Goal: Task Accomplishment & Management: Use online tool/utility

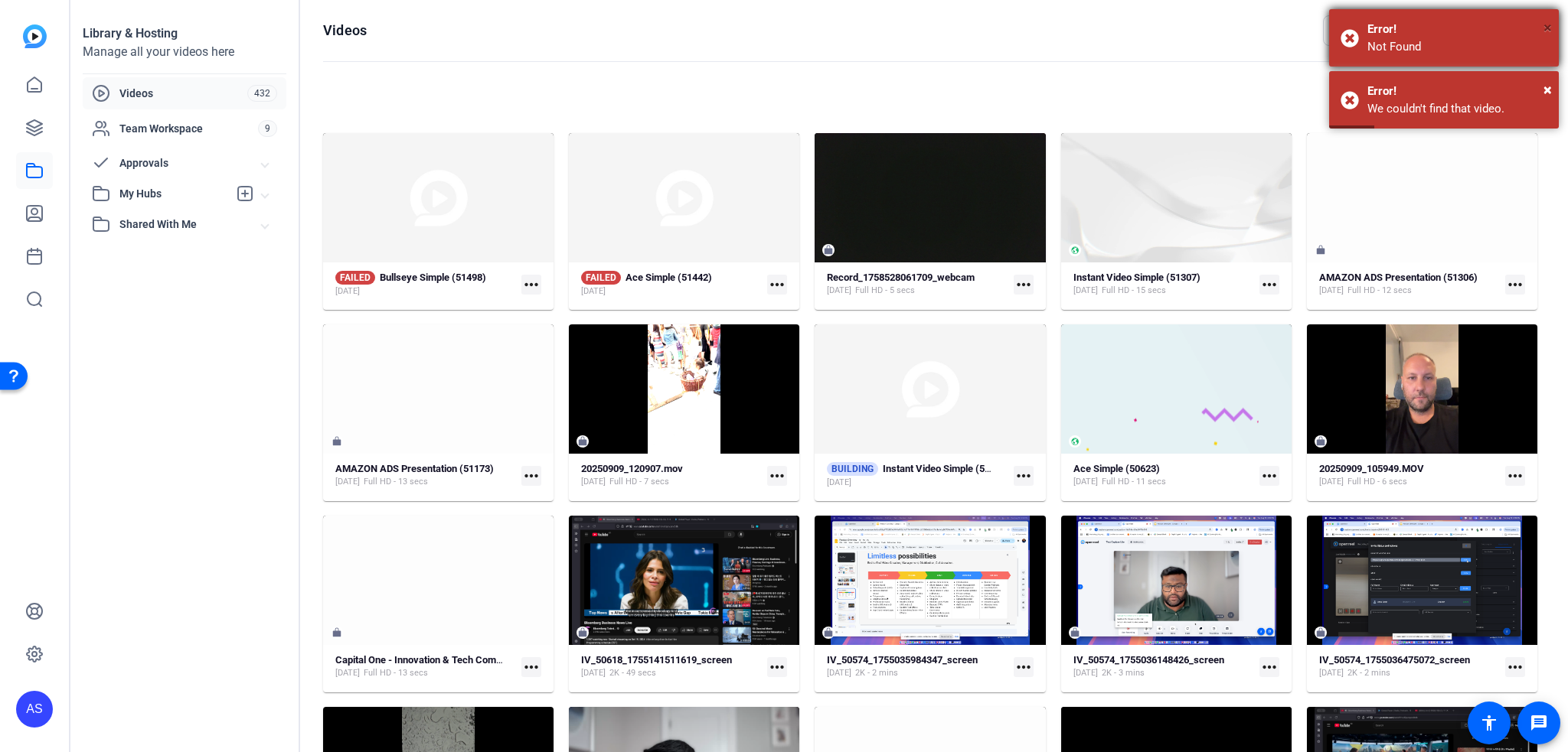
click at [1543, 26] on span "×" at bounding box center [1547, 27] width 9 height 18
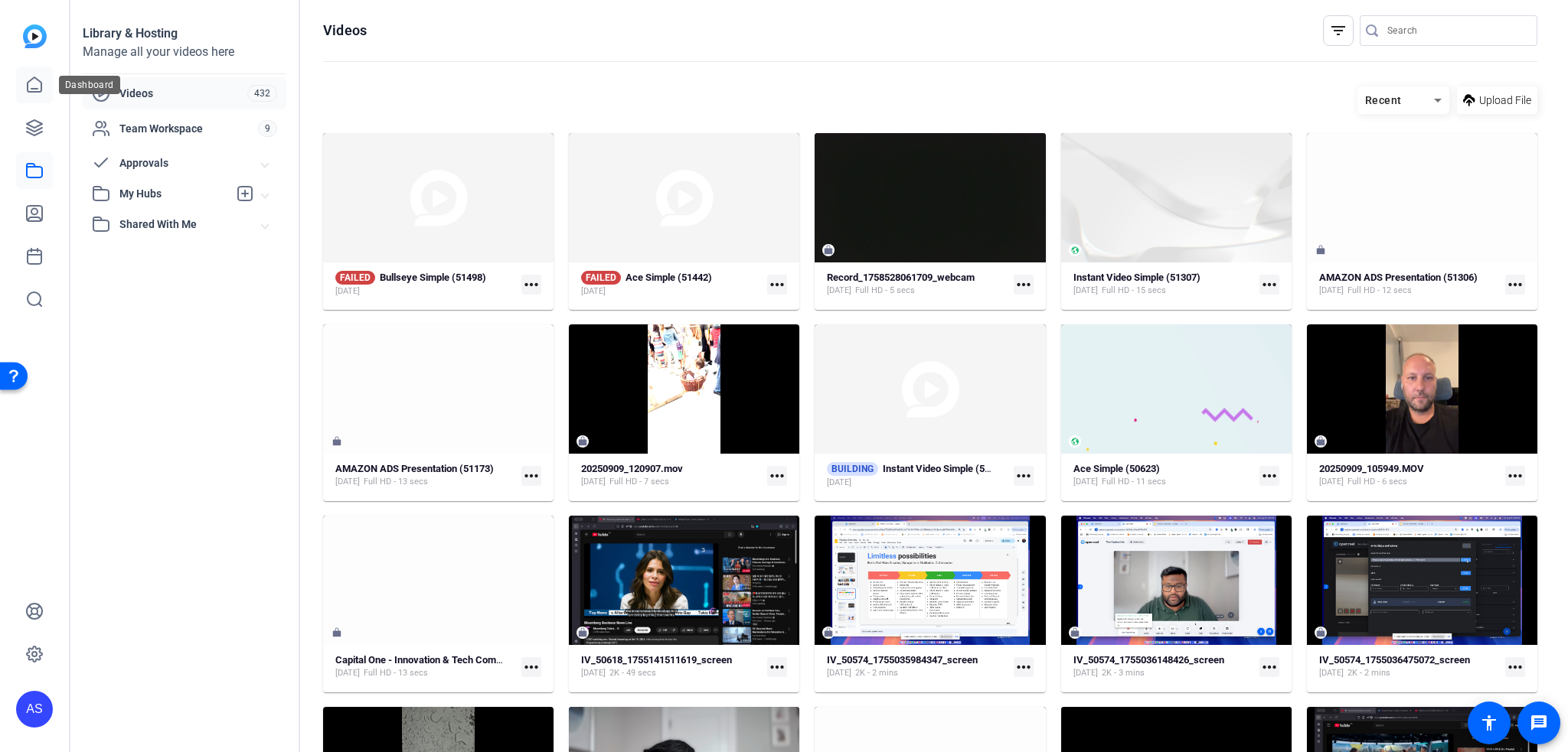
click at [42, 82] on icon at bounding box center [34, 85] width 18 height 18
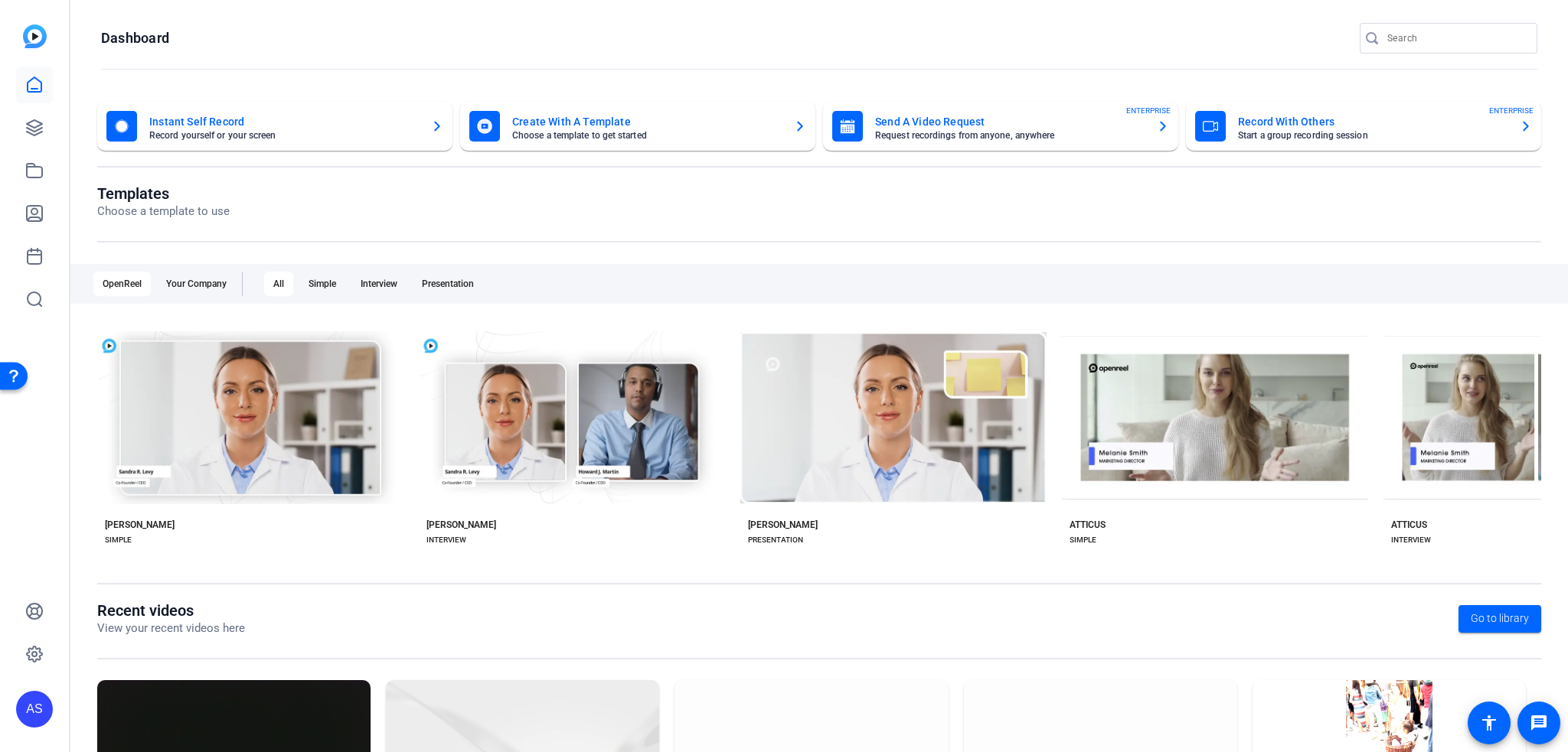
click at [1307, 143] on mat-card "Record With Others Start a group recording session ENTERPRISE" at bounding box center [1363, 126] width 355 height 49
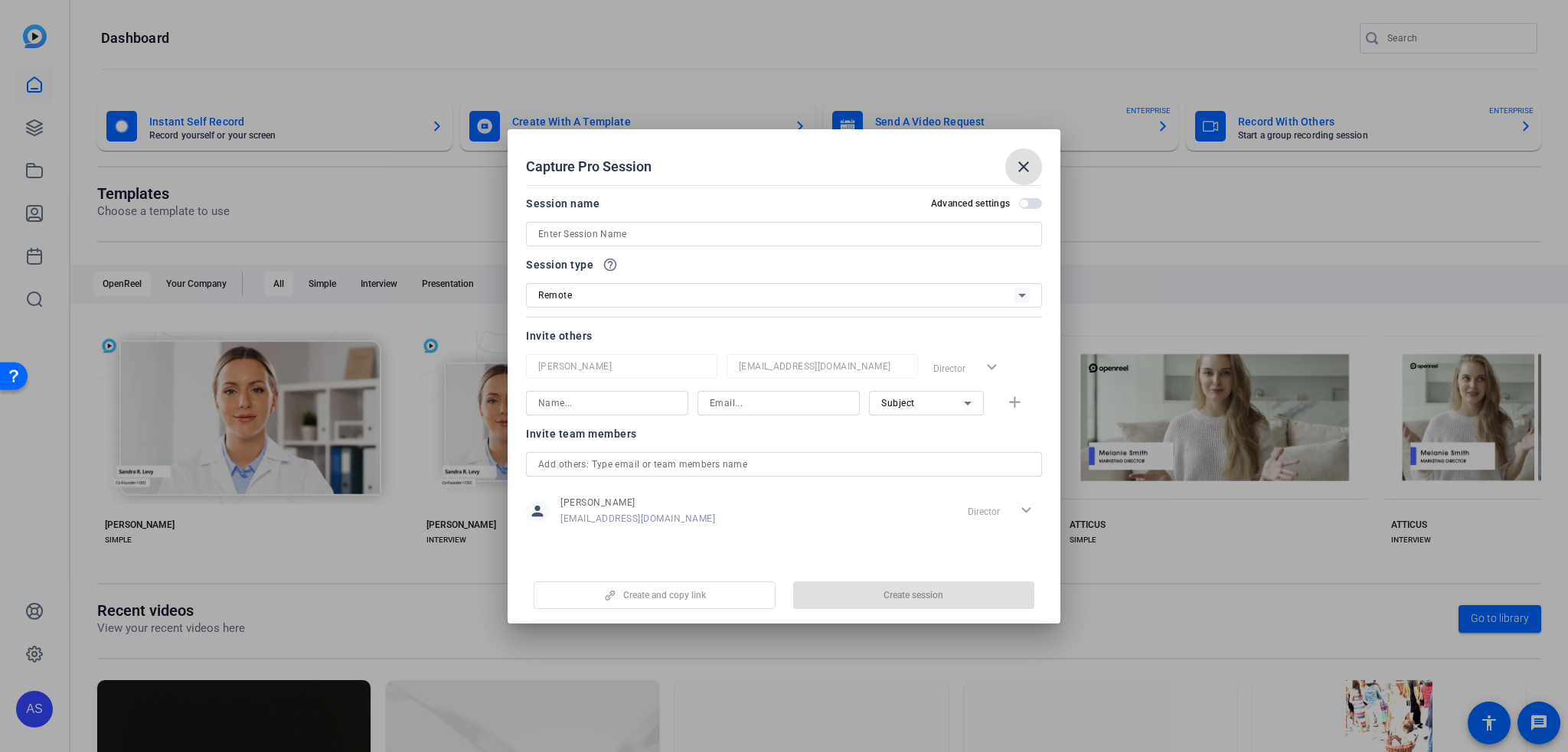
click at [618, 232] on input at bounding box center [784, 234] width 491 height 18
type input "testts"
click at [906, 600] on span "Create session" at bounding box center [913, 595] width 60 height 13
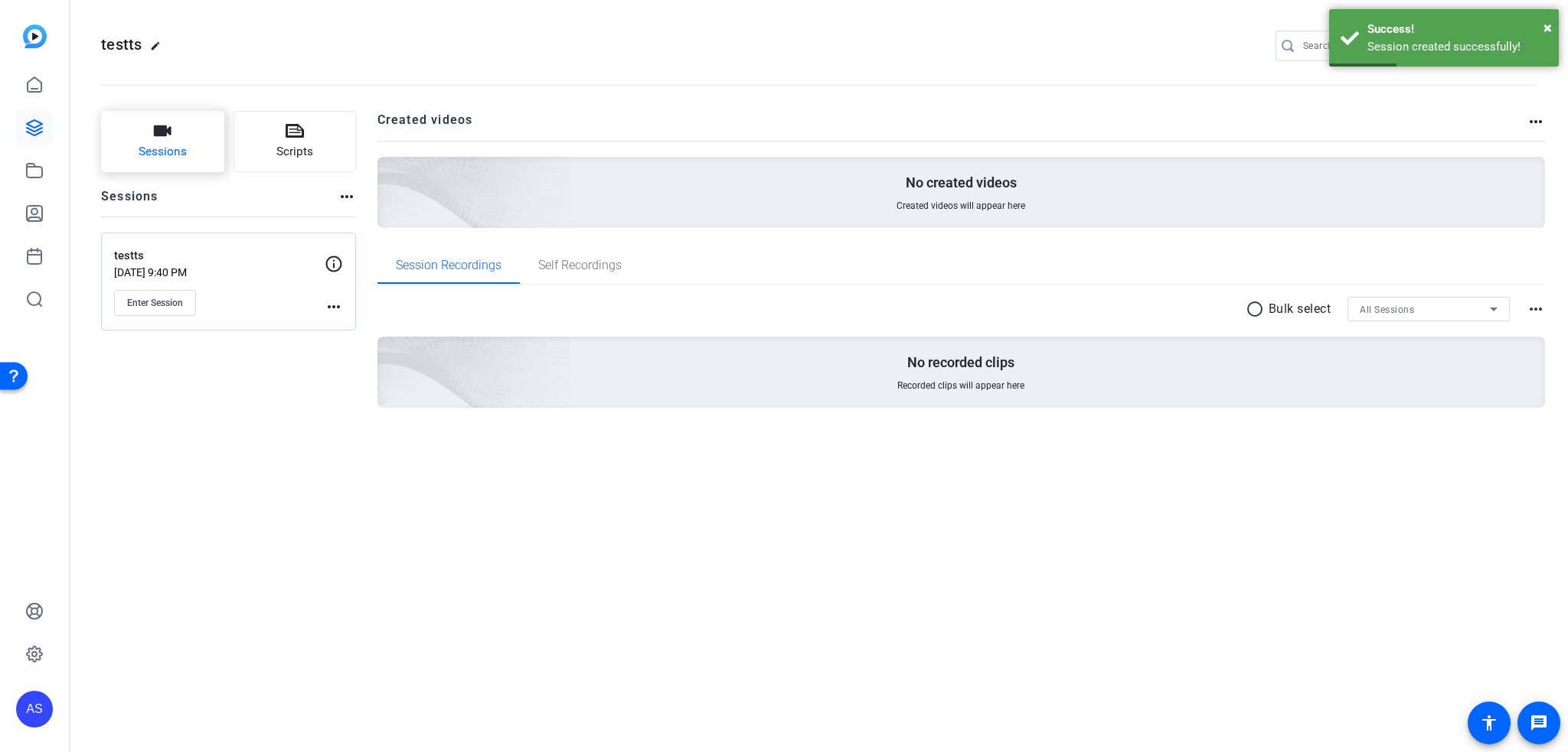
click at [189, 162] on button "Sessions" at bounding box center [163, 142] width 123 height 62
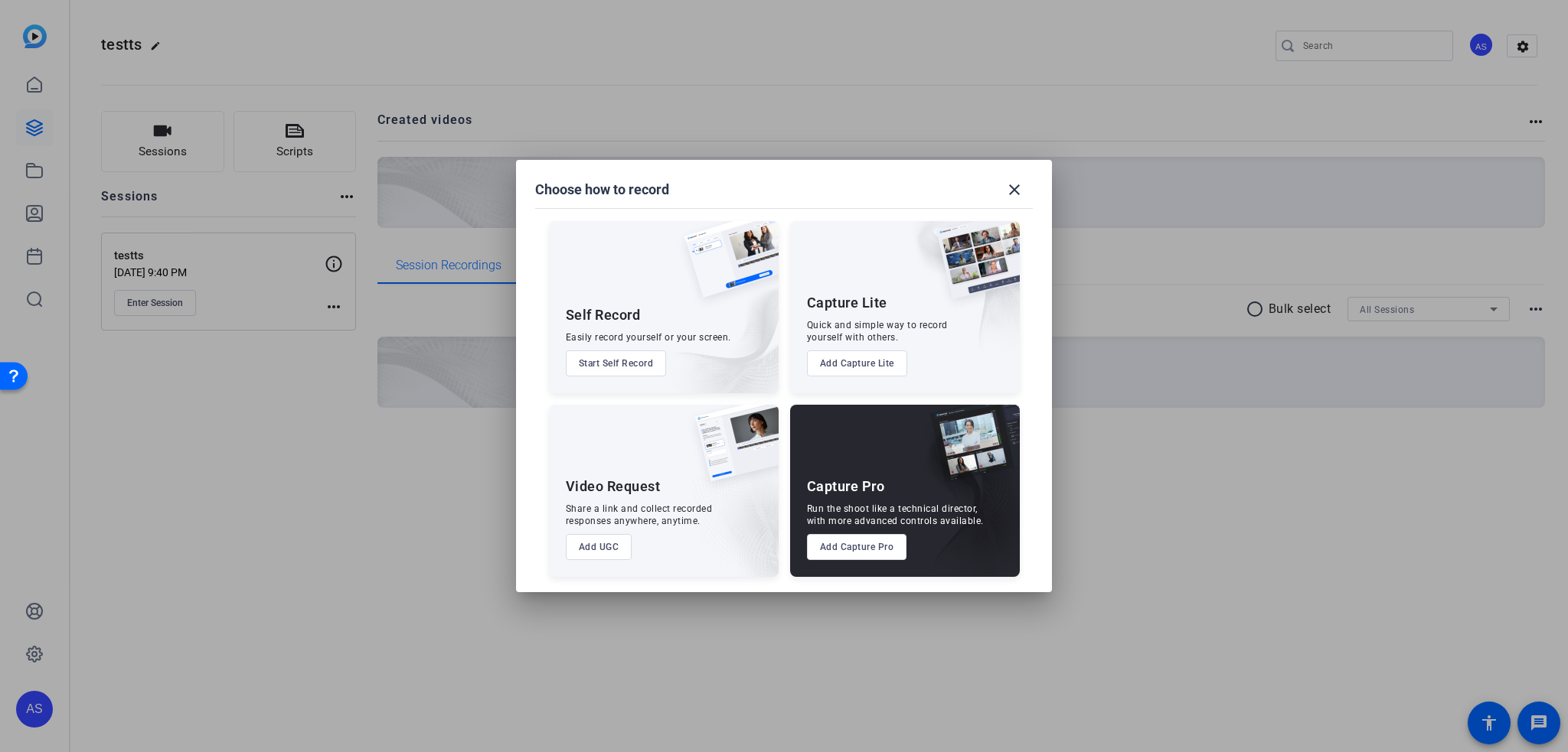
click at [605, 364] on button "Start Self Record" at bounding box center [615, 363] width 101 height 26
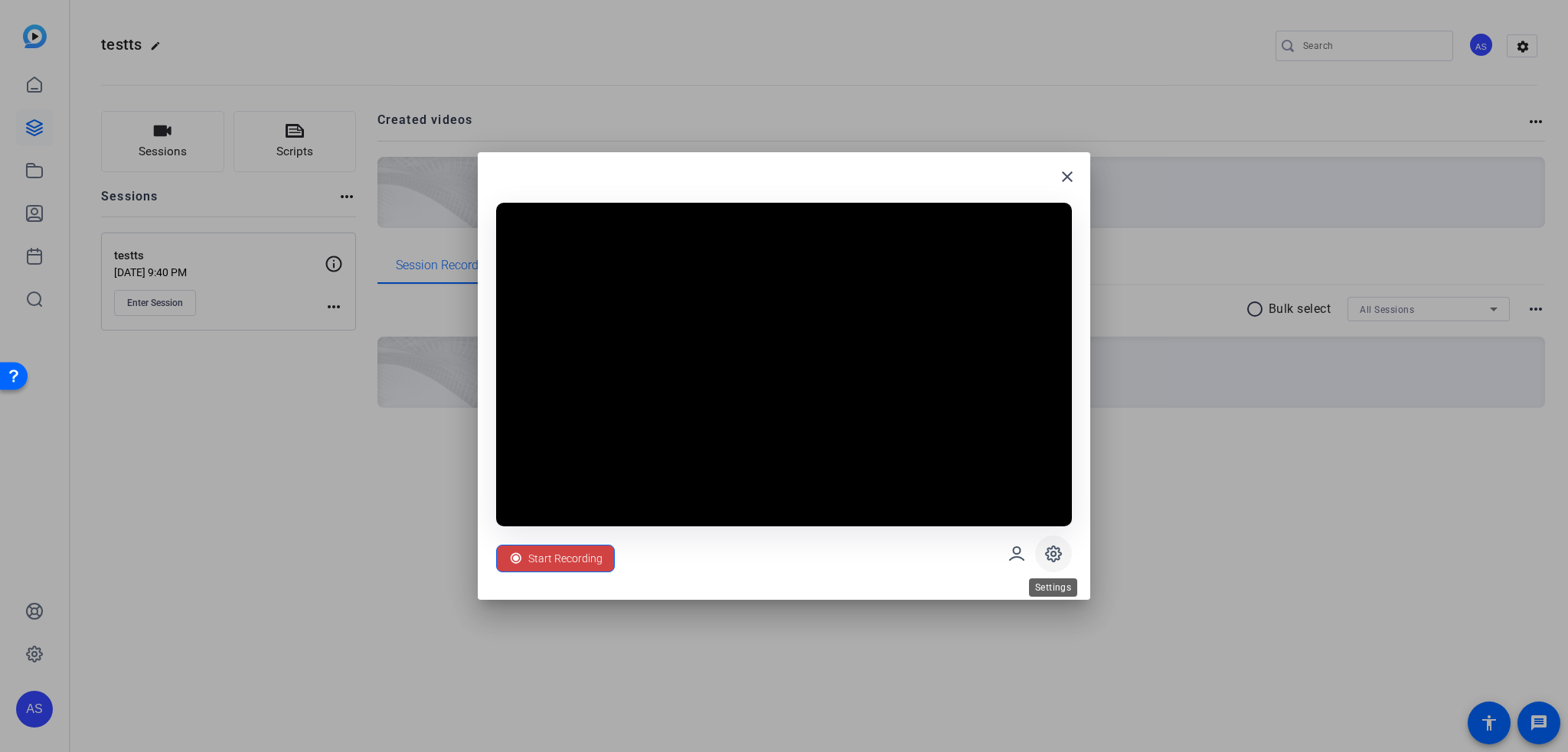
click at [1055, 558] on icon at bounding box center [1053, 554] width 18 height 18
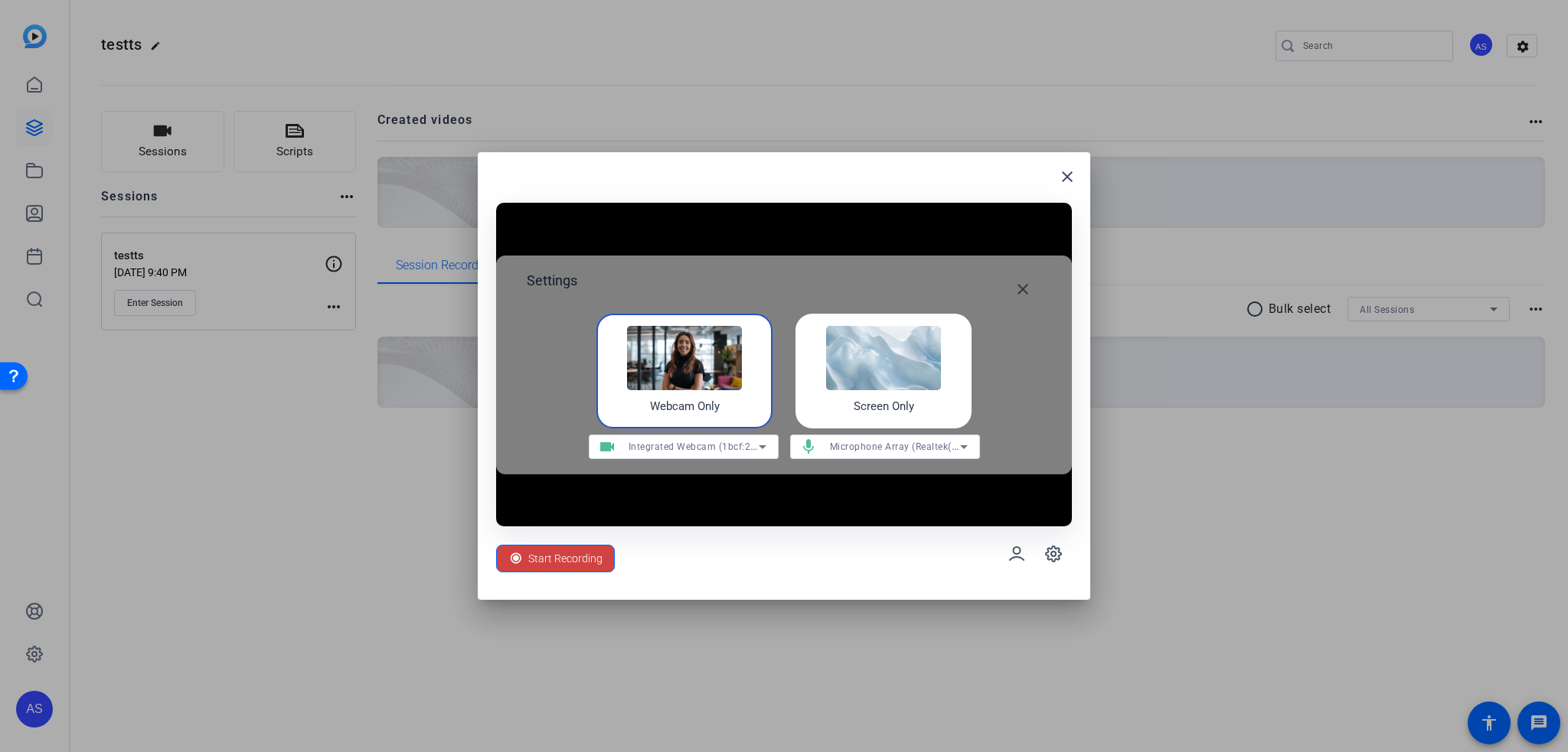
click at [720, 449] on span "Integrated Webcam (1bcf:2ba0)" at bounding box center [700, 446] width 144 height 13
click at [720, 449] on div at bounding box center [784, 376] width 1568 height 752
click at [918, 370] on img at bounding box center [883, 358] width 115 height 65
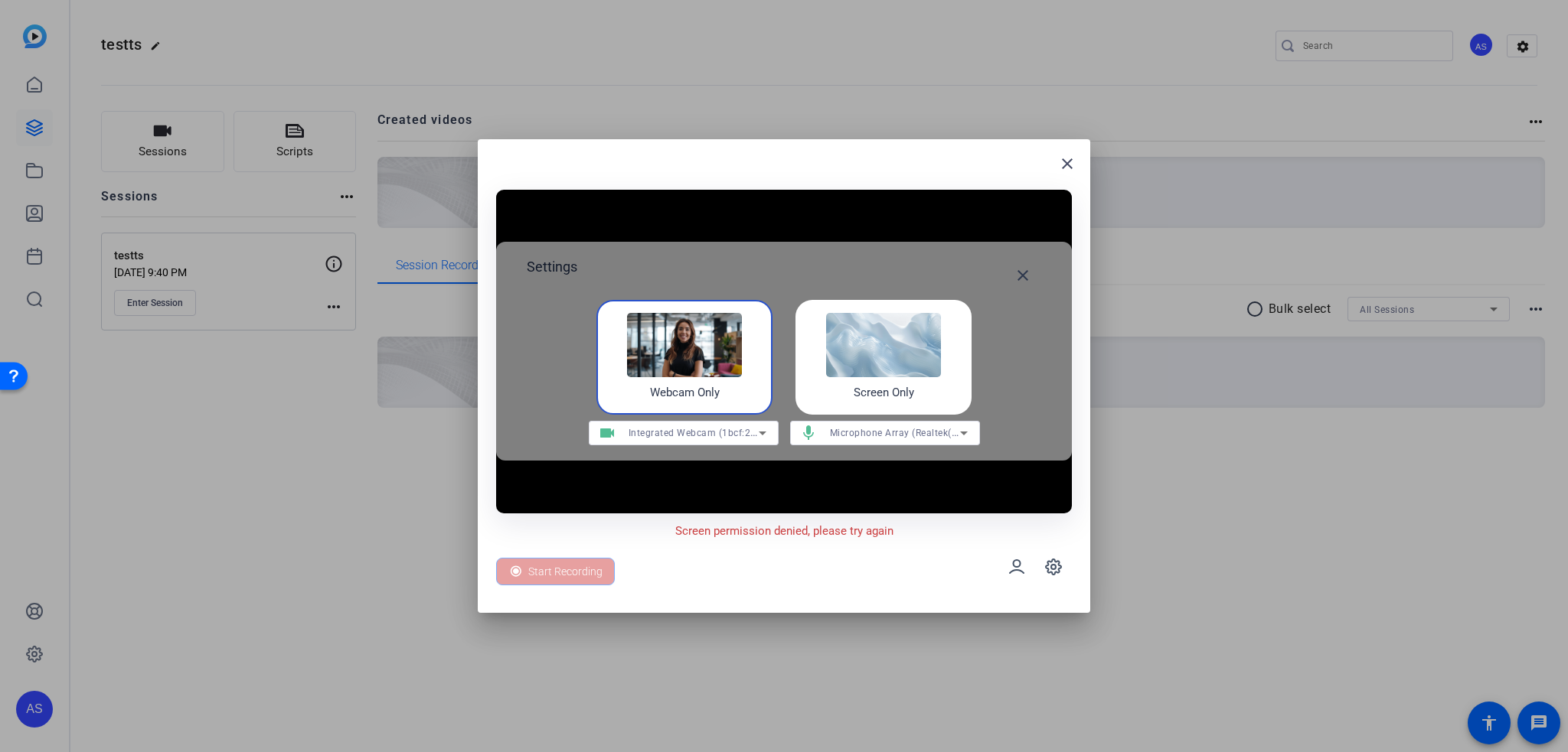
click at [713, 388] on h4 "Webcam Only" at bounding box center [685, 394] width 69 height 17
click at [715, 364] on img at bounding box center [684, 345] width 115 height 65
click at [584, 575] on div "Start Recording" at bounding box center [555, 571] width 118 height 28
click at [583, 575] on div "Start Recording" at bounding box center [555, 571] width 118 height 28
click at [867, 407] on div "Screen Only" at bounding box center [883, 357] width 176 height 115
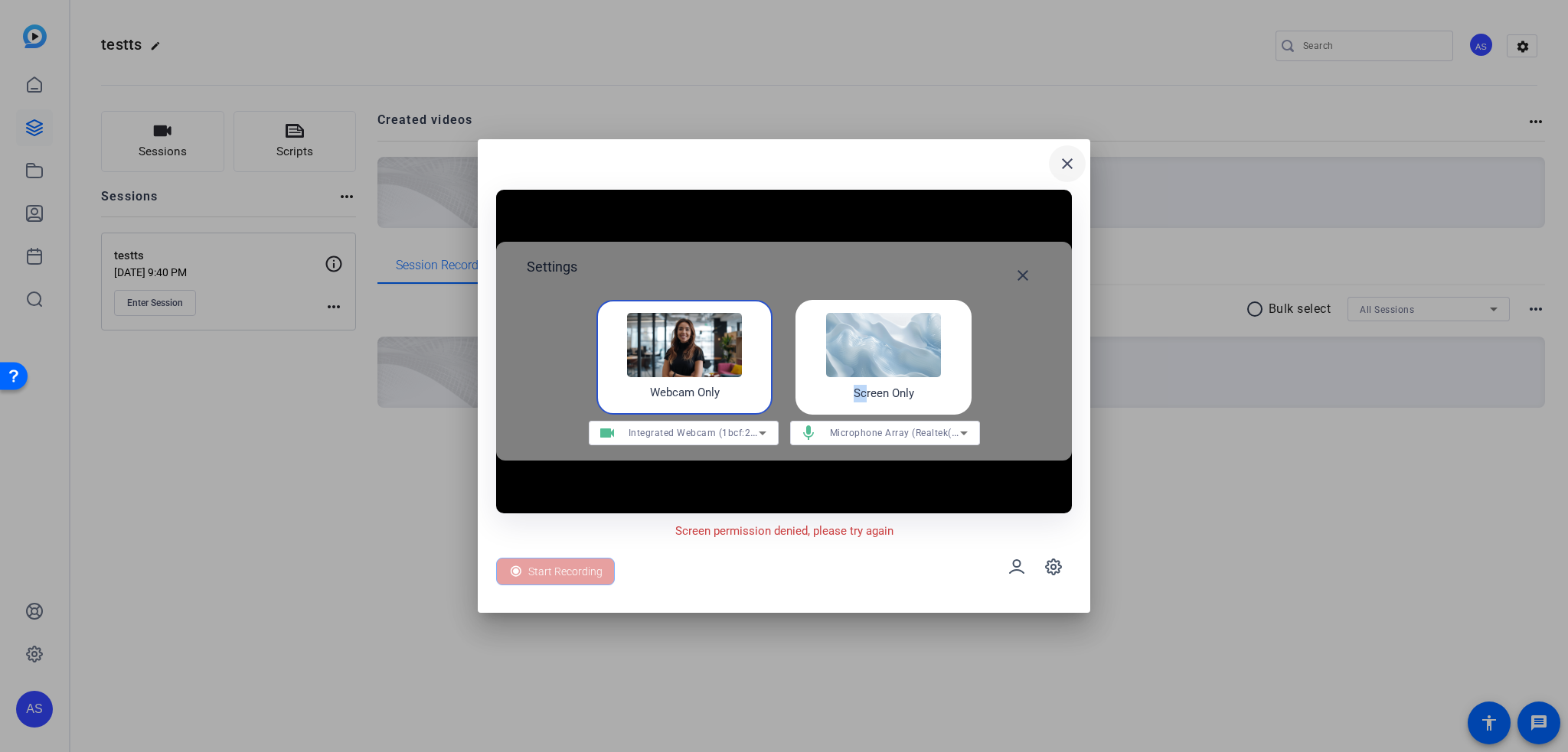
click at [1067, 166] on mat-icon "close" at bounding box center [1066, 164] width 18 height 18
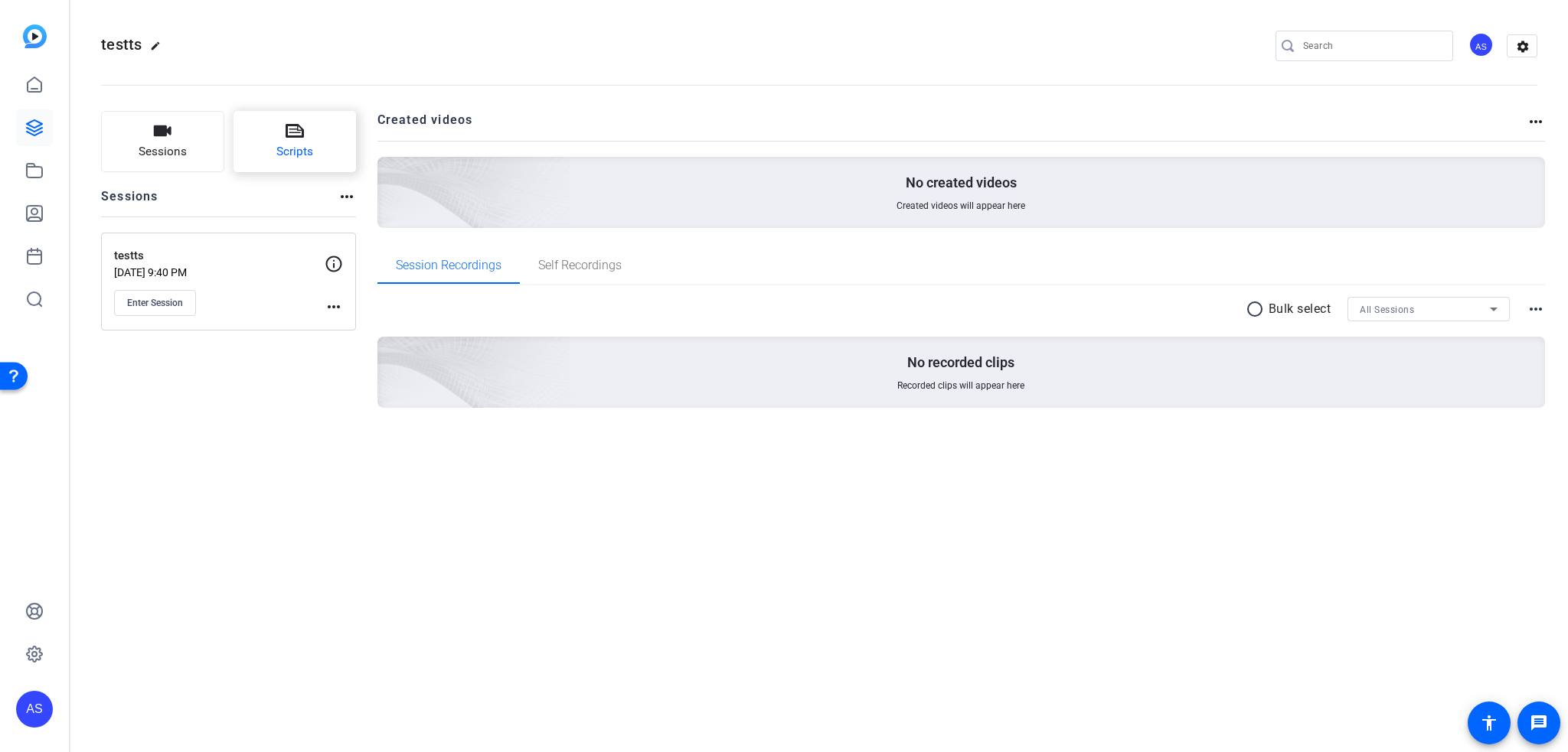
click at [297, 161] on span "Scripts" at bounding box center [295, 152] width 37 height 17
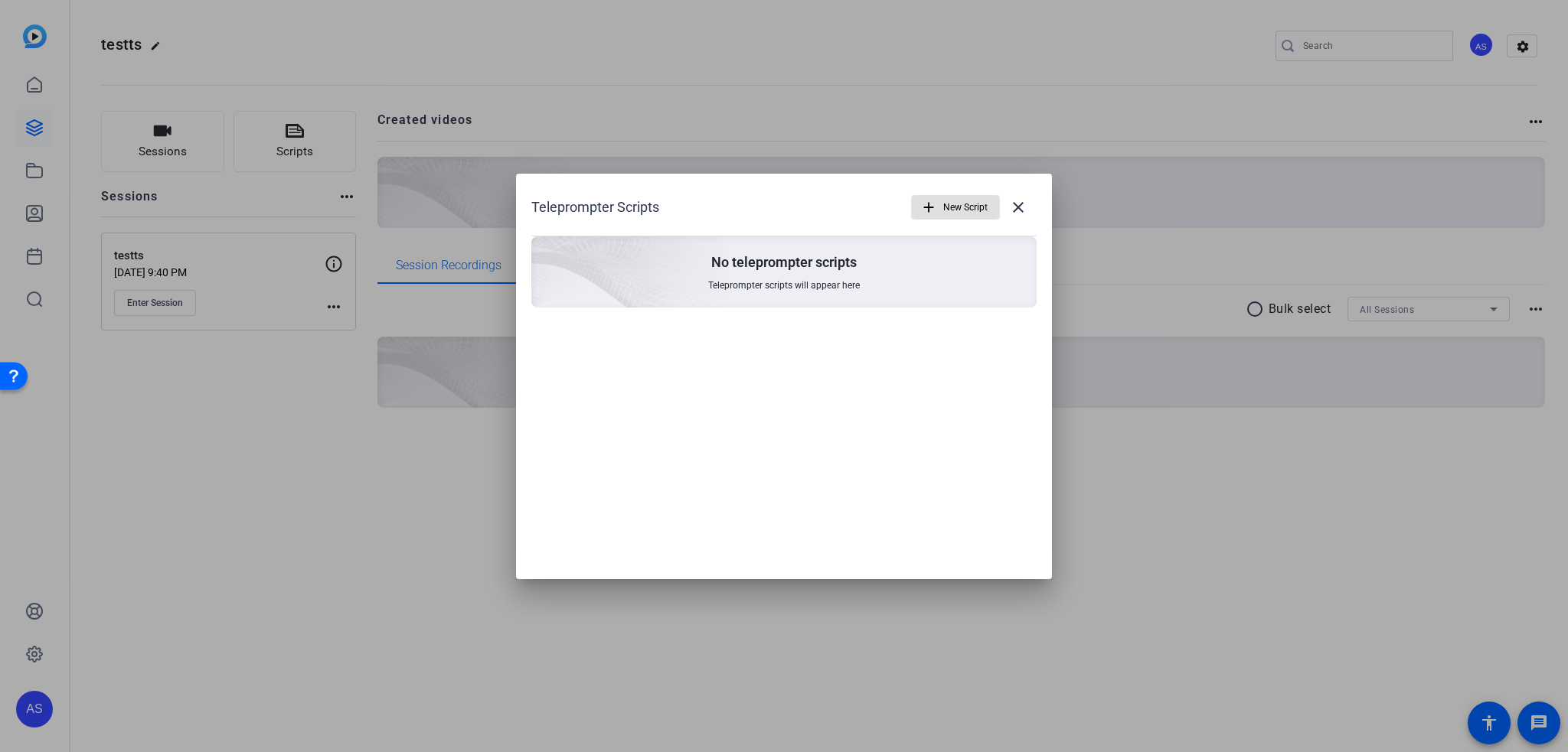
click at [943, 204] on span "New Script" at bounding box center [965, 207] width 44 height 29
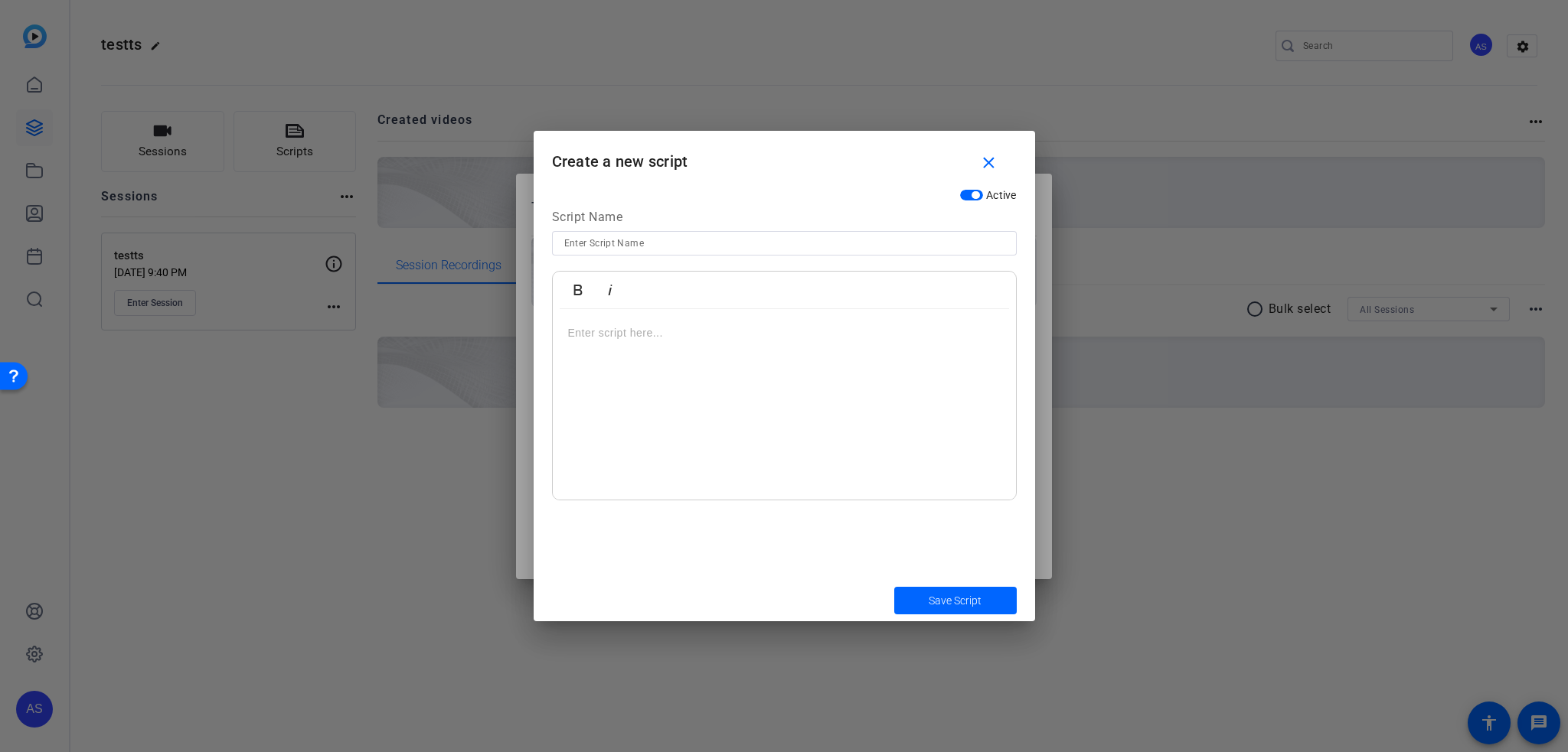
click at [620, 352] on div at bounding box center [784, 404] width 463 height 192
click at [656, 370] on div "hfajehfaef" at bounding box center [784, 404] width 463 height 192
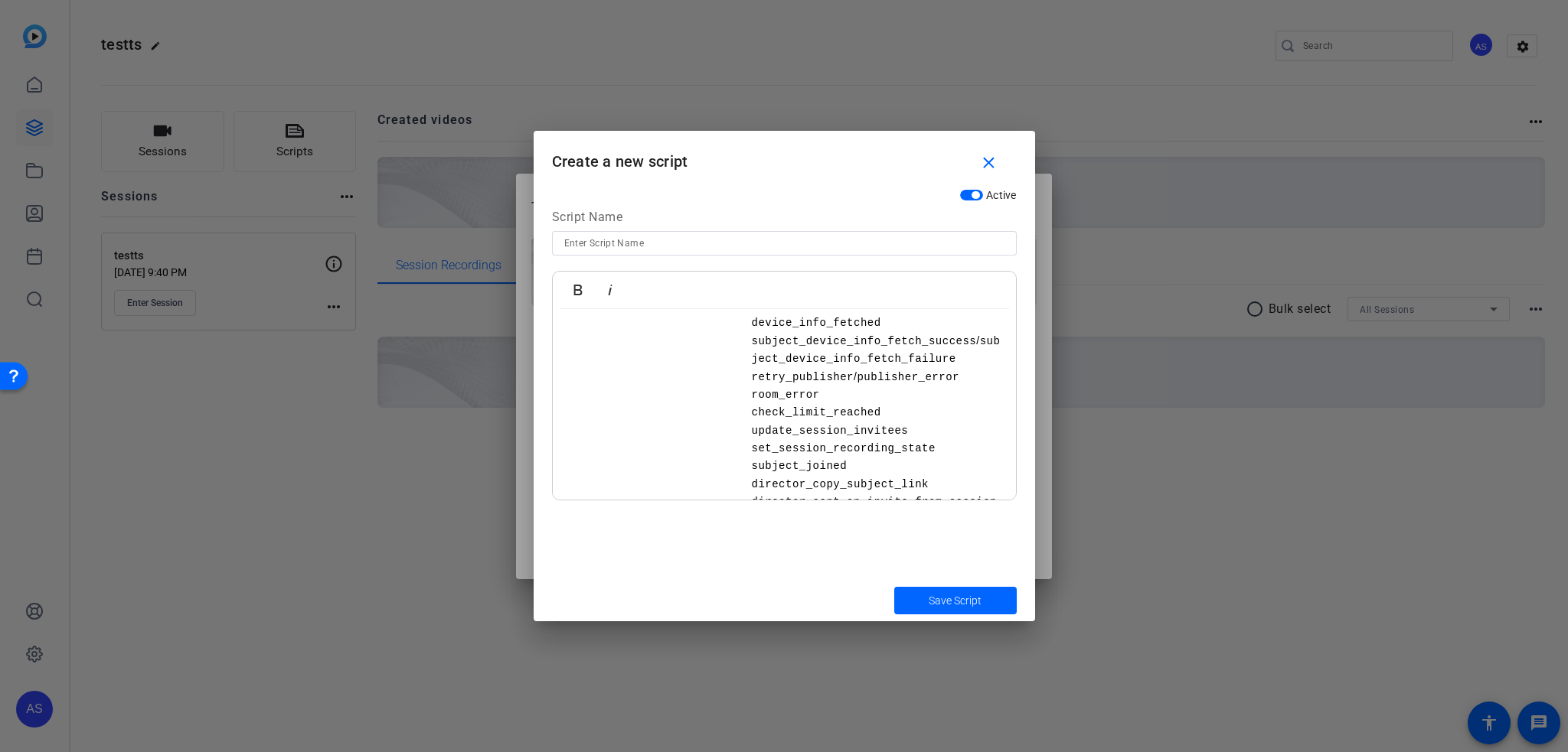
scroll to position [1754, 0]
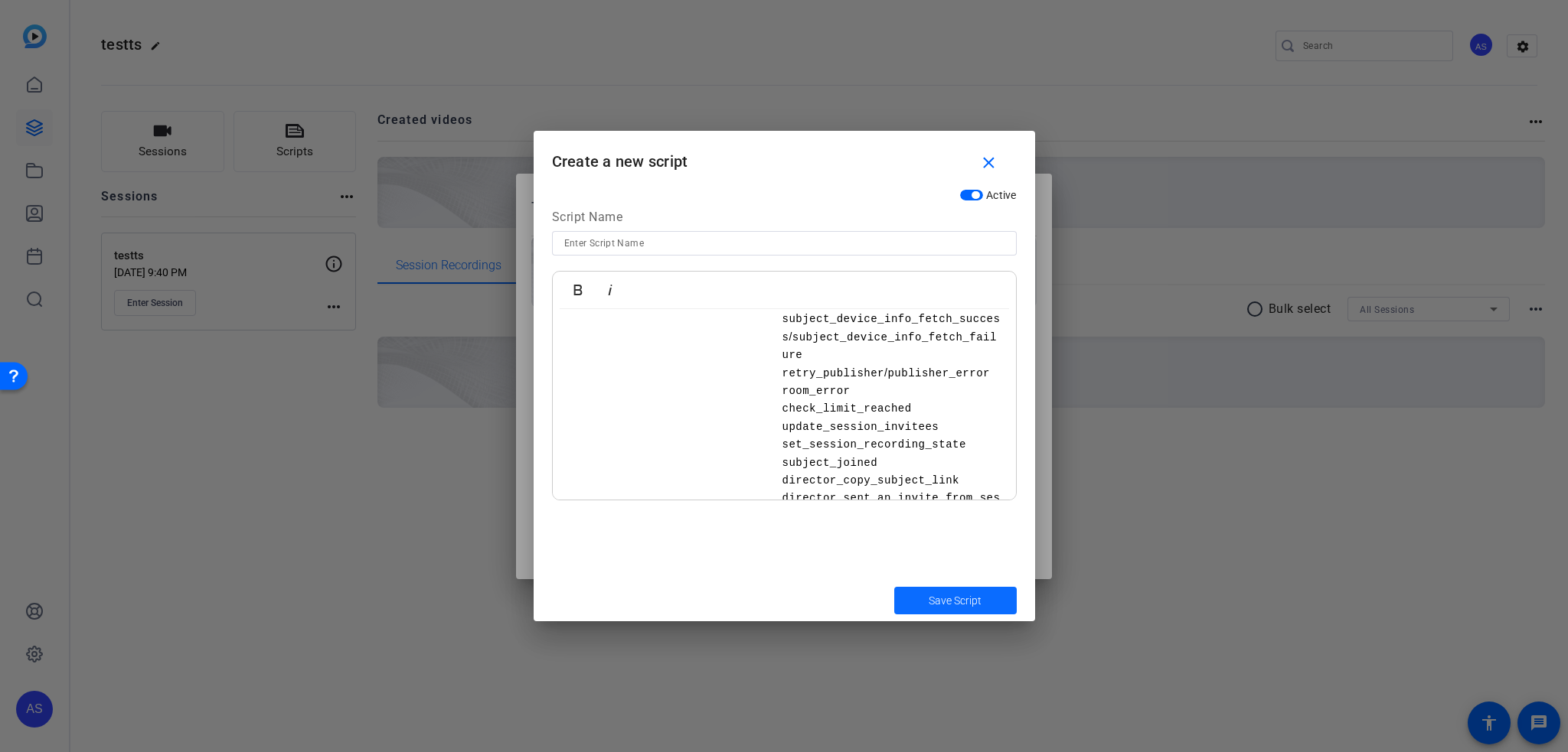
click at [989, 607] on span "submit" at bounding box center [954, 601] width 122 height 37
click at [645, 245] on input at bounding box center [784, 243] width 440 height 18
type input "sss"
click at [903, 594] on span "submit" at bounding box center [954, 601] width 122 height 37
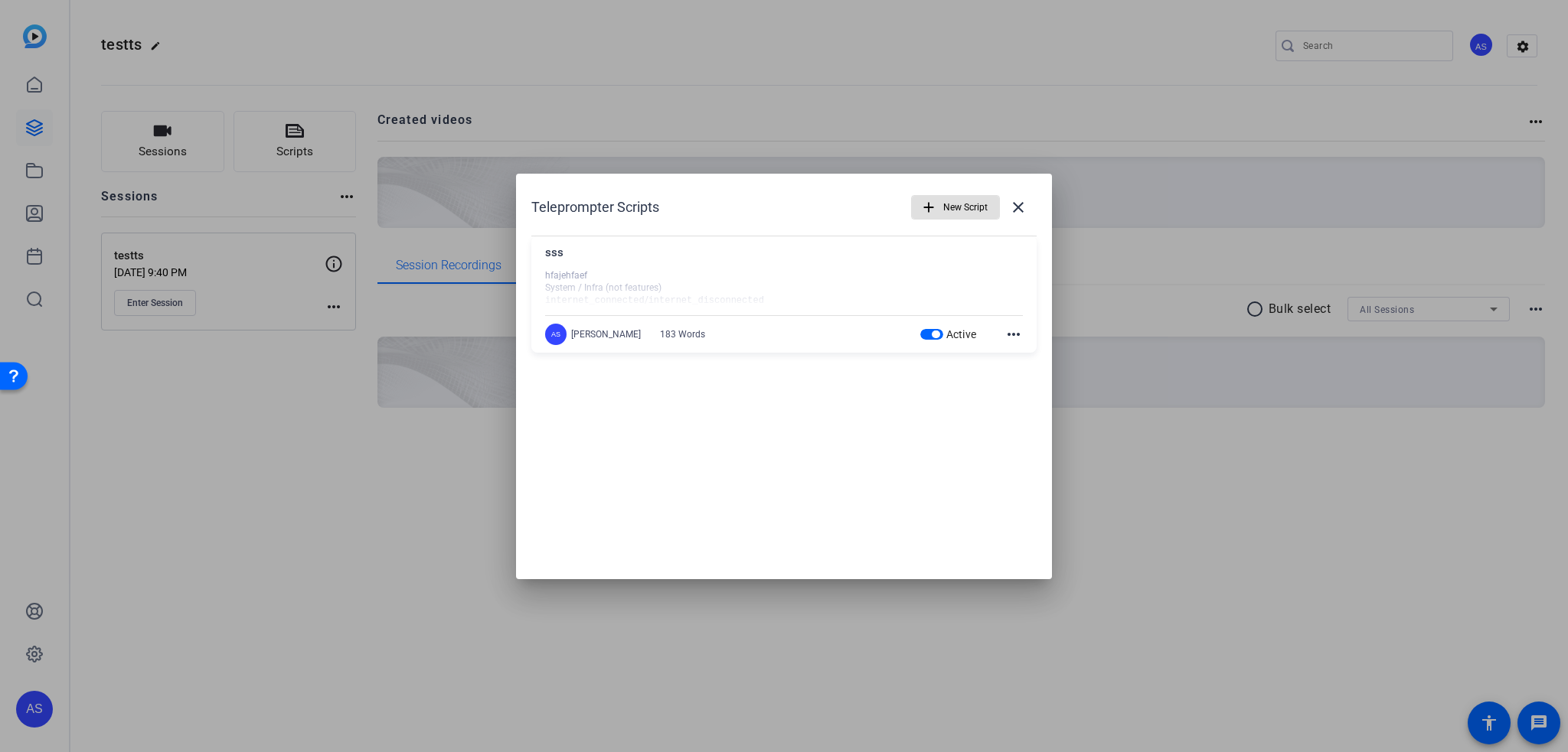
click at [980, 206] on span "New Script" at bounding box center [965, 207] width 44 height 29
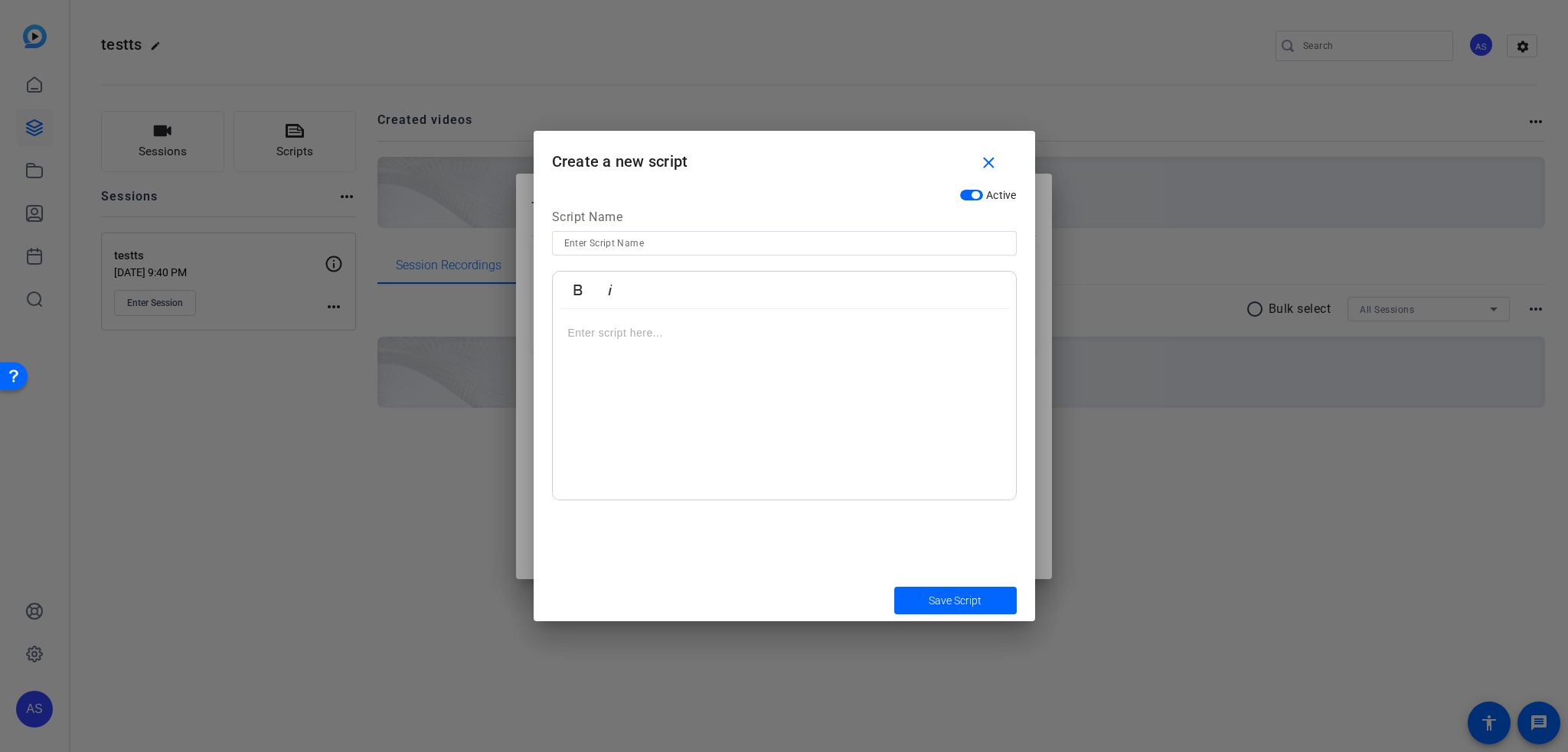
click at [717, 386] on div at bounding box center [784, 404] width 463 height 192
click at [707, 241] on input at bounding box center [784, 243] width 440 height 18
type input "tete"
click at [665, 361] on div "sasfafasf" at bounding box center [784, 404] width 463 height 192
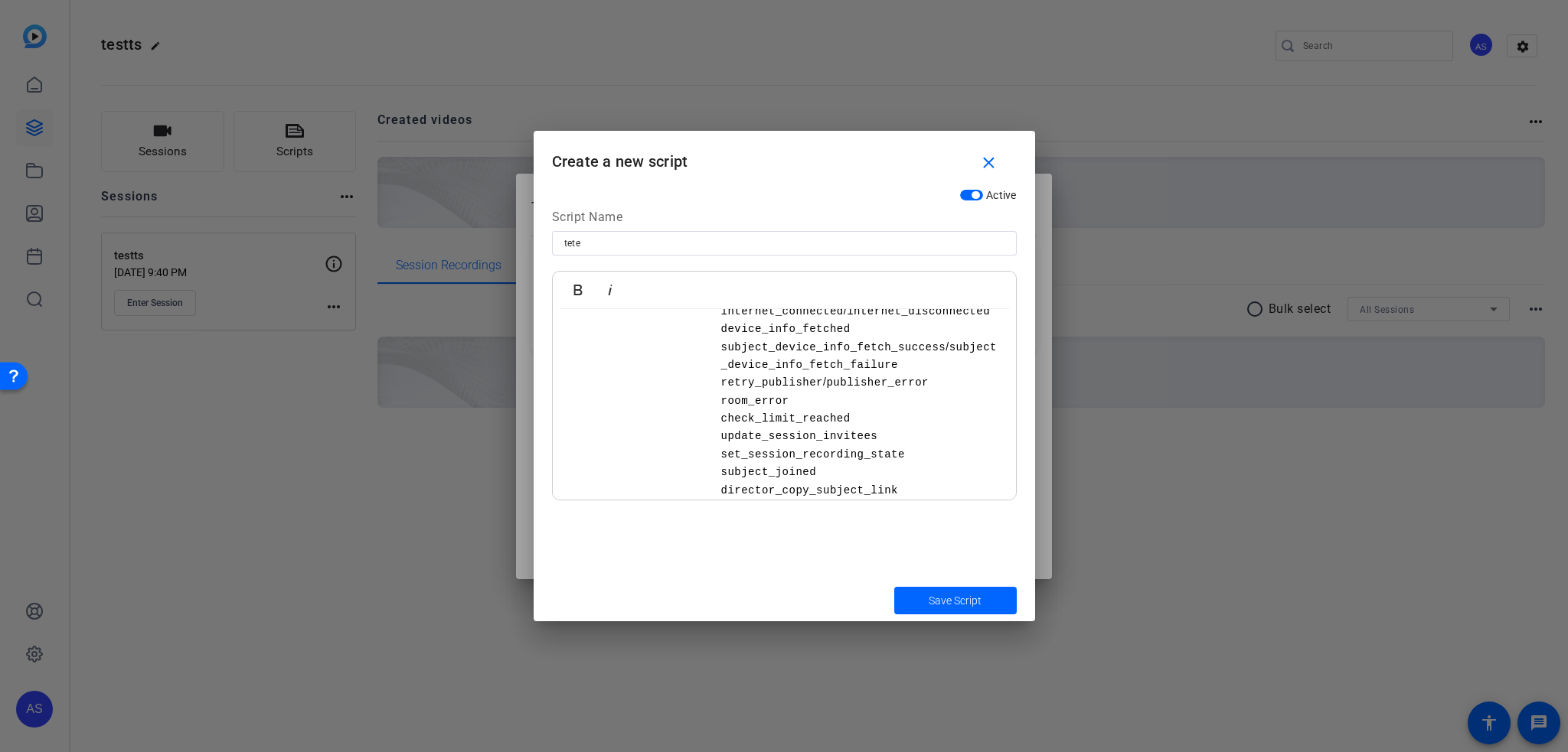
scroll to position [1430, 0]
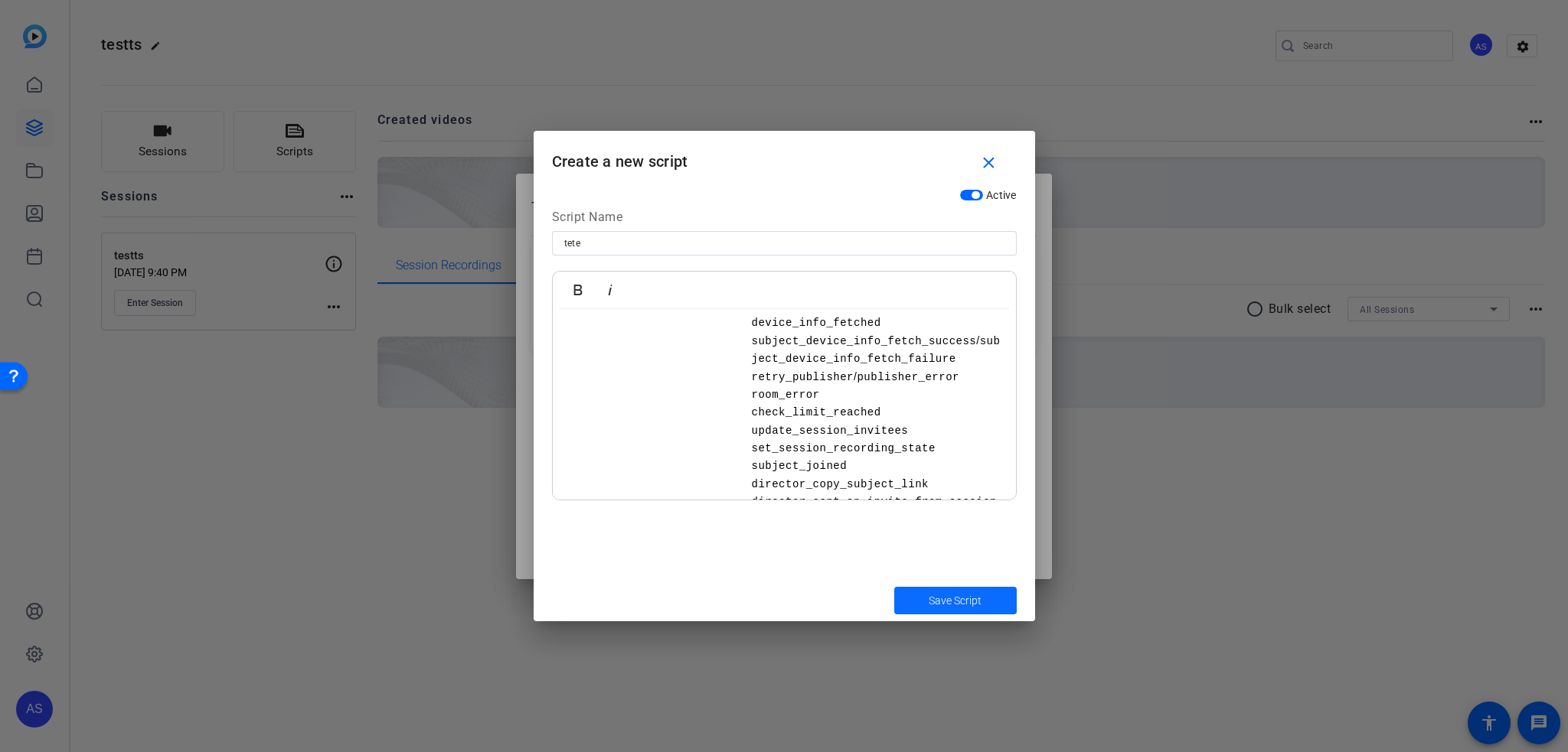
click at [941, 602] on span "Save Script" at bounding box center [954, 601] width 53 height 16
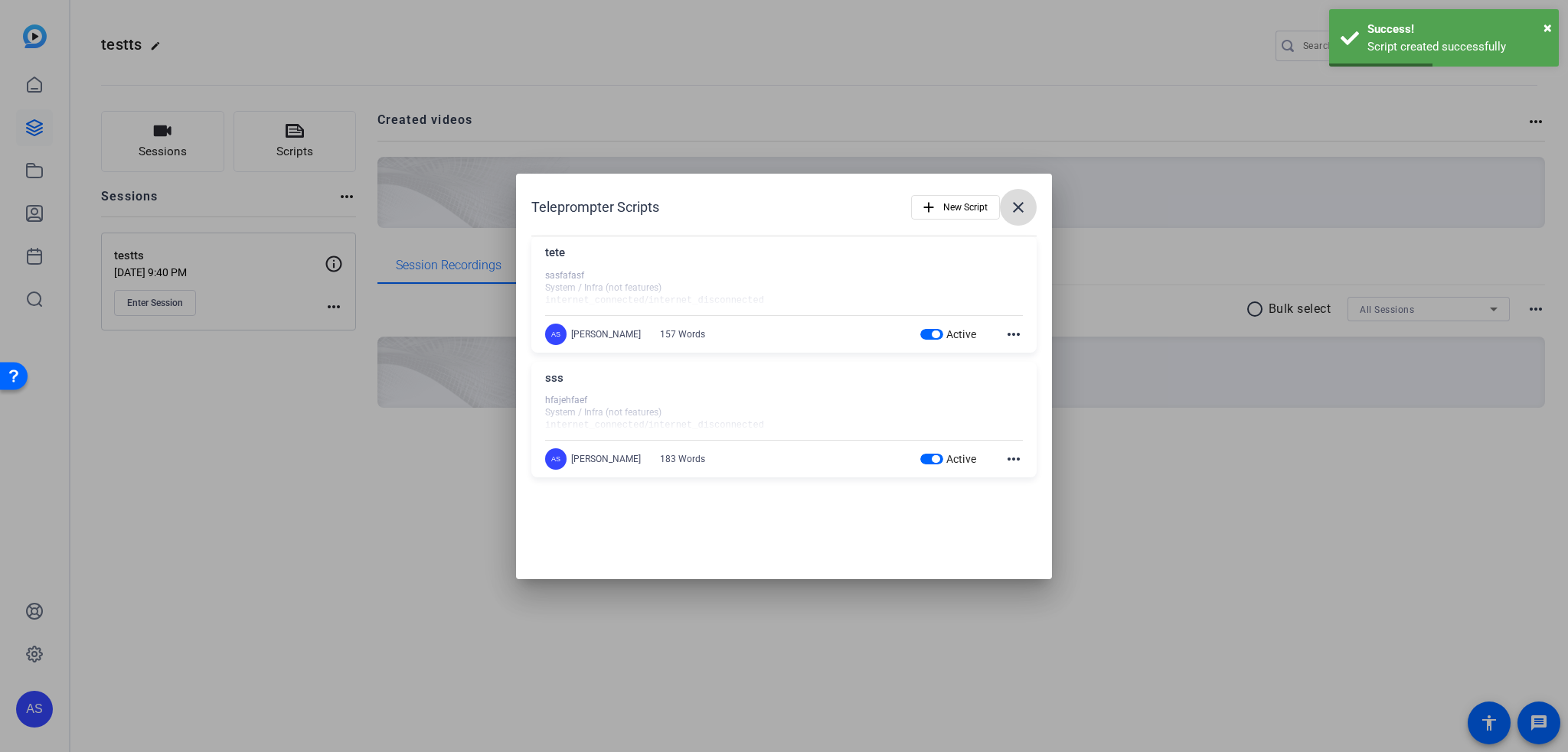
click at [1009, 209] on mat-icon "close" at bounding box center [1018, 207] width 18 height 18
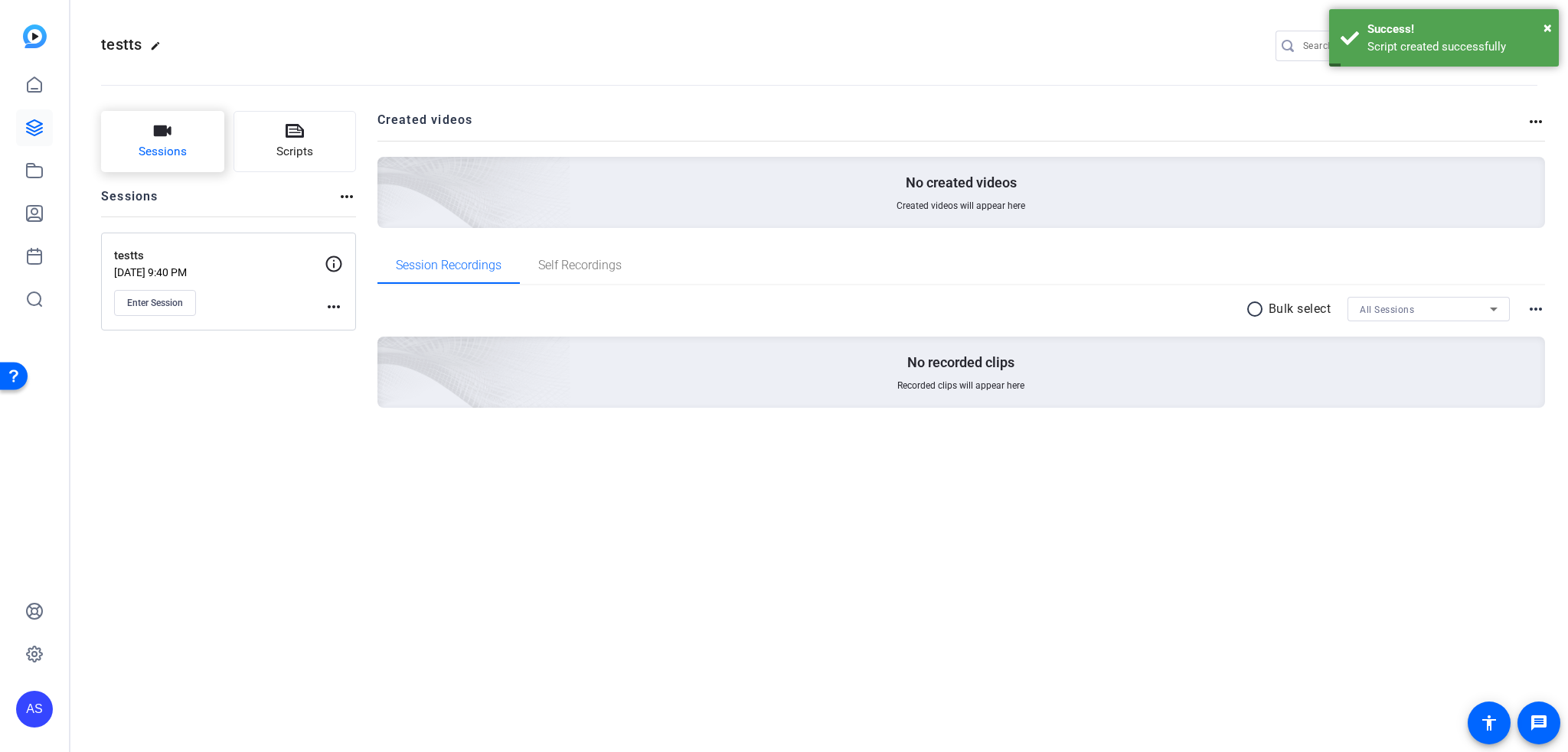
click at [172, 140] on button "Sessions" at bounding box center [163, 142] width 123 height 62
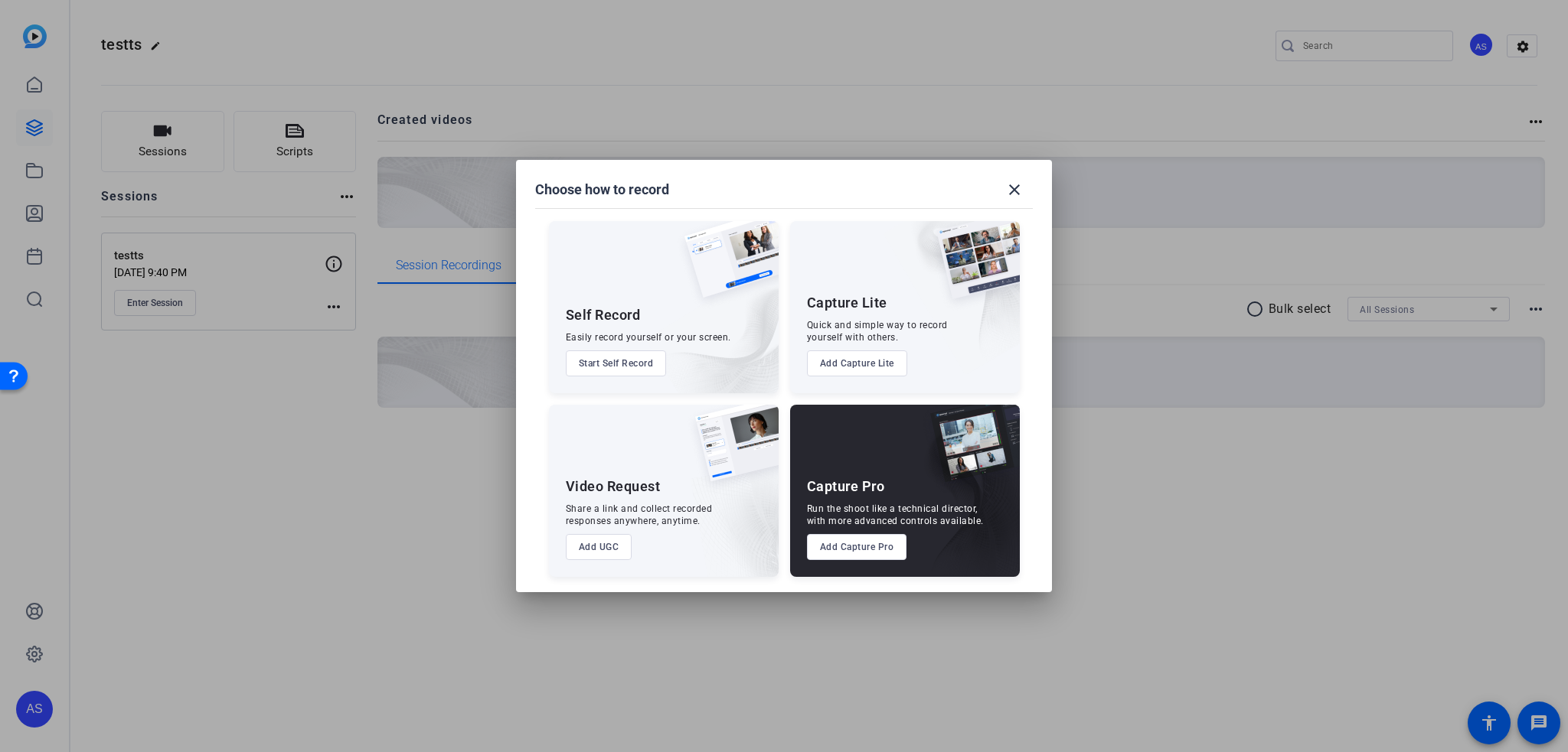
click at [585, 548] on button "Add UGC" at bounding box center [598, 547] width 66 height 26
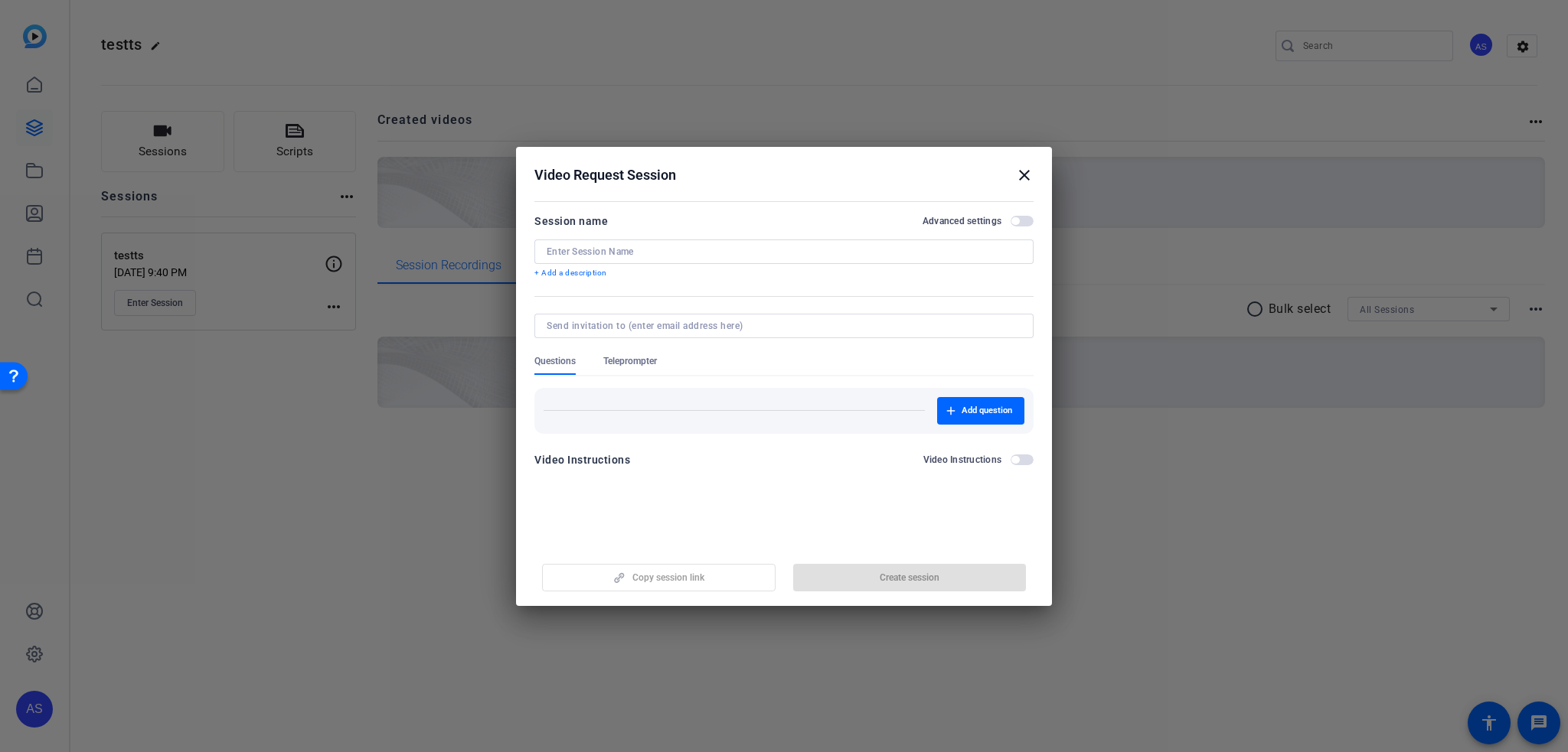
click at [619, 248] on input at bounding box center [783, 251] width 475 height 13
type input "csdcas"
click at [828, 572] on span "button" at bounding box center [909, 578] width 233 height 37
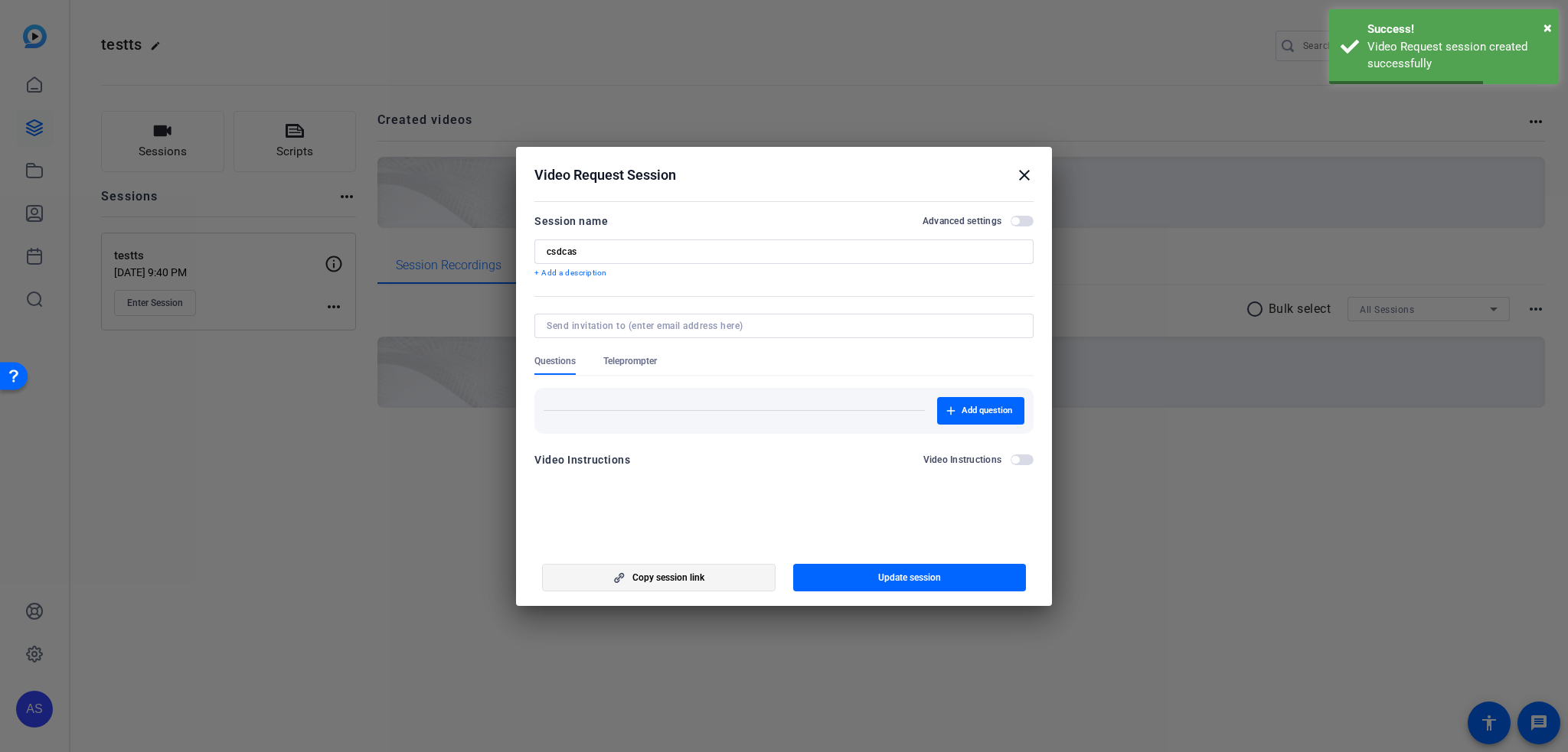
drag, startPoint x: 828, startPoint y: 572, endPoint x: 705, endPoint y: 571, distance: 123.0
click at [706, 571] on div "Copy session link Update session" at bounding box center [784, 572] width 499 height 39
click at [647, 355] on span "Teleprompter" at bounding box center [630, 361] width 54 height 13
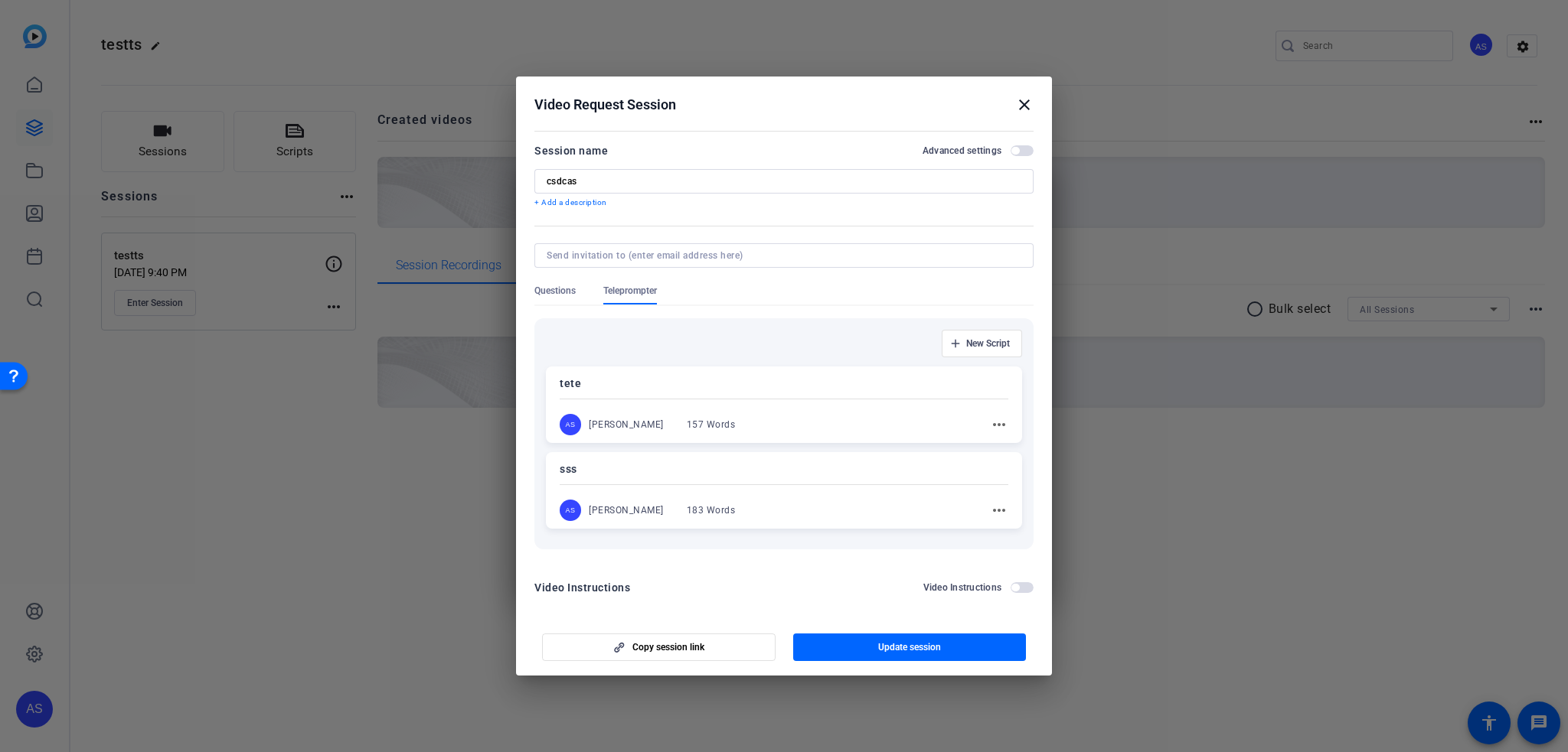
click at [755, 399] on mat-divider at bounding box center [784, 399] width 449 height 1
click at [799, 483] on div at bounding box center [784, 486] width 449 height 6
click at [853, 639] on span "button" at bounding box center [909, 647] width 233 height 37
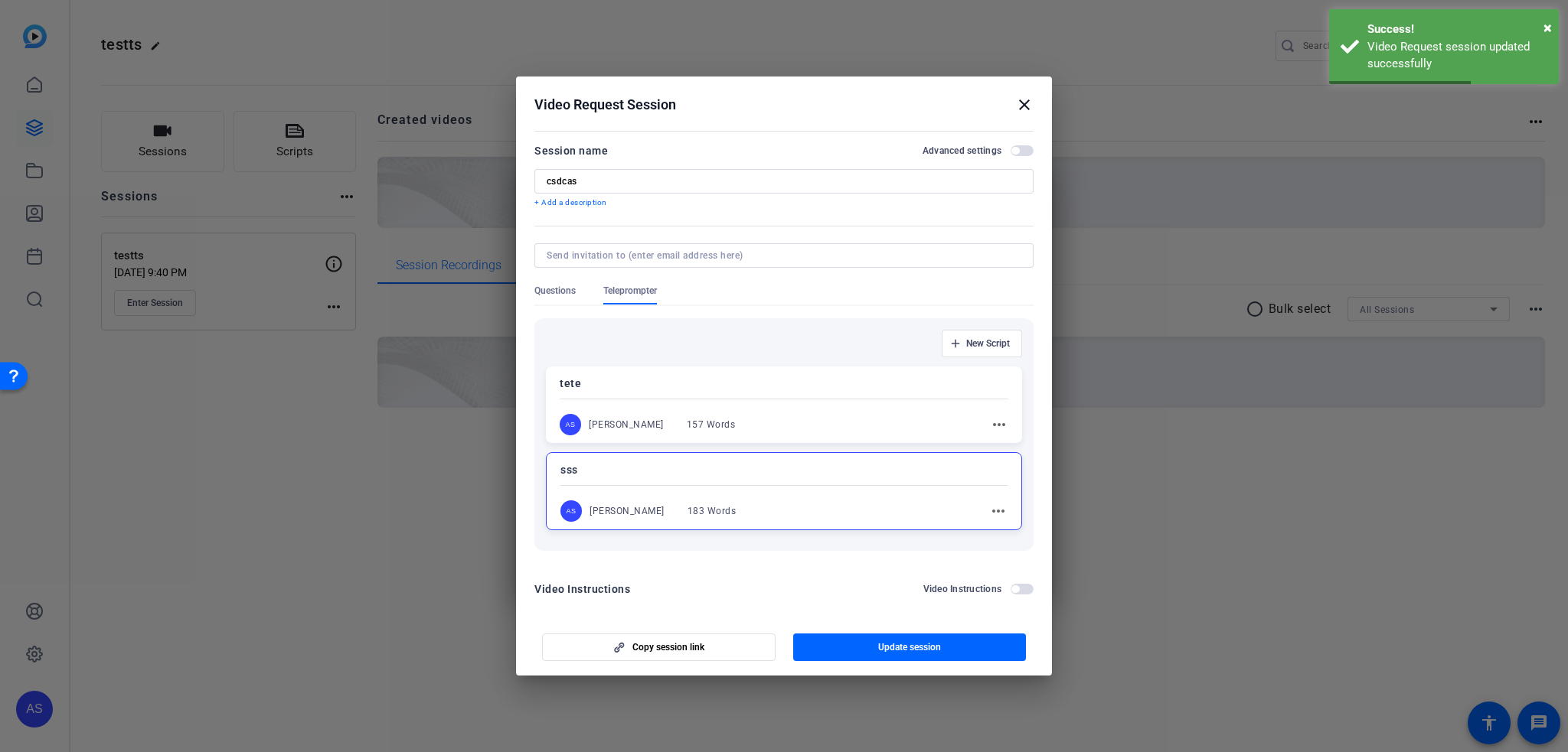
click at [831, 423] on div "AS [PERSON_NAME] 157 Words more_horiz" at bounding box center [784, 425] width 449 height 21
click at [1018, 590] on span "button" at bounding box center [1022, 588] width 23 height 11
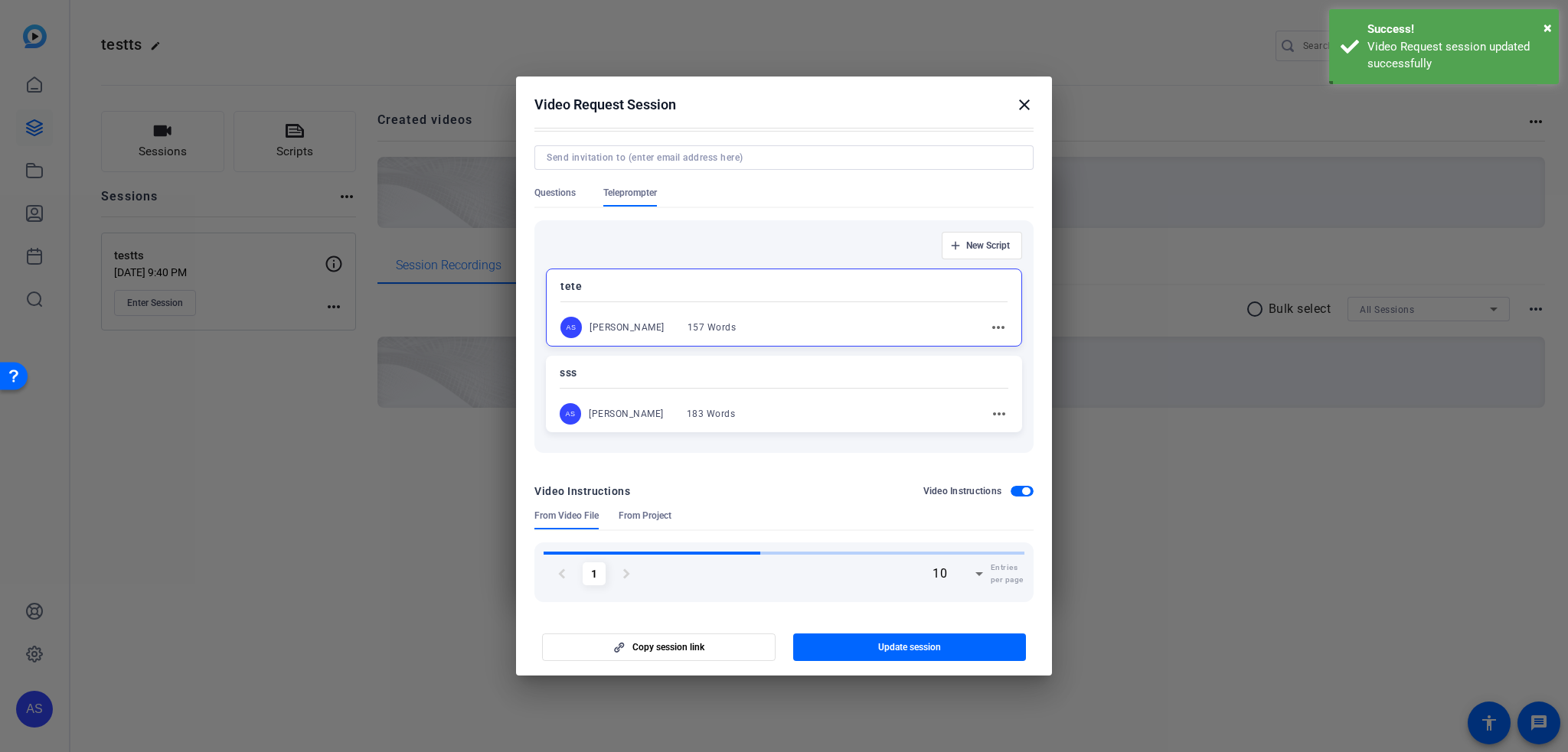
scroll to position [100, 0]
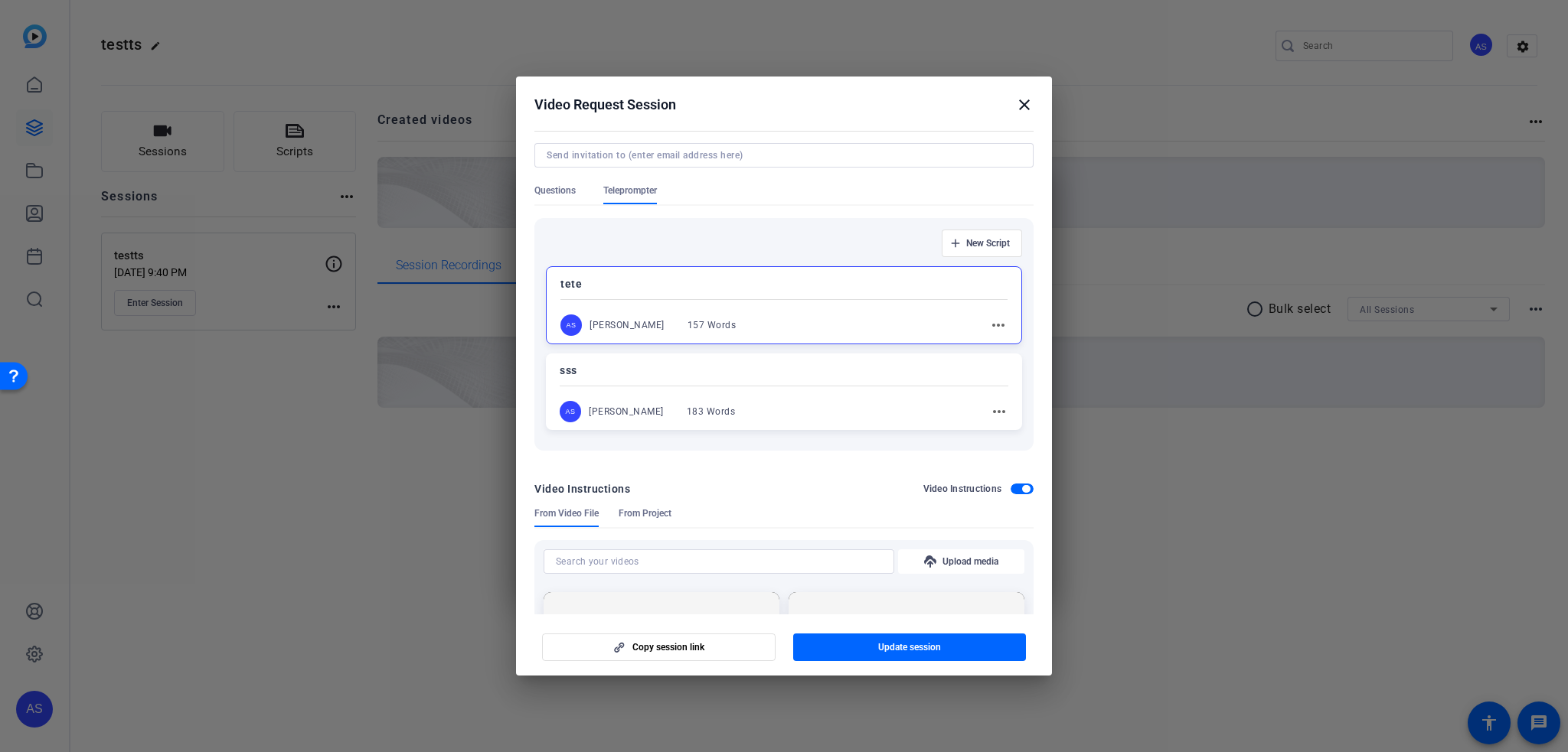
click at [773, 576] on div at bounding box center [719, 582] width 351 height 16
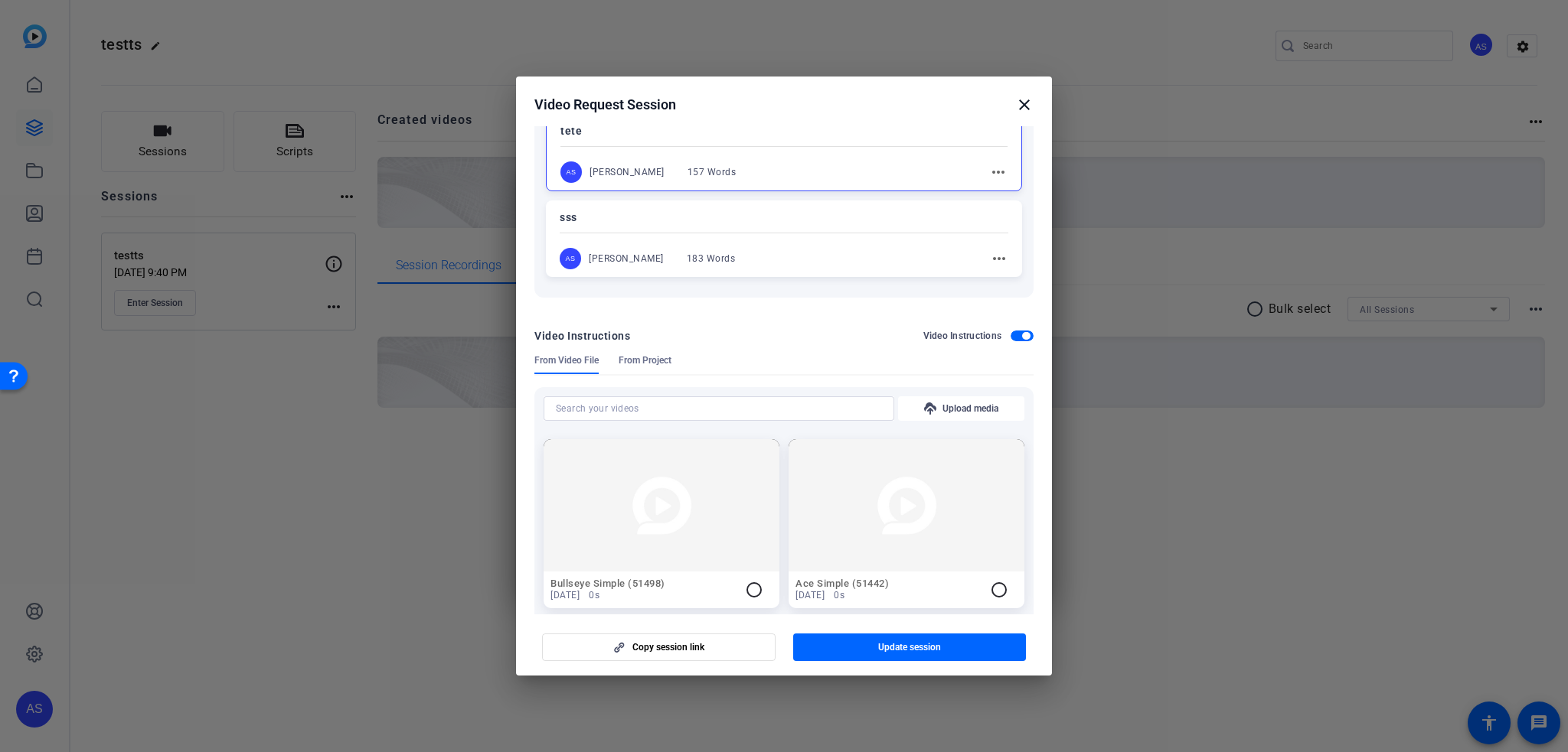
scroll to position [406, 0]
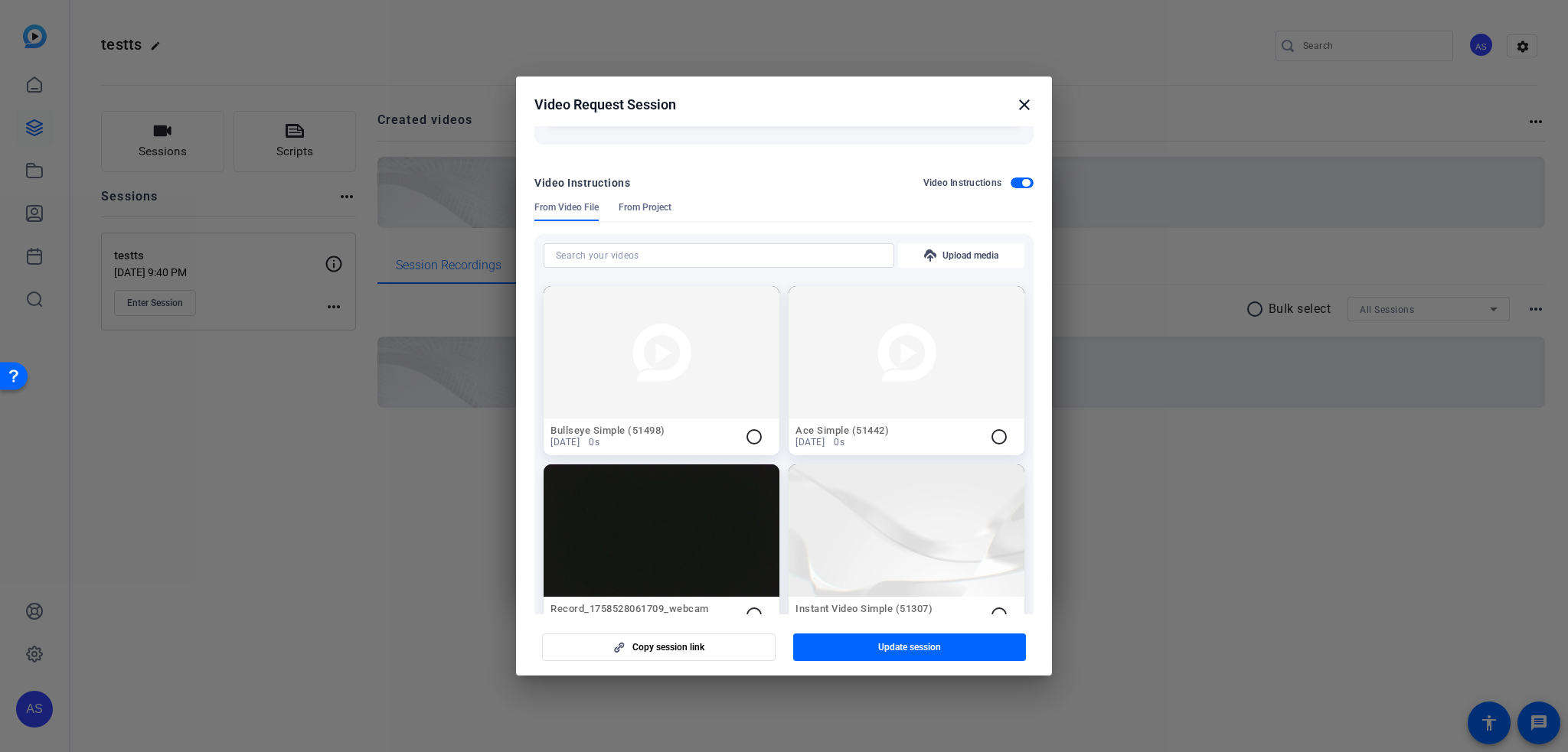
click at [752, 437] on mat-icon "radio_button_unchecked" at bounding box center [753, 436] width 18 height 18
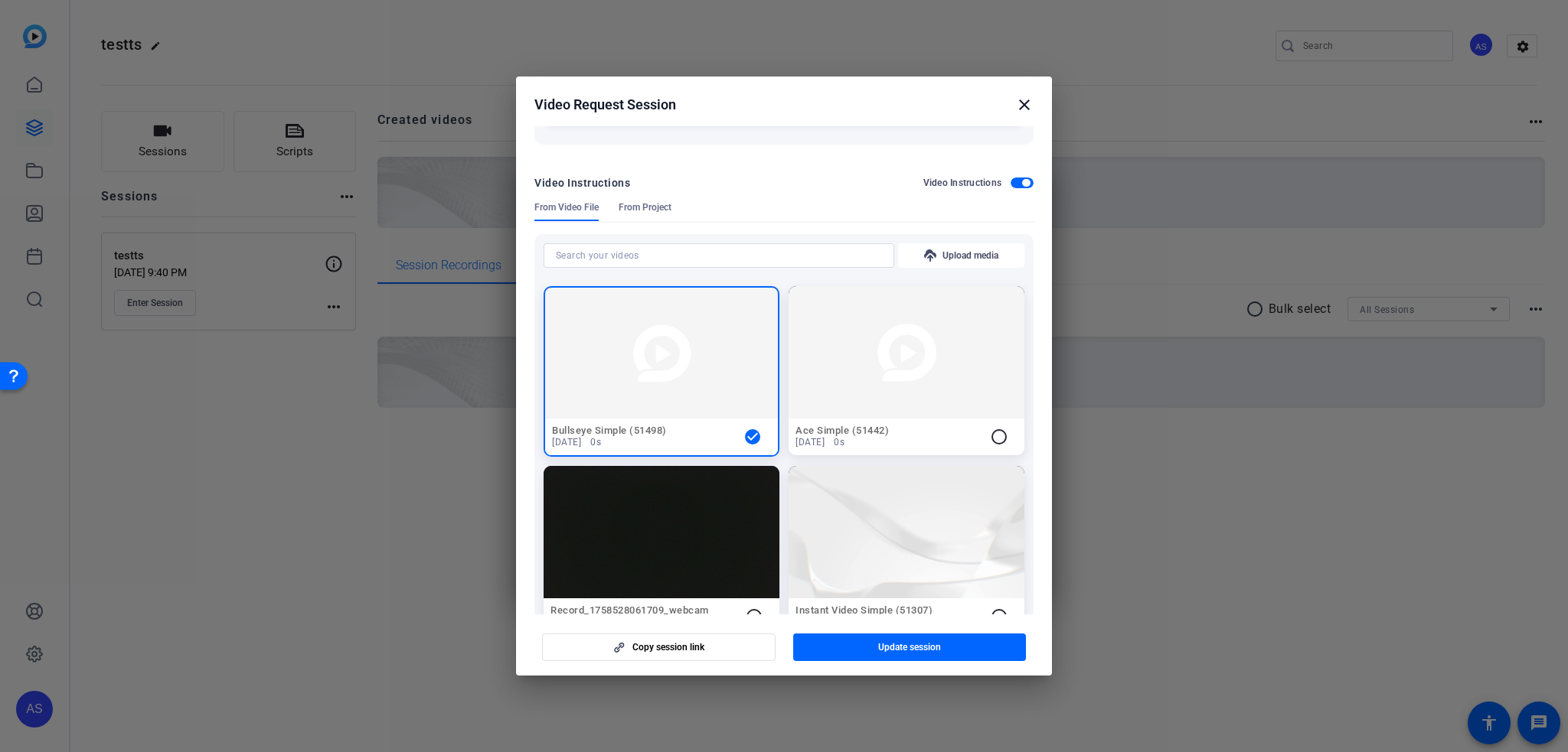
scroll to position [635, 0]
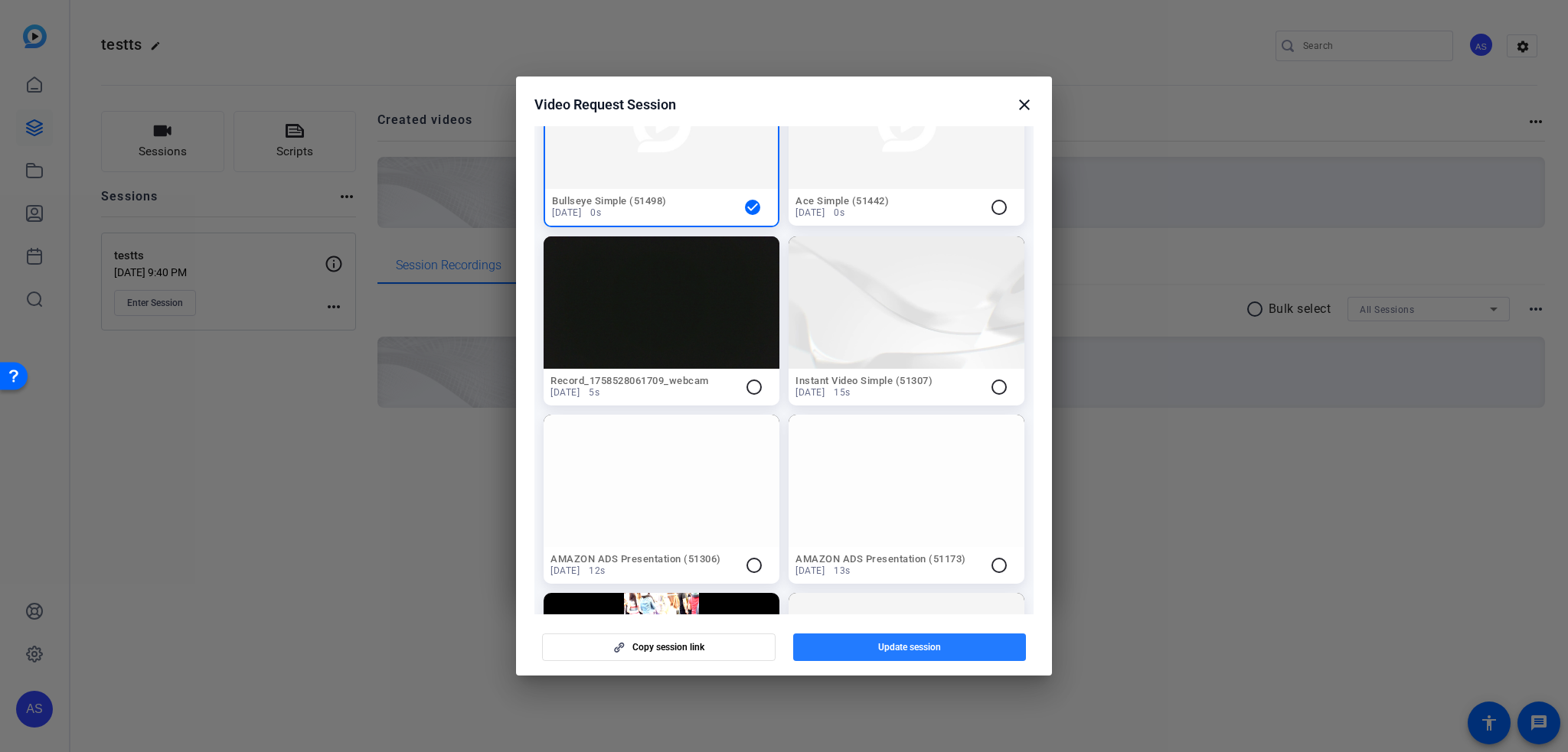
click at [897, 648] on span "Update session" at bounding box center [909, 647] width 63 height 13
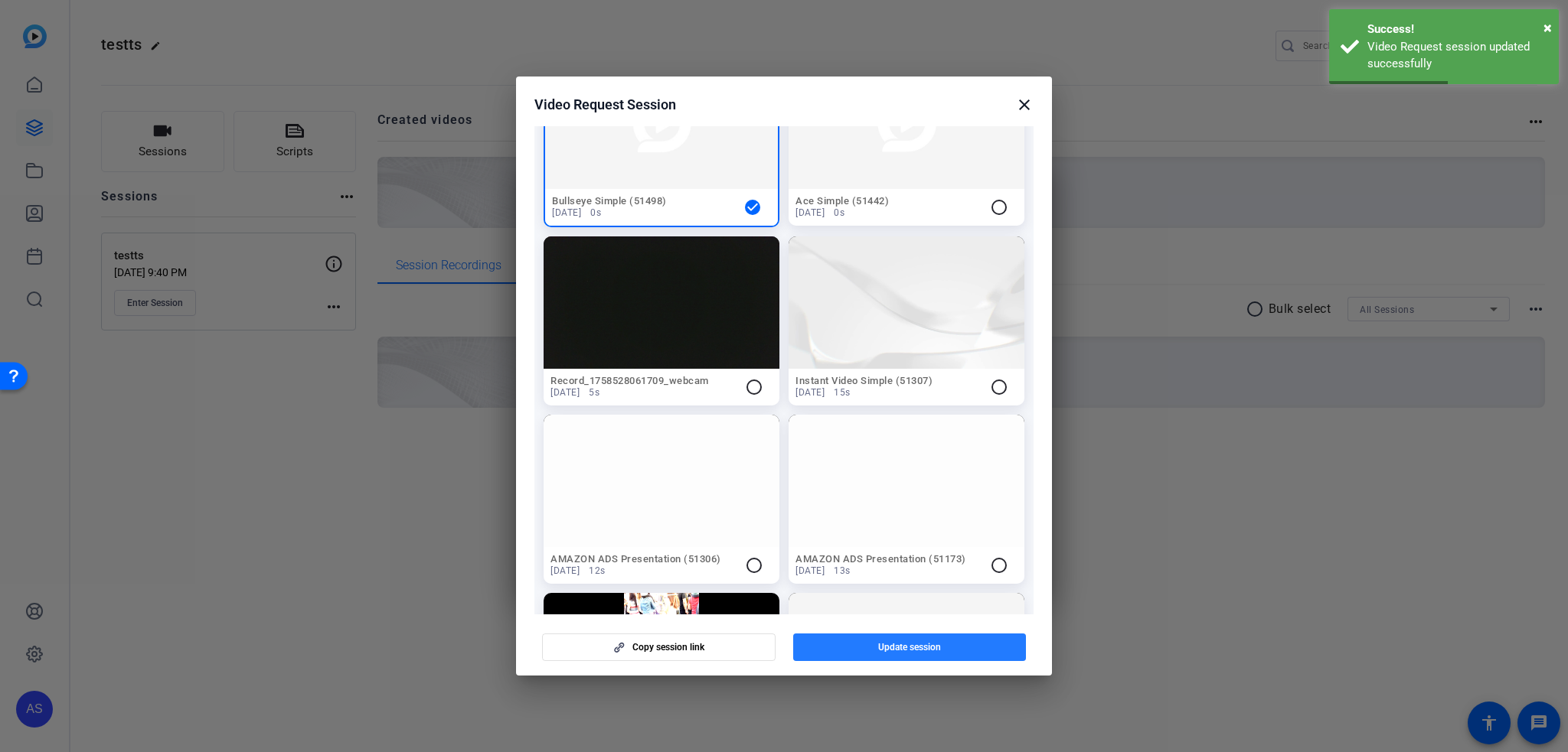
click at [897, 643] on span "Update session" at bounding box center [909, 647] width 63 height 13
click at [1025, 103] on mat-icon "close" at bounding box center [1024, 104] width 18 height 18
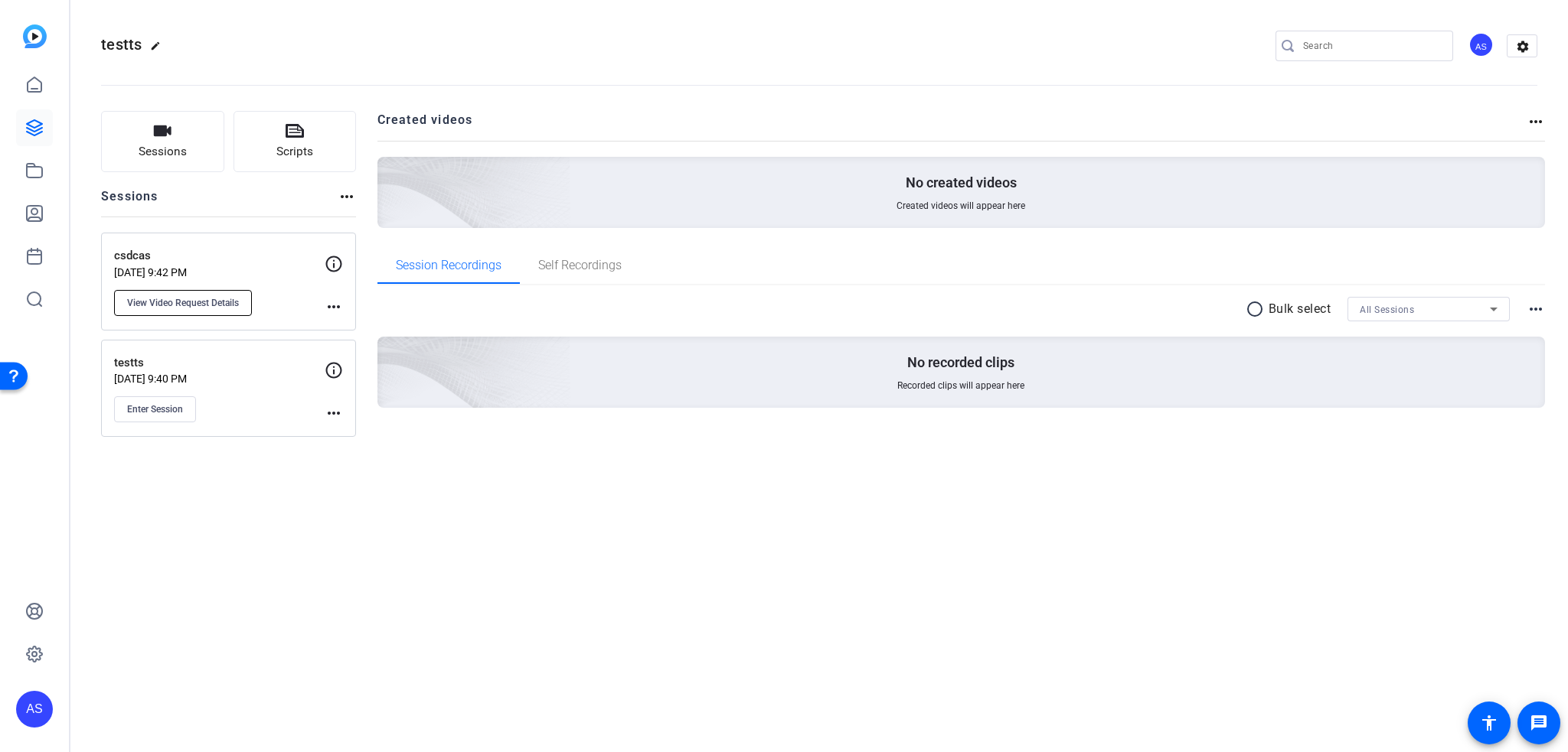
click at [156, 299] on span "View Video Request Details" at bounding box center [183, 302] width 112 height 13
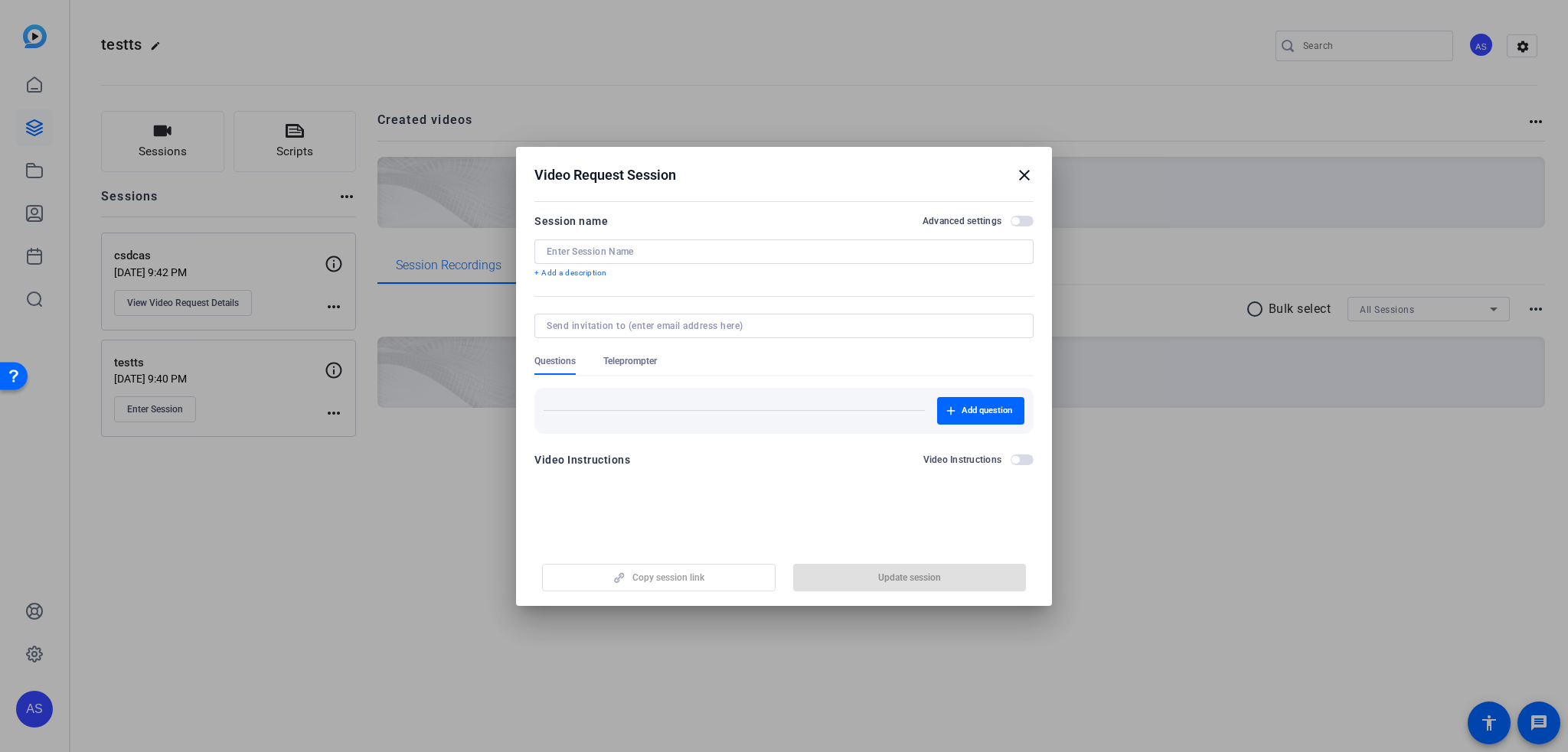
type input "csdcas"
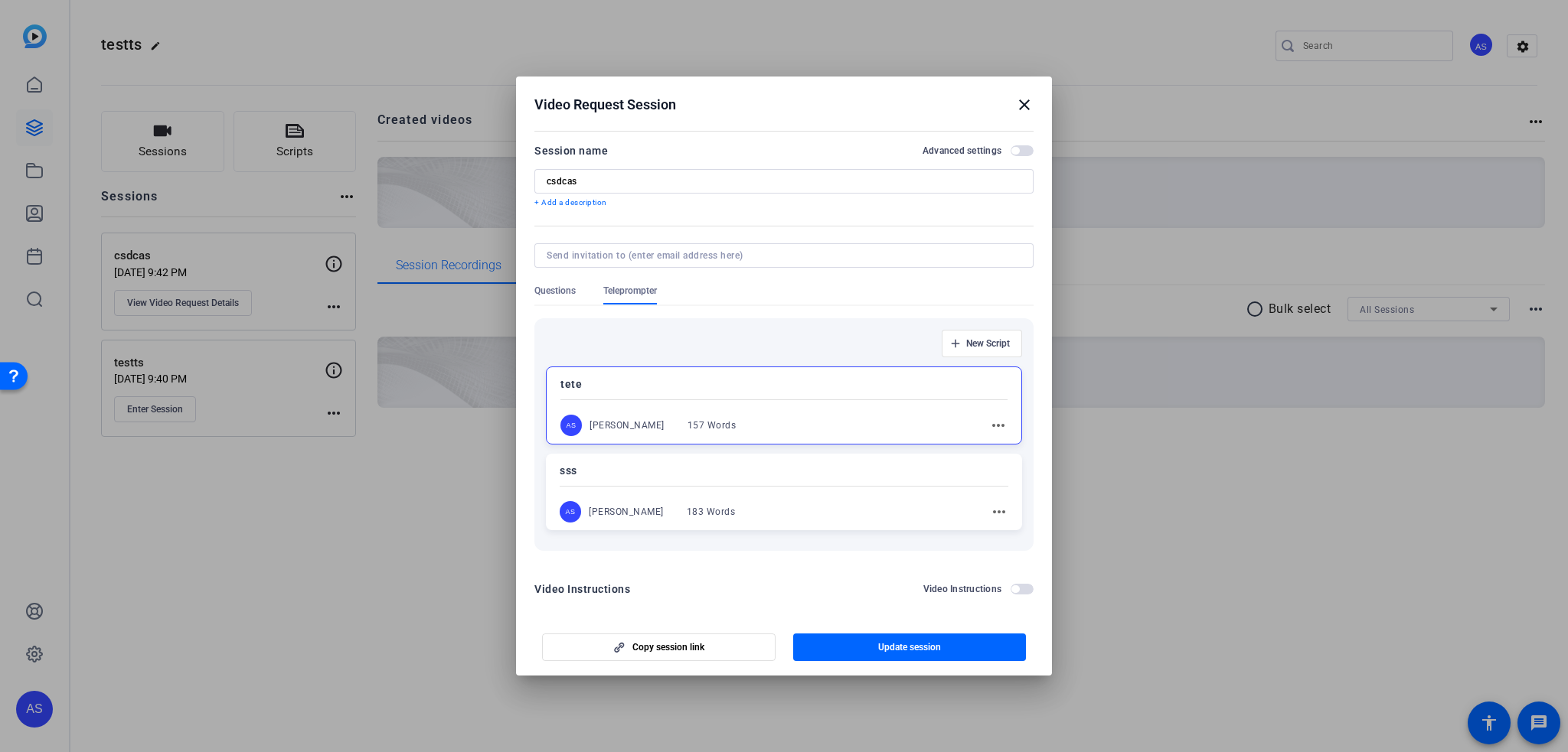
click at [1028, 106] on mat-icon "close" at bounding box center [1024, 104] width 18 height 18
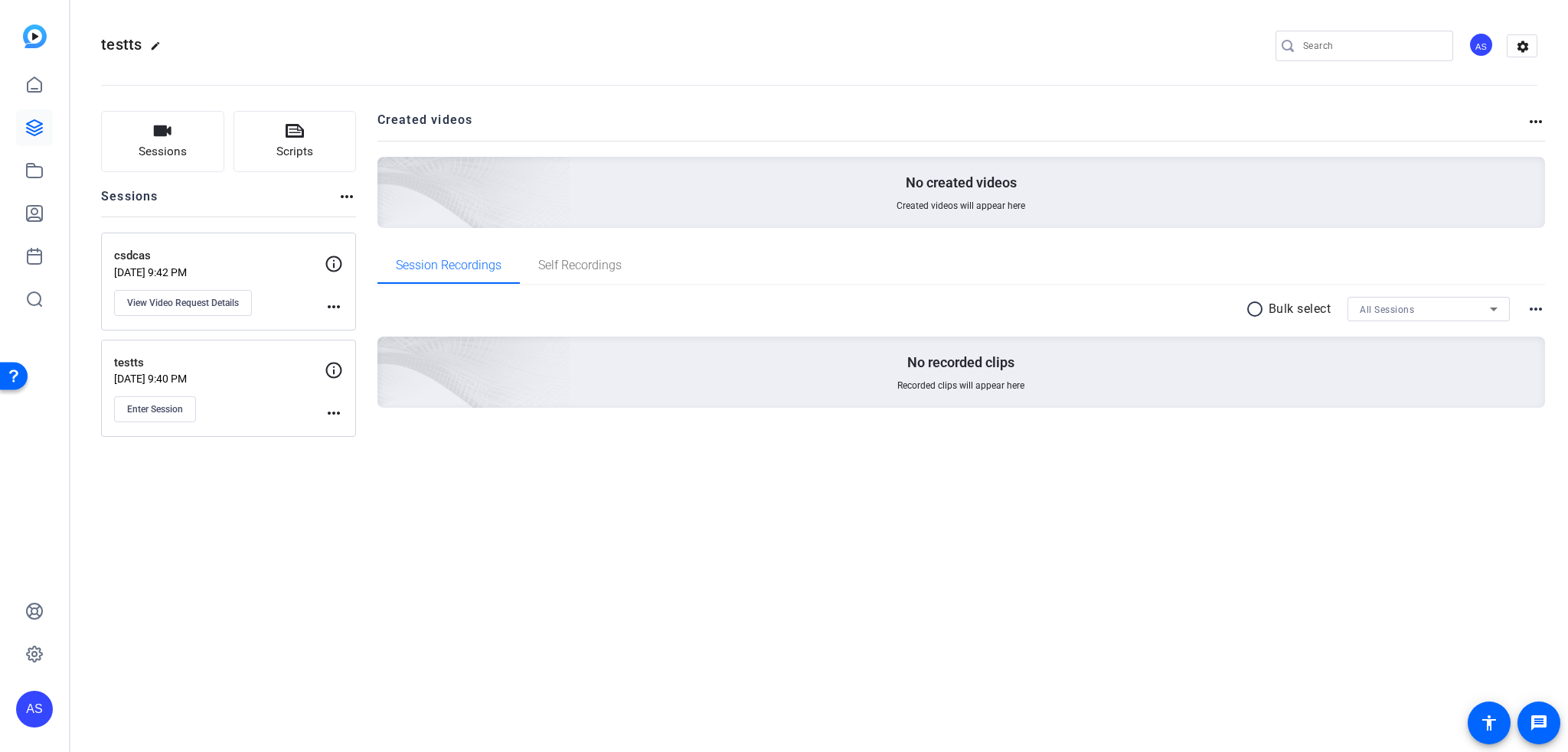
click at [336, 306] on mat-icon "more_horiz" at bounding box center [333, 306] width 18 height 18
click at [334, 263] on div at bounding box center [784, 376] width 1568 height 752
click at [334, 263] on icon at bounding box center [334, 263] width 16 height 16
click at [199, 155] on button "Sessions" at bounding box center [163, 142] width 123 height 62
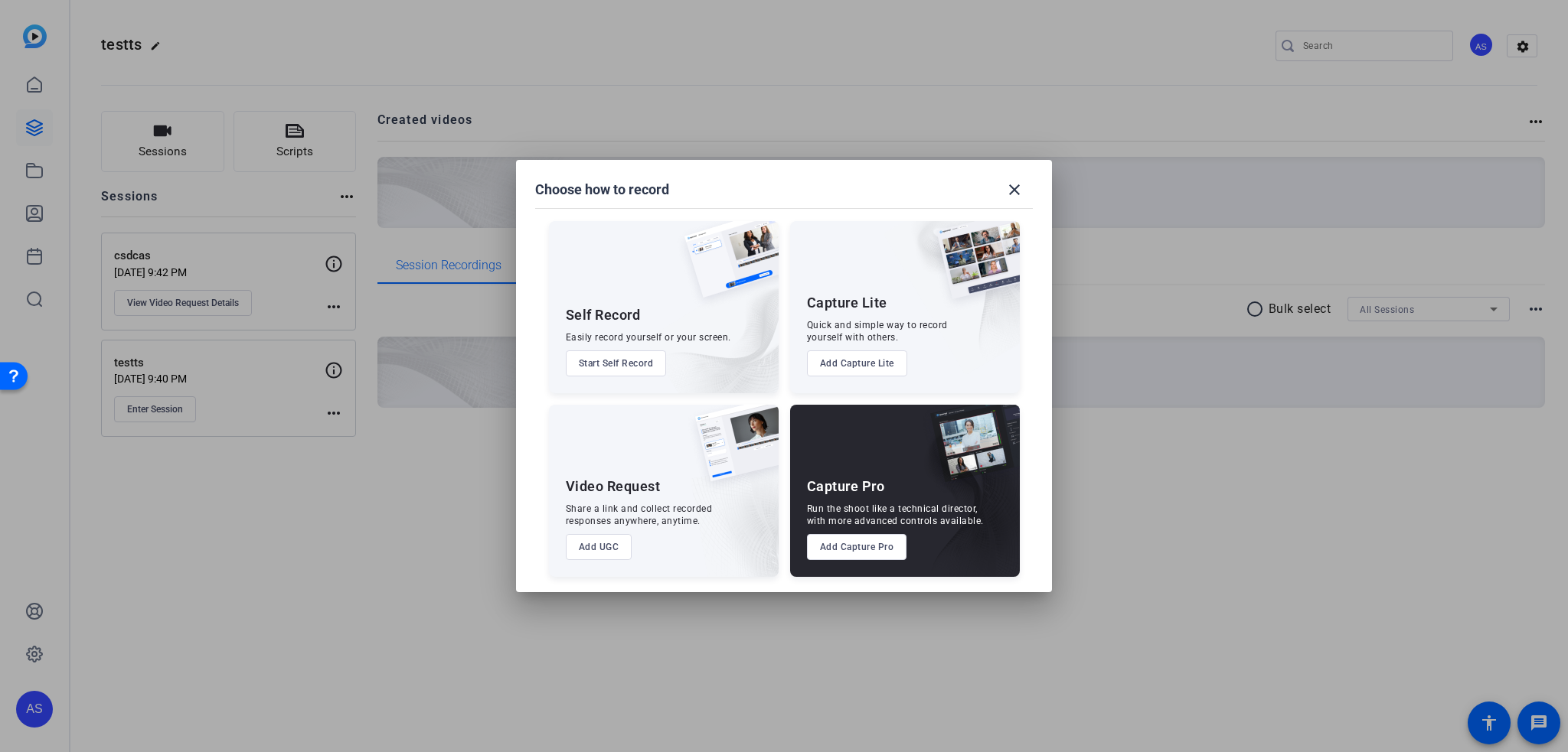
click at [253, 253] on div at bounding box center [784, 376] width 1568 height 752
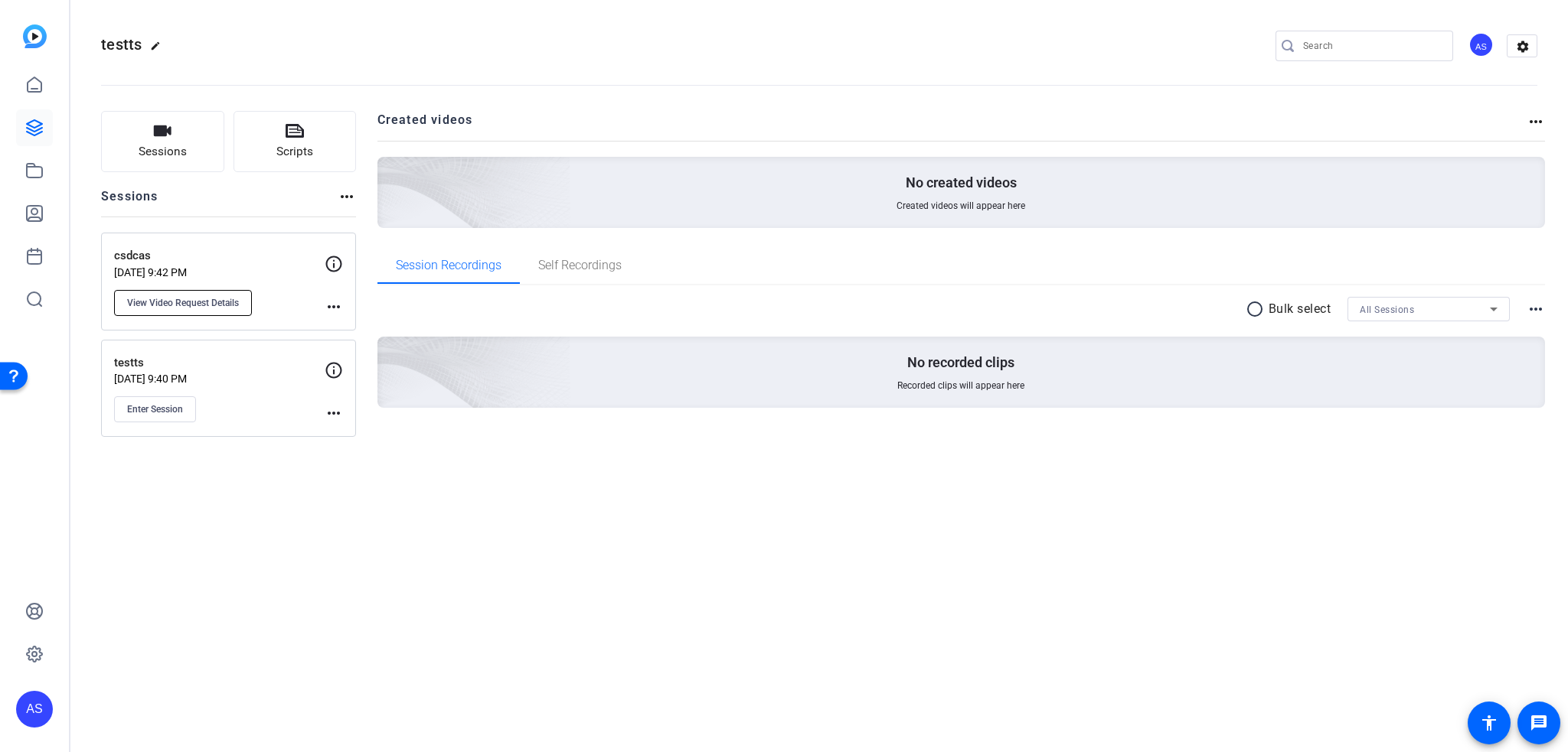
click at [207, 299] on span "View Video Request Details" at bounding box center [183, 302] width 112 height 13
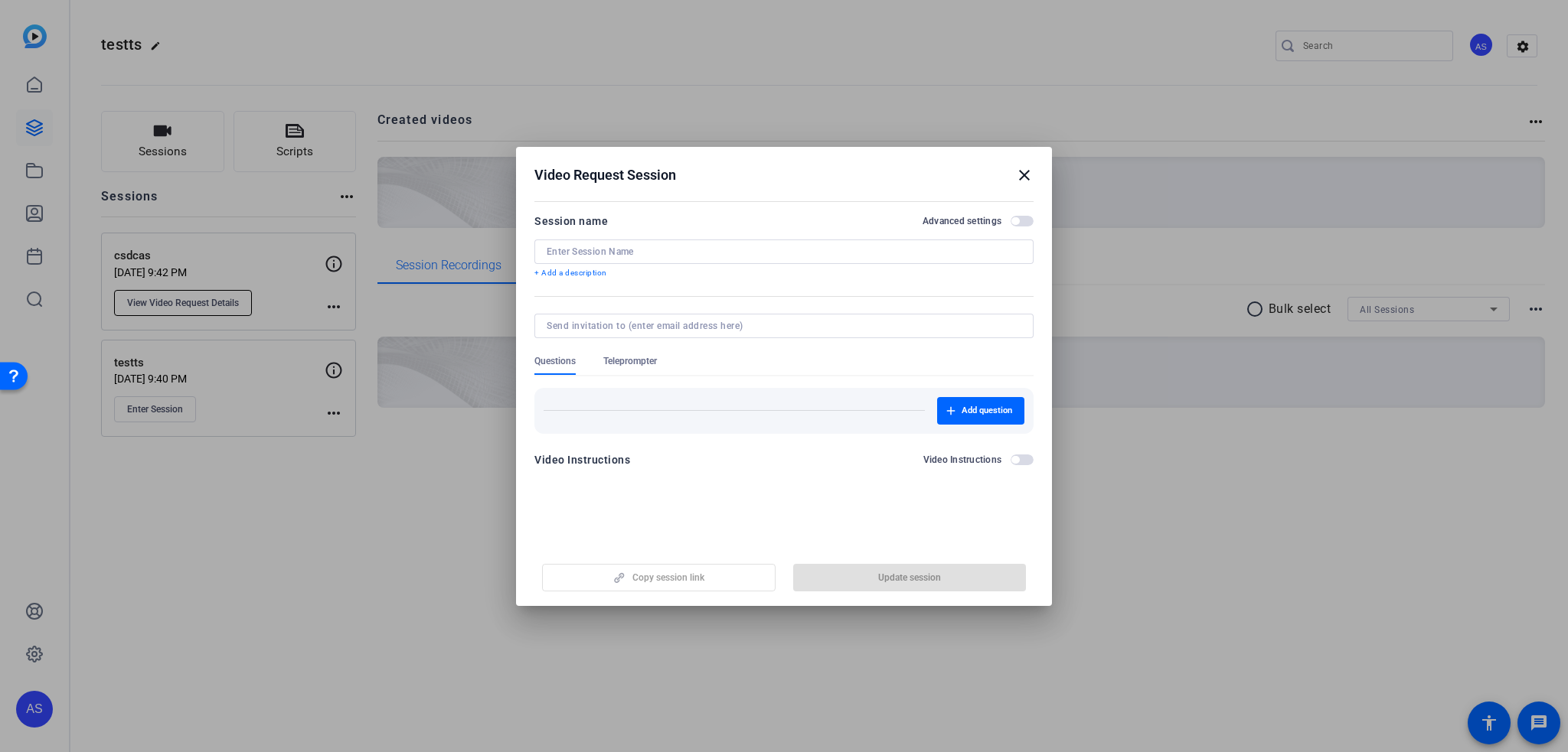
type input "csdcas"
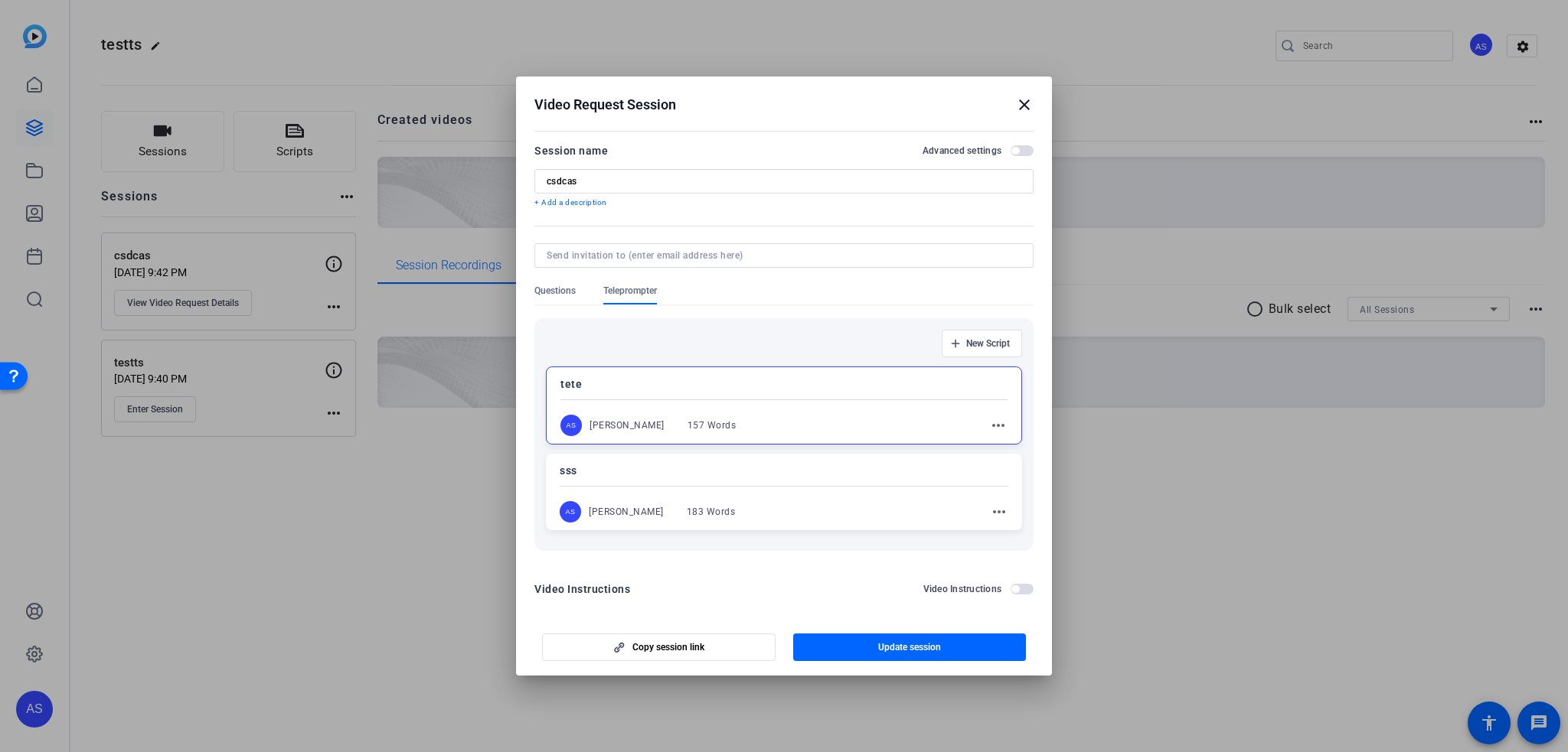
click at [1026, 102] on mat-icon "close" at bounding box center [1024, 104] width 18 height 18
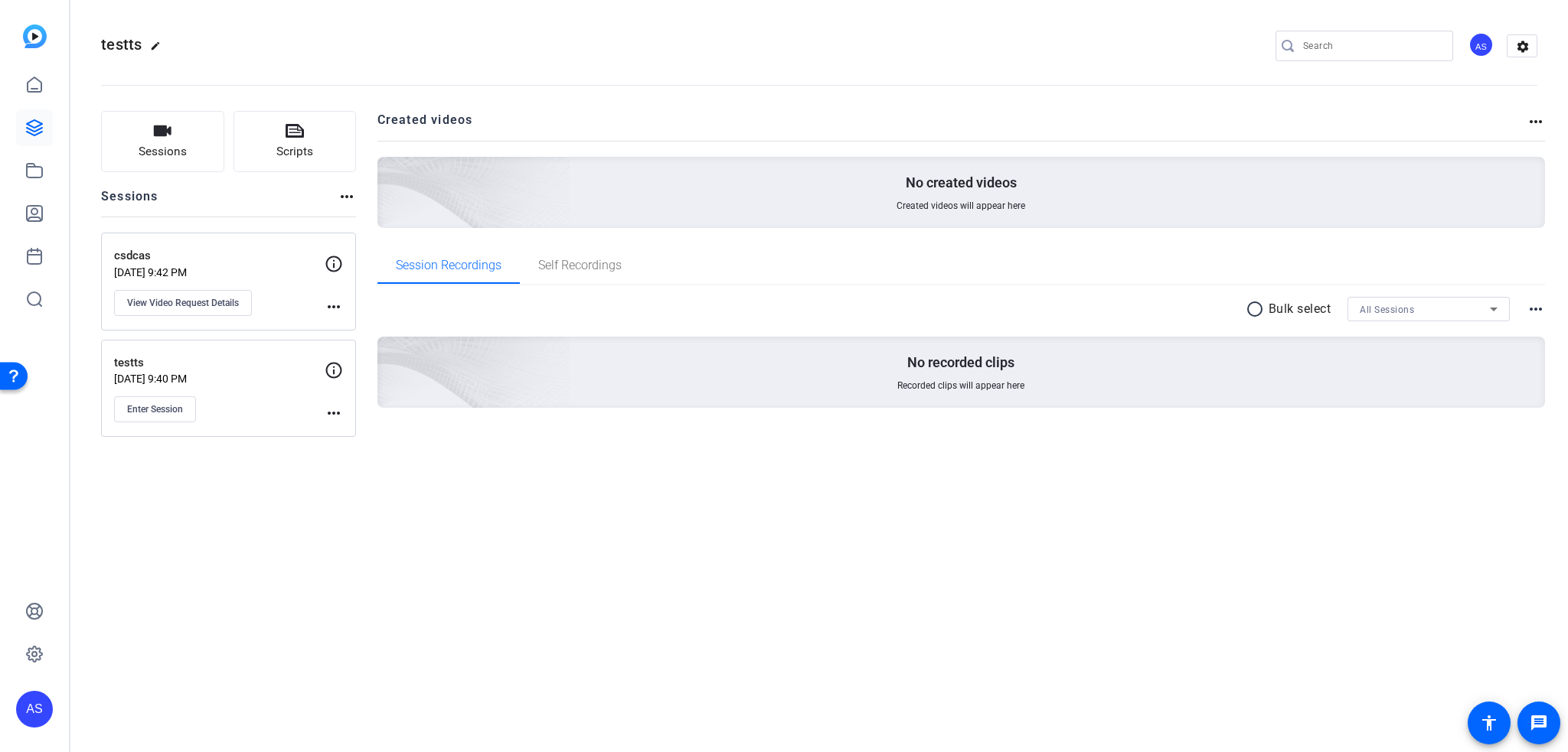
click at [334, 363] on icon at bounding box center [334, 371] width 16 height 16
click at [330, 415] on mat-icon "more_horiz" at bounding box center [333, 413] width 18 height 18
click at [341, 427] on span "Edit Session" at bounding box center [372, 434] width 69 height 18
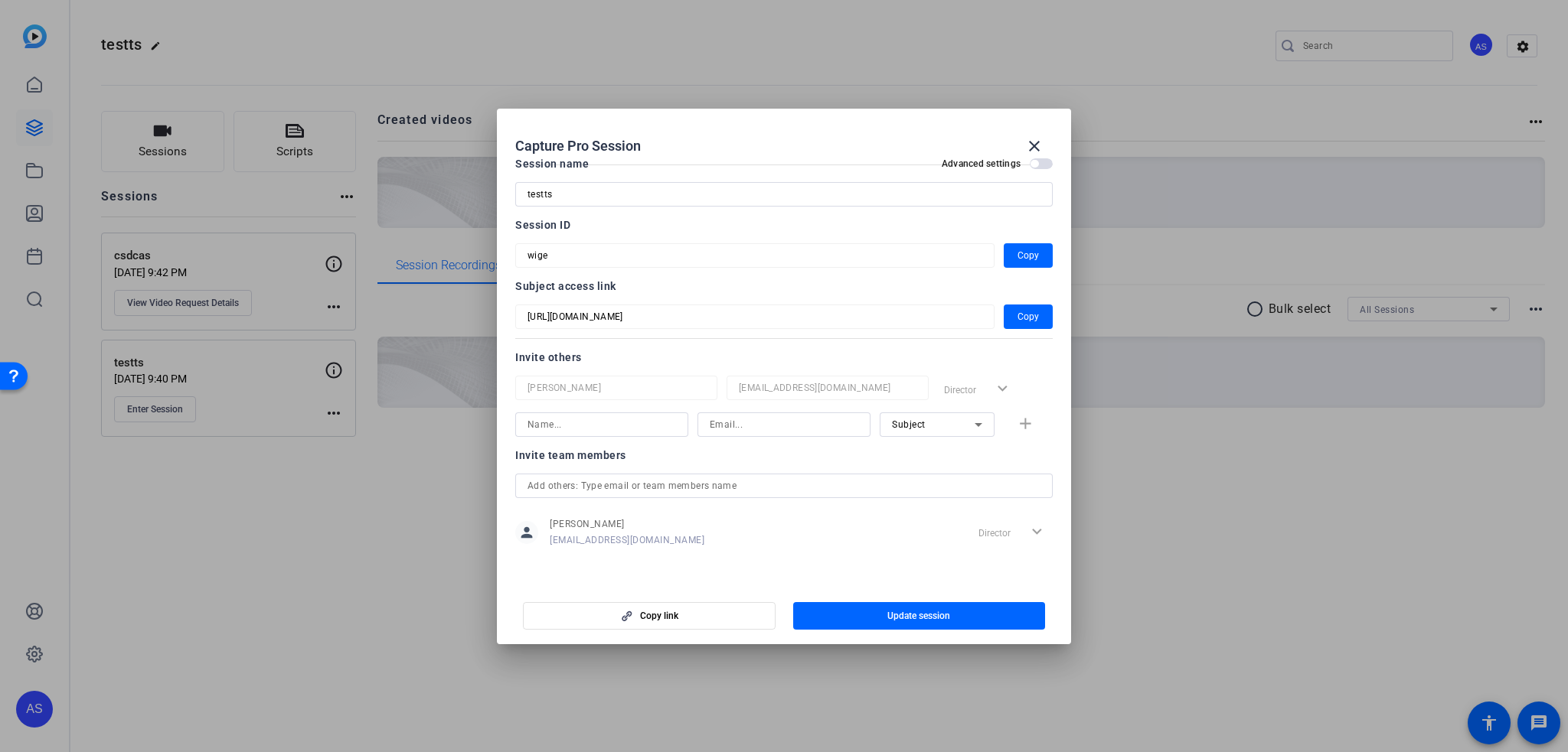
scroll to position [0, 0]
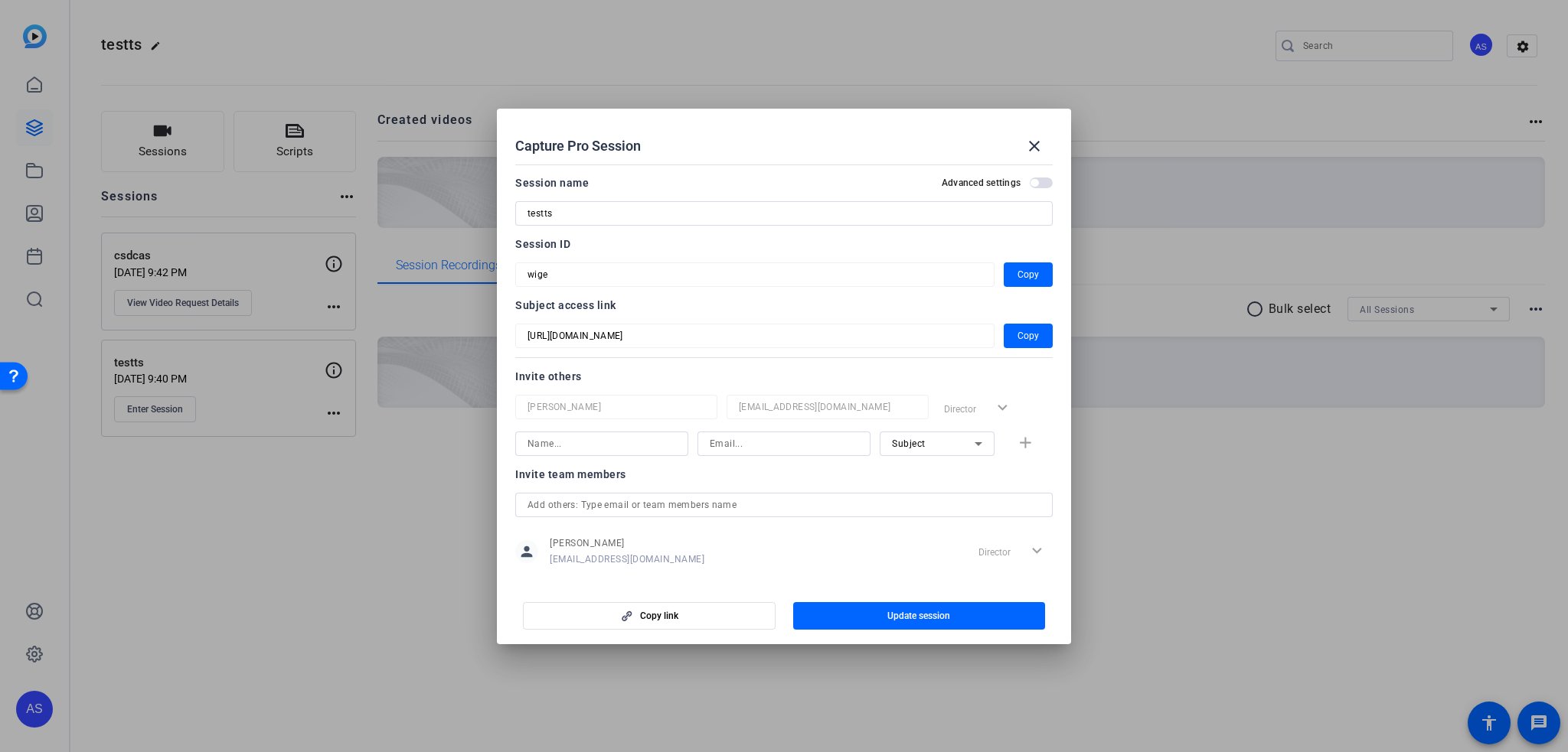
click at [1032, 183] on span "button" at bounding box center [1041, 182] width 23 height 11
click at [1041, 181] on span "button" at bounding box center [1045, 183] width 8 height 8
click at [1032, 181] on span "button" at bounding box center [1041, 182] width 23 height 11
click at [1041, 181] on span "button" at bounding box center [1045, 183] width 8 height 8
click at [1032, 181] on span "button" at bounding box center [1041, 182] width 23 height 11
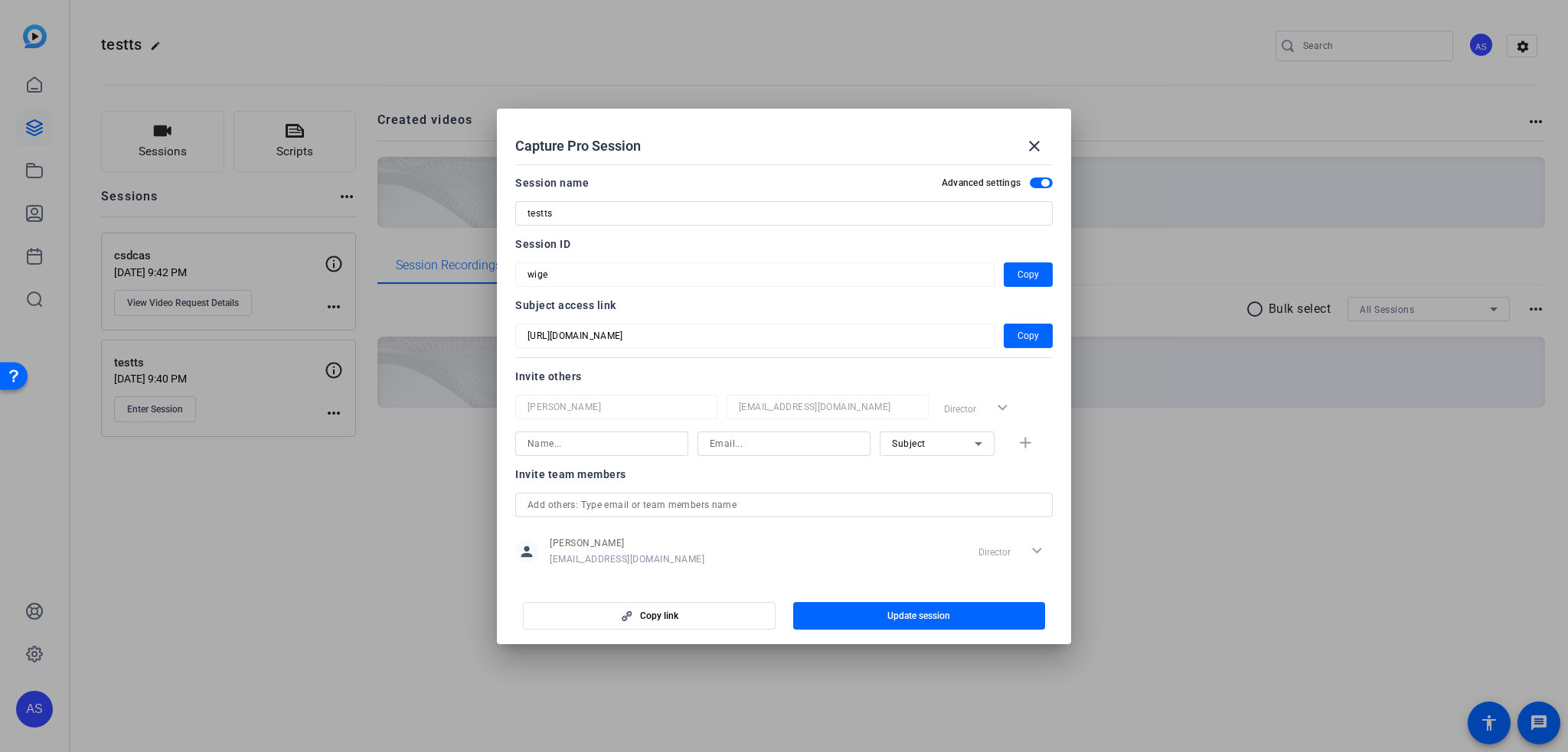
click at [1032, 186] on span "button" at bounding box center [1041, 182] width 23 height 11
click at [1038, 142] on mat-icon "close" at bounding box center [1033, 145] width 18 height 18
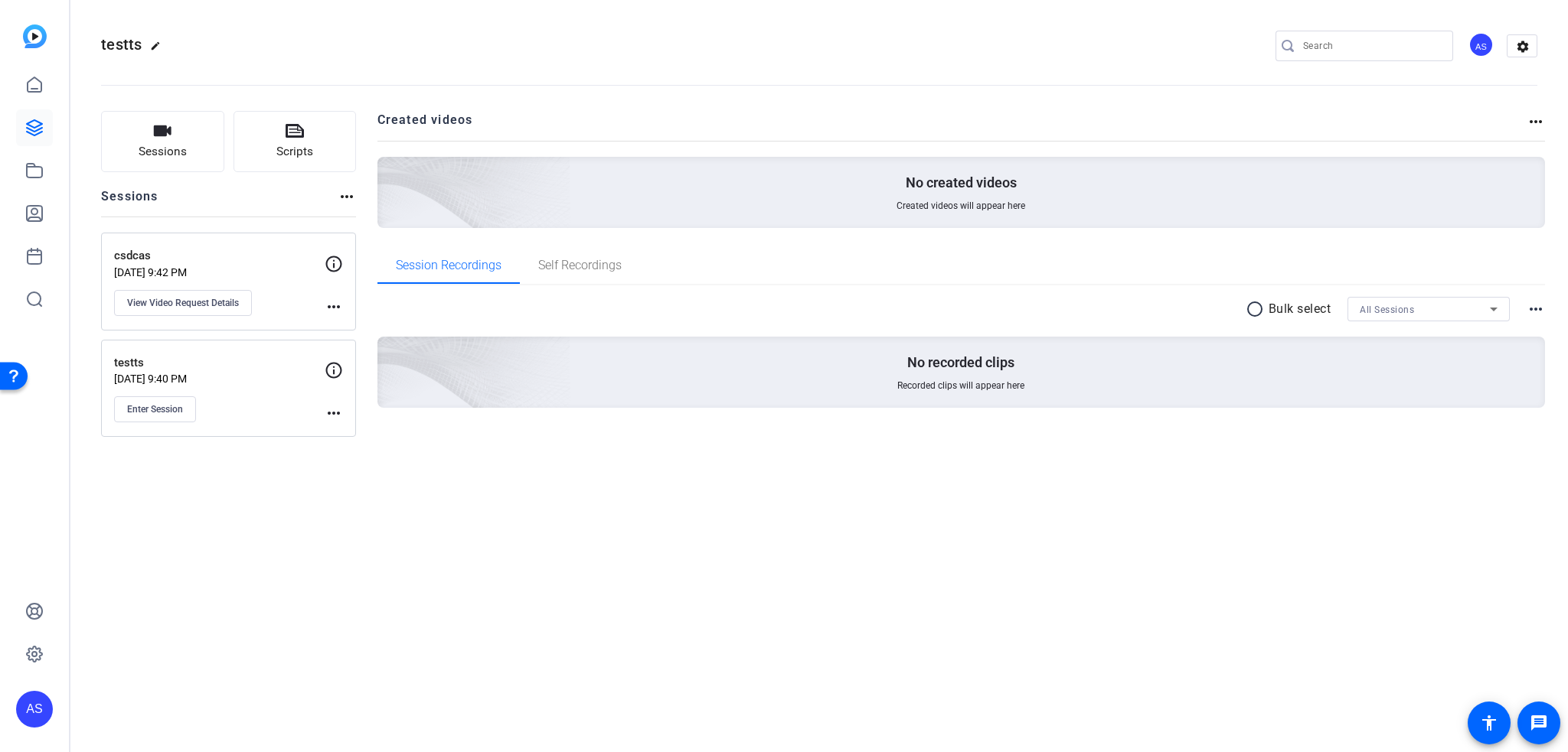
click at [136, 255] on p "csdcas" at bounding box center [219, 256] width 211 height 17
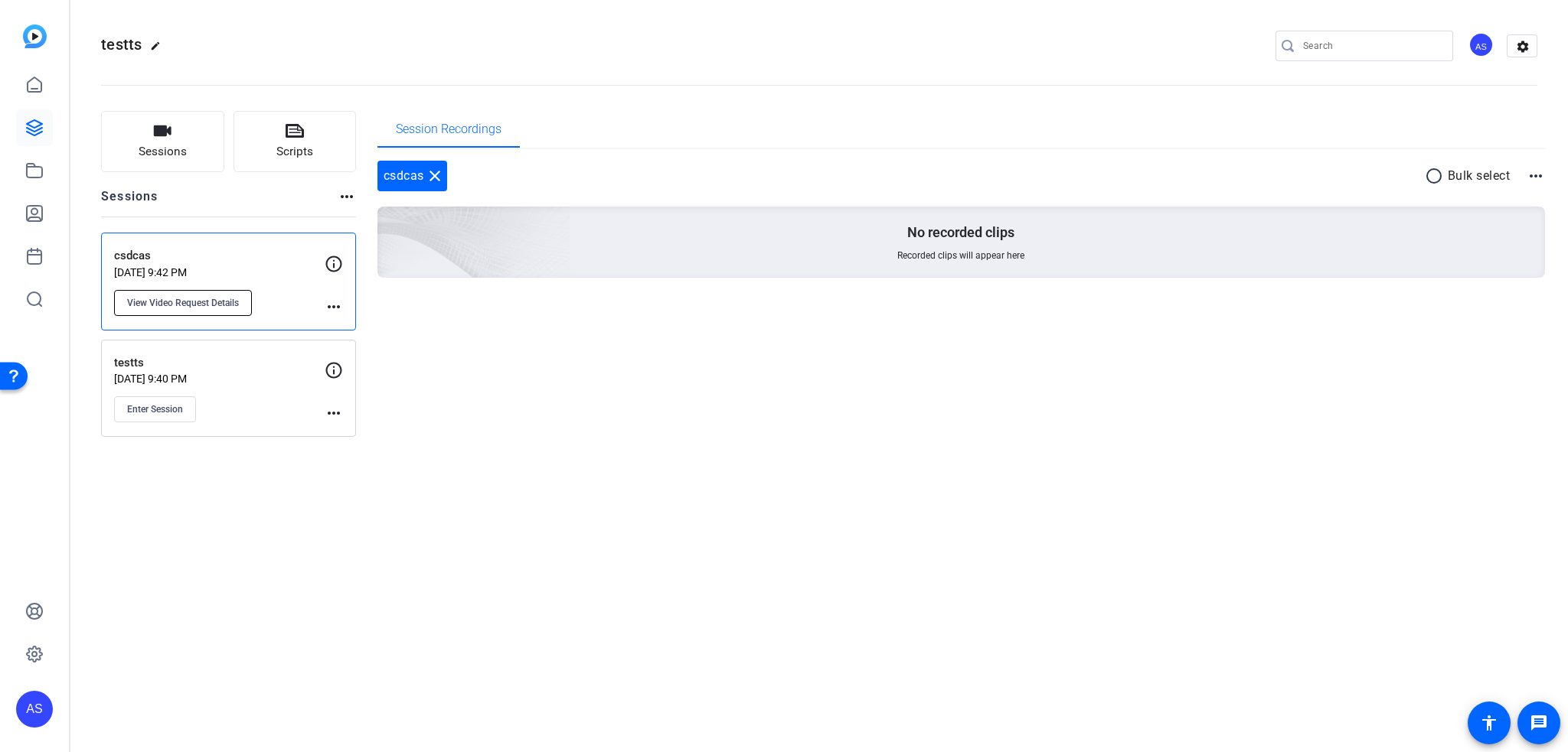
click at [153, 301] on span "View Video Request Details" at bounding box center [183, 302] width 112 height 13
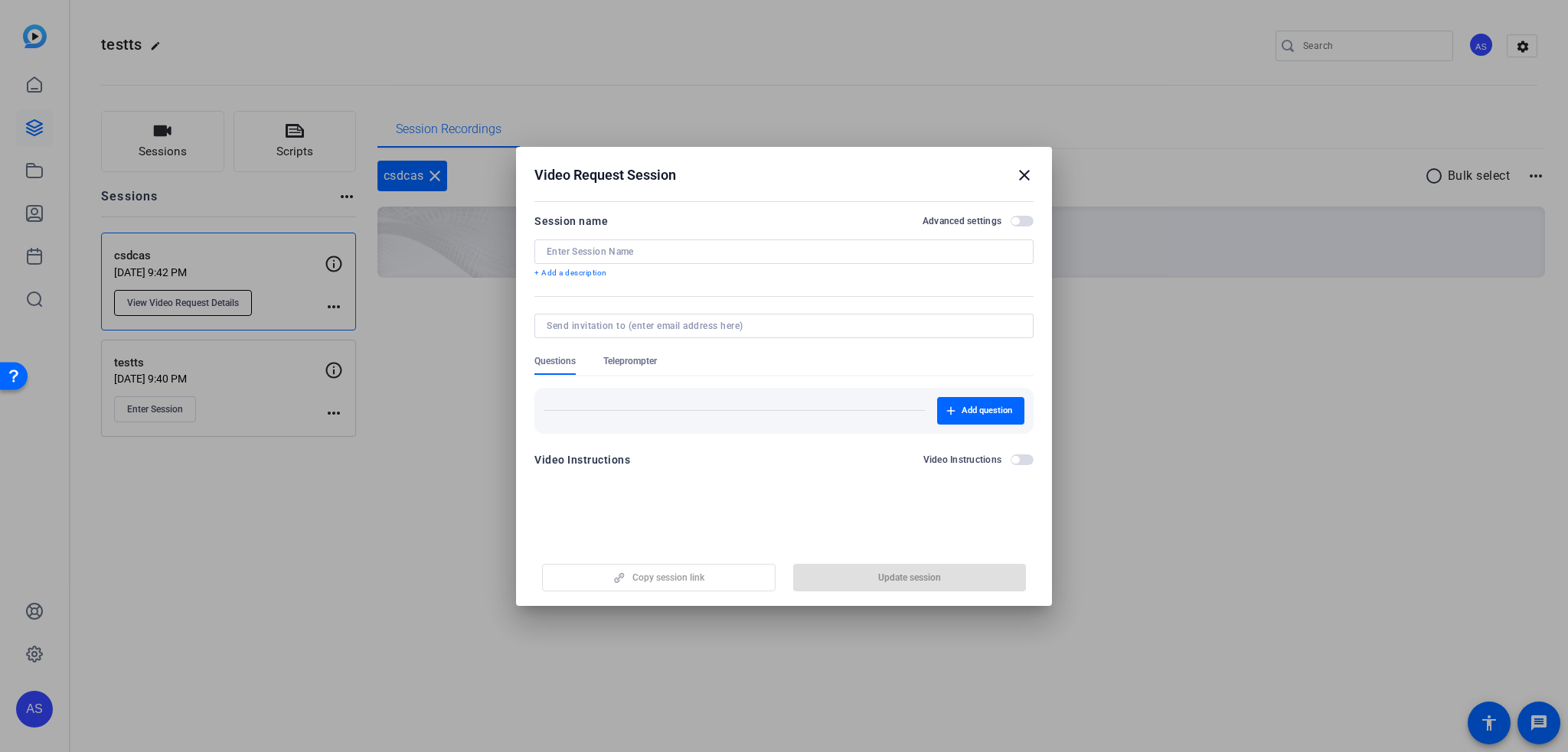
type input "csdcas"
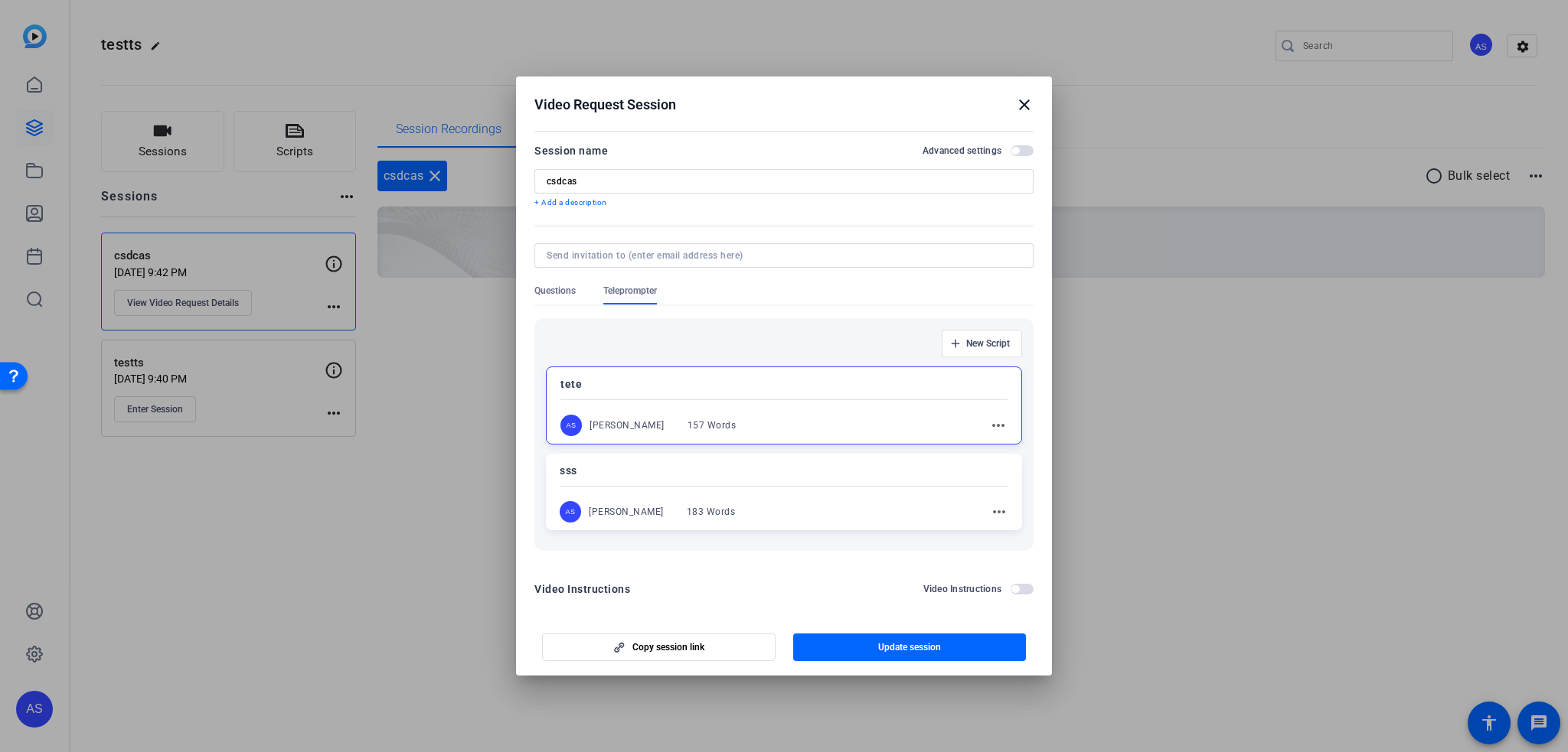
click at [1022, 105] on mat-icon "close" at bounding box center [1024, 104] width 18 height 18
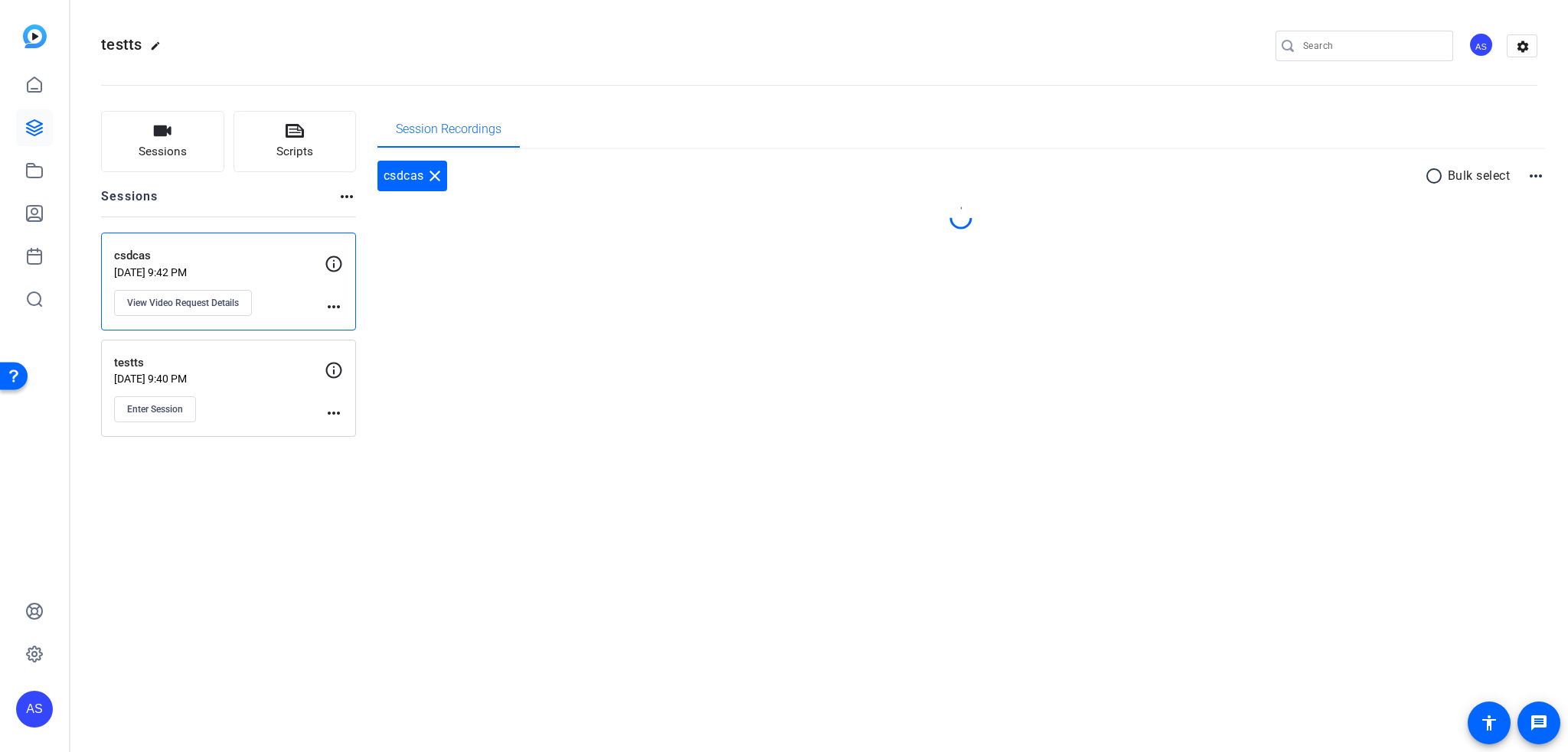
click at [925, 250] on div "csdcas close radio_button_unchecked Bulk select more_horiz" at bounding box center [961, 214] width 1168 height 129
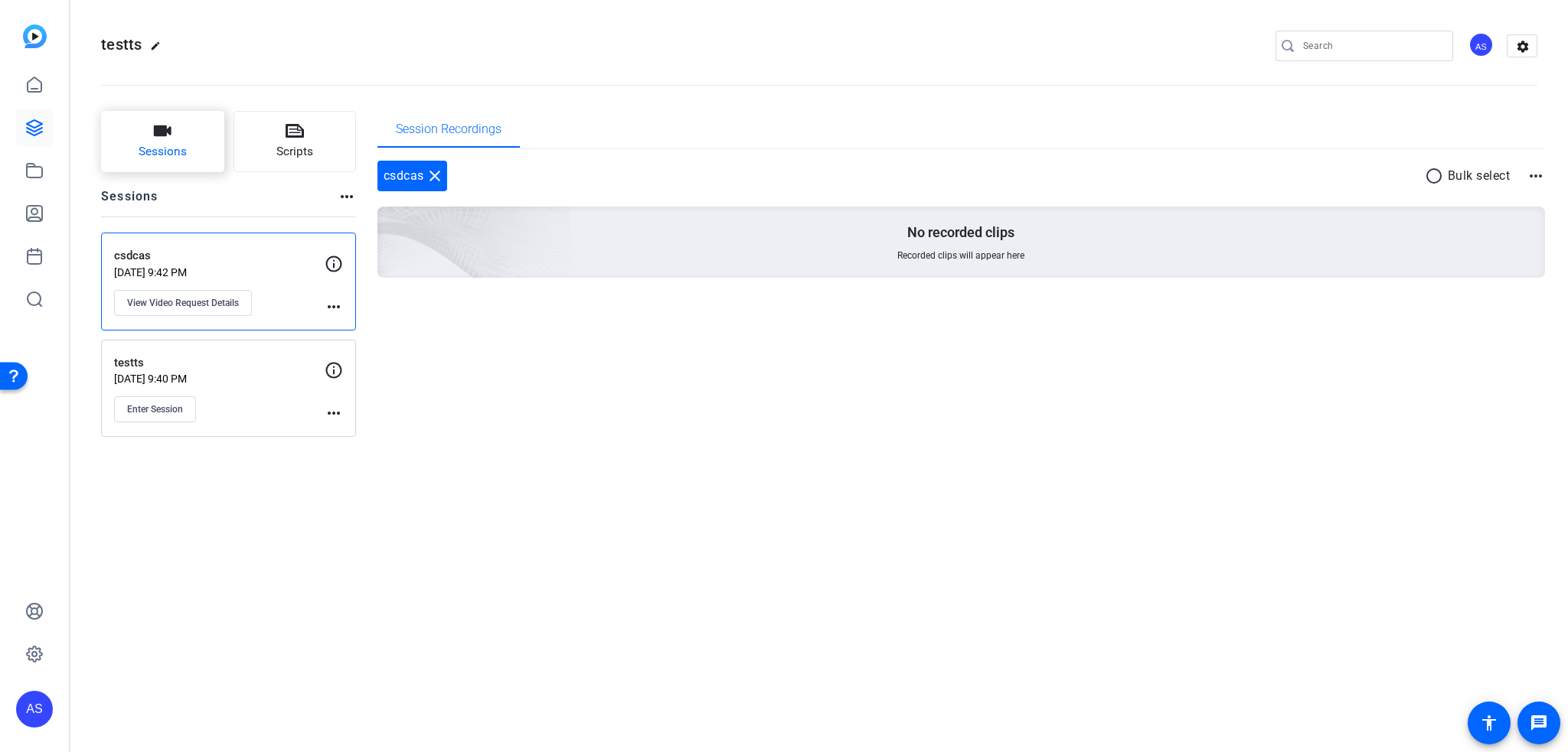
click at [147, 141] on button "Sessions" at bounding box center [163, 142] width 123 height 62
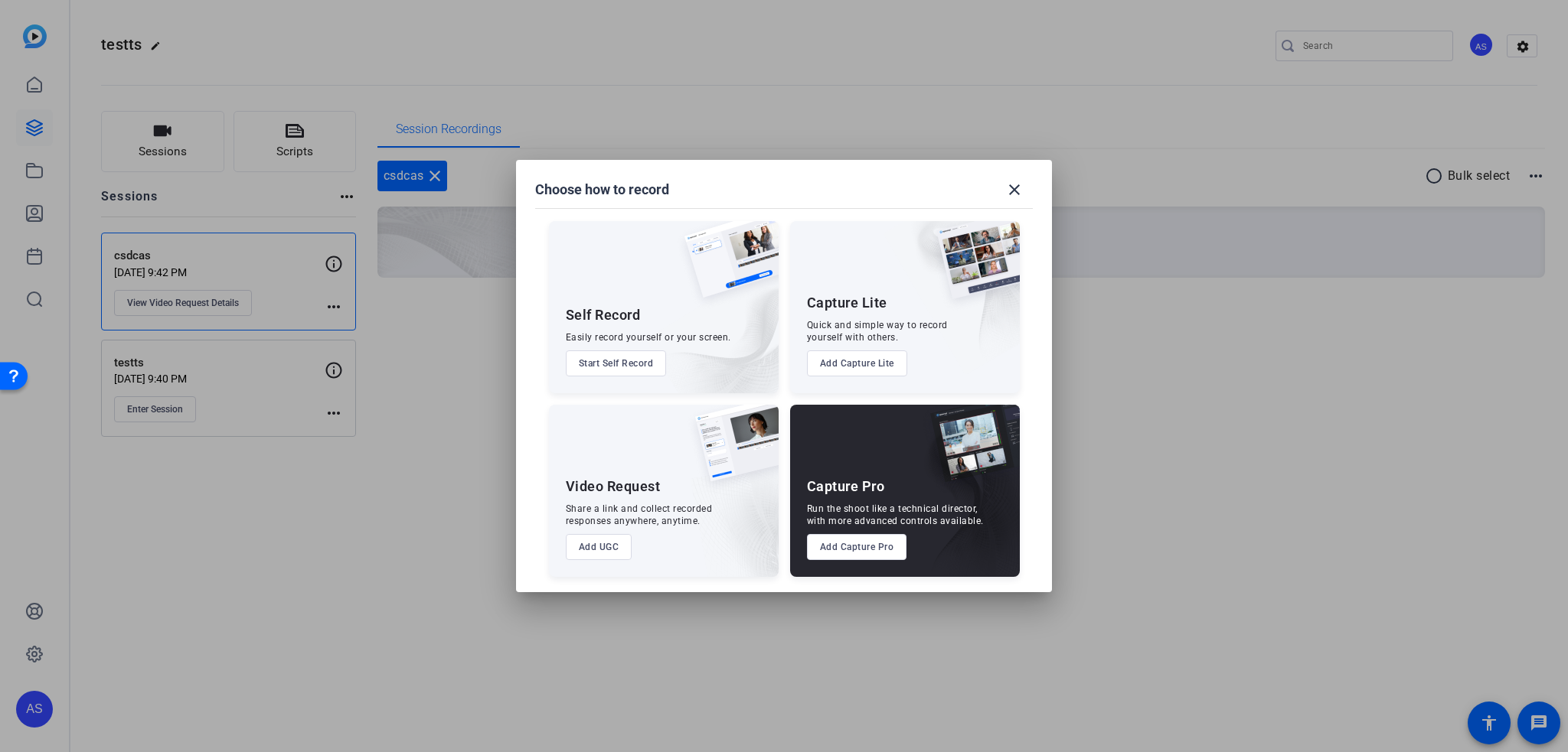
click at [647, 372] on button "Start Self Record" at bounding box center [615, 363] width 101 height 26
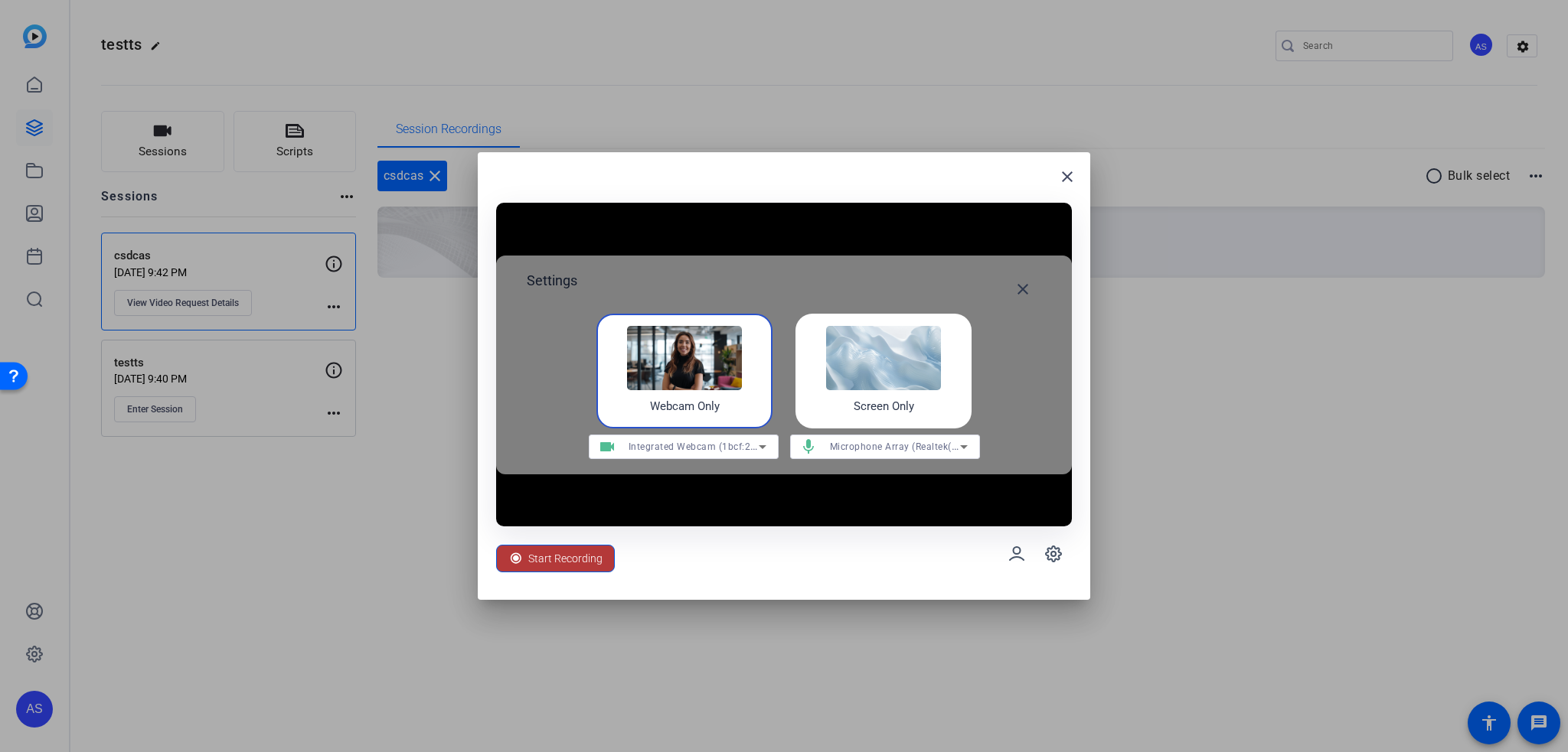
click at [586, 565] on span "Start Recording" at bounding box center [564, 558] width 74 height 29
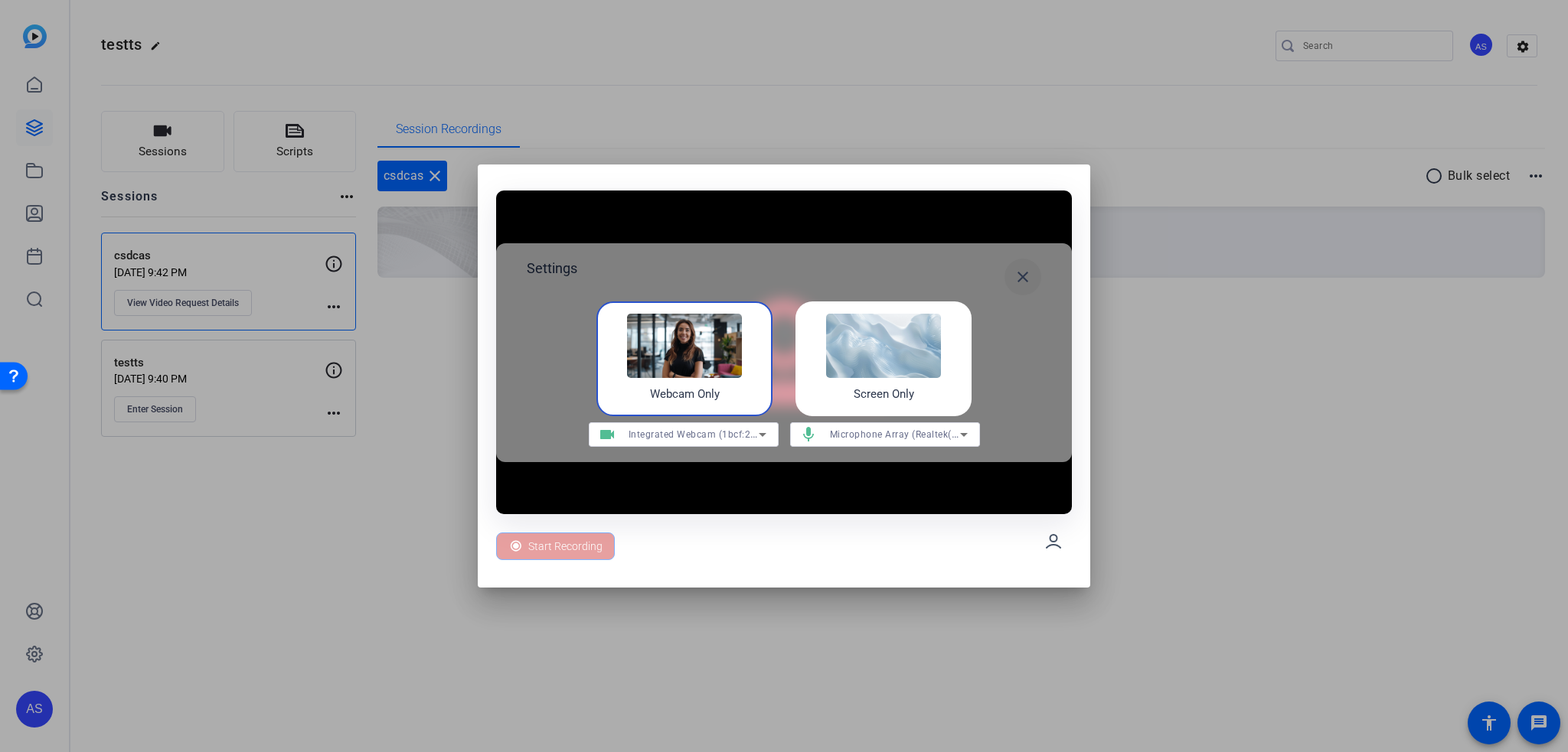
click at [1016, 276] on mat-icon "close" at bounding box center [1022, 276] width 18 height 18
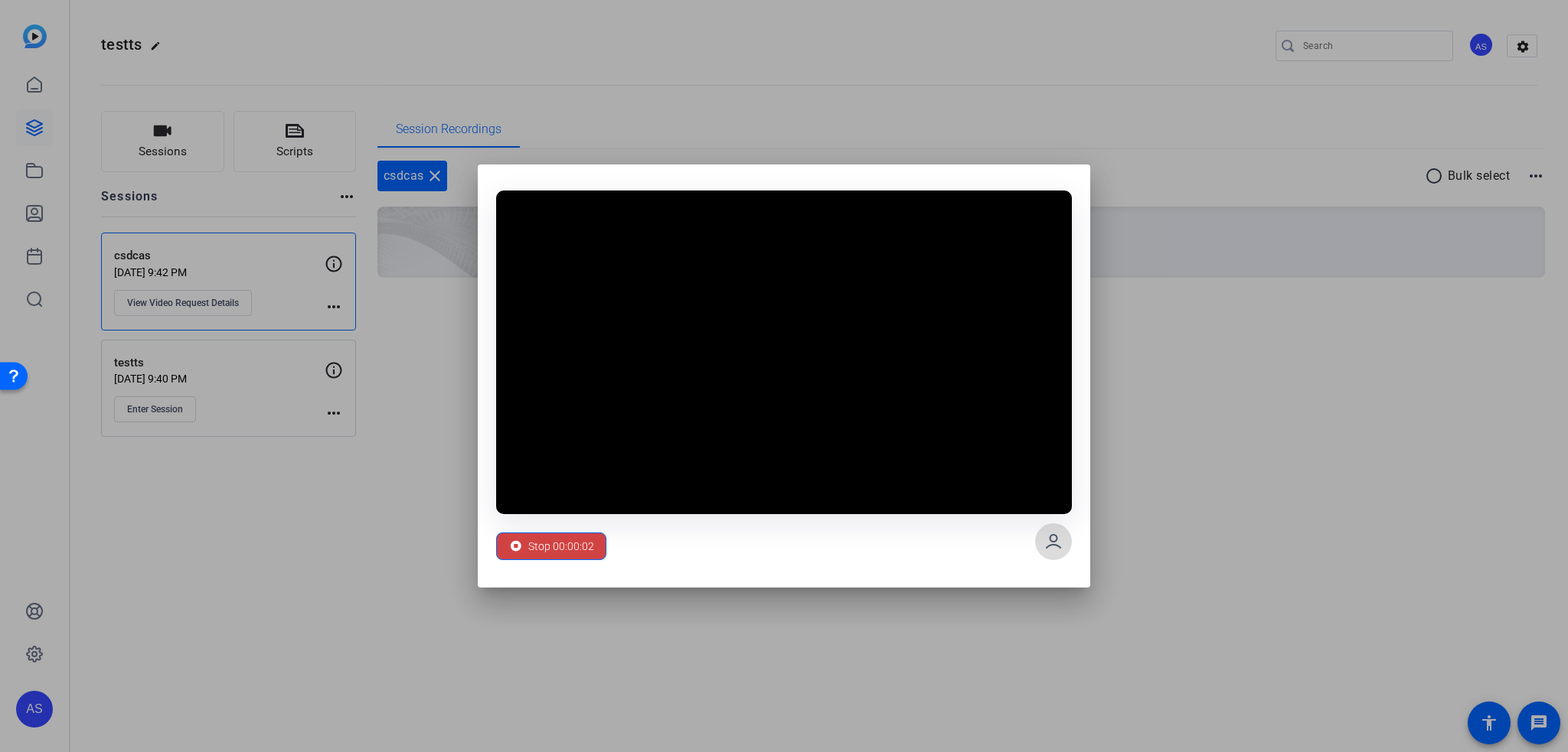
click at [1037, 538] on span at bounding box center [1054, 542] width 37 height 37
click at [1040, 538] on span at bounding box center [1054, 542] width 37 height 37
drag, startPoint x: 1040, startPoint y: 538, endPoint x: 852, endPoint y: 550, distance: 188.4
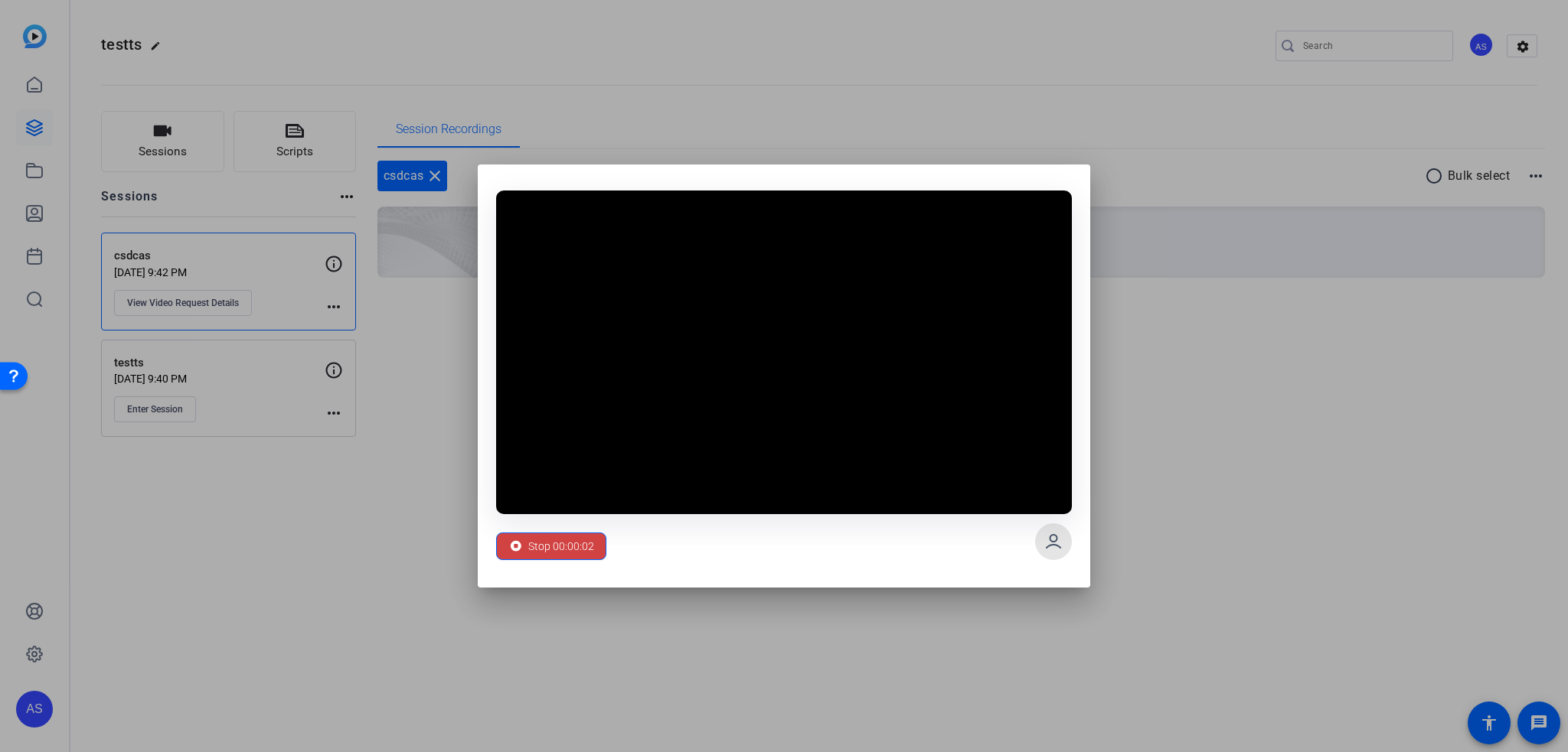
click at [1032, 538] on div "Stop 00:00:02" at bounding box center [784, 541] width 576 height 55
click at [554, 540] on span "Stop 00:00:03" at bounding box center [561, 546] width 65 height 29
click at [554, 539] on span "Stop 00:00:04" at bounding box center [561, 546] width 65 height 29
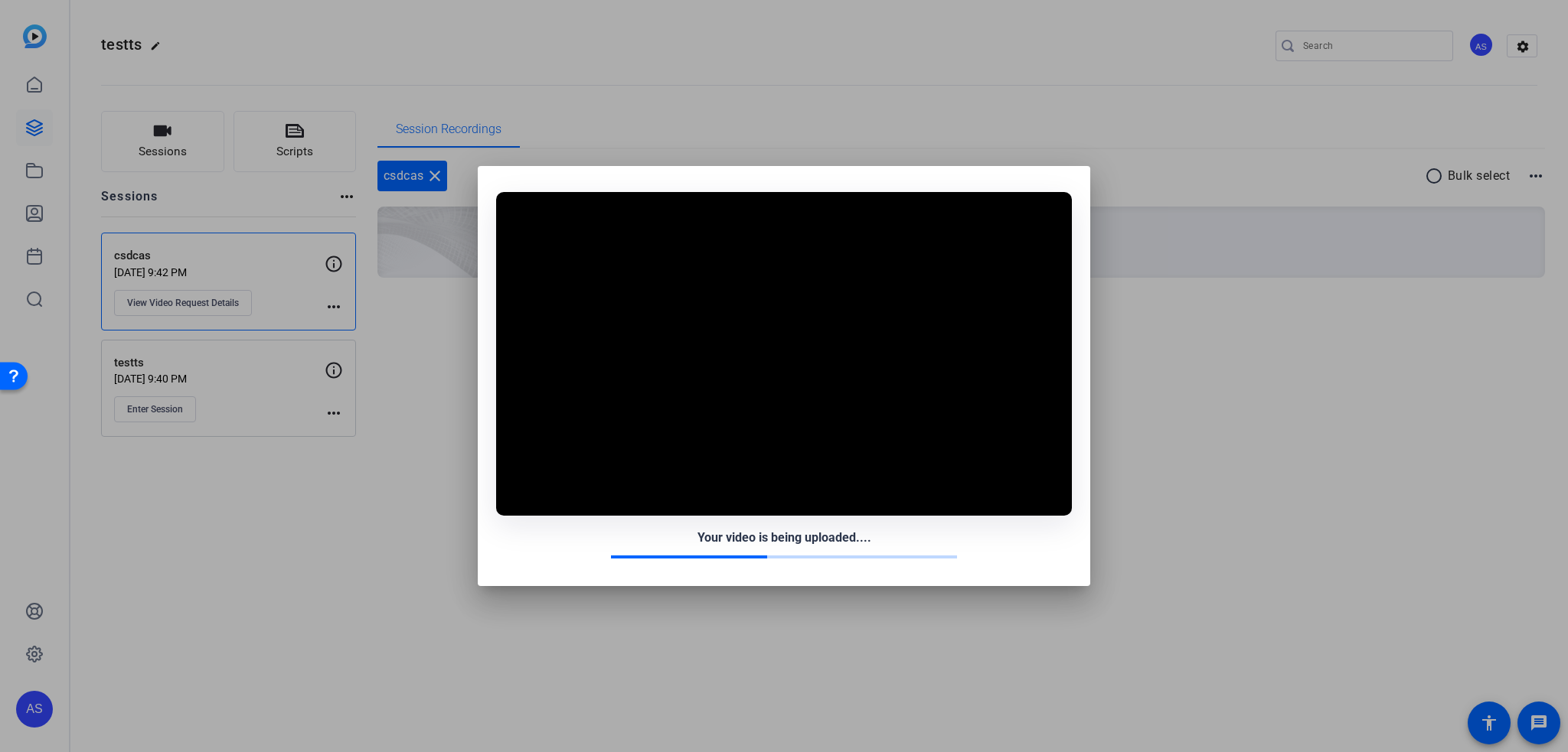
click at [554, 539] on div "Your video is being uploaded...." at bounding box center [784, 537] width 576 height 18
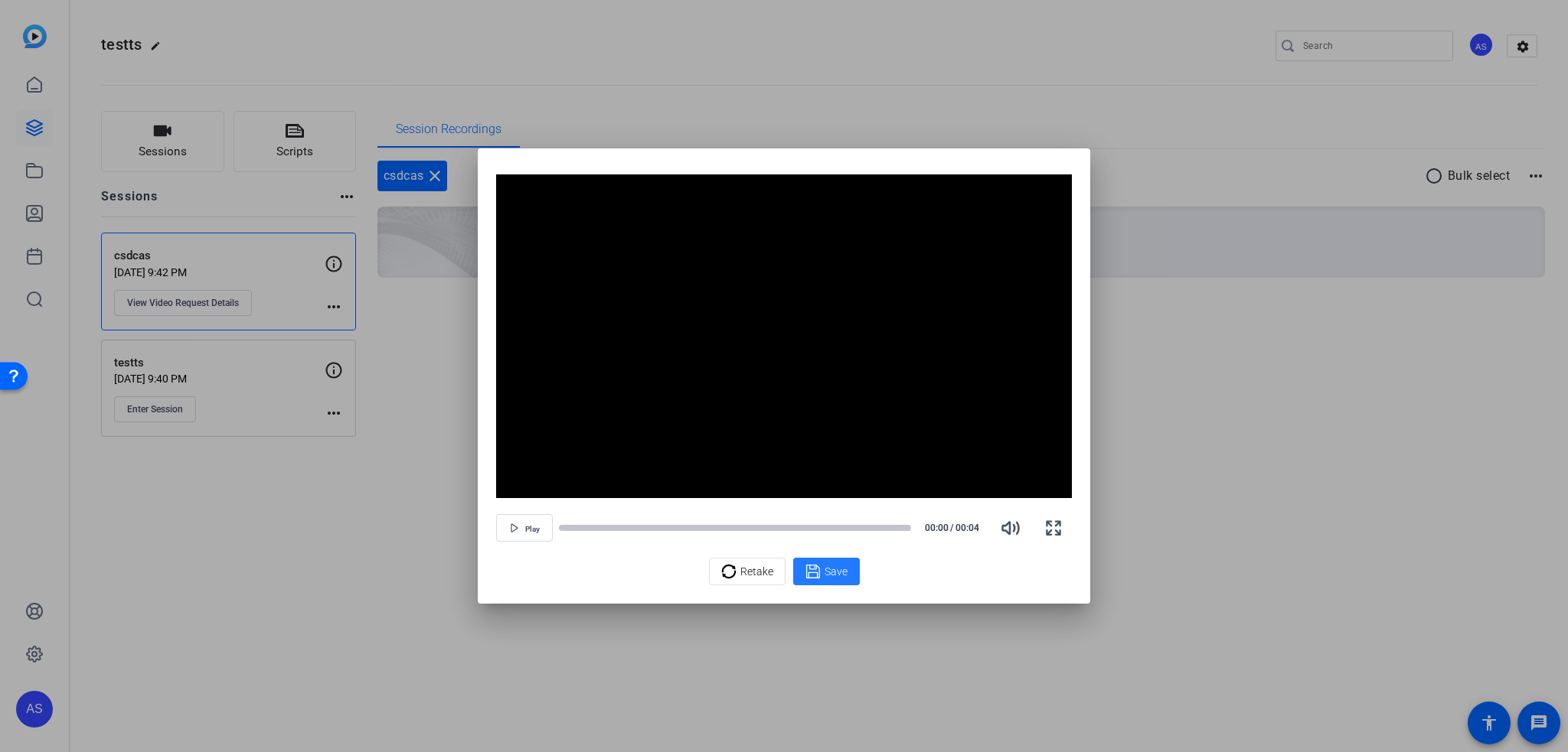
click at [834, 573] on span "Save" at bounding box center [836, 572] width 23 height 16
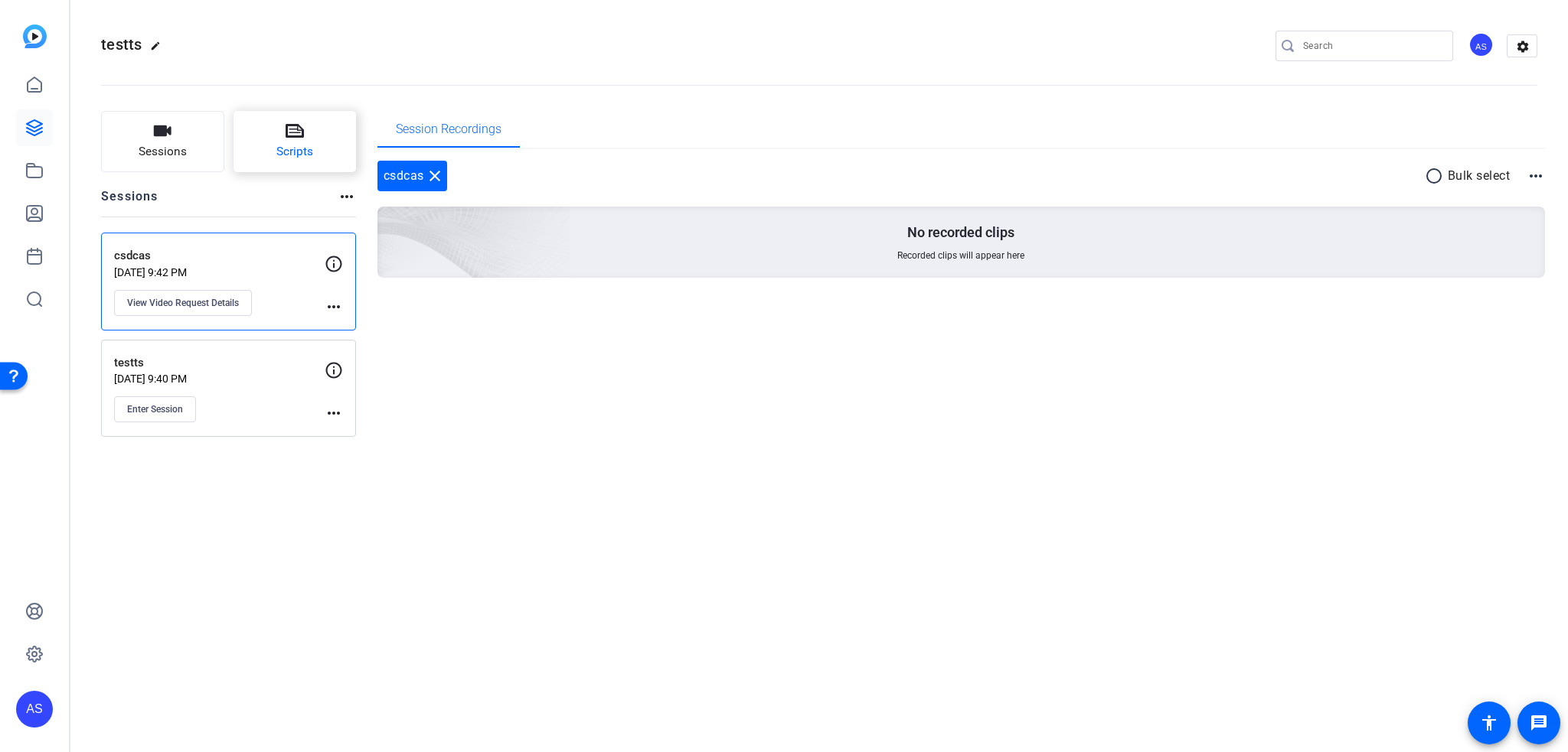
click at [308, 136] on button "Scripts" at bounding box center [295, 142] width 123 height 62
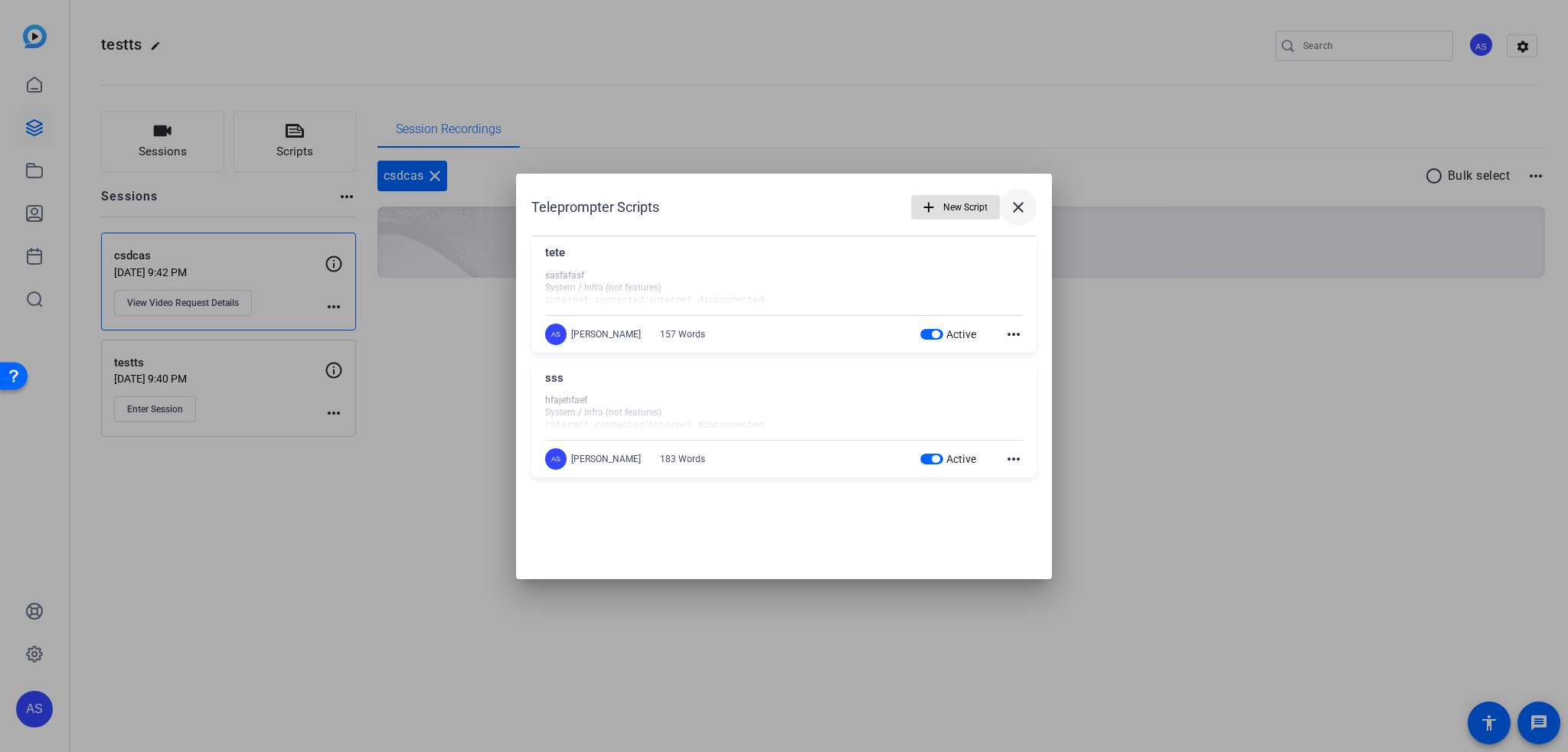
click at [1024, 215] on mat-icon "close" at bounding box center [1018, 207] width 18 height 18
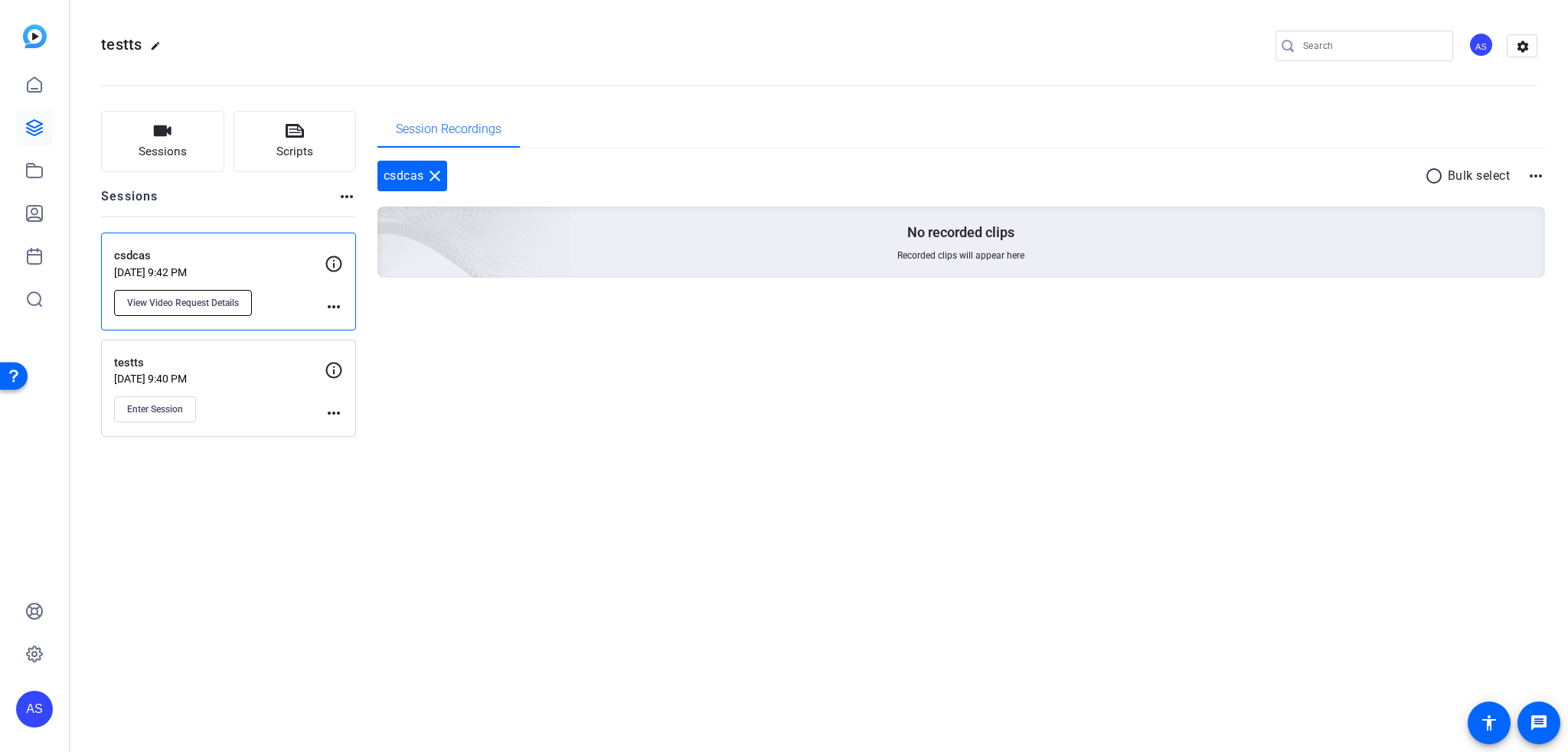
click at [218, 299] on span "View Video Request Details" at bounding box center [183, 302] width 112 height 13
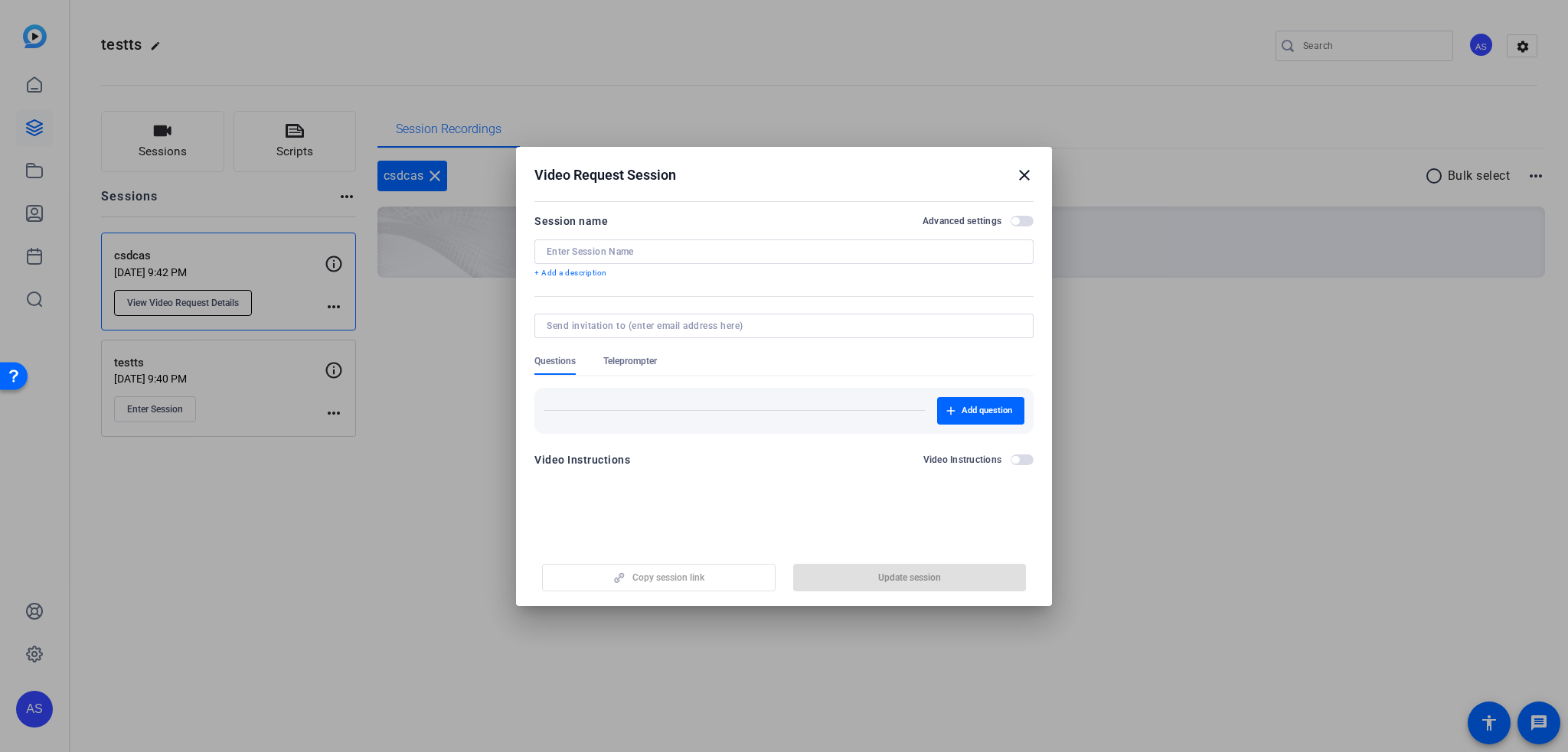
type input "csdcas"
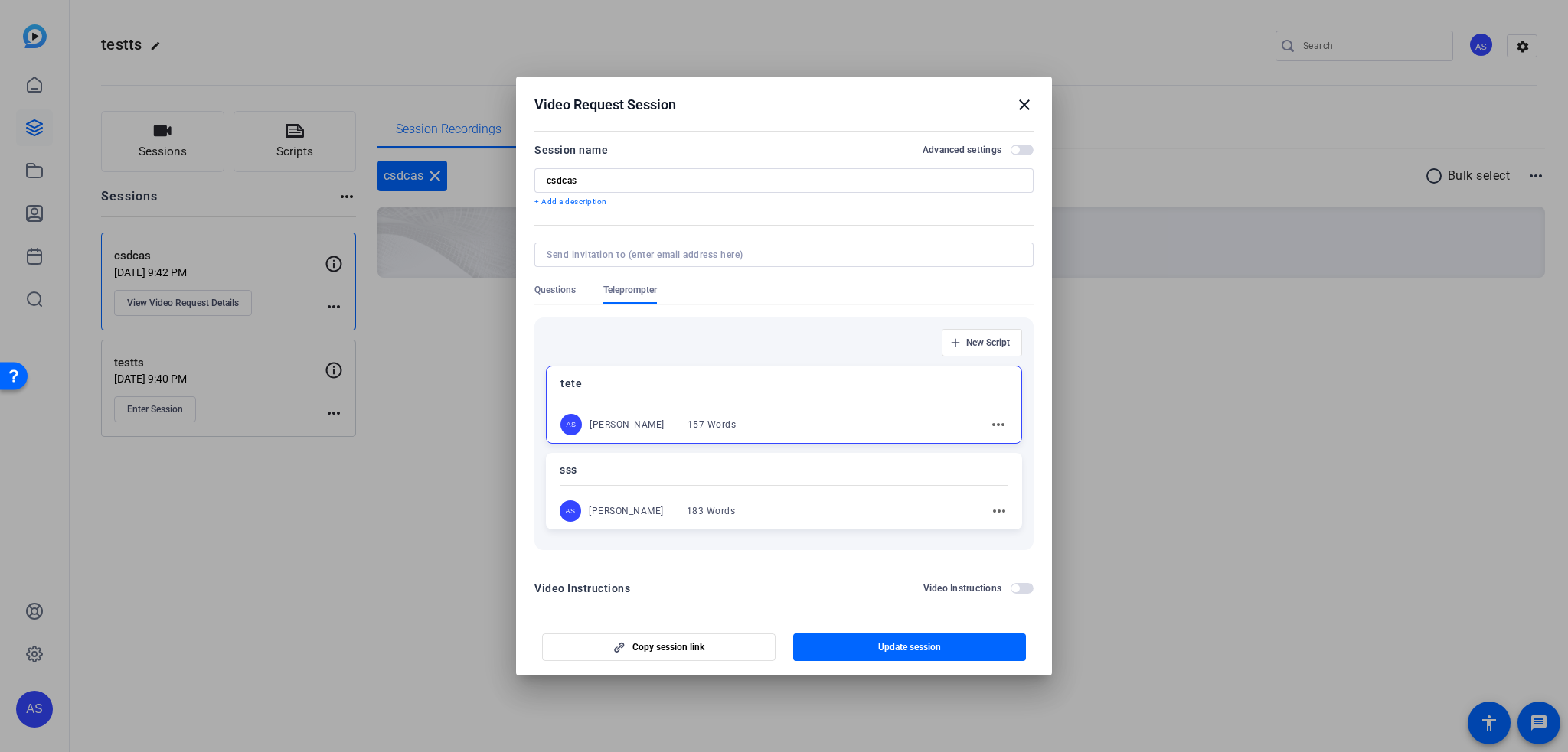
scroll to position [8, 0]
click at [1017, 579] on span "button" at bounding box center [1022, 581] width 23 height 11
click at [1010, 155] on span "button" at bounding box center [1022, 150] width 23 height 11
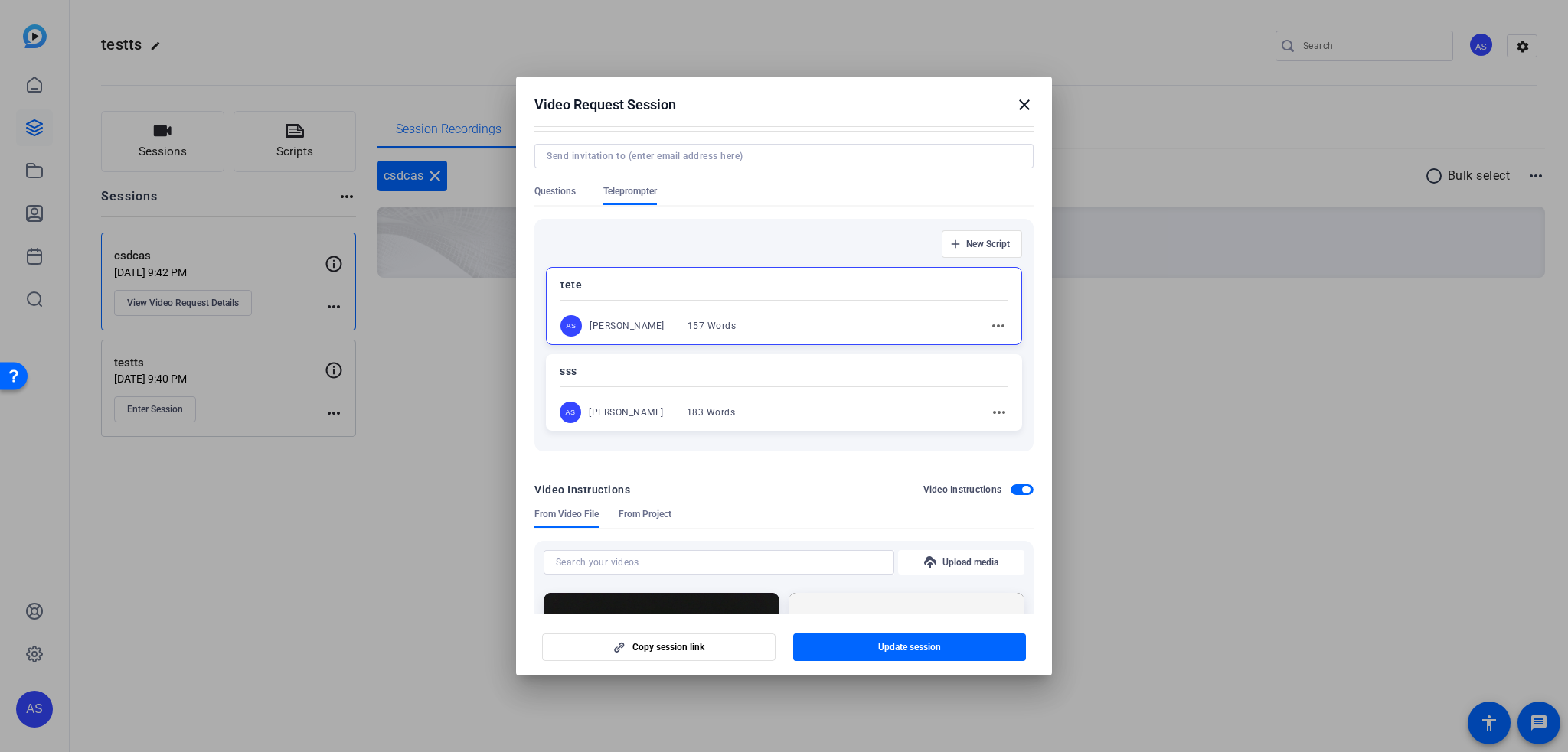
scroll to position [83, 0]
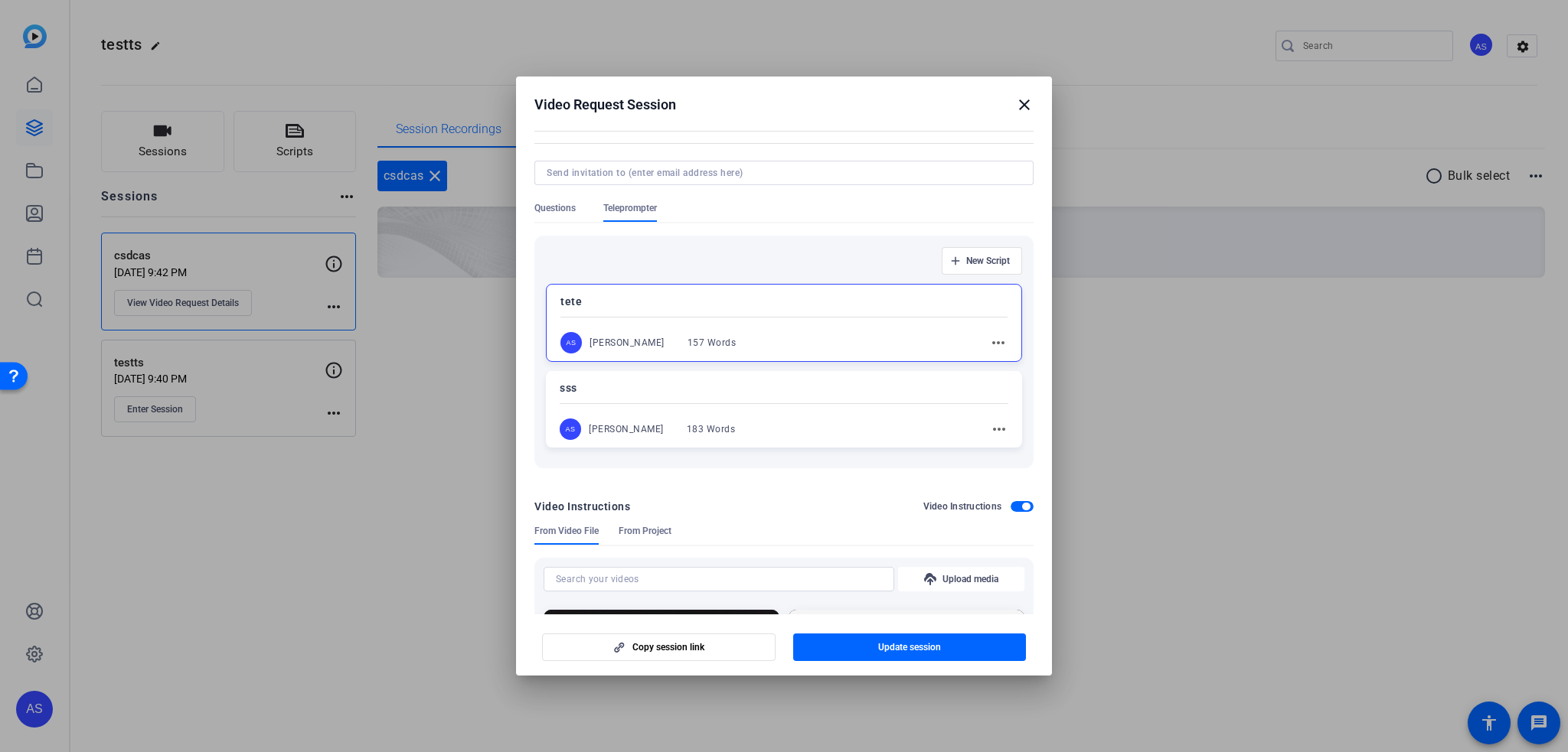
click at [562, 208] on span "Questions" at bounding box center [555, 208] width 41 height 13
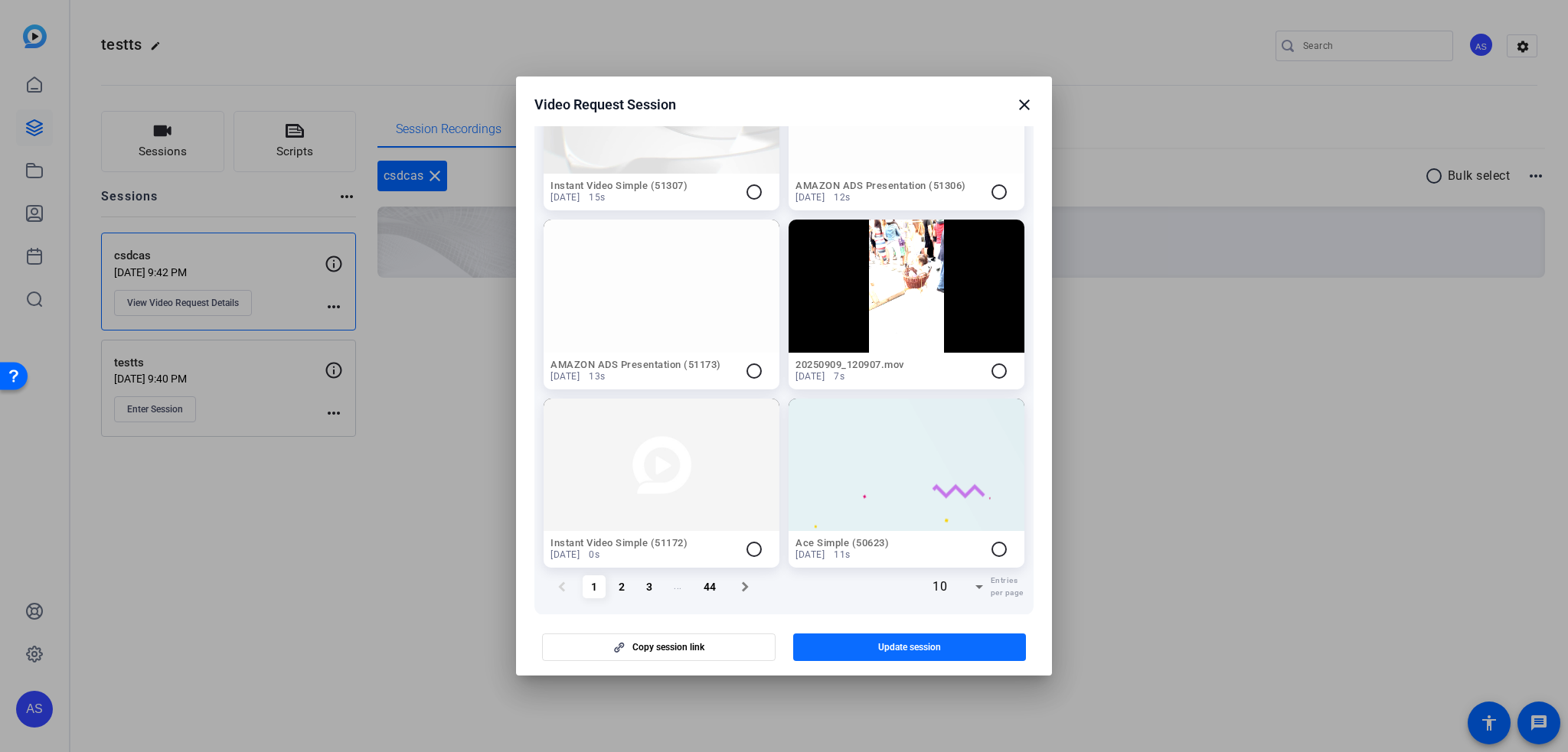
scroll to position [848, 0]
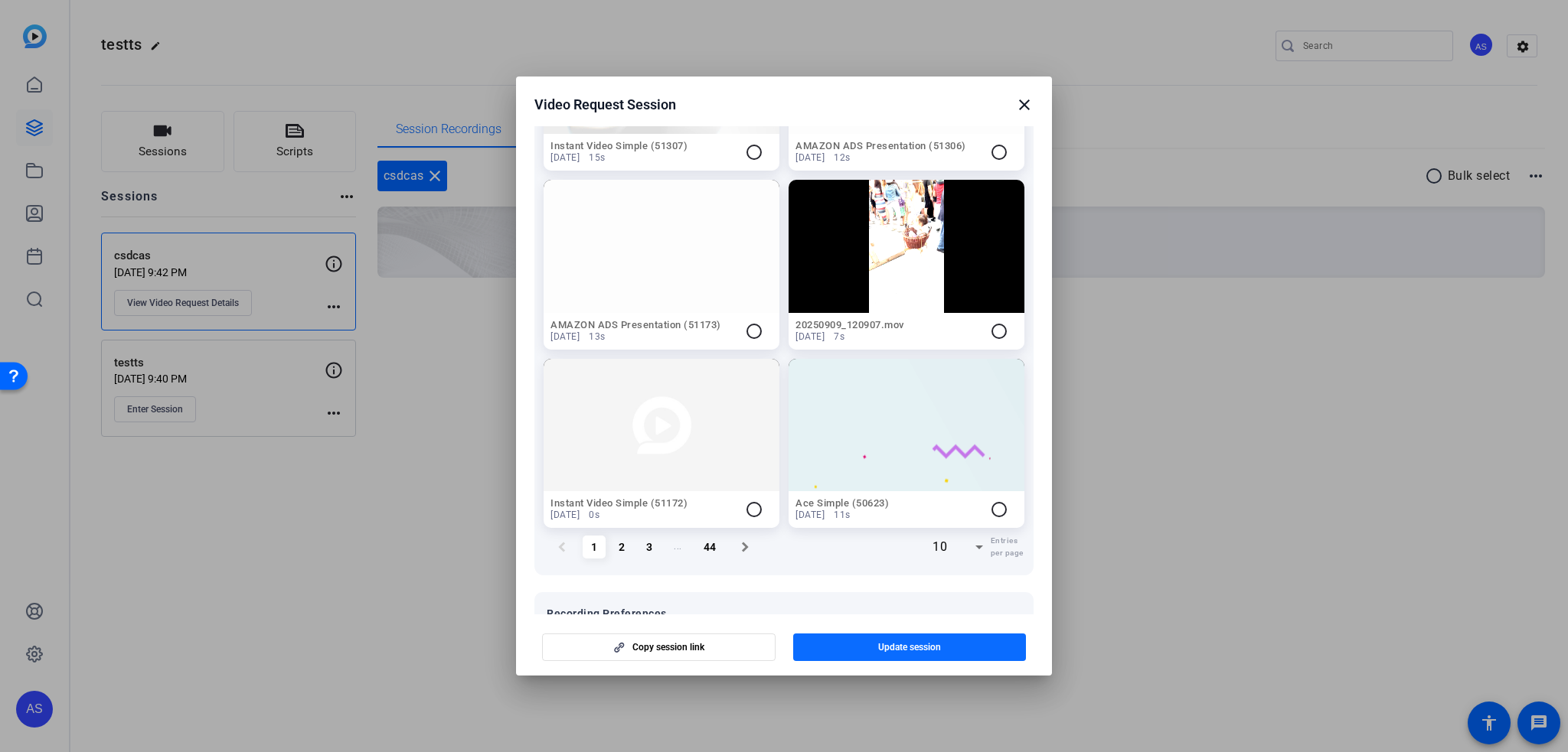
click at [875, 649] on span "button" at bounding box center [909, 647] width 233 height 37
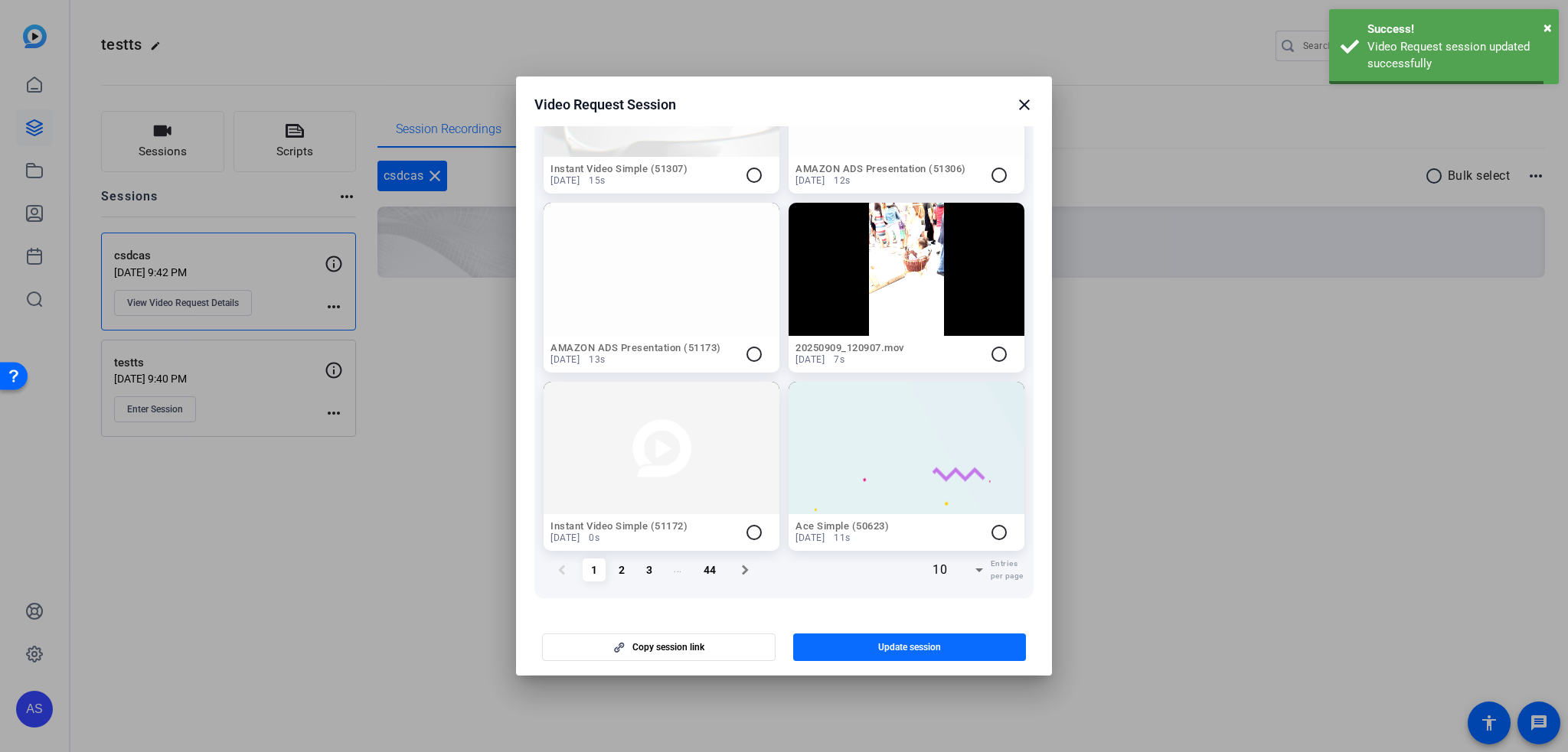
scroll to position [814, 0]
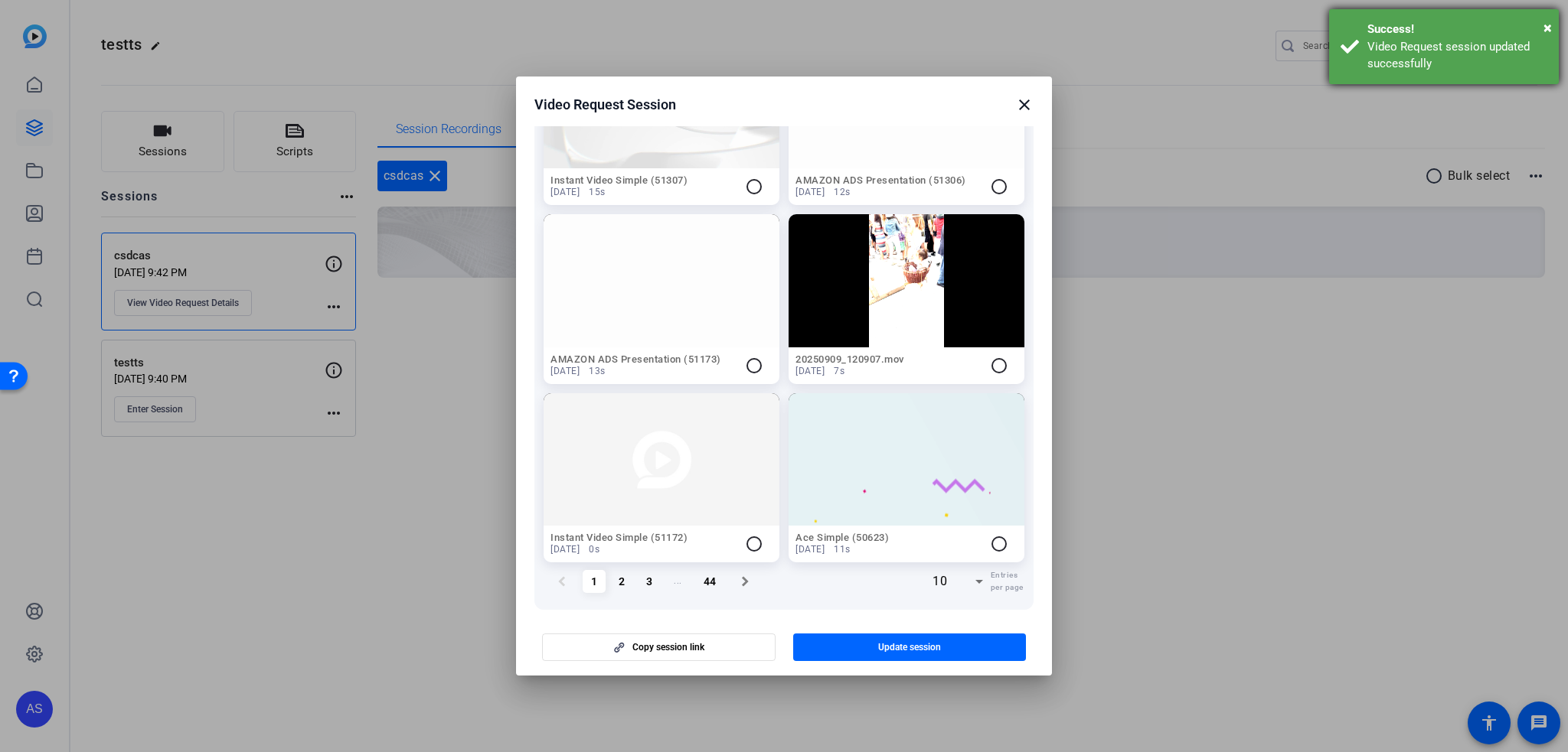
click at [1422, 54] on div "Video Request session updated successfully" at bounding box center [1456, 56] width 180 height 35
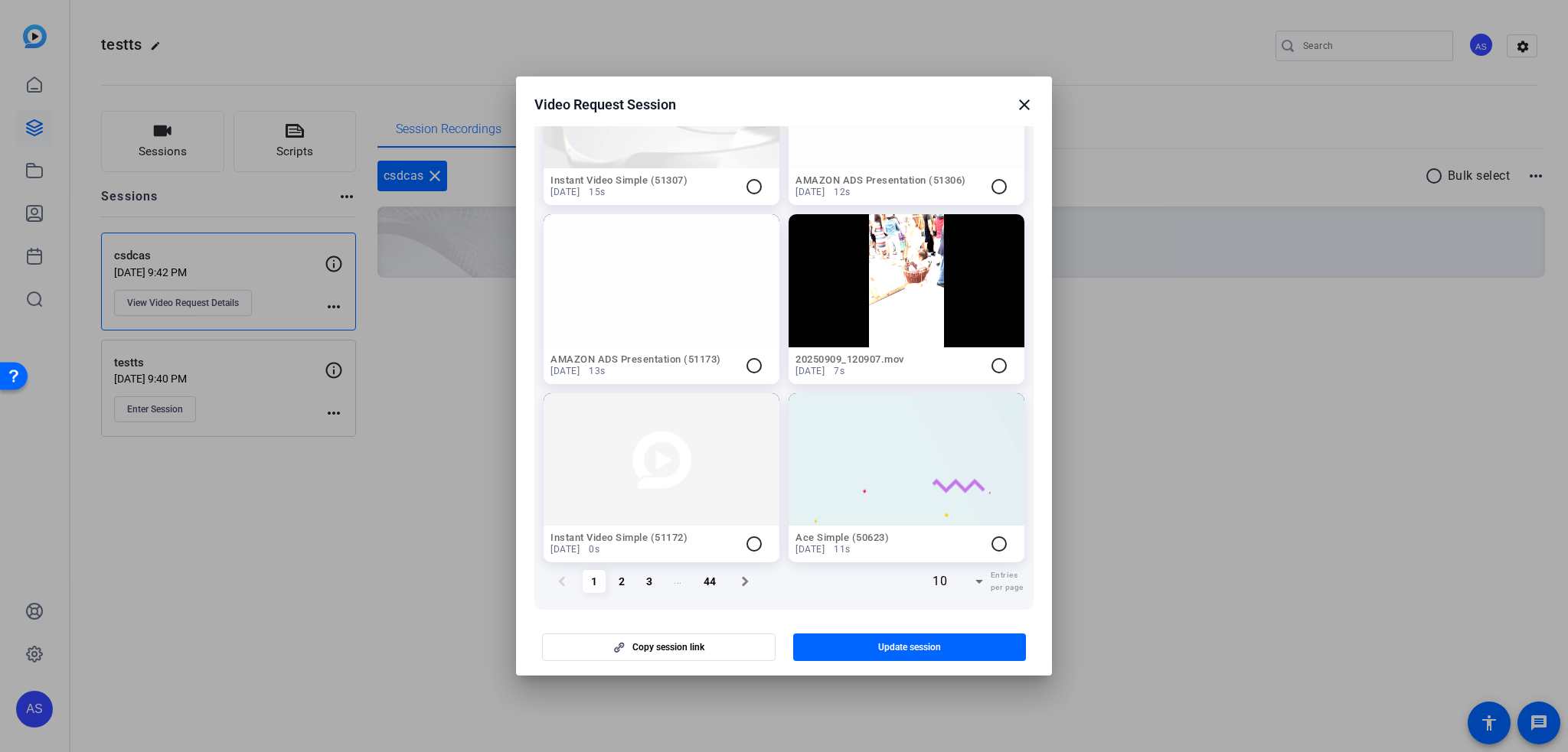
click at [1019, 99] on mat-icon "close" at bounding box center [1024, 104] width 18 height 18
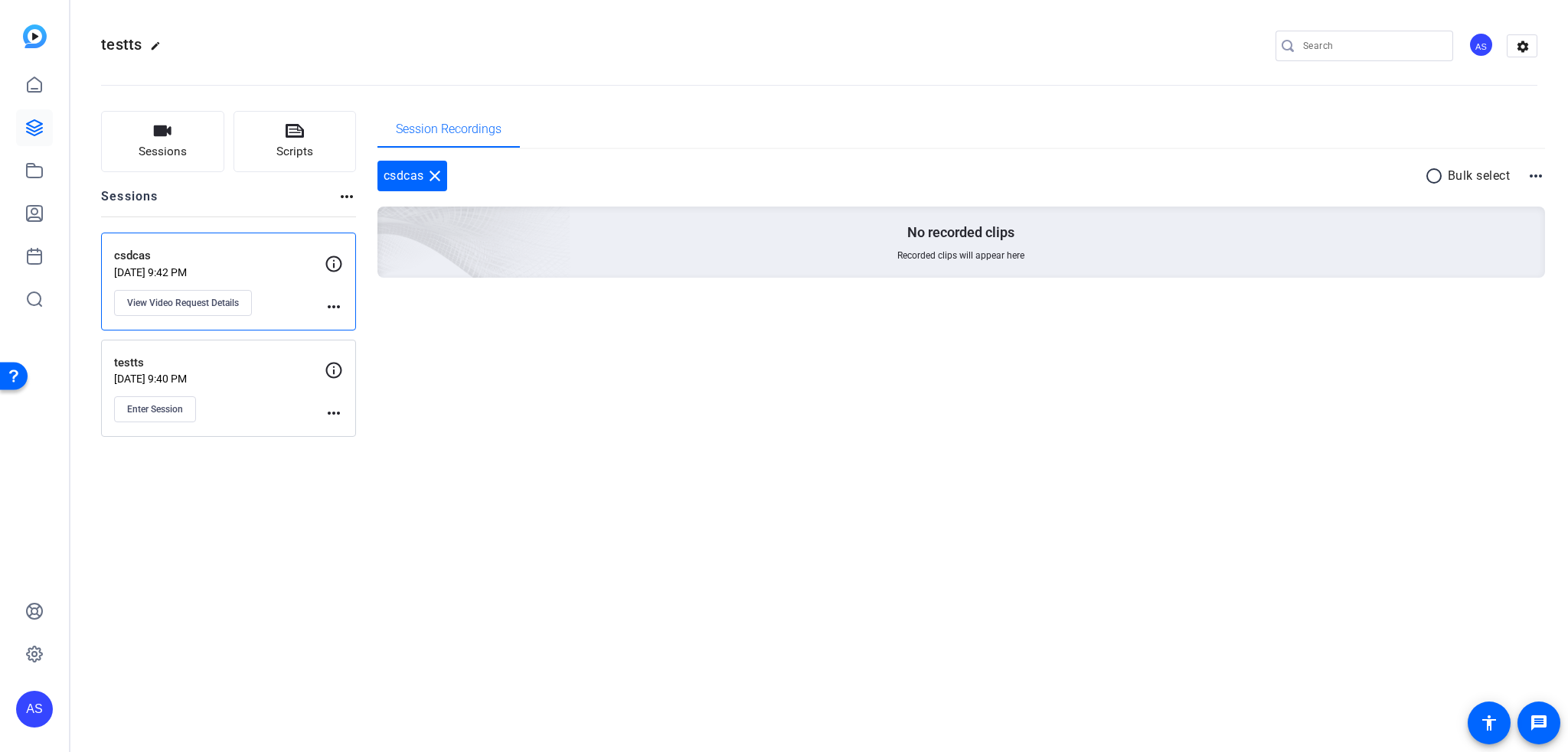
click at [332, 266] on icon at bounding box center [333, 264] width 18 height 18
click at [132, 257] on p "csdcas" at bounding box center [219, 256] width 211 height 17
click at [142, 302] on span "View Video Request Details" at bounding box center [183, 302] width 112 height 13
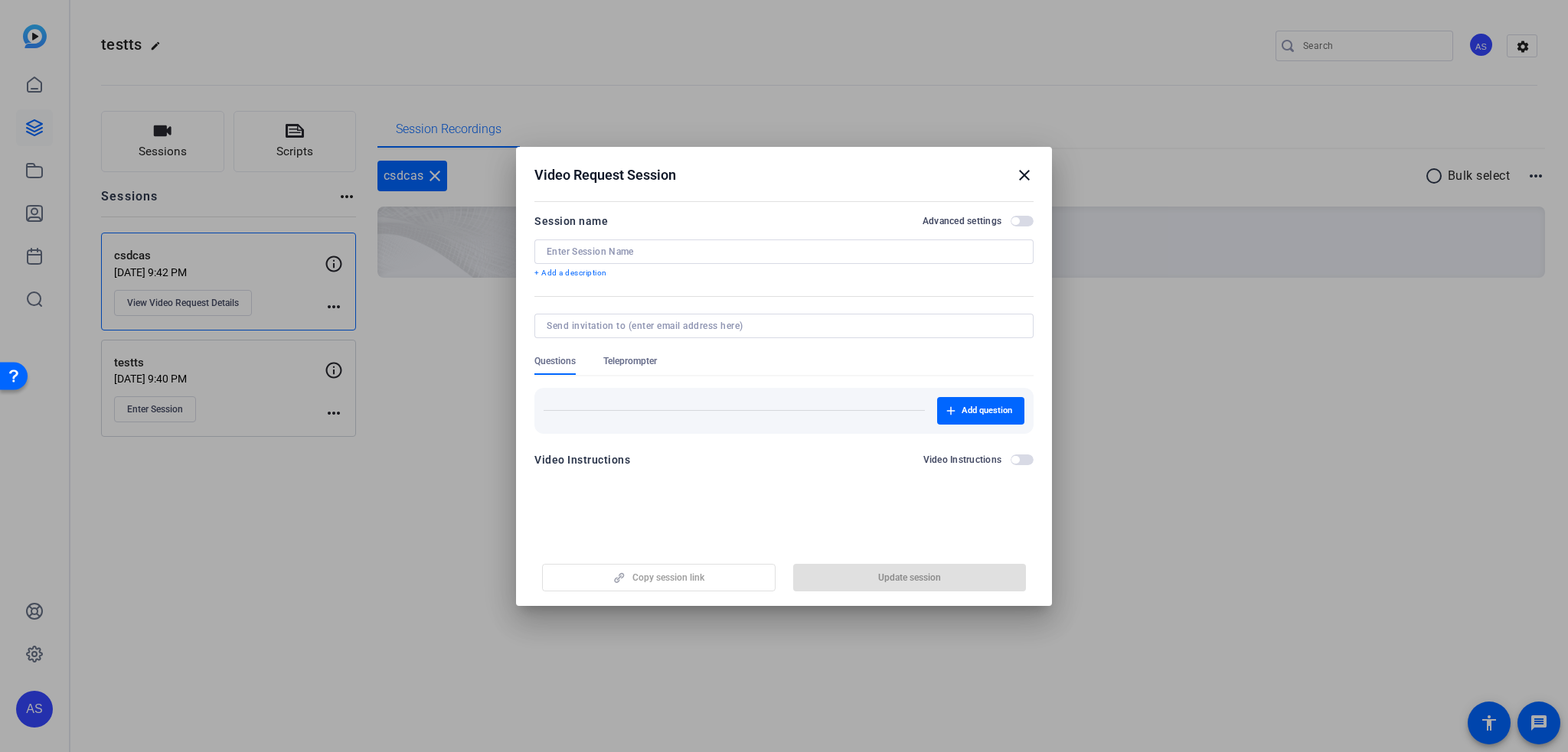
type input "csdcas"
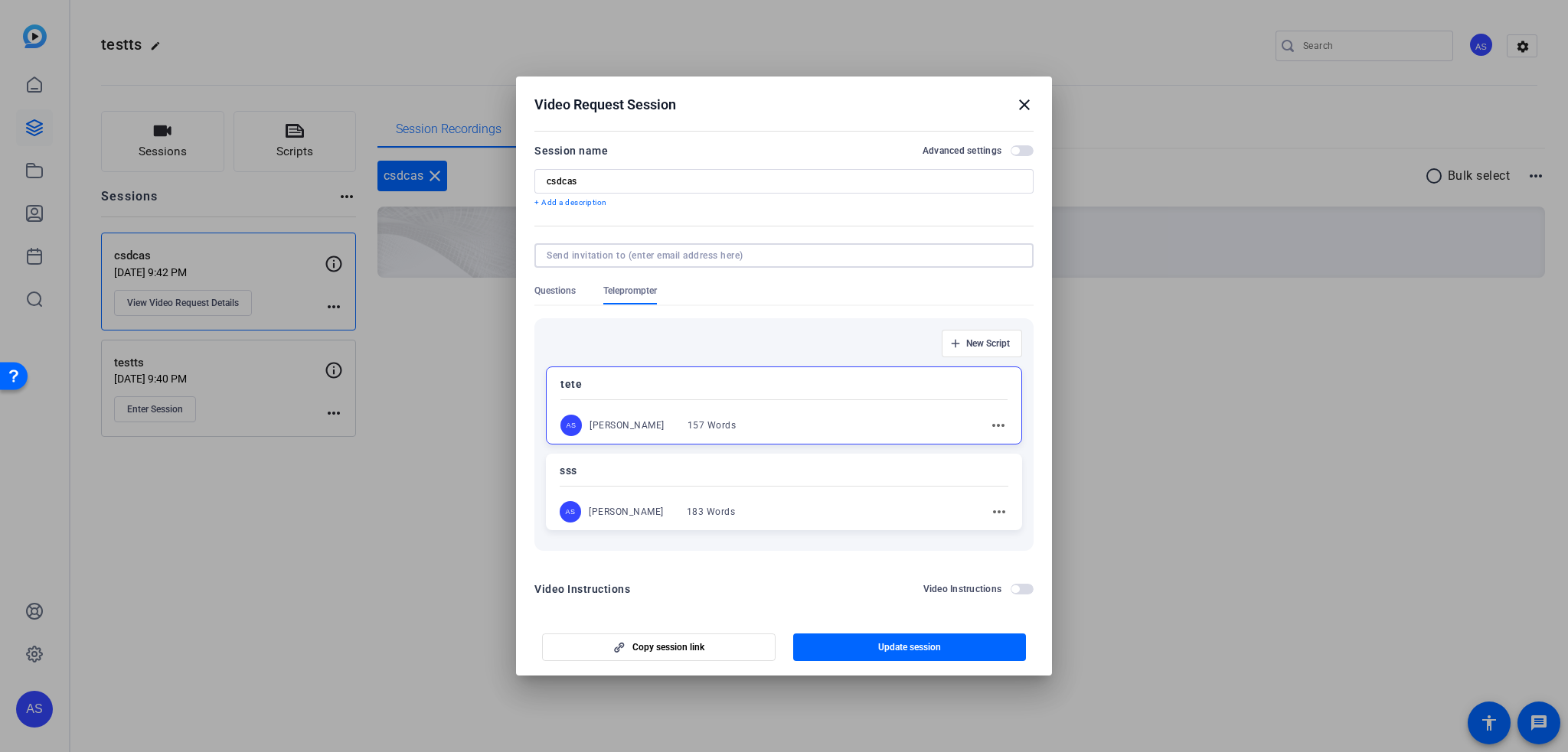
click at [597, 259] on input at bounding box center [780, 255] width 468 height 13
click at [597, 258] on input at bounding box center [780, 255] width 468 height 13
click at [597, 250] on input at bounding box center [780, 255] width 468 height 13
type input "a"
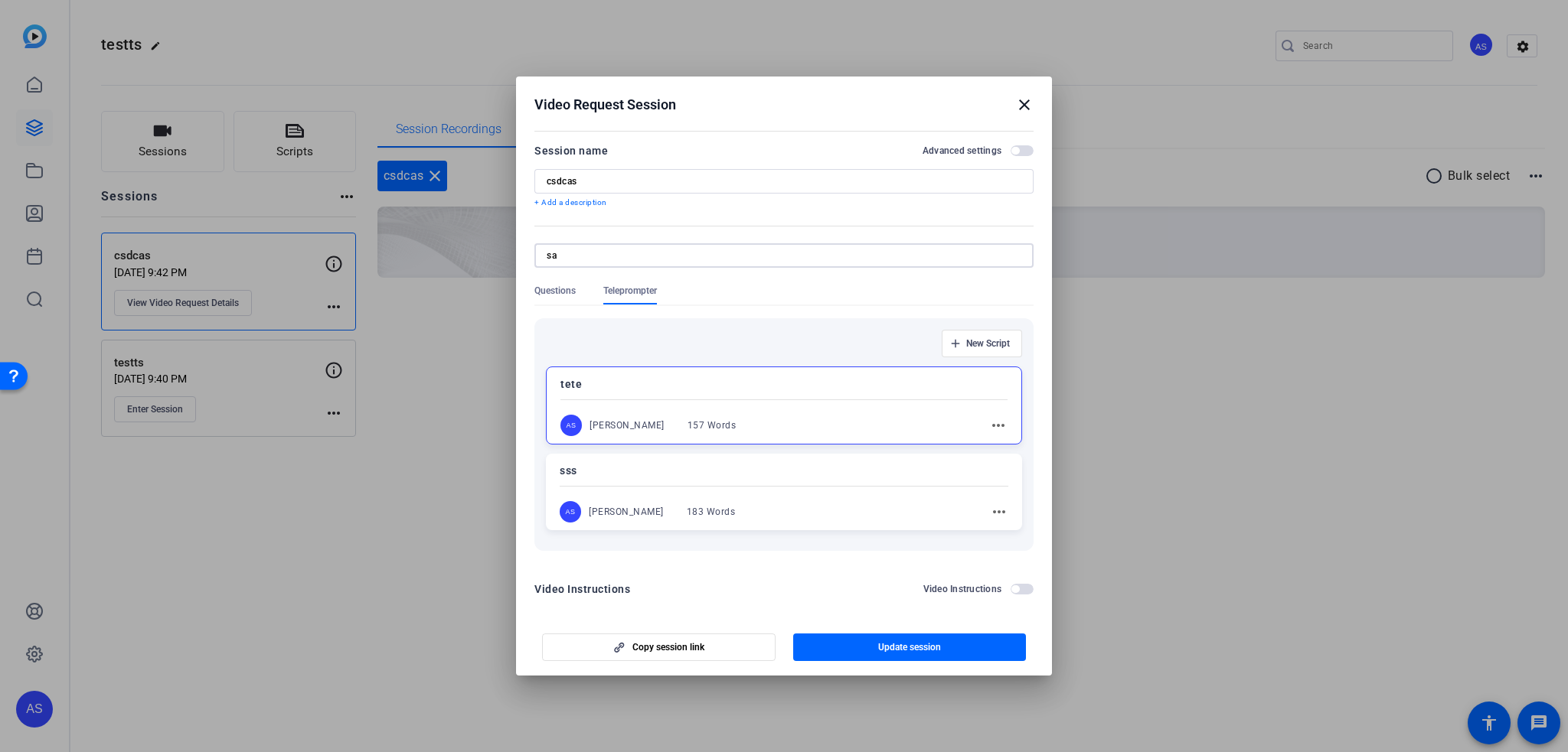
type input "s"
click at [639, 654] on span "Copy session link" at bounding box center [667, 647] width 72 height 13
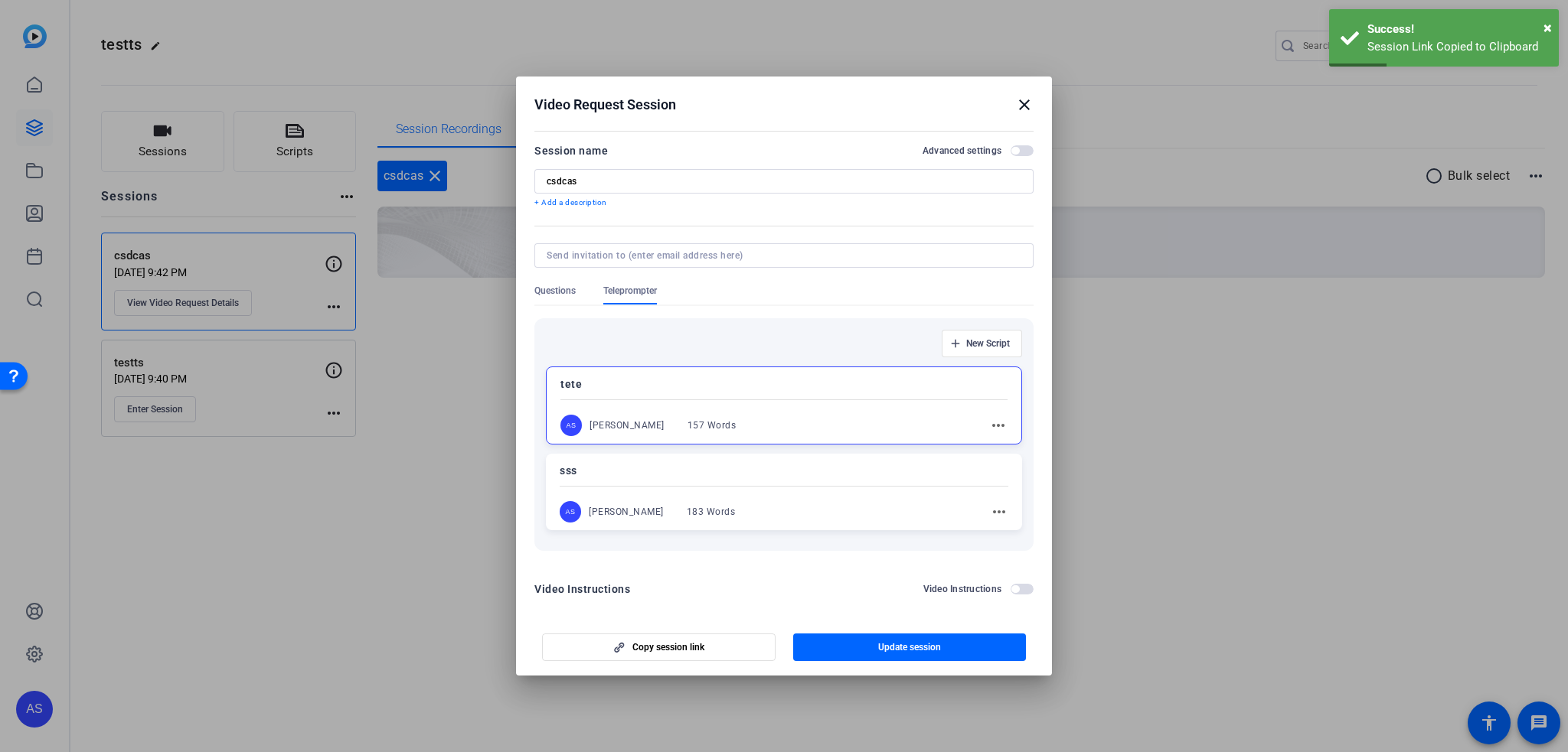
click at [1023, 103] on mat-icon "close" at bounding box center [1024, 104] width 18 height 18
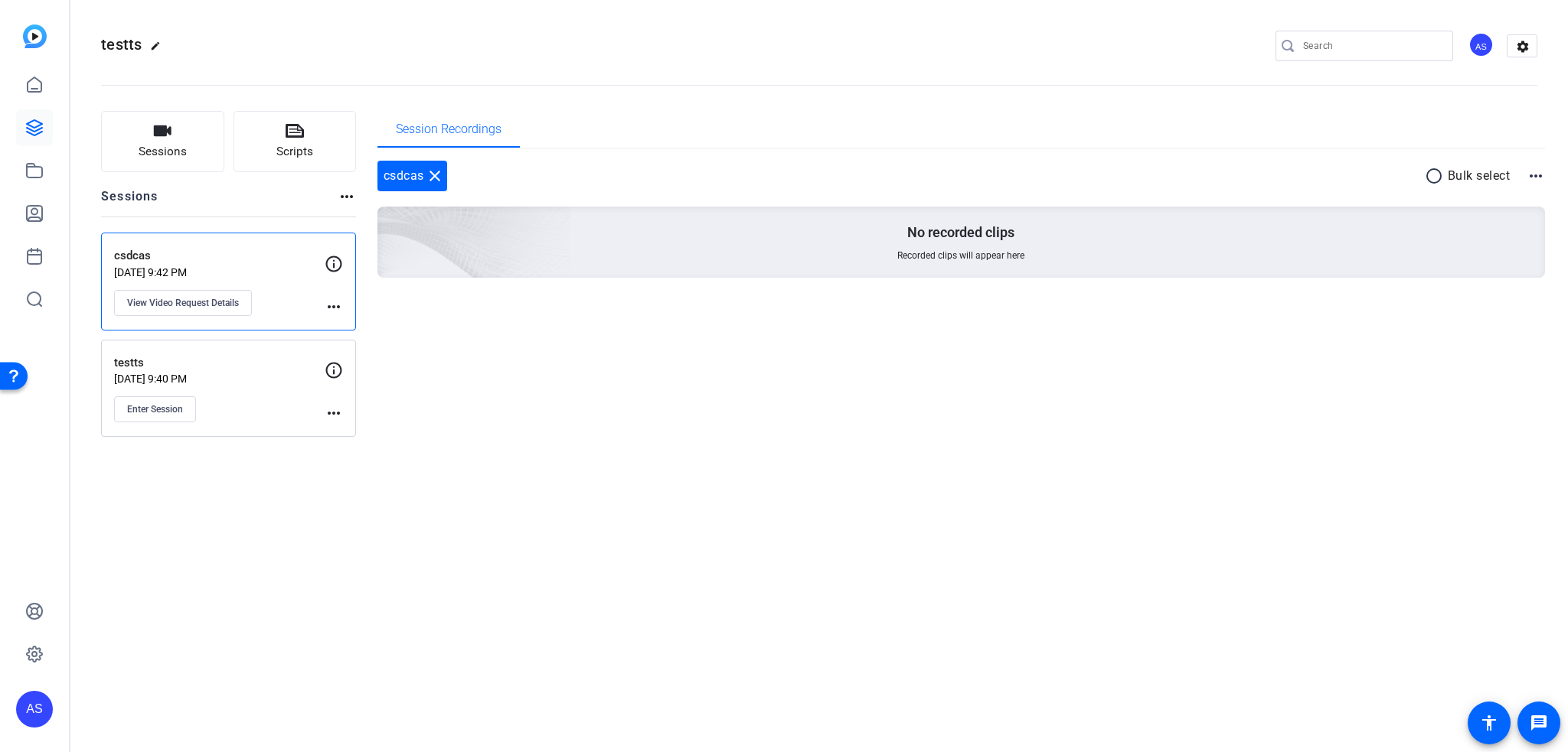
click at [46, 41] on div at bounding box center [35, 170] width 37 height 293
click at [31, 36] on img at bounding box center [35, 36] width 24 height 24
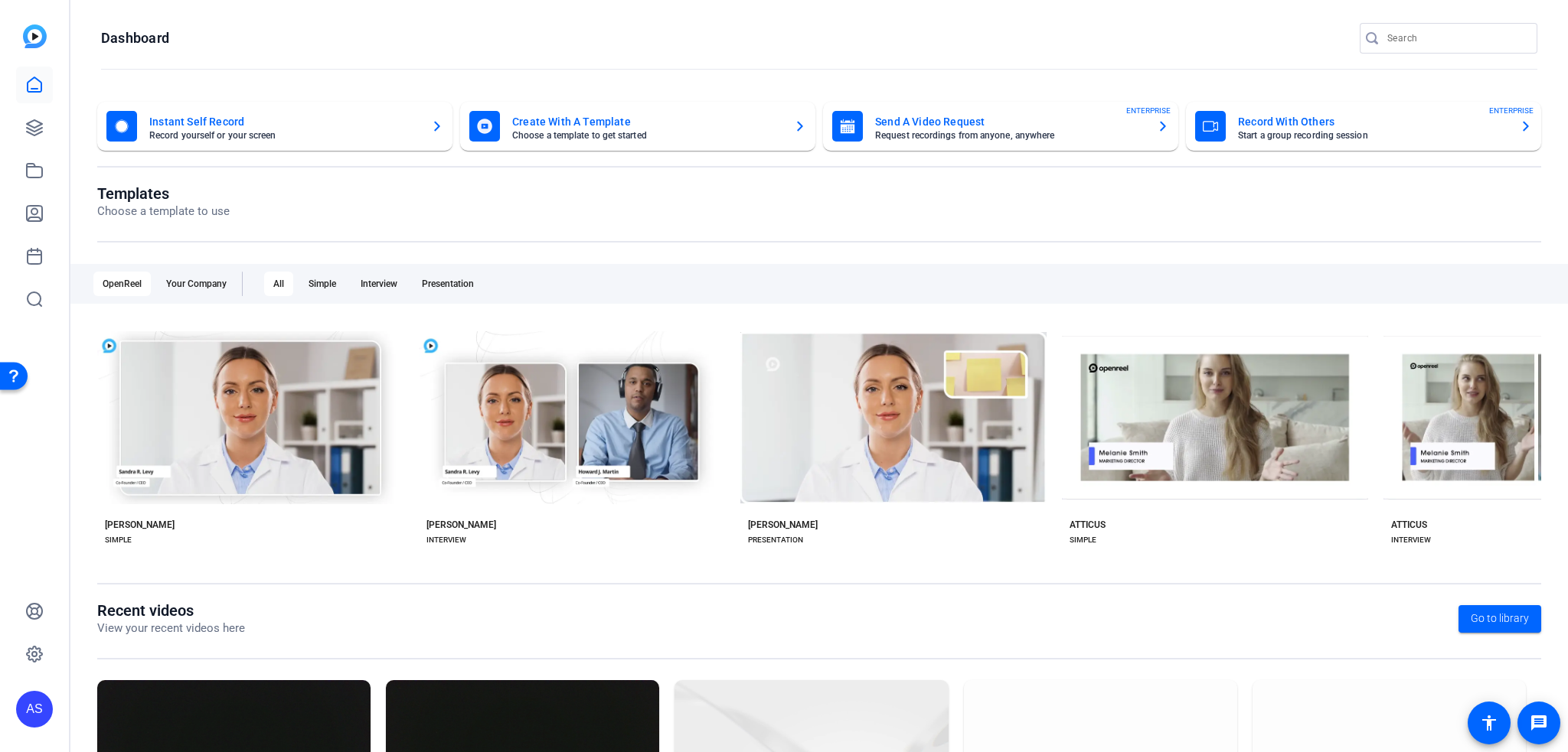
click at [268, 140] on div "Instant Self Record Record yourself or your screen" at bounding box center [274, 126] width 337 height 31
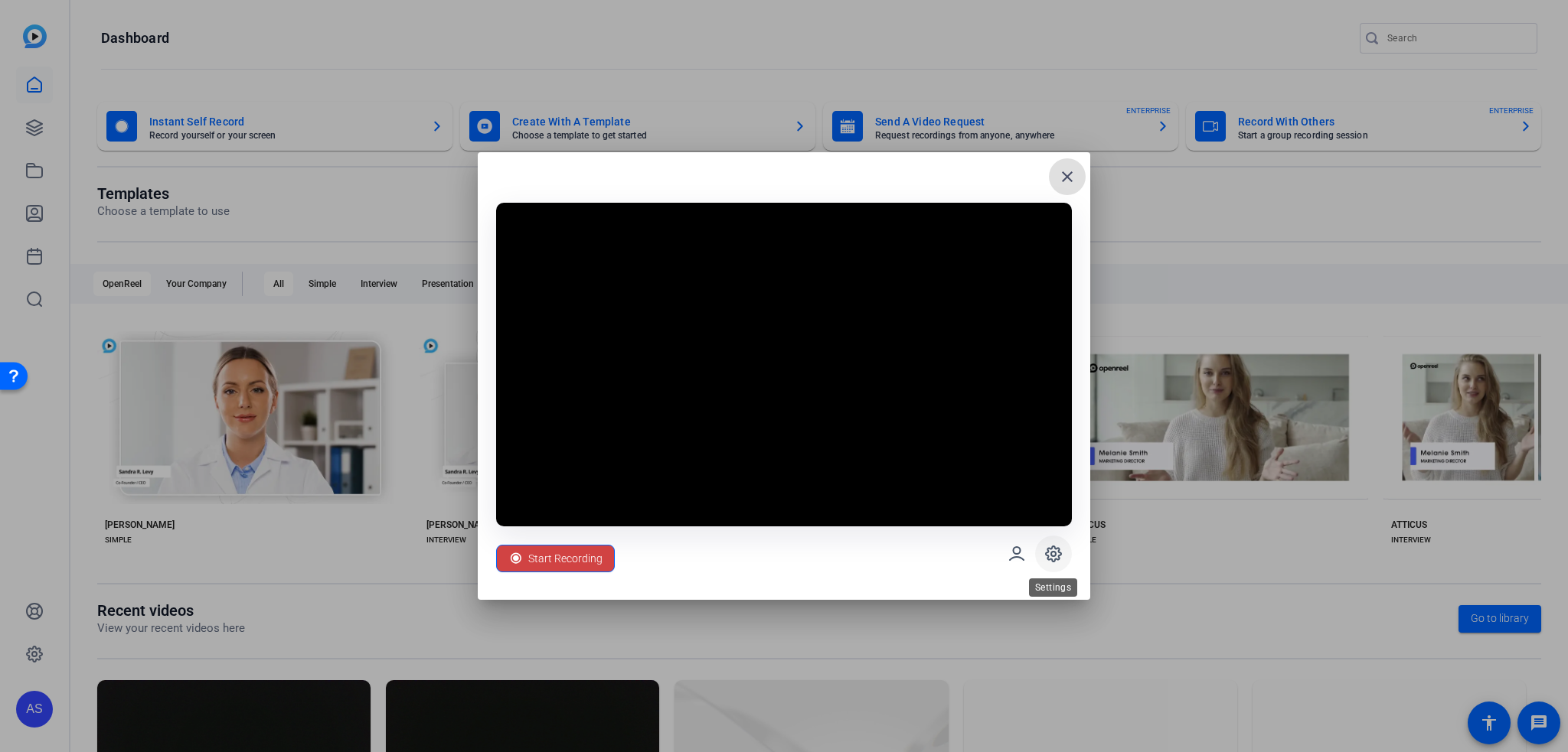
click at [1046, 554] on icon at bounding box center [1054, 554] width 15 height 15
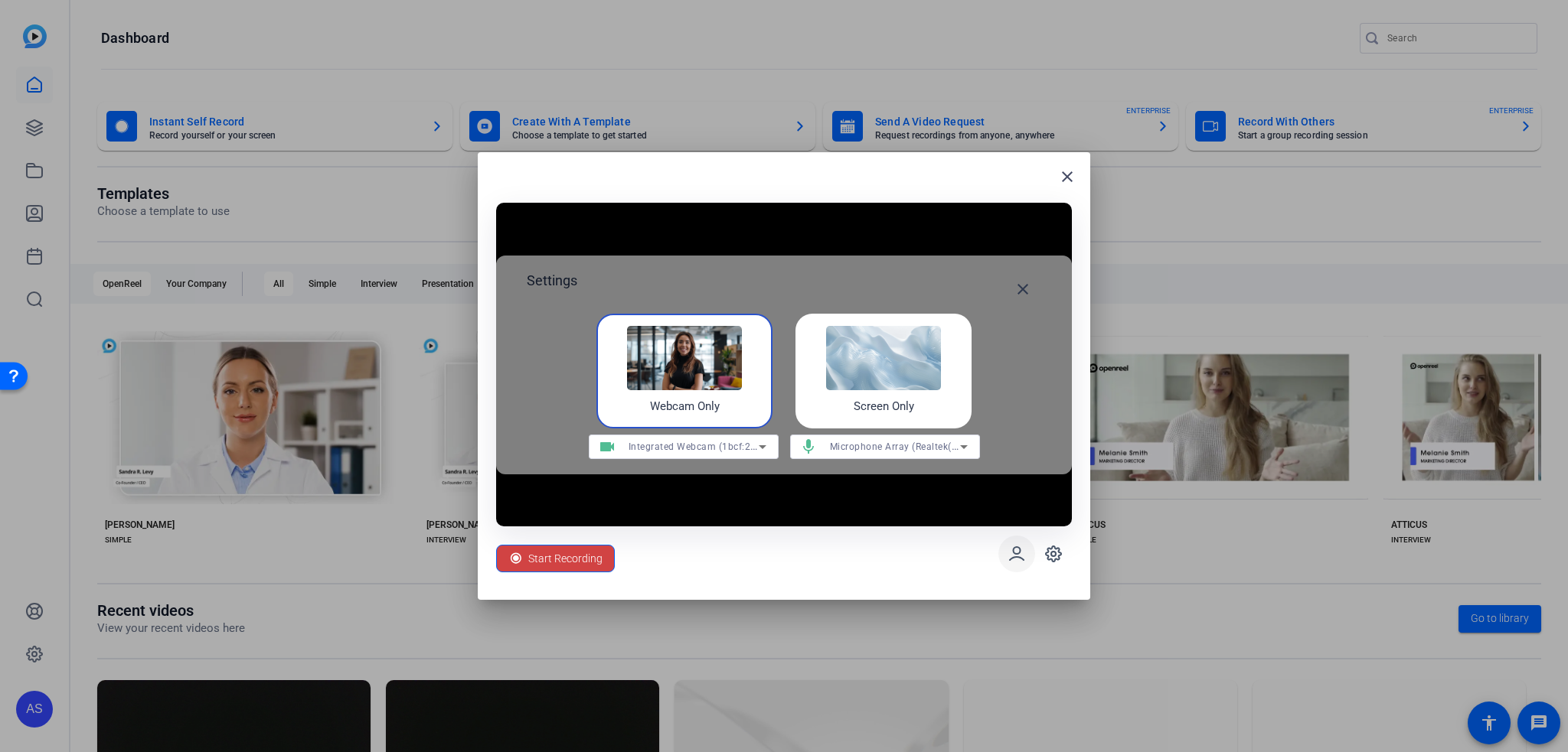
click at [1026, 554] on span at bounding box center [1016, 554] width 37 height 37
click at [1072, 173] on mat-icon "close" at bounding box center [1066, 176] width 18 height 18
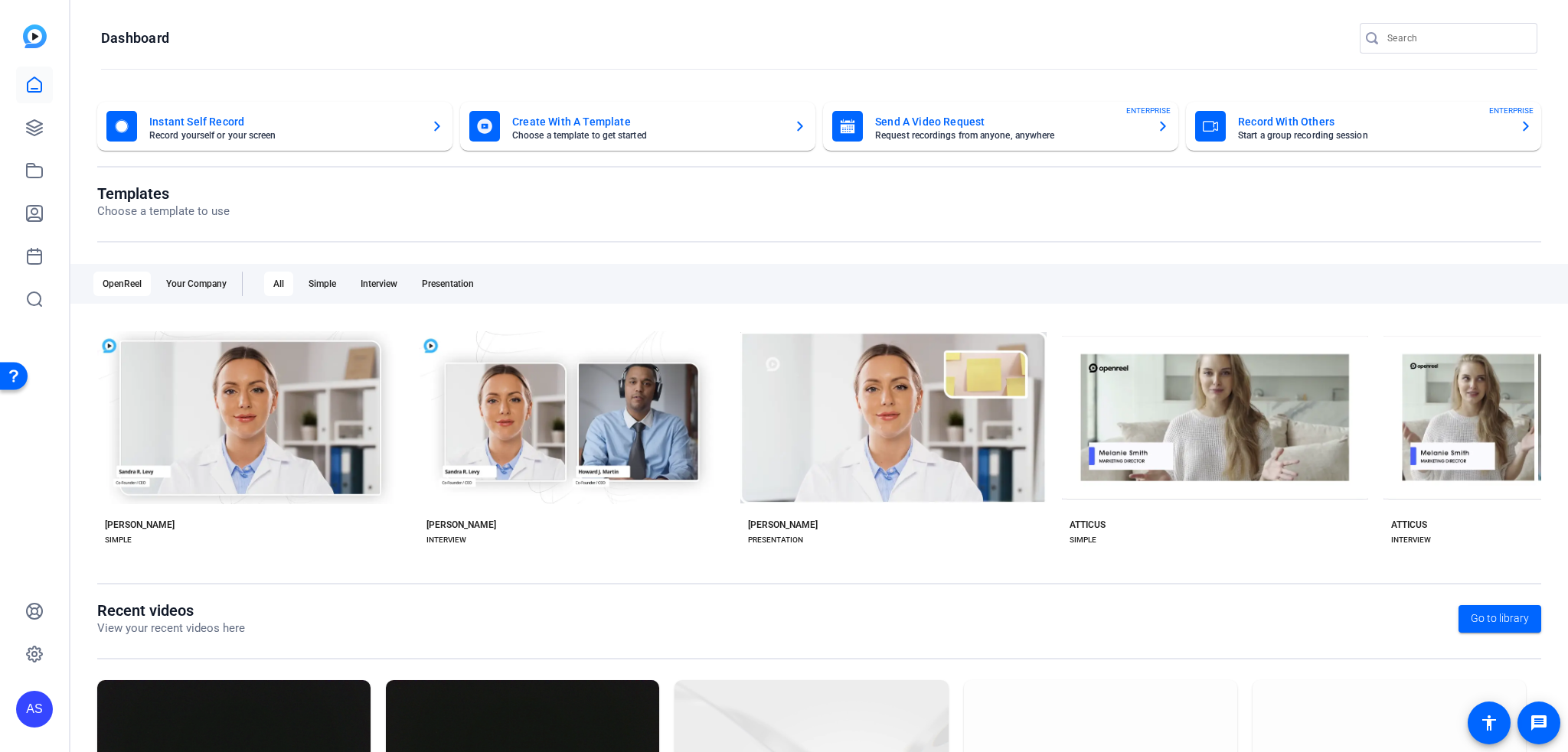
click at [591, 127] on mat-card-title "Create With A Template" at bounding box center [647, 121] width 270 height 18
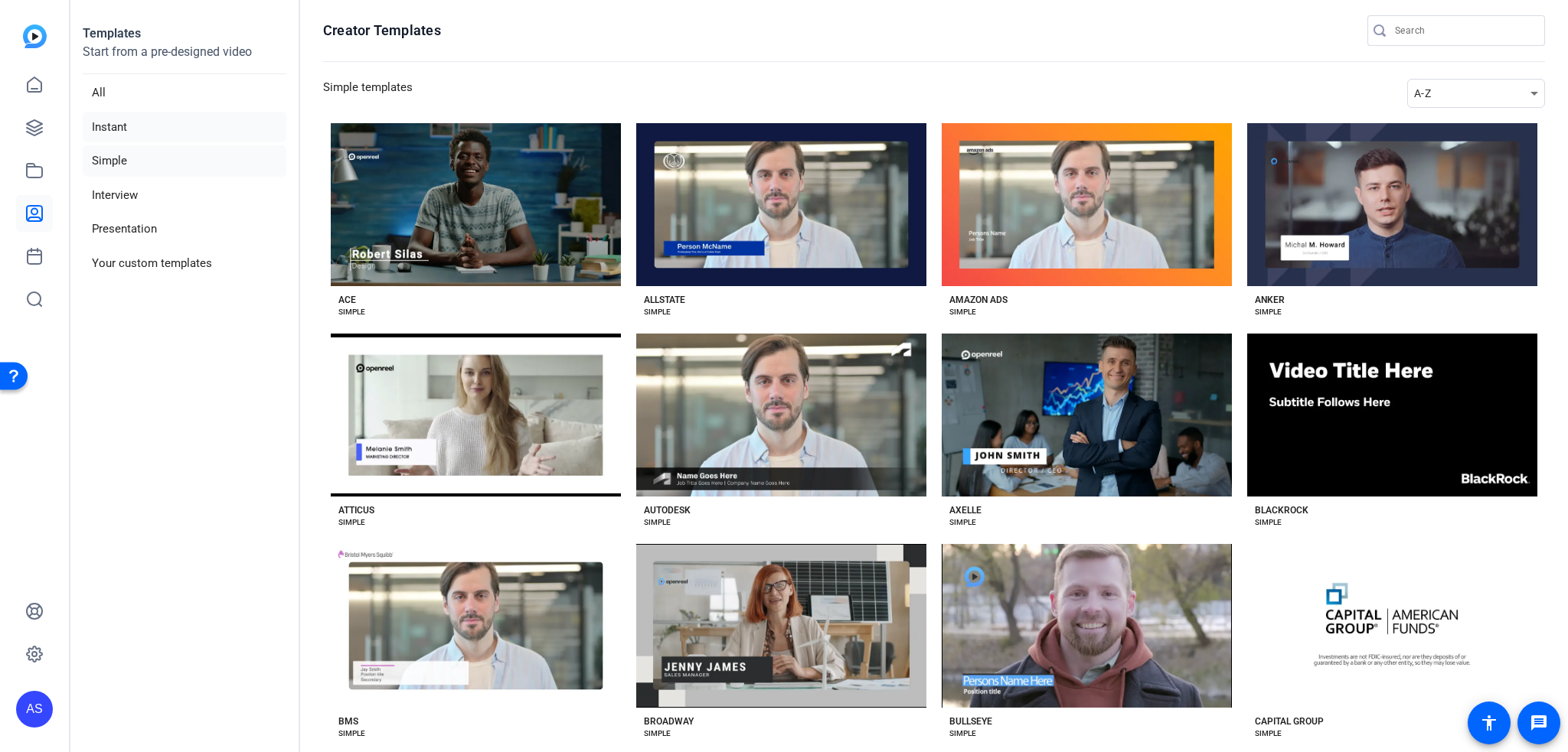
click at [134, 118] on li "Instant" at bounding box center [184, 127] width 203 height 32
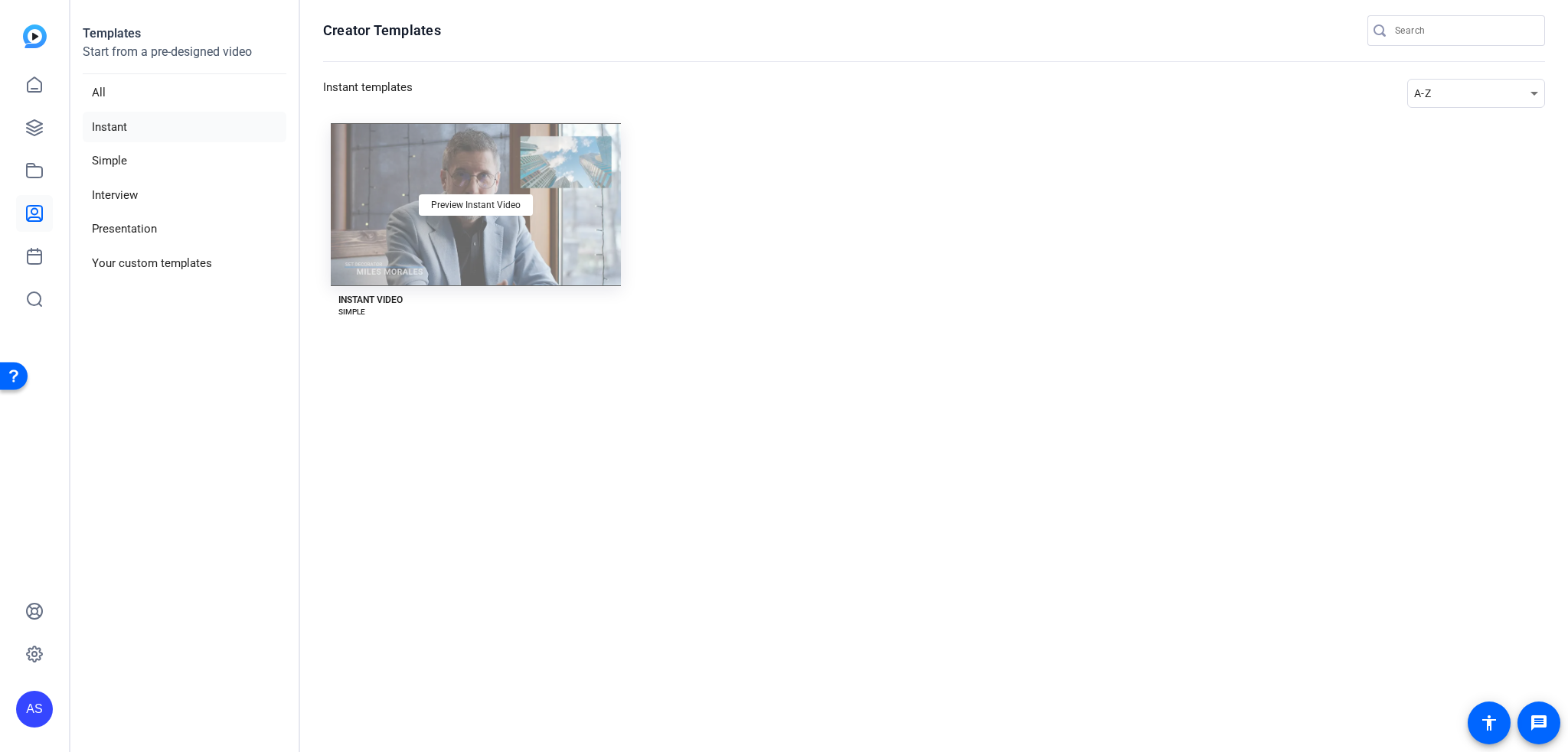
click at [469, 159] on div "Preview Instant Video" at bounding box center [475, 204] width 290 height 163
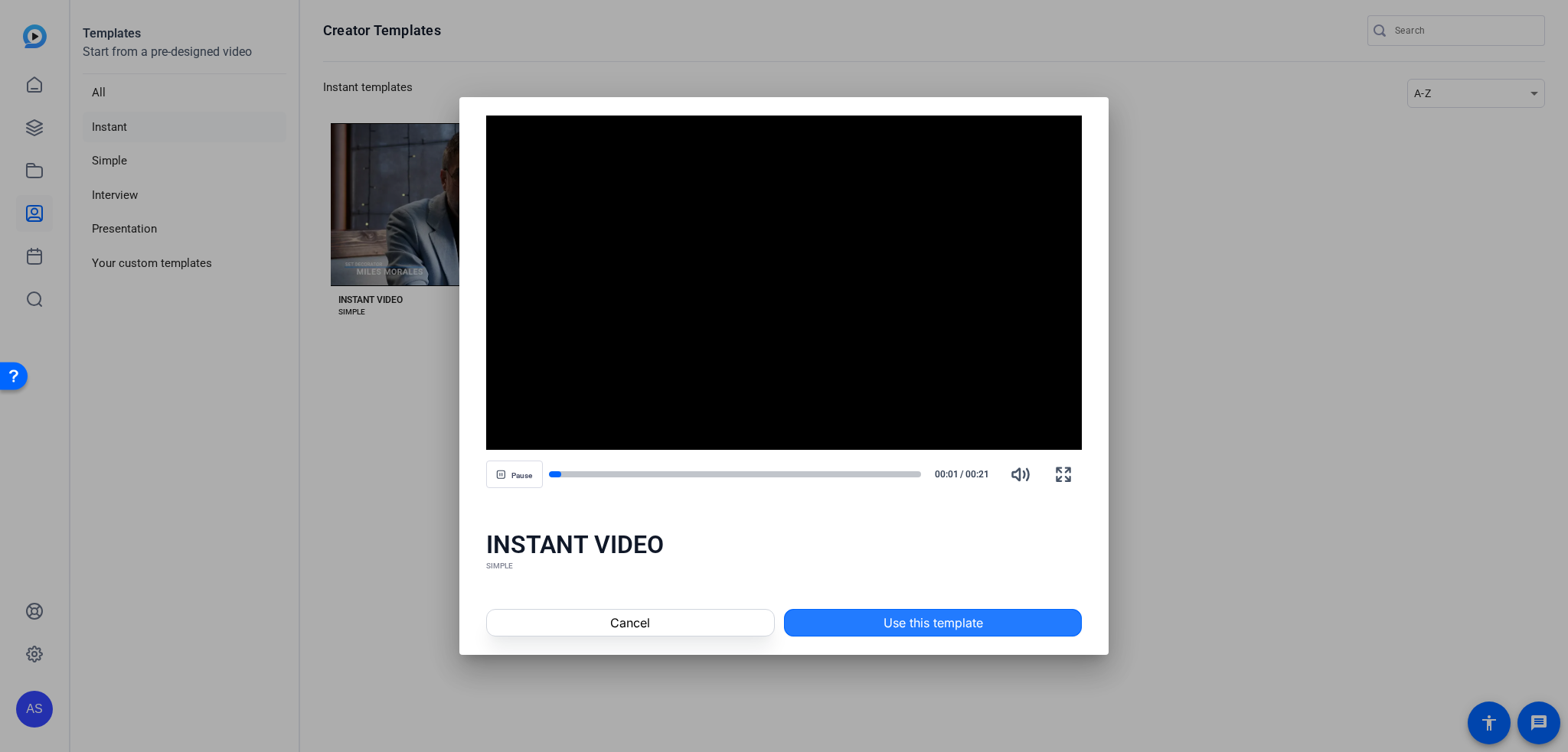
click at [901, 628] on span "Use this template" at bounding box center [932, 622] width 99 height 18
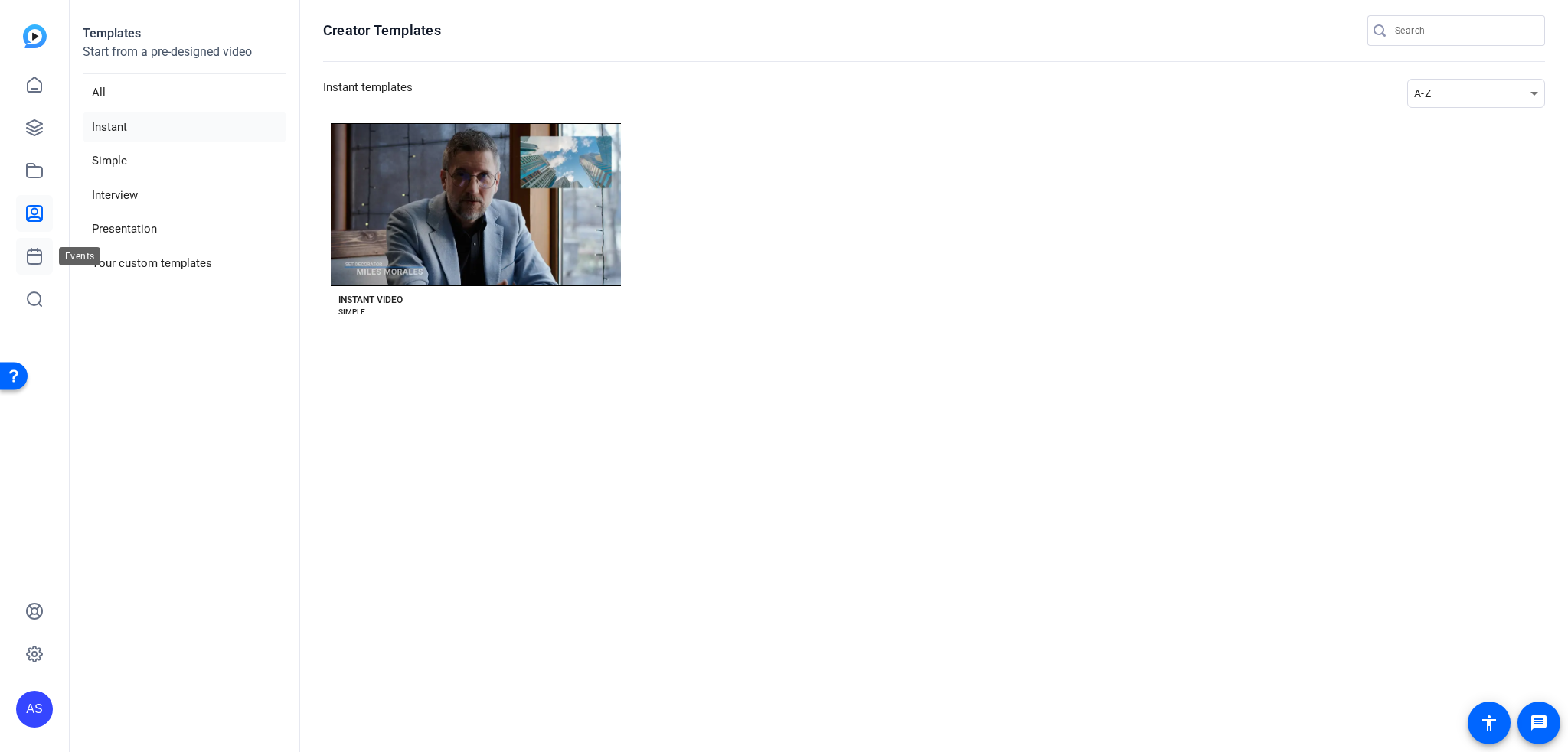
click at [38, 254] on icon at bounding box center [35, 256] width 13 height 15
click at [40, 80] on icon at bounding box center [34, 85] width 18 height 18
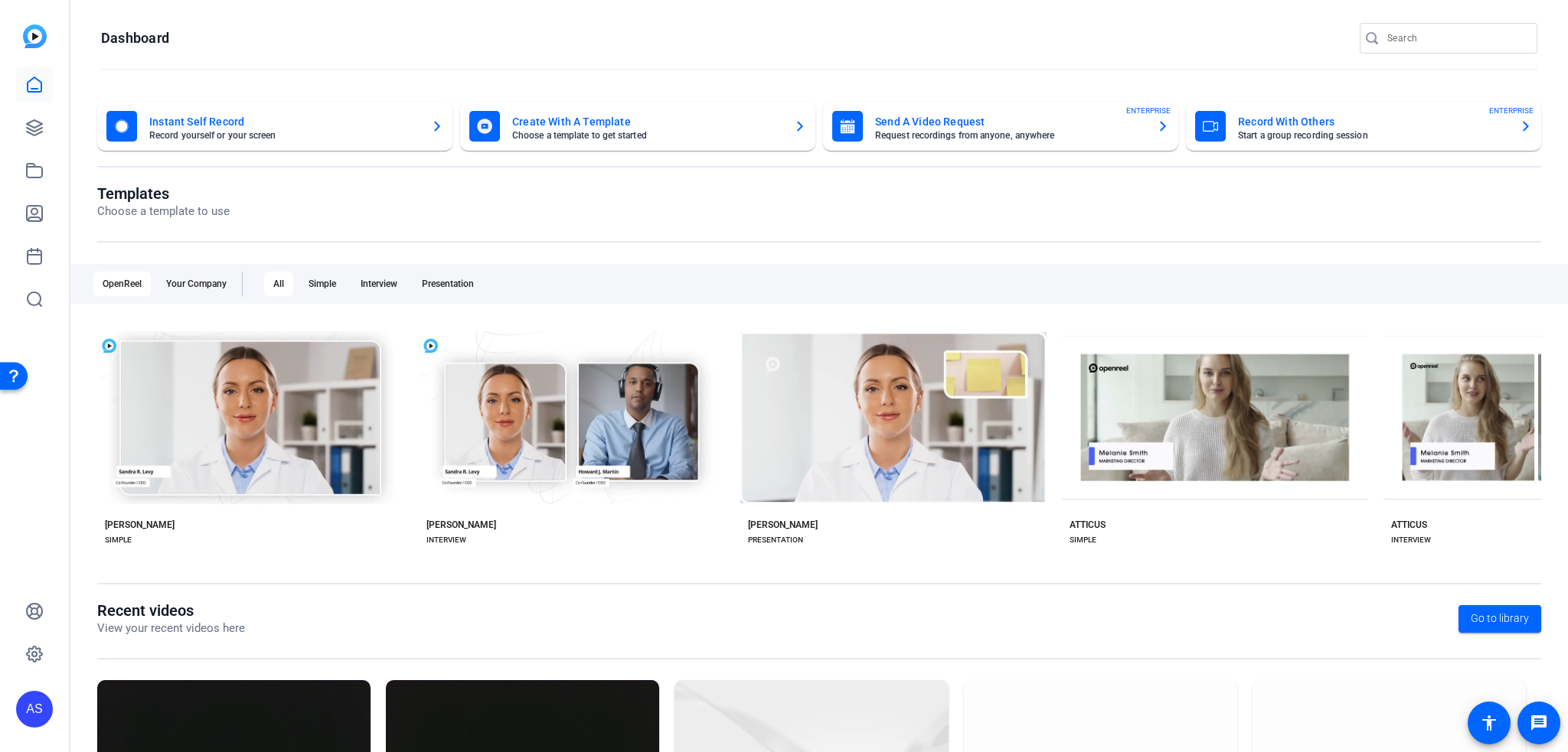
click at [1291, 142] on mat-card "Record With Others Start a group recording session ENTERPRISE" at bounding box center [1363, 126] width 355 height 49
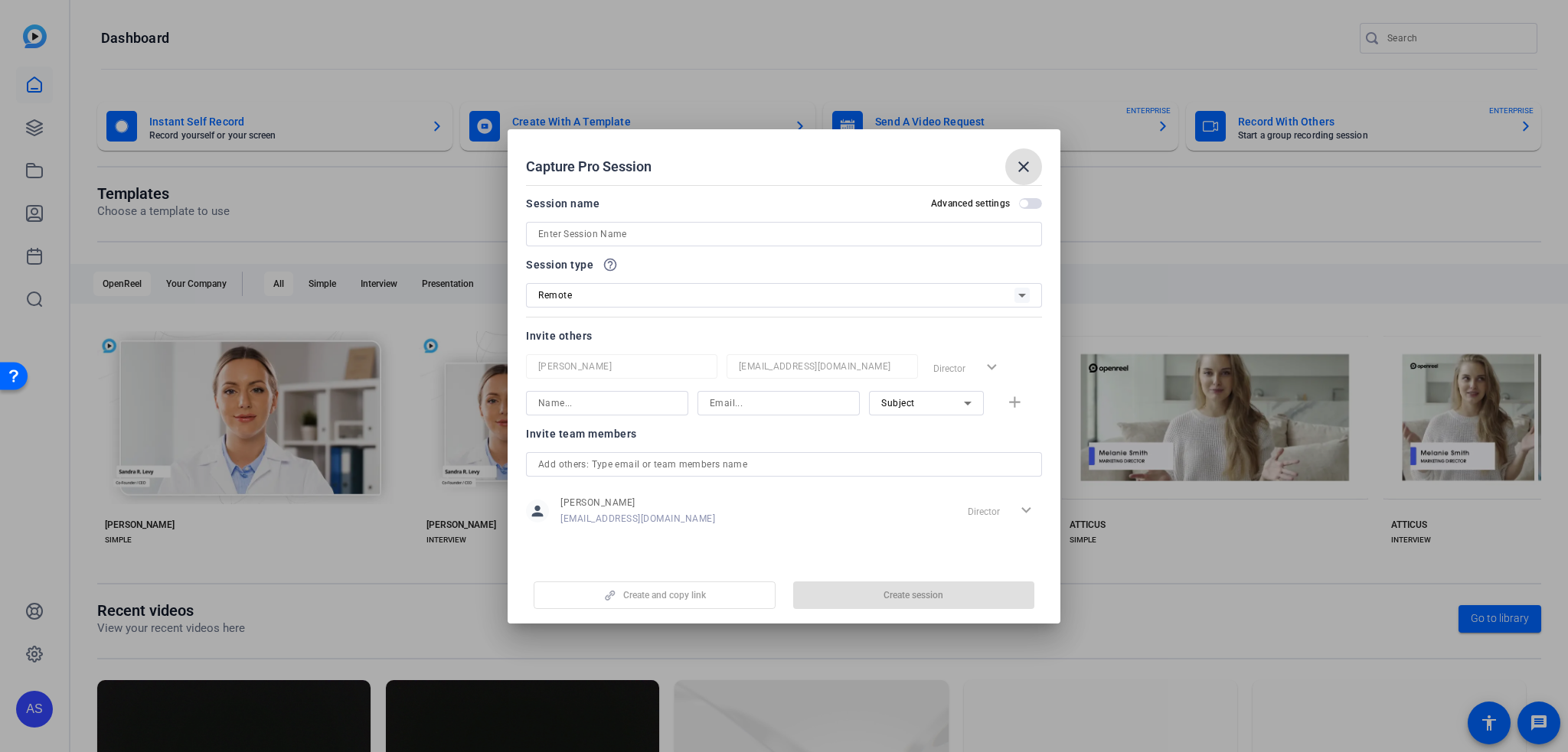
click at [550, 207] on div "Session name" at bounding box center [562, 203] width 73 height 18
click at [558, 229] on input at bounding box center [784, 234] width 491 height 18
type input "stssetsetet"
click at [1007, 204] on label "Advanced settings" at bounding box center [974, 203] width 88 height 13
click at [1019, 204] on button "Advanced settings" at bounding box center [1031, 203] width 23 height 11
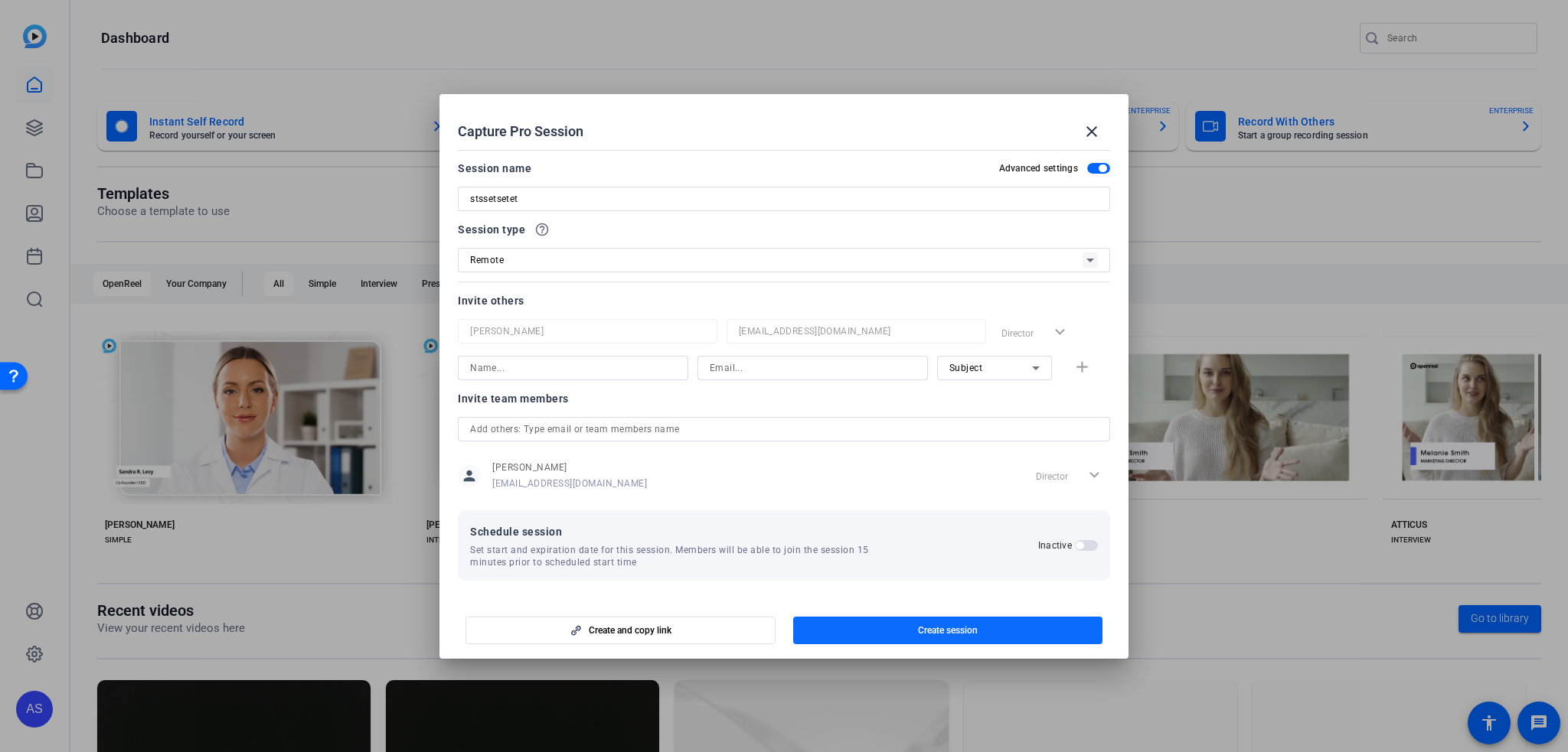
click at [1048, 628] on span "button" at bounding box center [947, 631] width 309 height 37
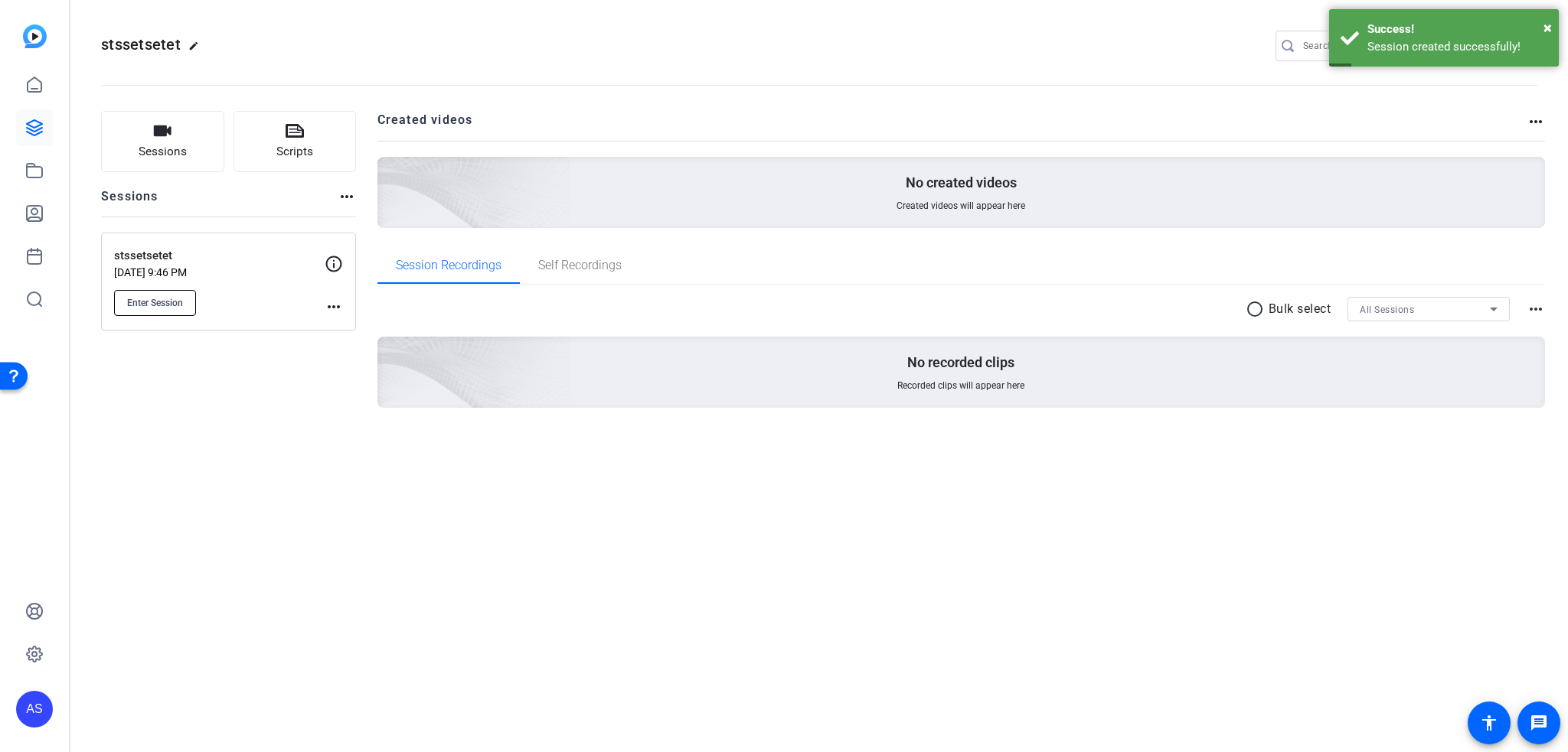
click at [177, 309] on button "Enter Session" at bounding box center [154, 302] width 82 height 26
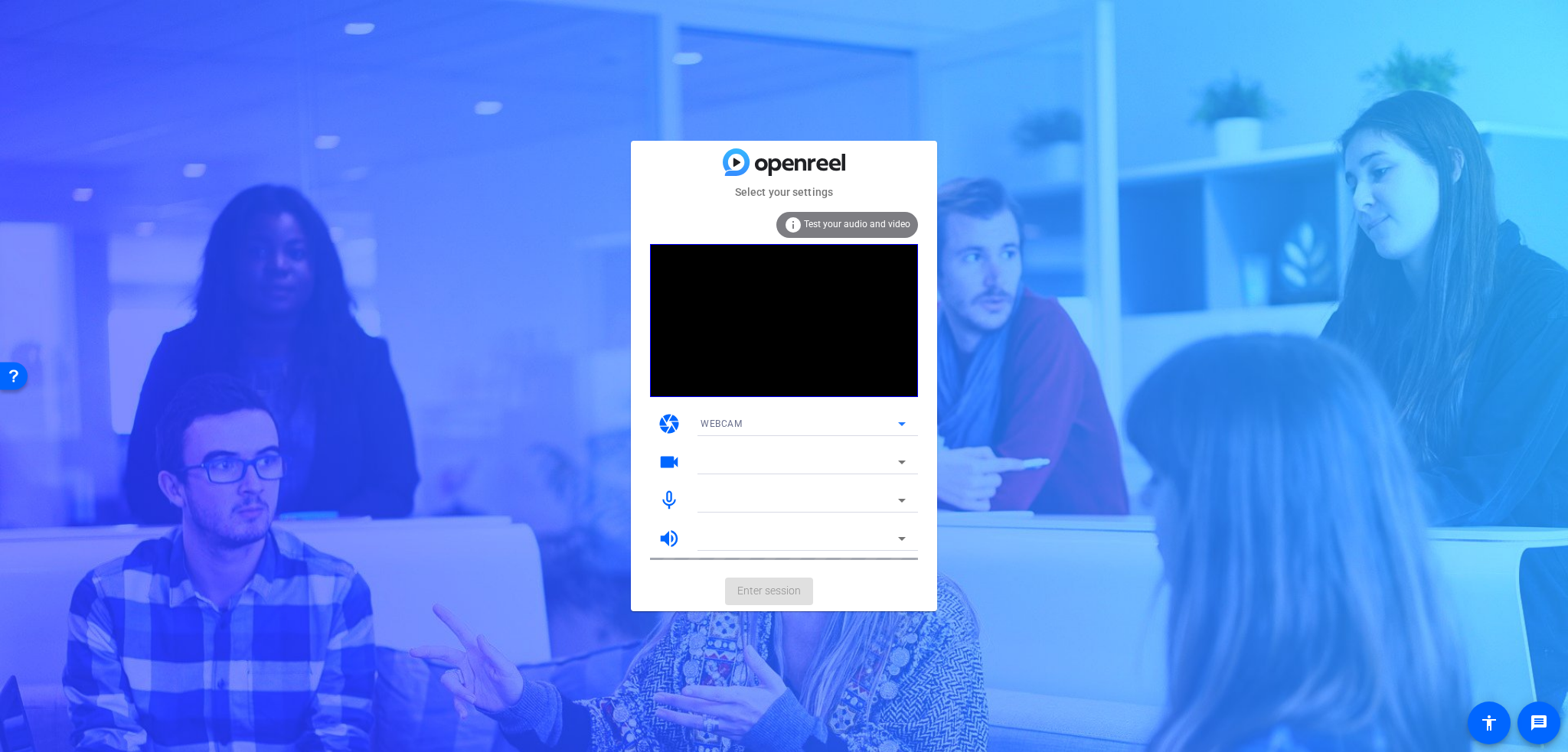
click at [809, 428] on div "WEBCAM" at bounding box center [798, 424] width 197 height 19
click at [809, 428] on div at bounding box center [784, 376] width 1568 height 752
click at [783, 581] on mat-card-actions "Enter session" at bounding box center [784, 591] width 306 height 39
click at [783, 599] on mat-card-actions "Enter session" at bounding box center [784, 591] width 306 height 39
click at [777, 587] on span "Enter session" at bounding box center [769, 591] width 64 height 16
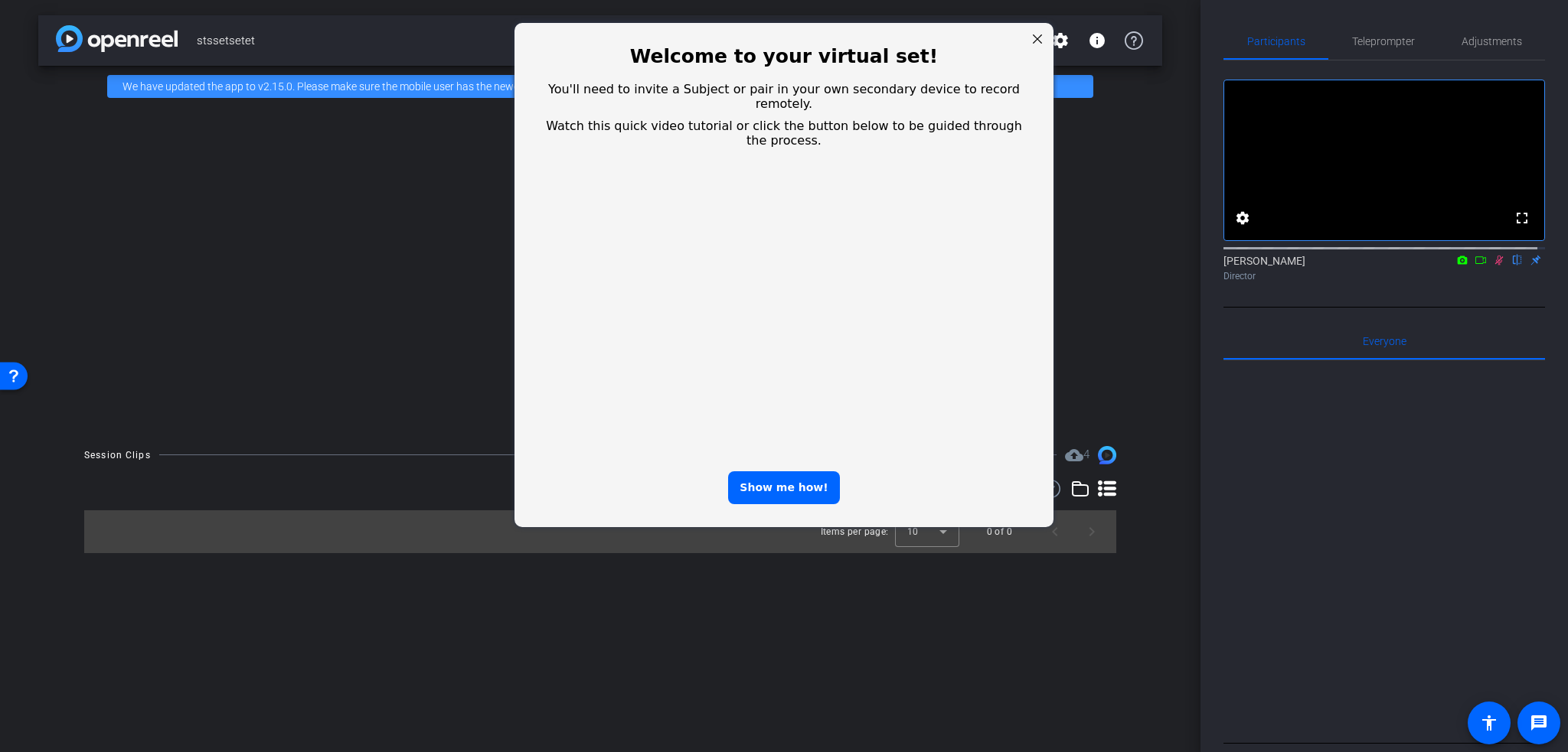
click at [1041, 37] on div at bounding box center [1037, 39] width 20 height 20
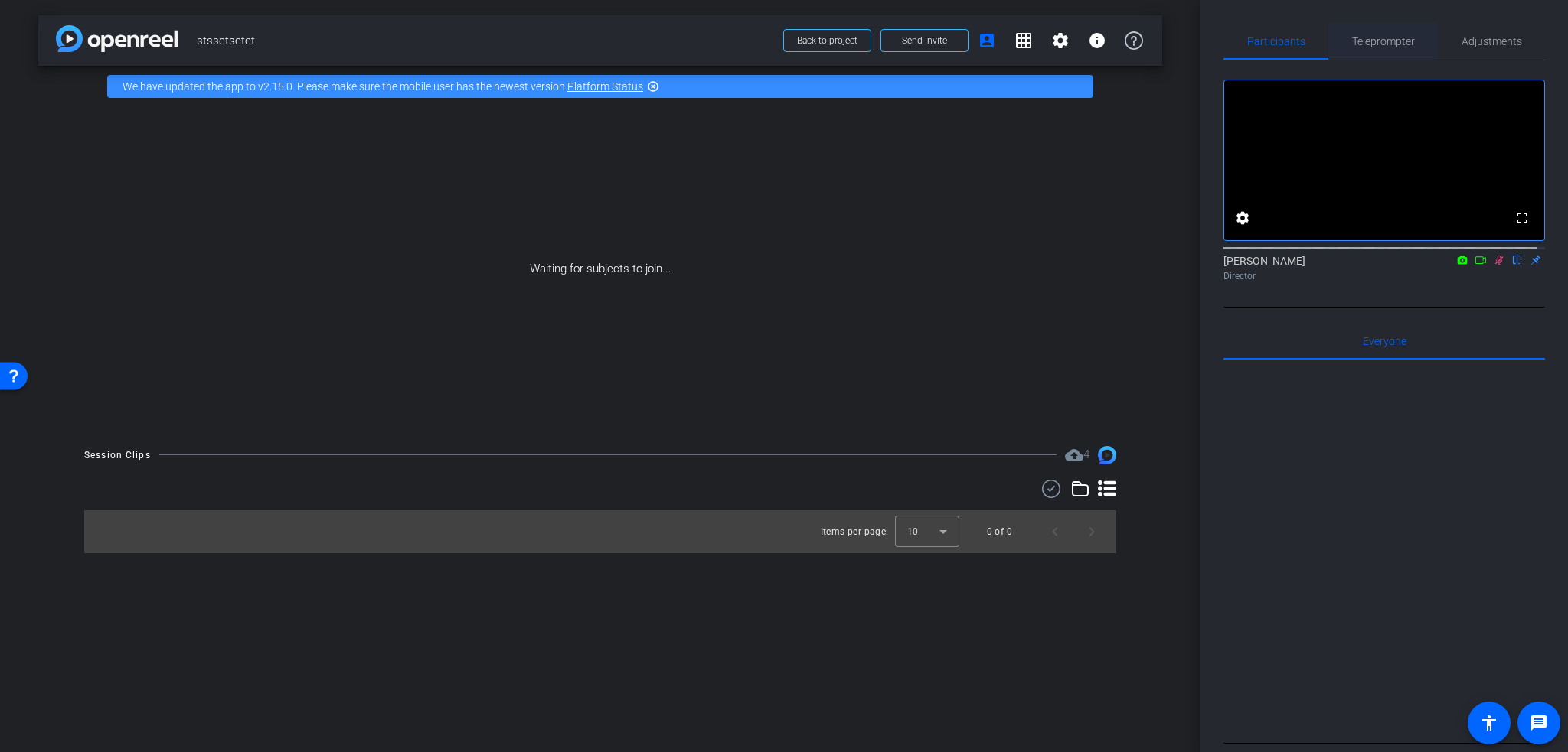
click at [1370, 50] on span "Teleprompter" at bounding box center [1383, 41] width 63 height 37
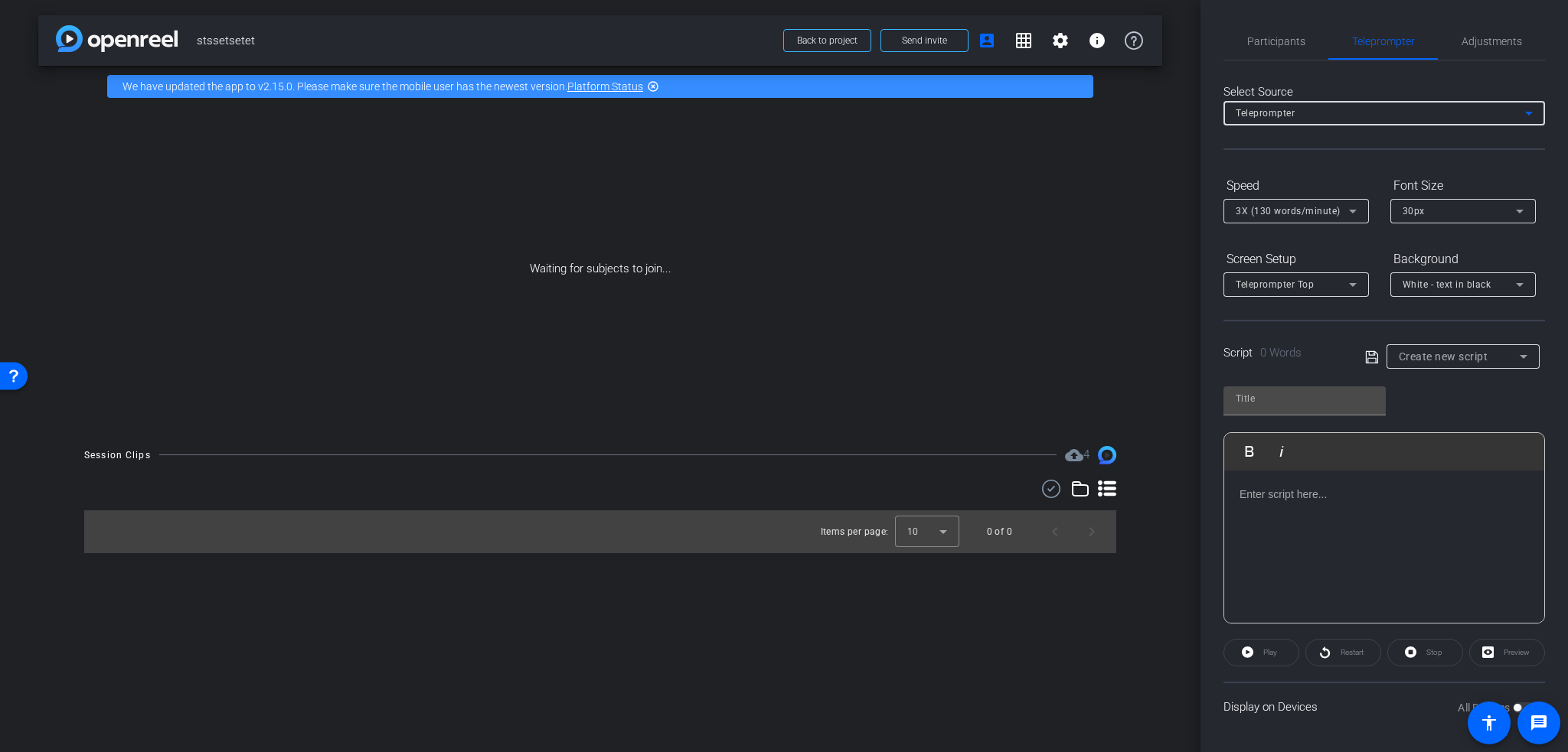
click at [1329, 116] on div "Teleprompter" at bounding box center [1380, 113] width 289 height 19
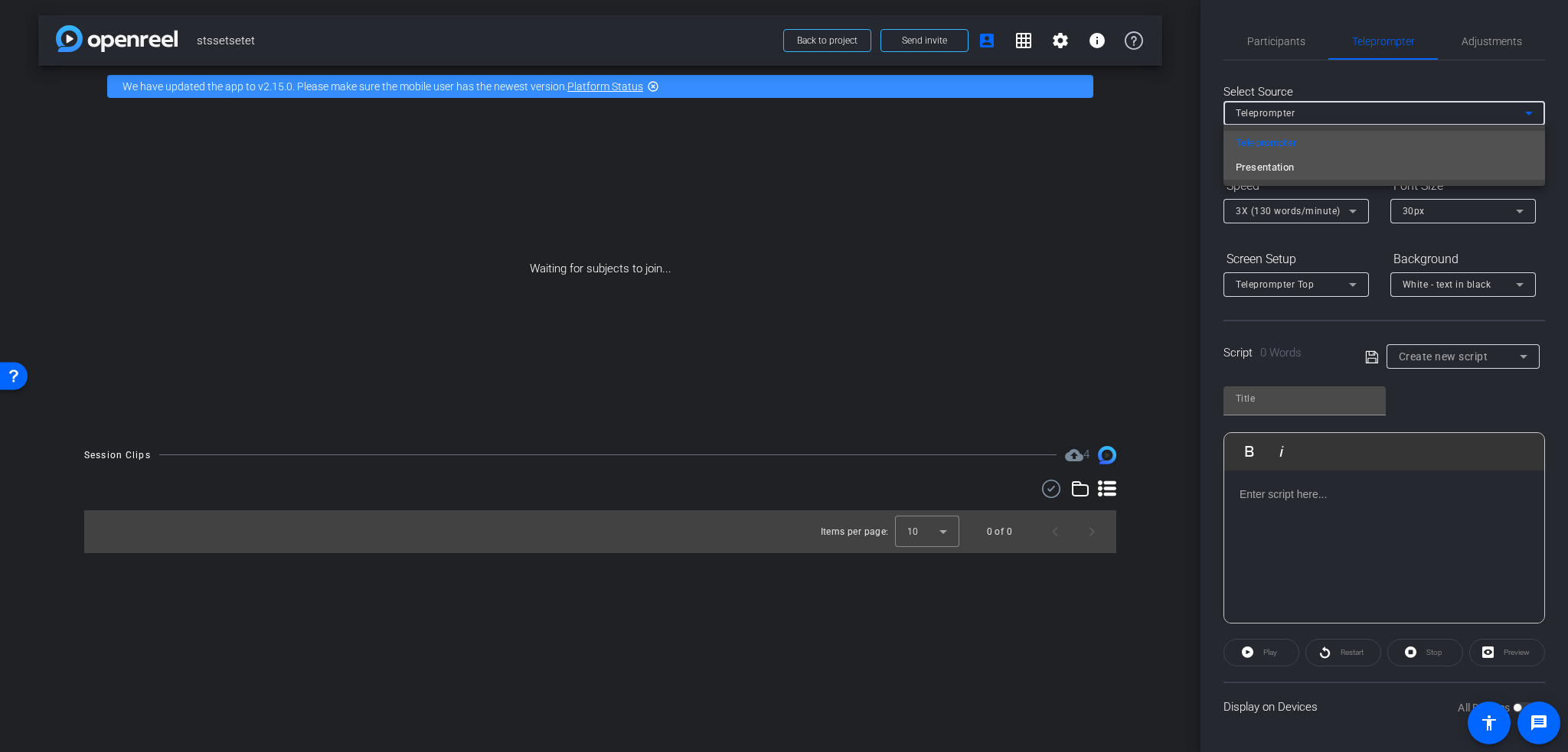
click at [1290, 165] on span "Presentation" at bounding box center [1265, 168] width 59 height 18
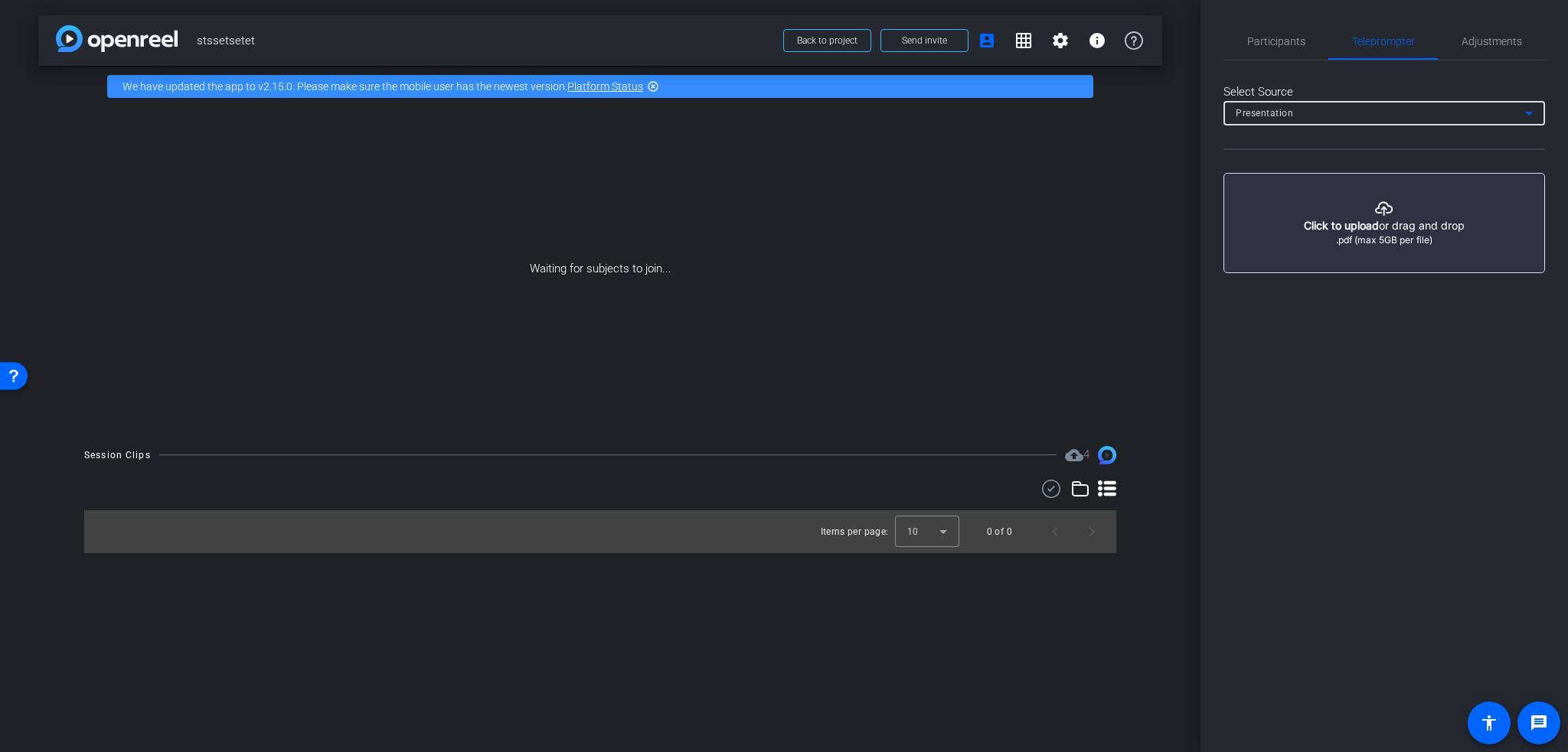
click at [1311, 103] on mat-select "Presentation" at bounding box center [1384, 113] width 297 height 19
click at [1296, 137] on span "Teleprompter" at bounding box center [1267, 143] width 62 height 18
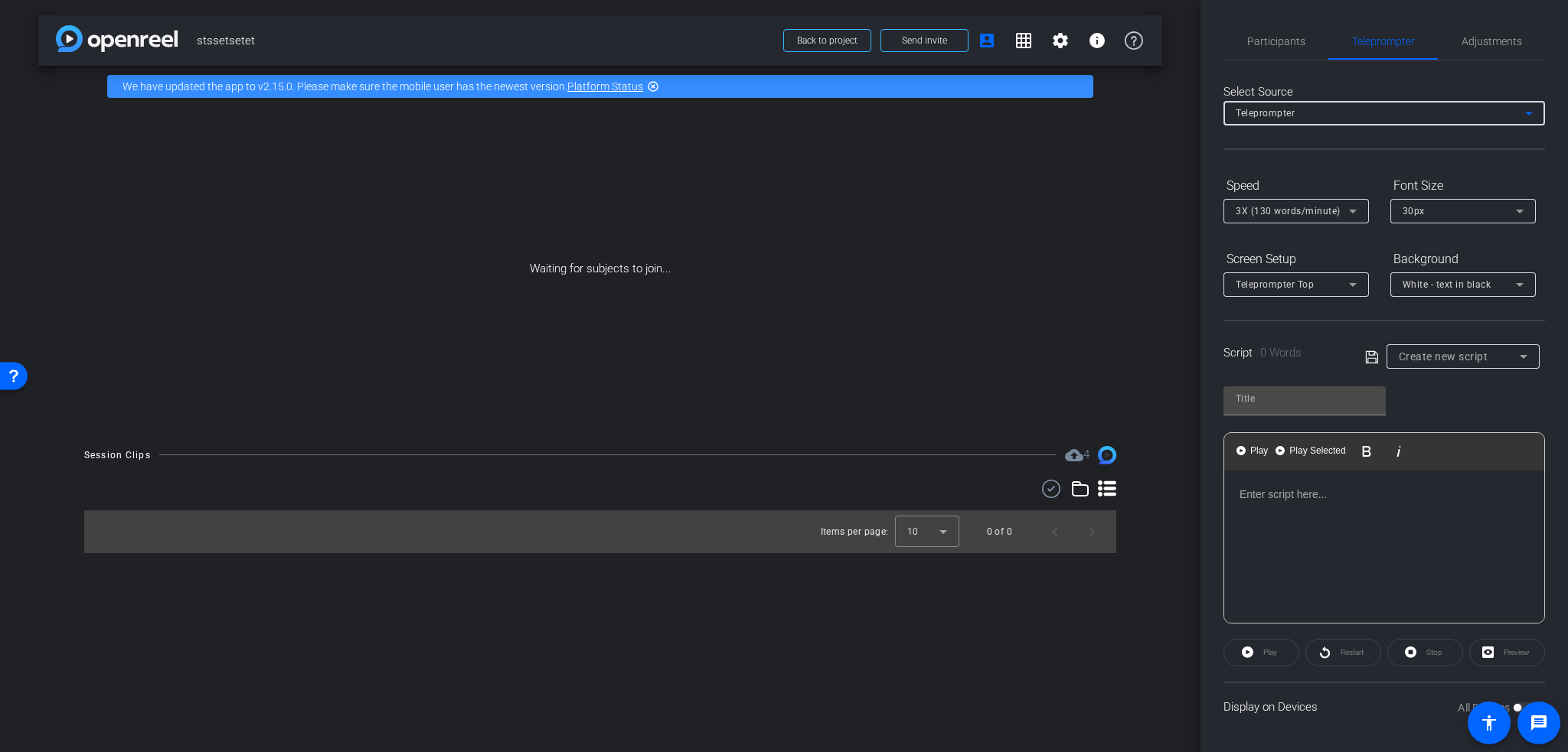
click at [1280, 502] on div at bounding box center [1384, 547] width 320 height 153
click at [1279, 397] on input "text" at bounding box center [1304, 399] width 138 height 18
type input "etwsetwsettwwsetwtewet"
click at [1282, 524] on div at bounding box center [1384, 547] width 320 height 153
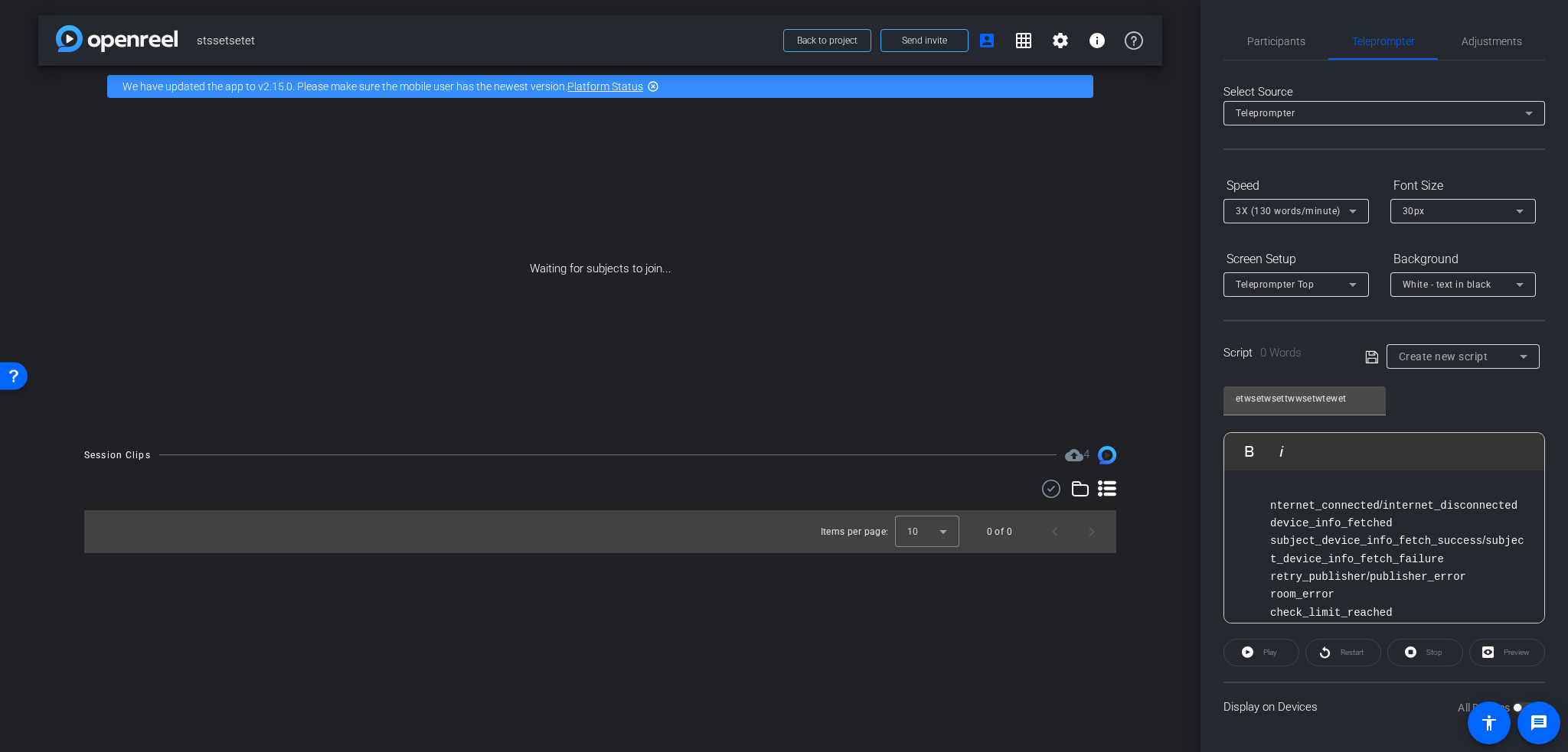
scroll to position [114, 0]
click at [1263, 656] on div "Play" at bounding box center [1261, 653] width 76 height 28
click at [1251, 655] on div "Play" at bounding box center [1261, 653] width 76 height 28
click at [651, 84] on mat-icon "highlight_off" at bounding box center [653, 86] width 13 height 13
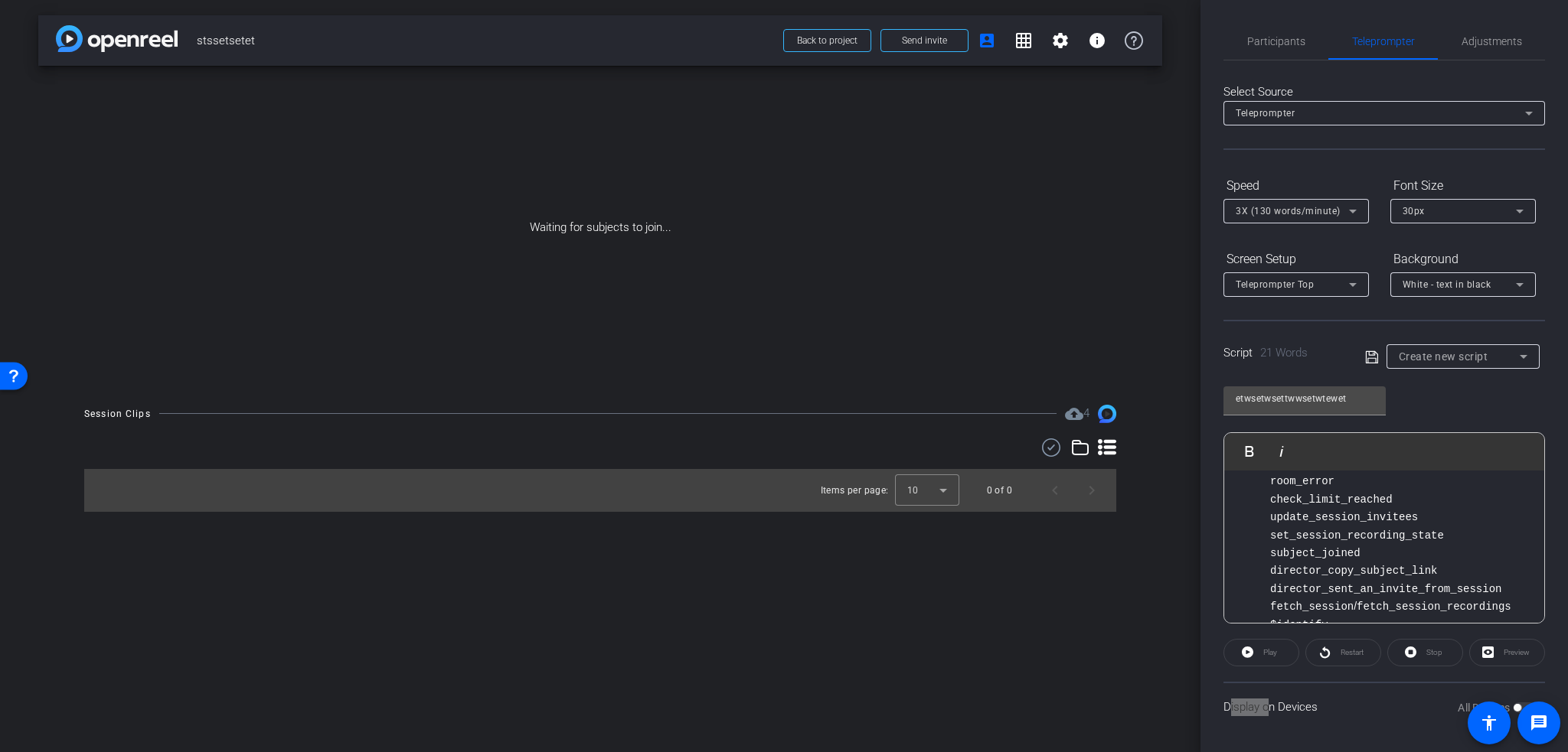
click at [17, 376] on div "Open Resource Center" at bounding box center [13, 375] width 13 height 13
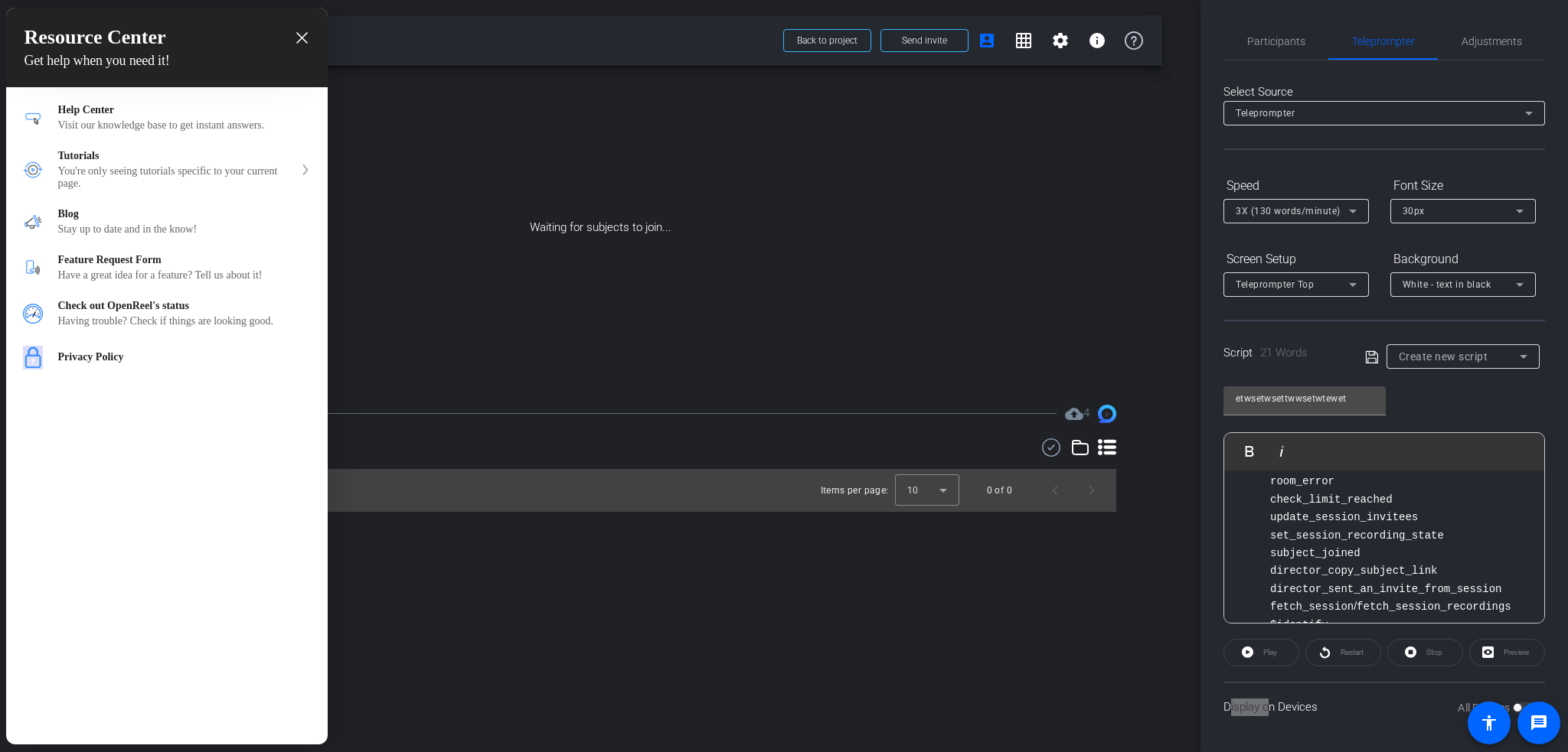
click at [400, 347] on div at bounding box center [784, 376] width 1568 height 752
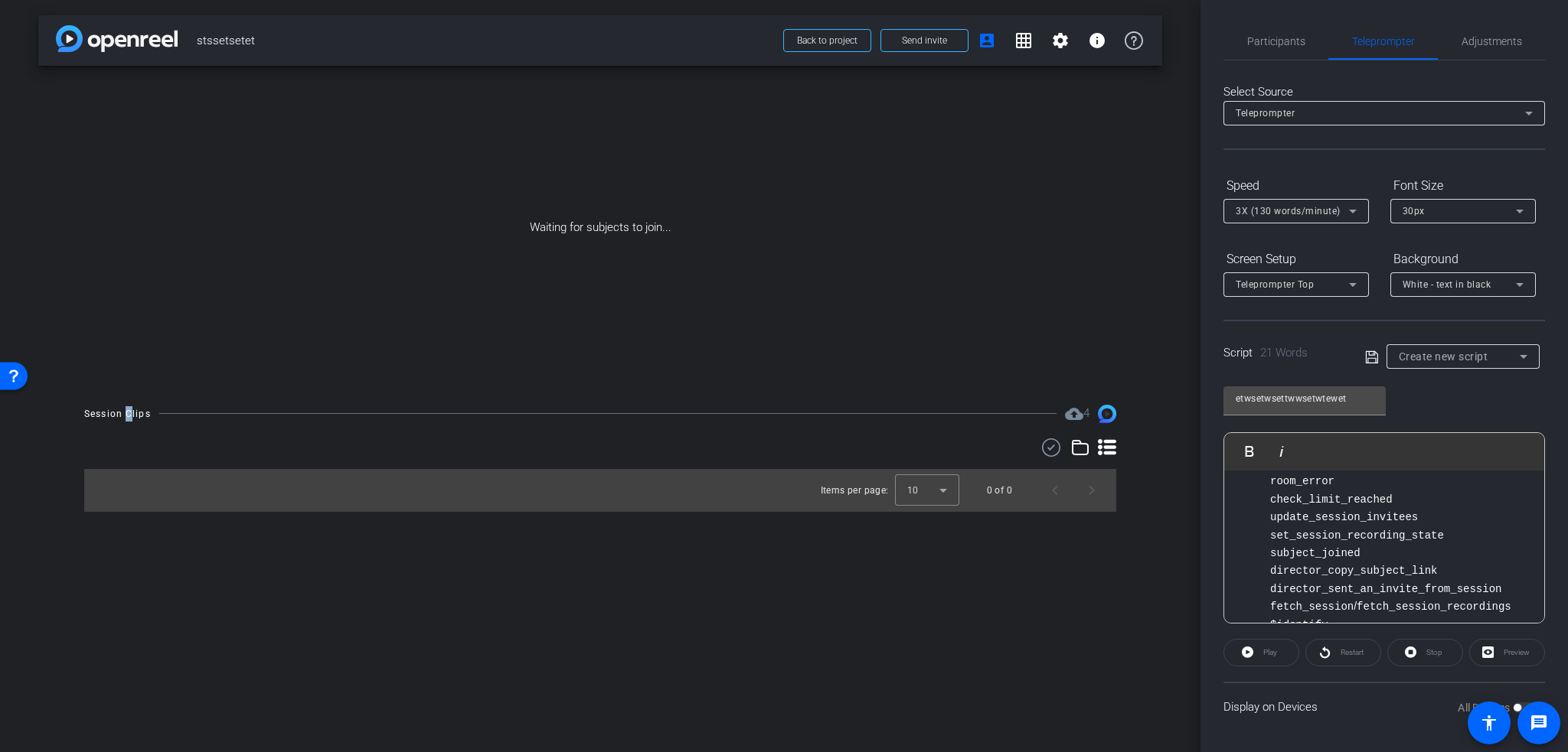
click at [125, 413] on div "Session Clips" at bounding box center [117, 414] width 66 height 15
click at [1051, 454] on icon at bounding box center [1051, 447] width 23 height 18
click at [1041, 452] on icon at bounding box center [1040, 449] width 8 height 19
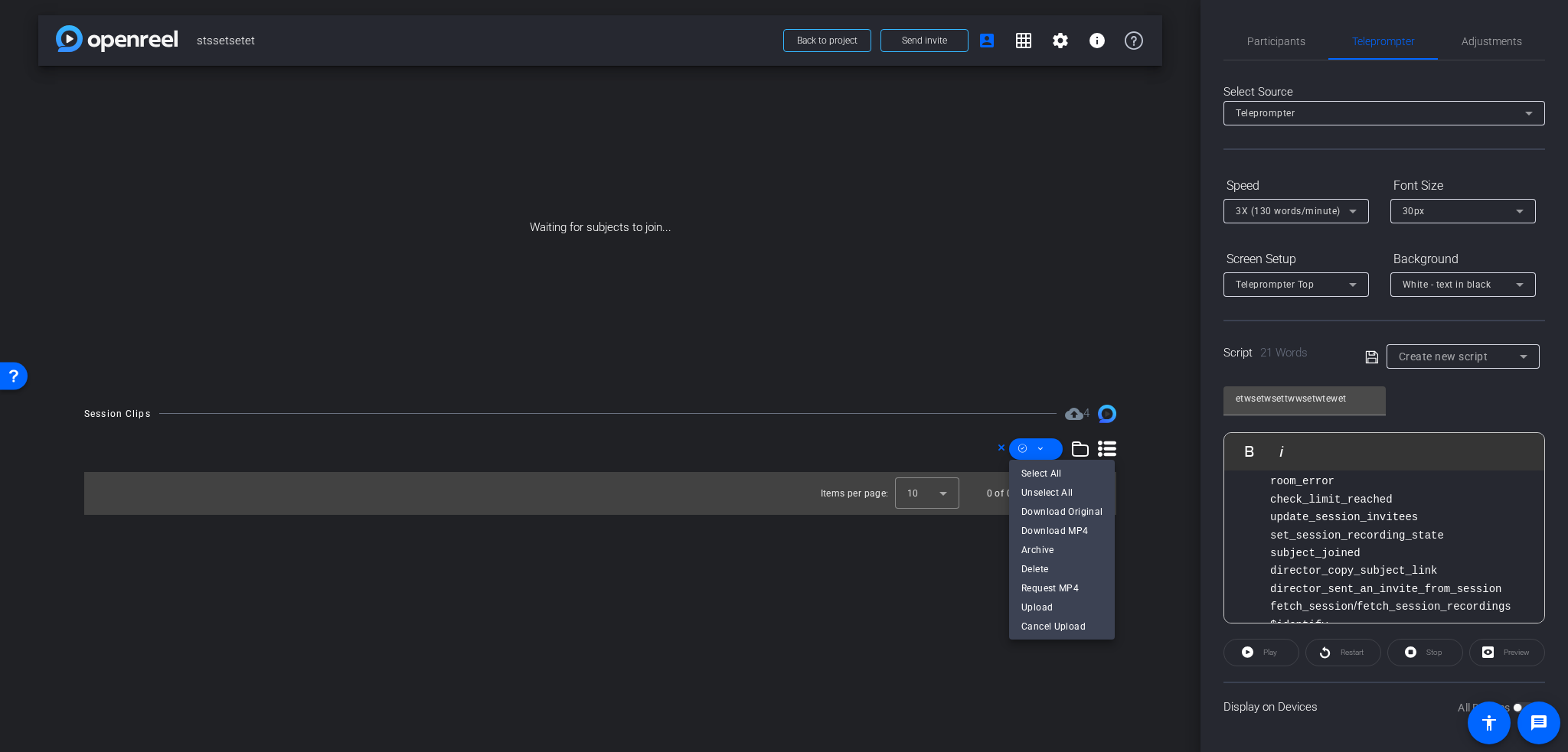
click at [1039, 454] on div at bounding box center [784, 376] width 1568 height 752
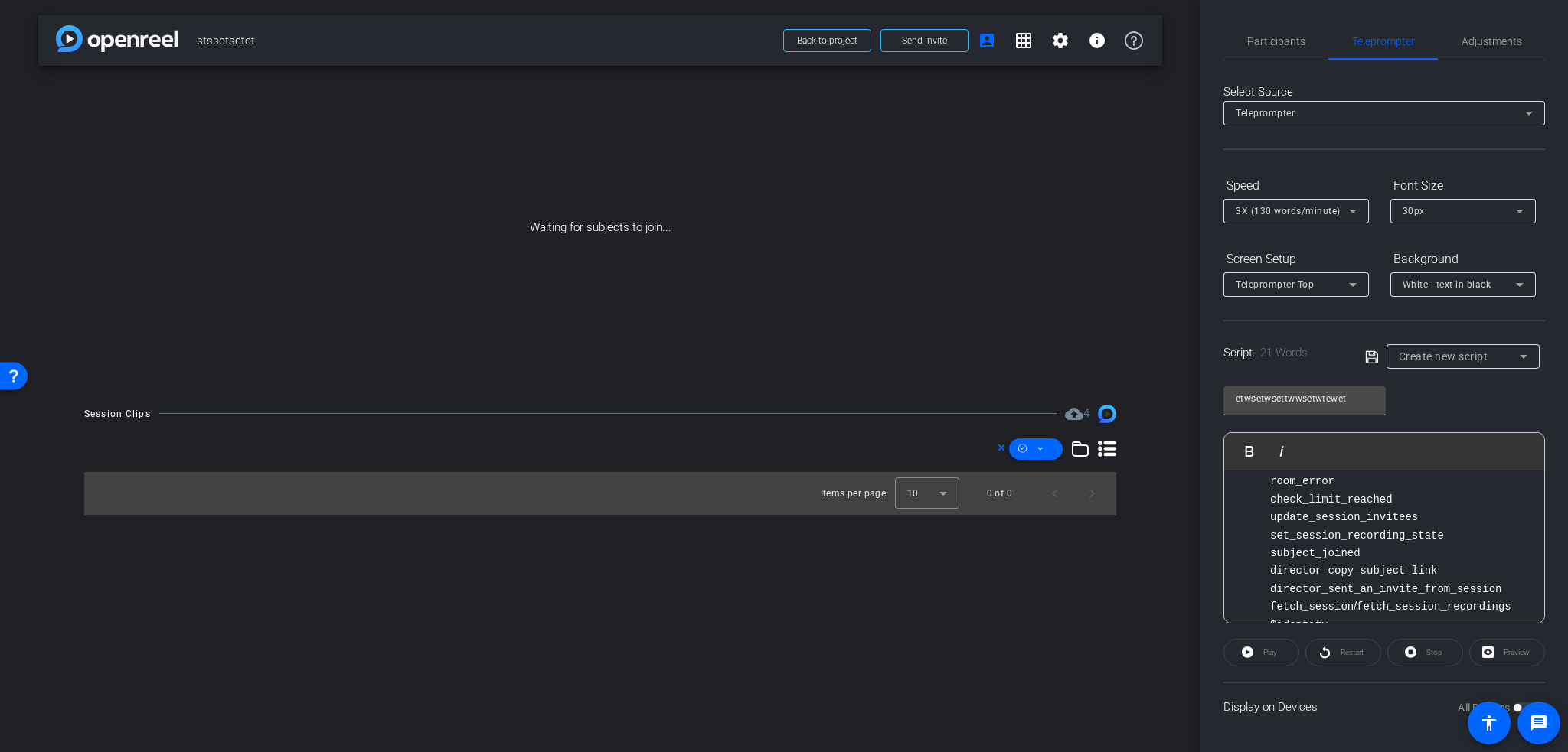
click at [1002, 448] on icon at bounding box center [1001, 448] width 6 height 6
click at [1082, 450] on icon at bounding box center [1080, 447] width 18 height 18
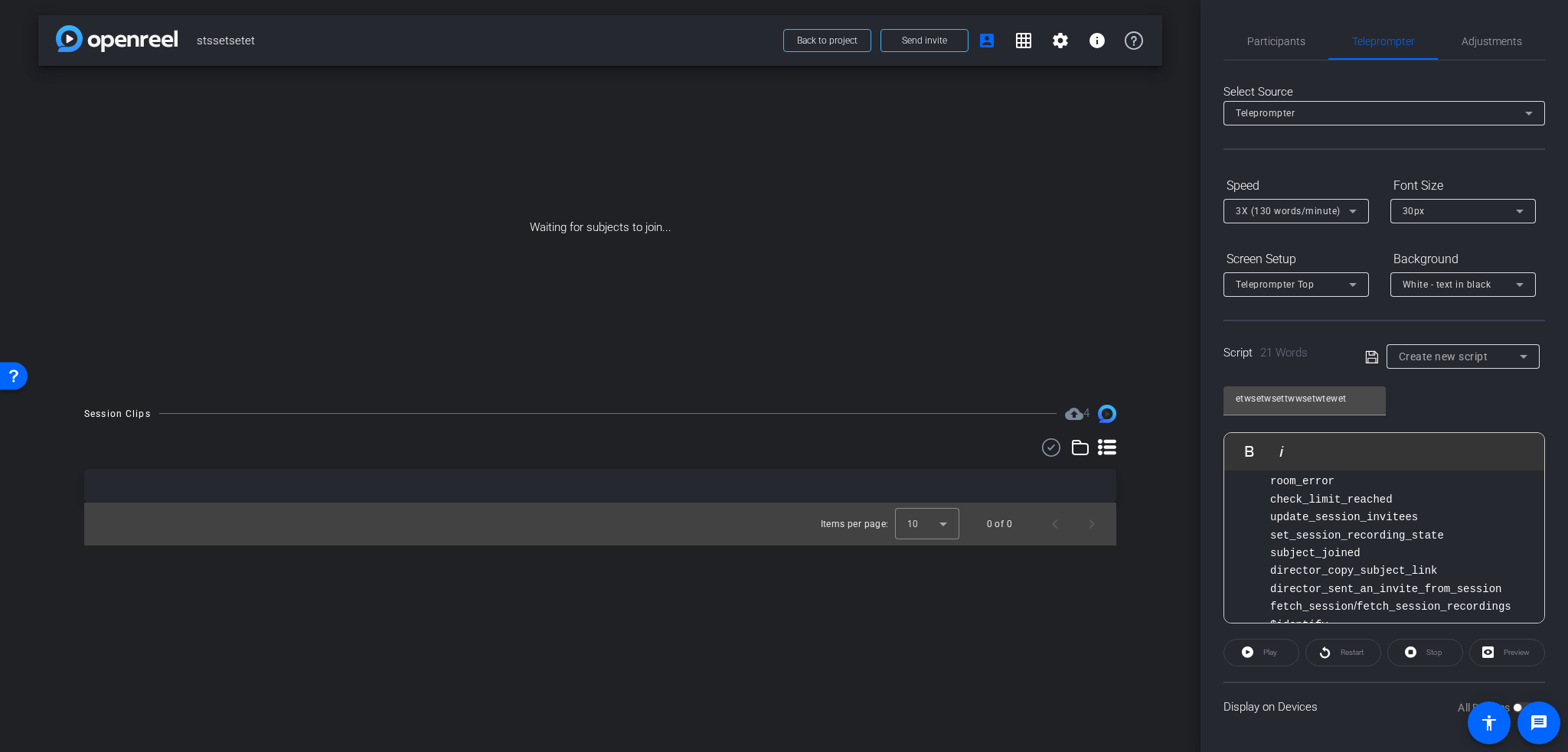
click at [1082, 450] on icon at bounding box center [1080, 447] width 18 height 18
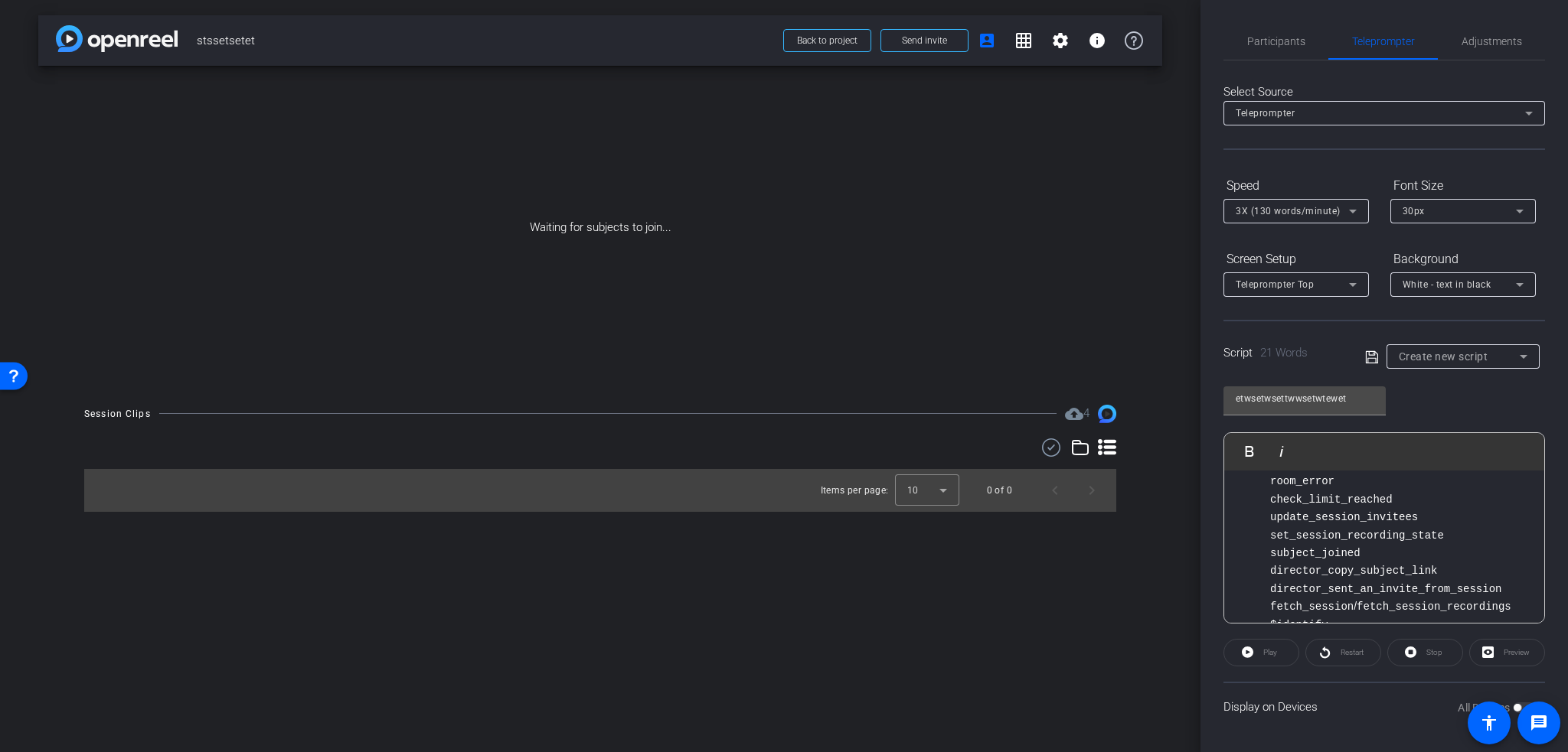
click at [1115, 450] on icon at bounding box center [1107, 447] width 18 height 18
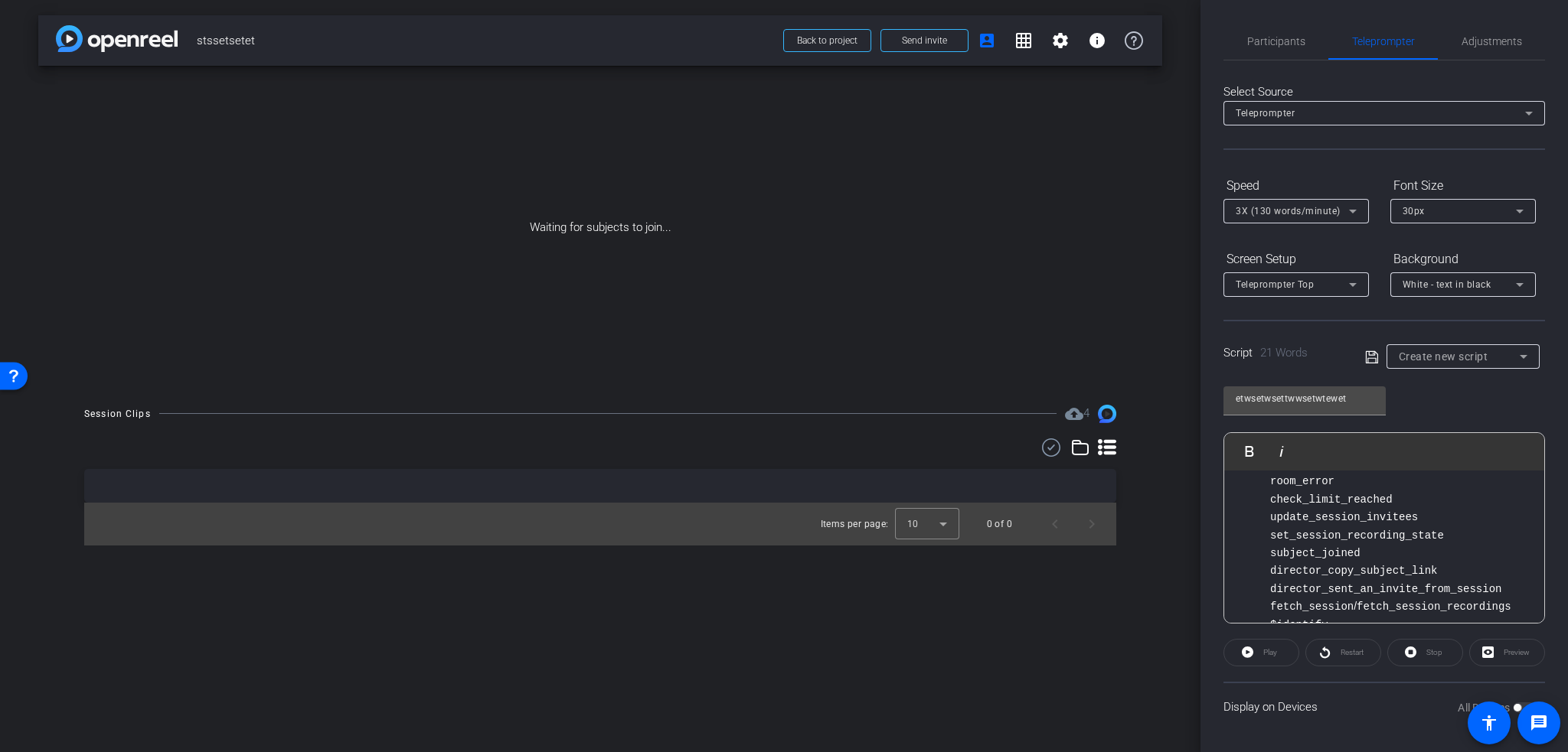
click at [1106, 449] on icon at bounding box center [1107, 447] width 18 height 16
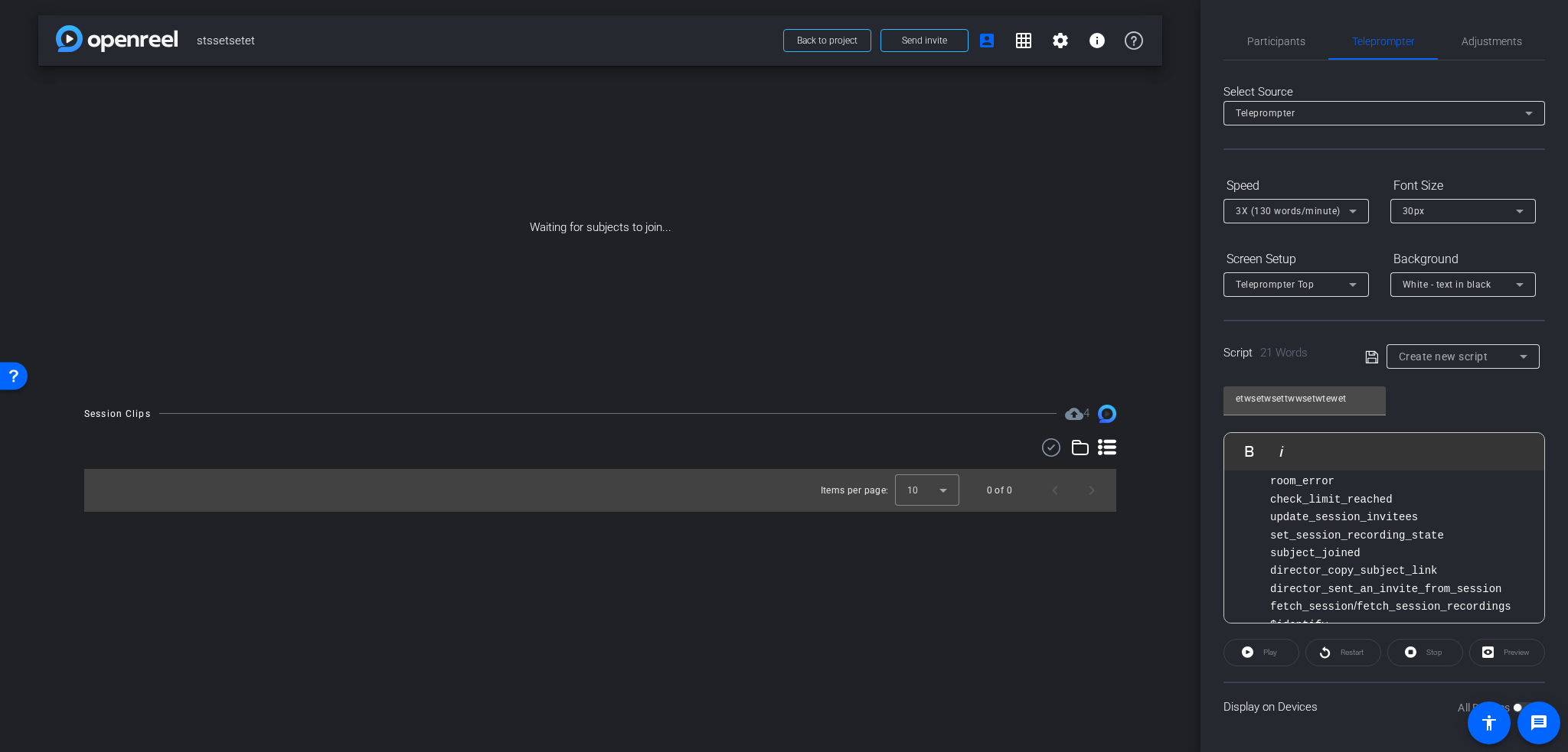
click at [1075, 447] on icon at bounding box center [1080, 447] width 18 height 18
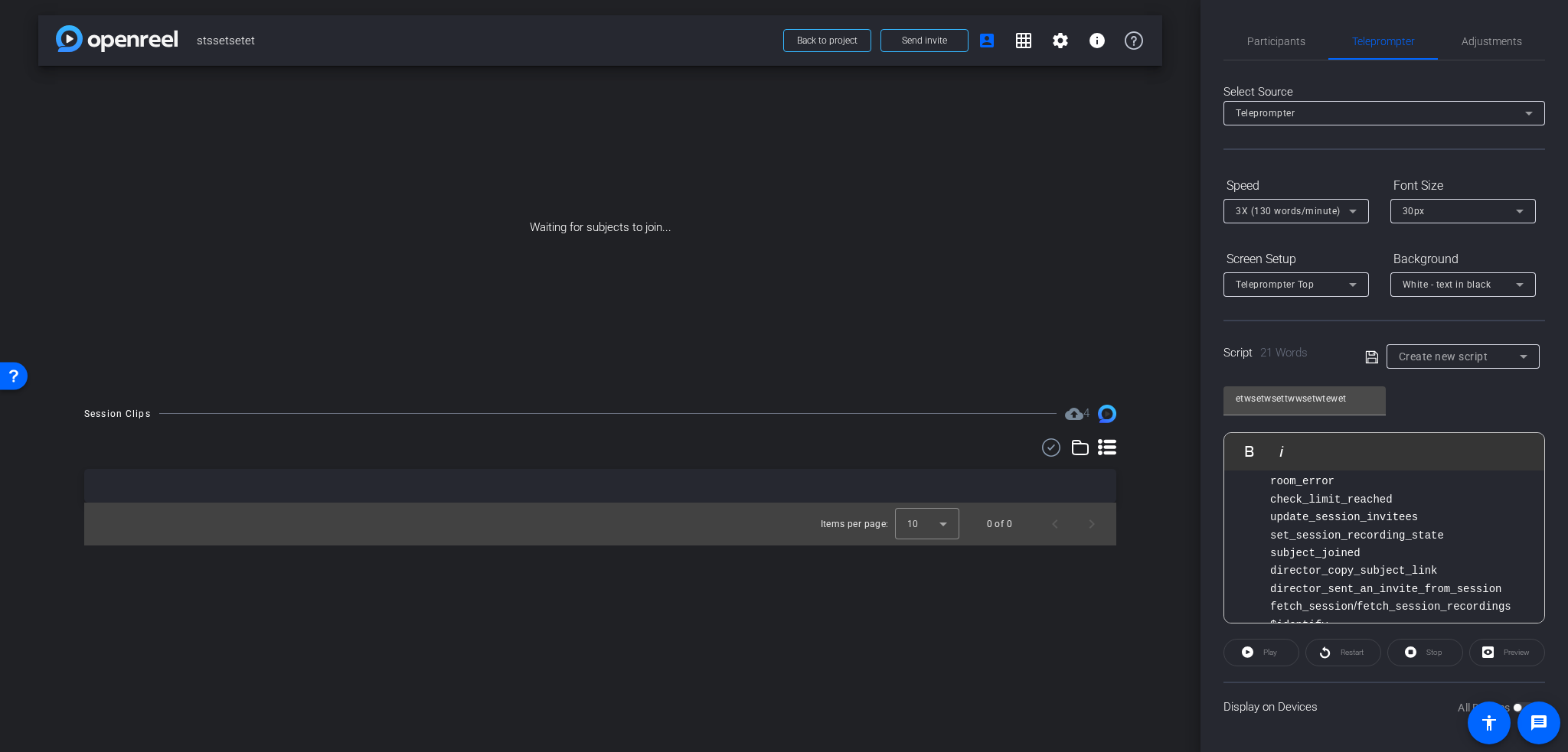
click at [1049, 450] on use at bounding box center [1051, 447] width 18 height 18
click at [1029, 452] on button at bounding box center [1036, 449] width 54 height 21
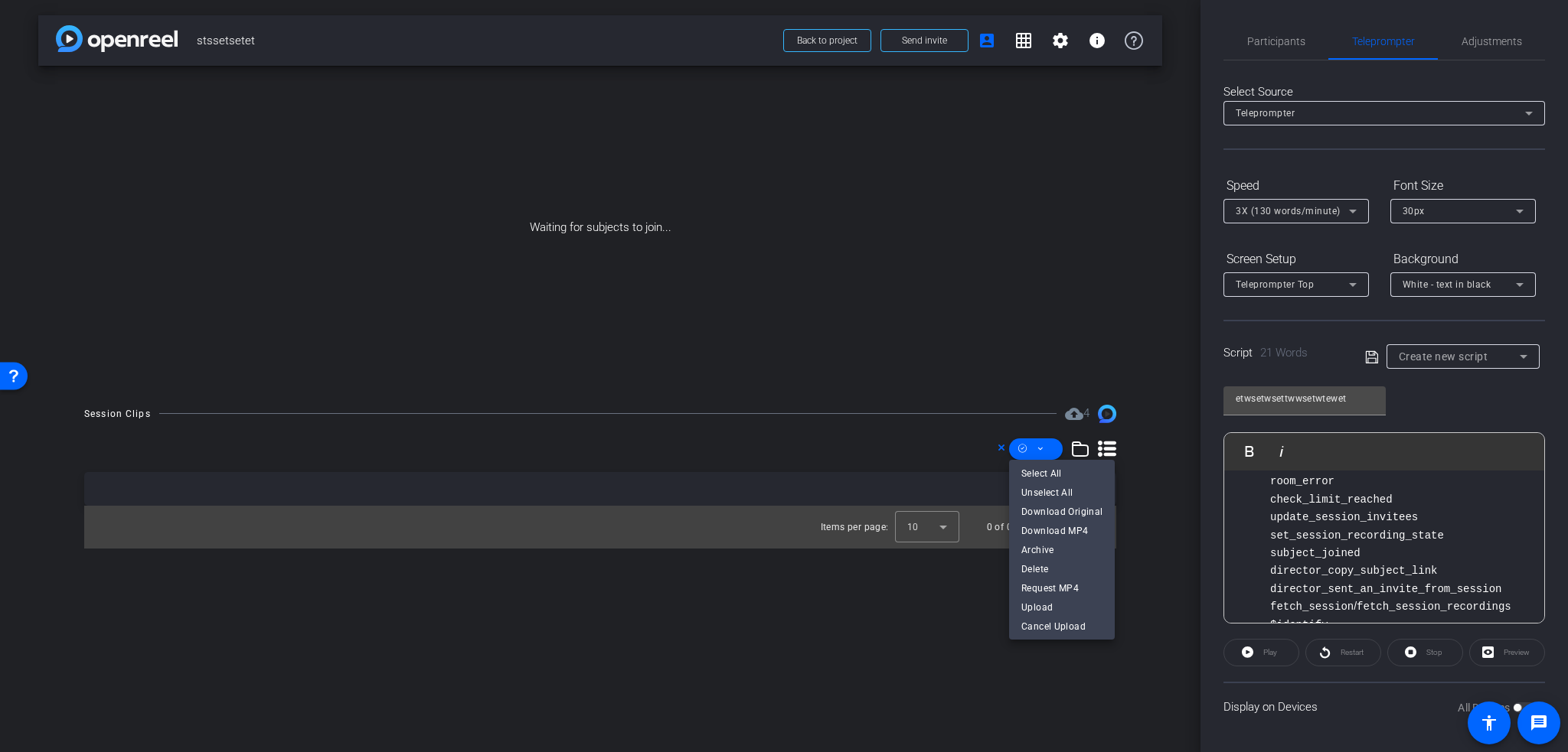
click at [1069, 408] on div at bounding box center [784, 376] width 1568 height 752
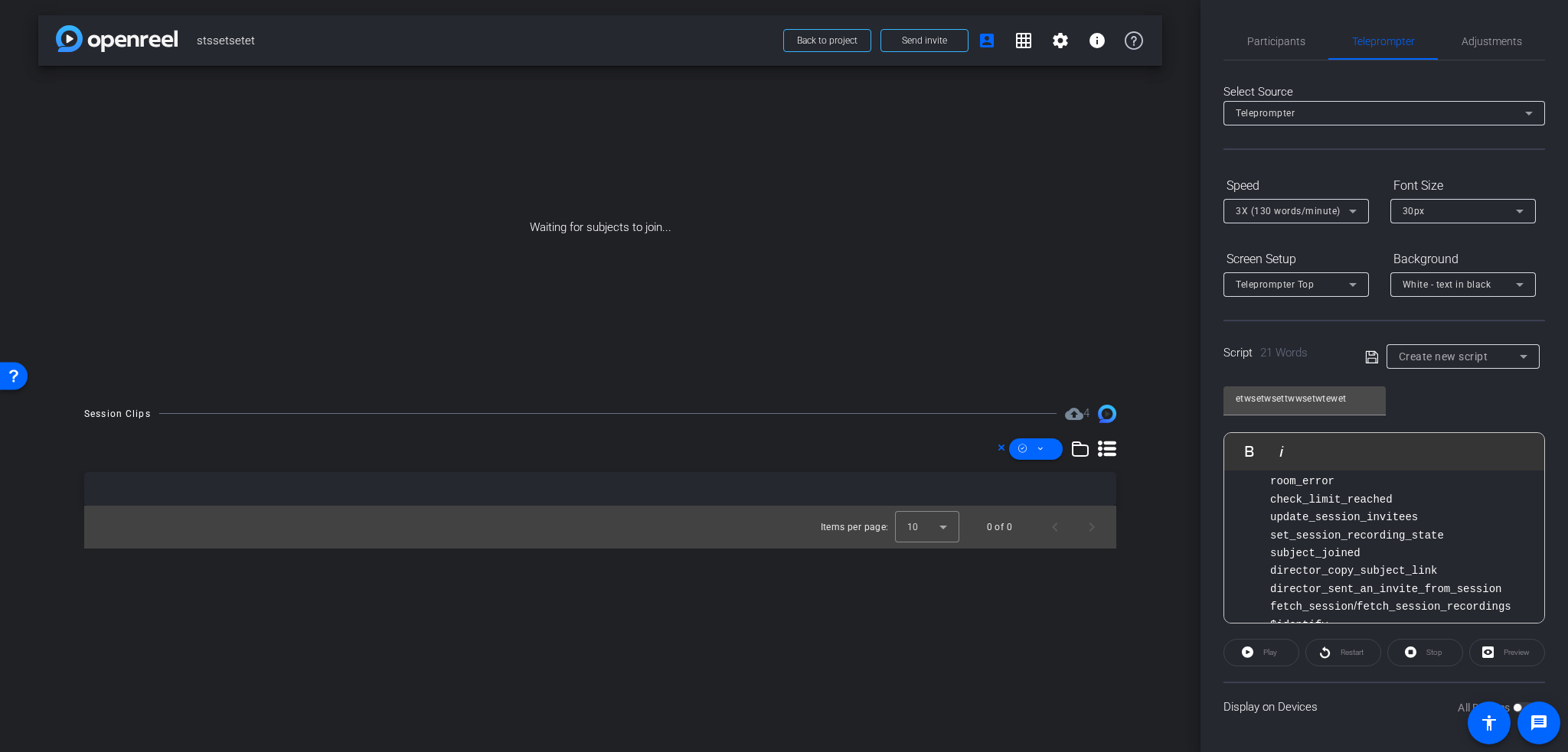
drag, startPoint x: 1091, startPoint y: 443, endPoint x: 1085, endPoint y: 450, distance: 9.2
click at [1086, 450] on div "Session Clips cloud_upload 4 Items per page: 10 0 of 0" at bounding box center [600, 476] width 1124 height 143
click at [1418, 648] on div "Stop" at bounding box center [1424, 653] width 76 height 28
click at [1339, 652] on div "Restart" at bounding box center [1343, 653] width 76 height 28
click at [1263, 648] on div "Play" at bounding box center [1261, 653] width 76 height 28
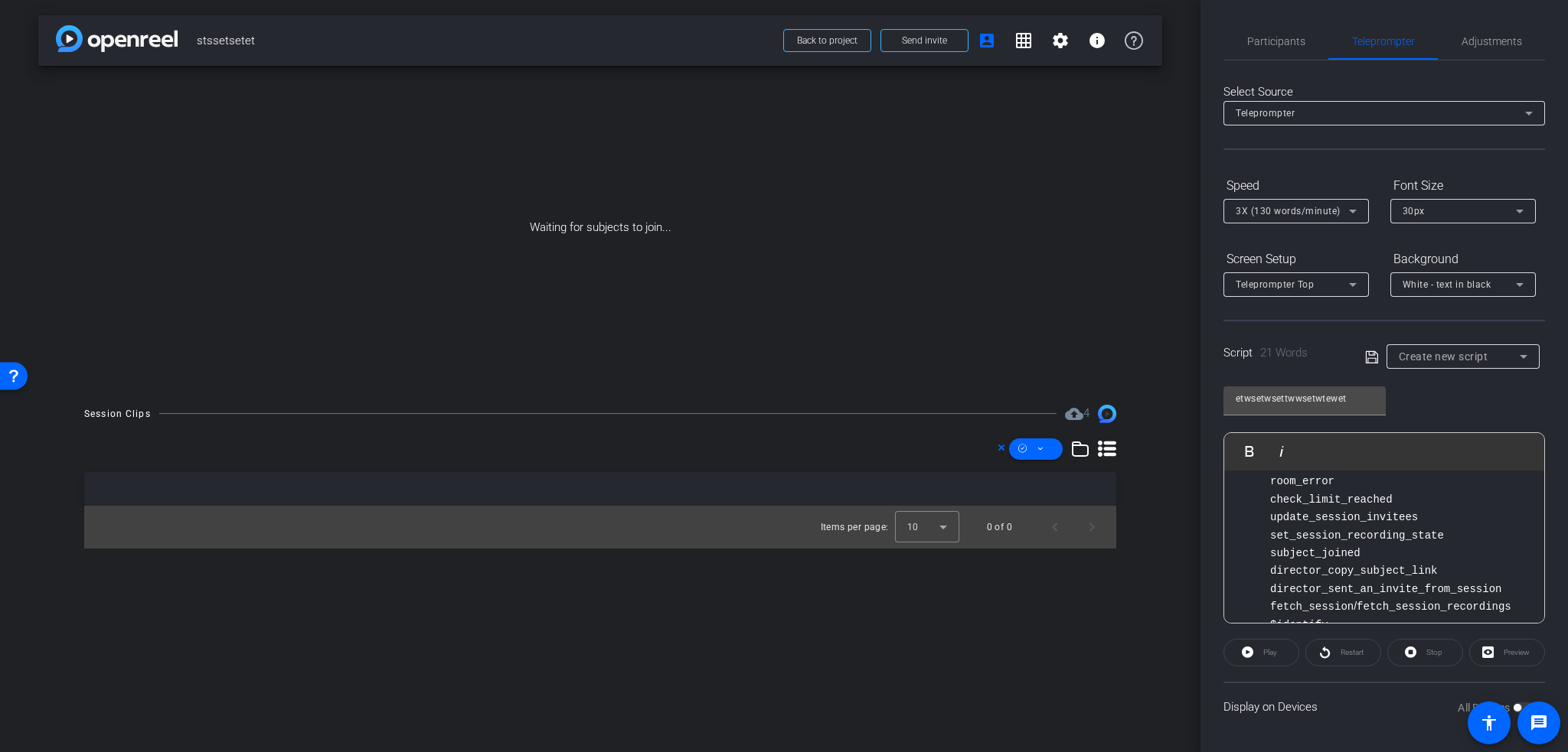
click at [1367, 651] on div "Restart" at bounding box center [1343, 653] width 76 height 28
click at [1415, 651] on div "Stop" at bounding box center [1424, 653] width 76 height 28
click at [1304, 707] on div "Display on Devices All Devices" at bounding box center [1384, 707] width 322 height 50
click at [1452, 36] on div "Adjustments" at bounding box center [1491, 41] width 107 height 37
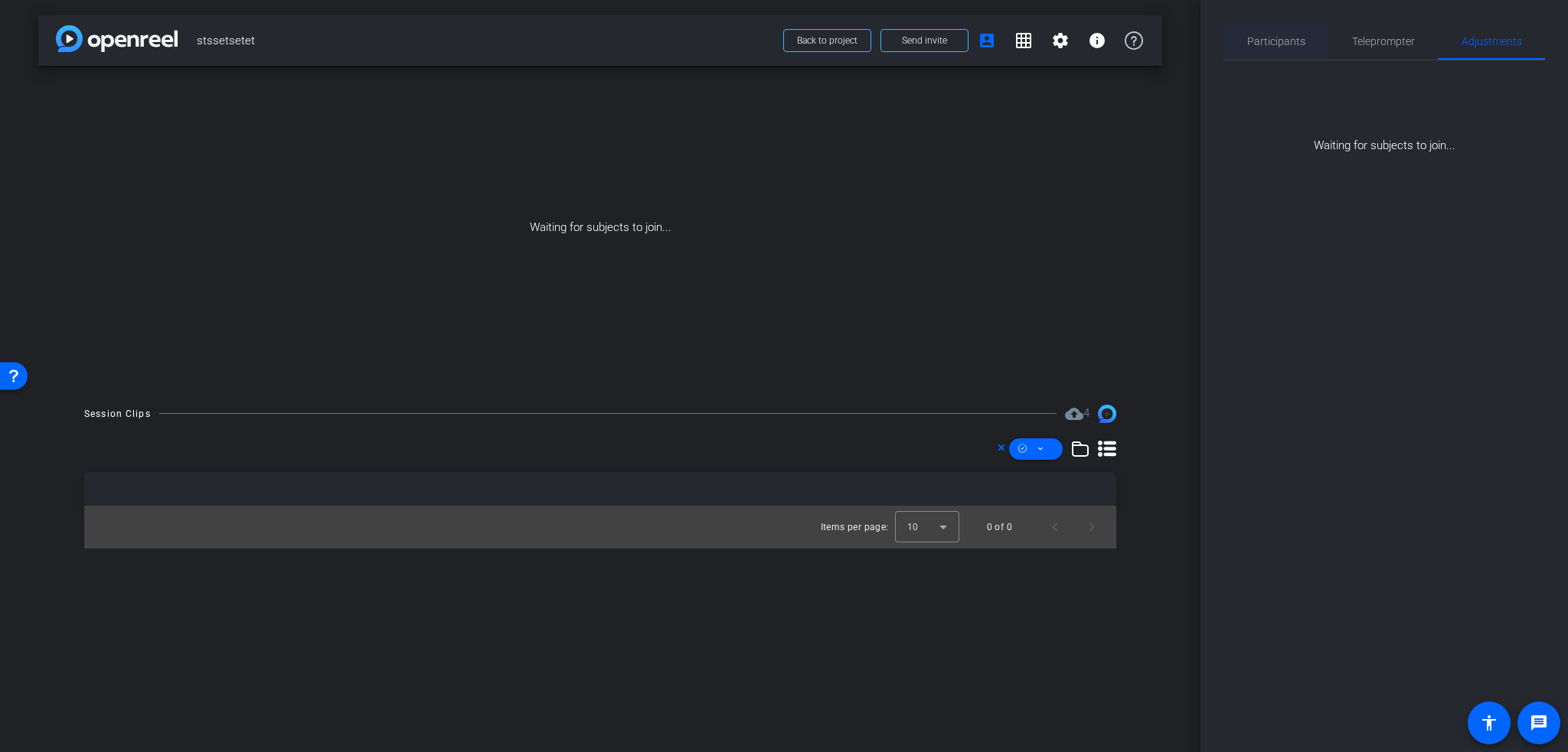
click at [1282, 36] on span "Participants" at bounding box center [1276, 40] width 58 height 11
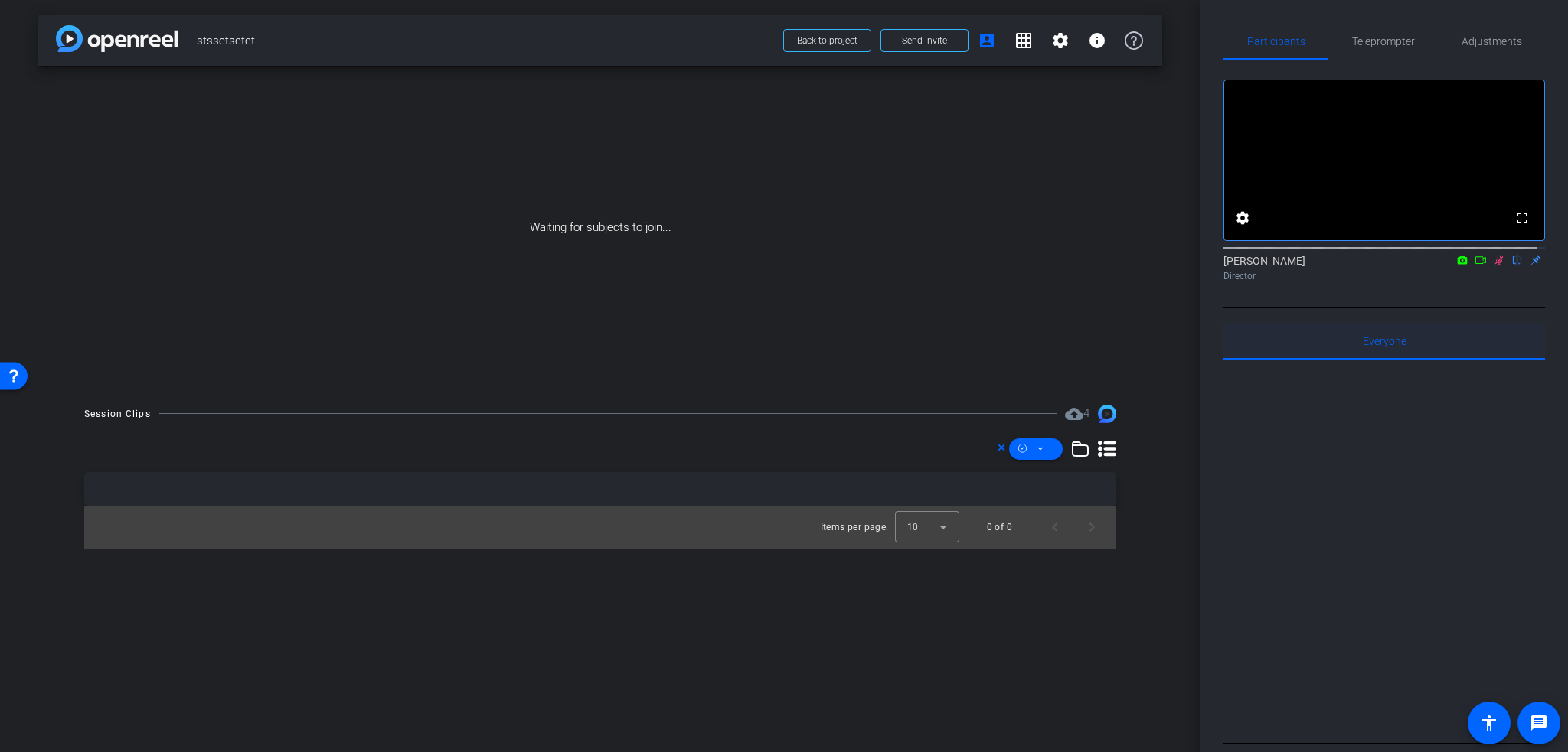
click at [1374, 347] on span "Everyone 0" at bounding box center [1384, 341] width 43 height 11
click at [1457, 264] on icon at bounding box center [1462, 259] width 10 height 9
click at [1467, 274] on div at bounding box center [784, 376] width 1568 height 752
click at [1512, 227] on mat-icon "fullscreen" at bounding box center [1521, 218] width 18 height 18
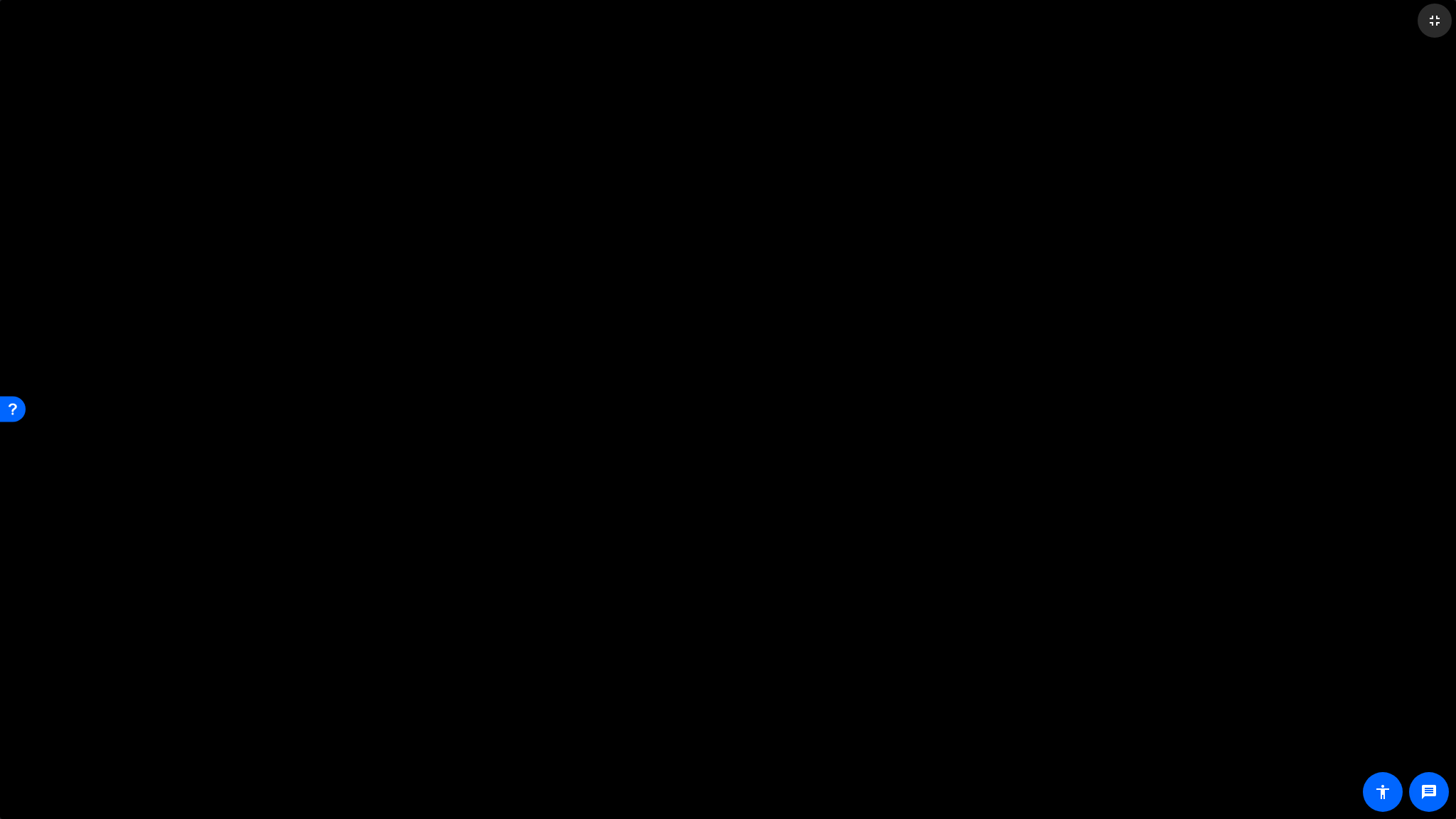
click at [1436, 18] on mat-icon "fullscreen_exit" at bounding box center [1434, 21] width 17 height 17
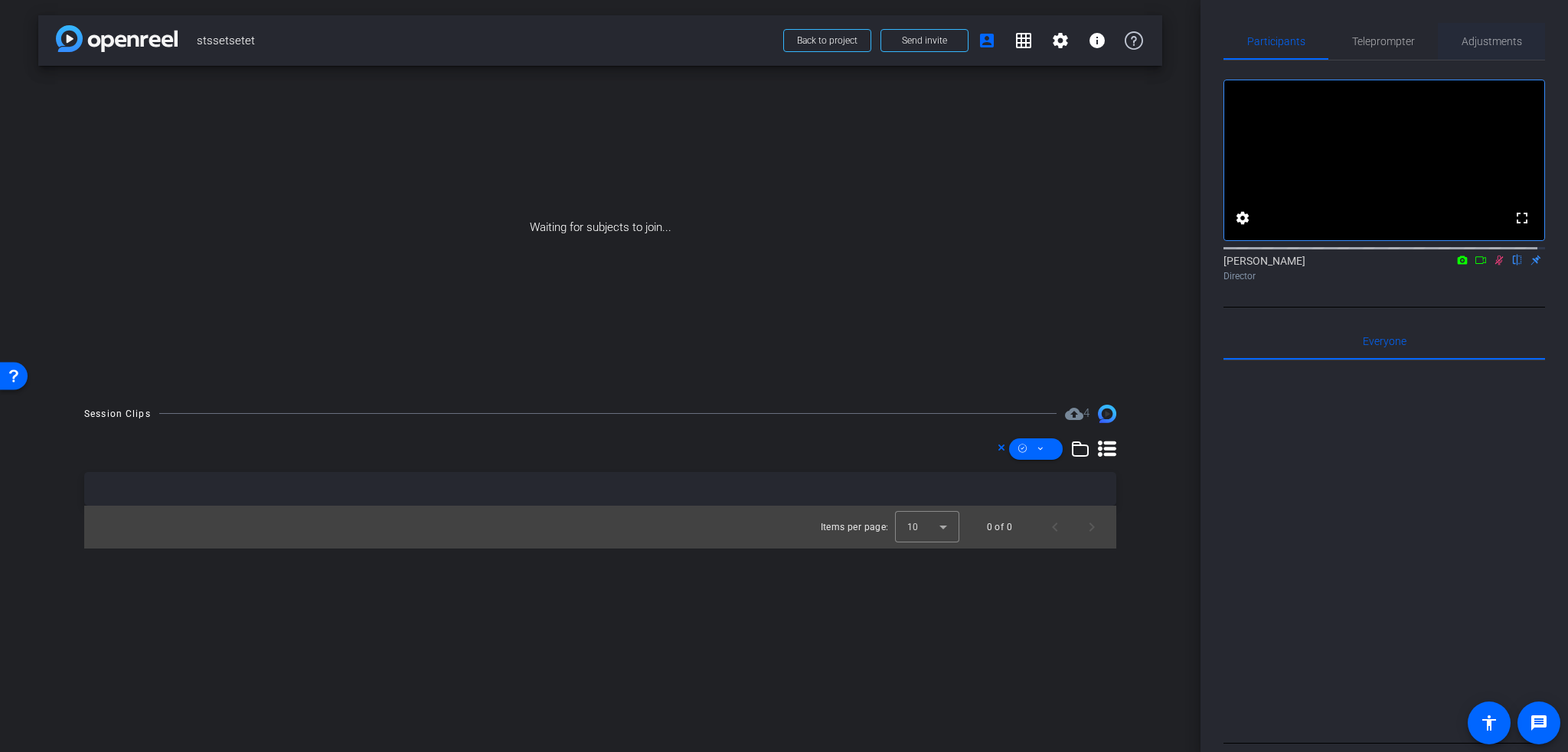
click at [1468, 44] on span "Adjustments" at bounding box center [1491, 40] width 61 height 11
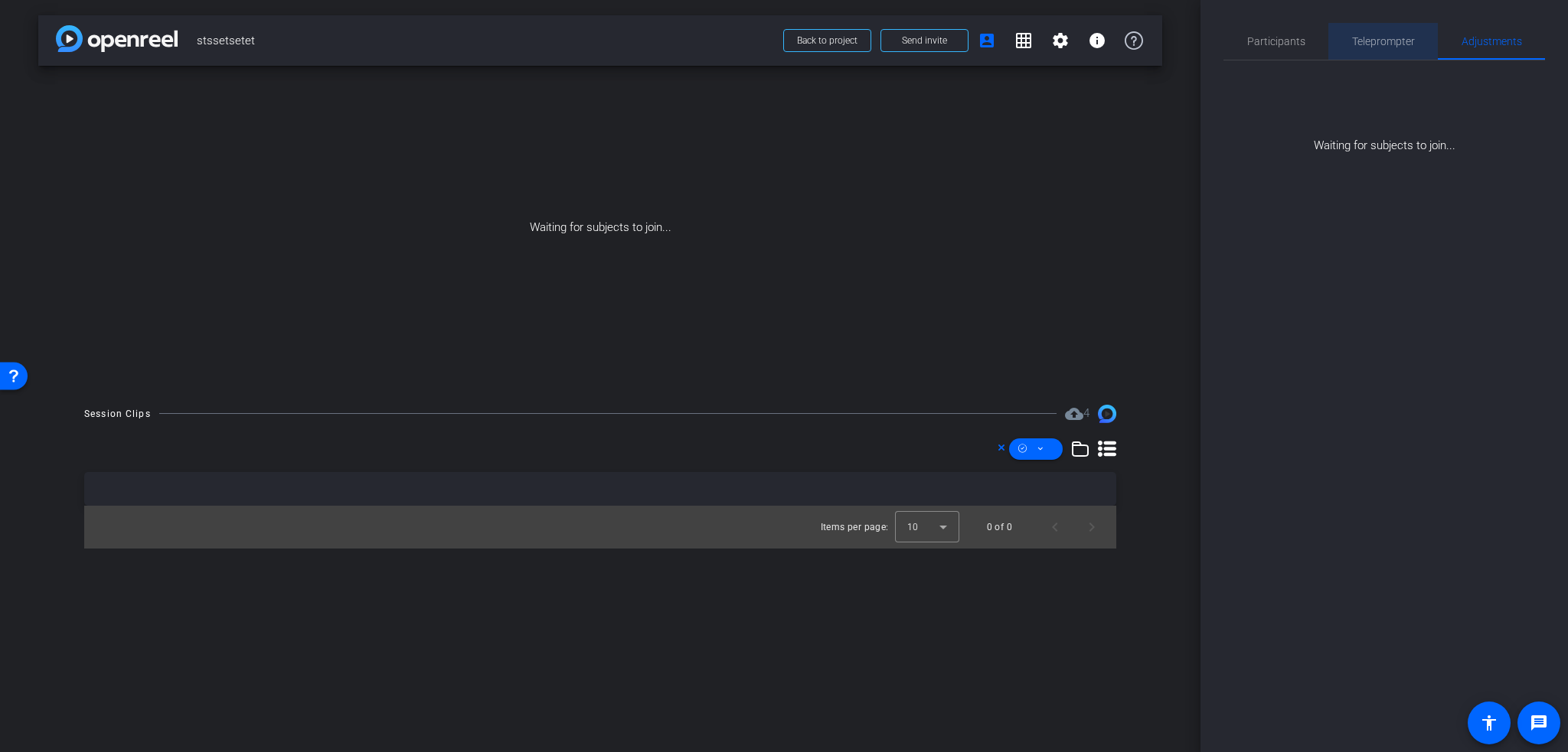
click at [1404, 50] on span "Teleprompter" at bounding box center [1383, 41] width 63 height 37
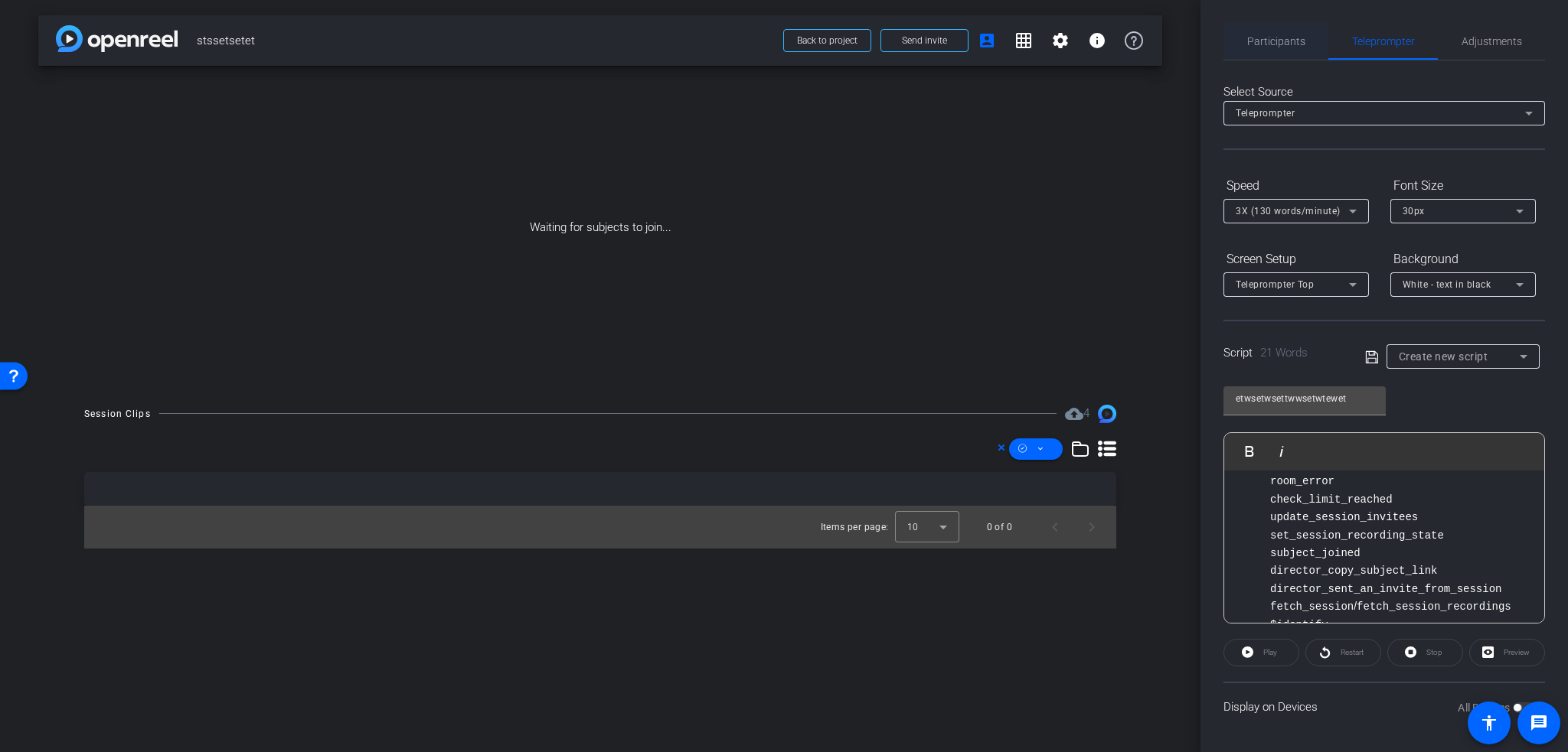
click at [1302, 46] on span "Participants" at bounding box center [1276, 40] width 58 height 11
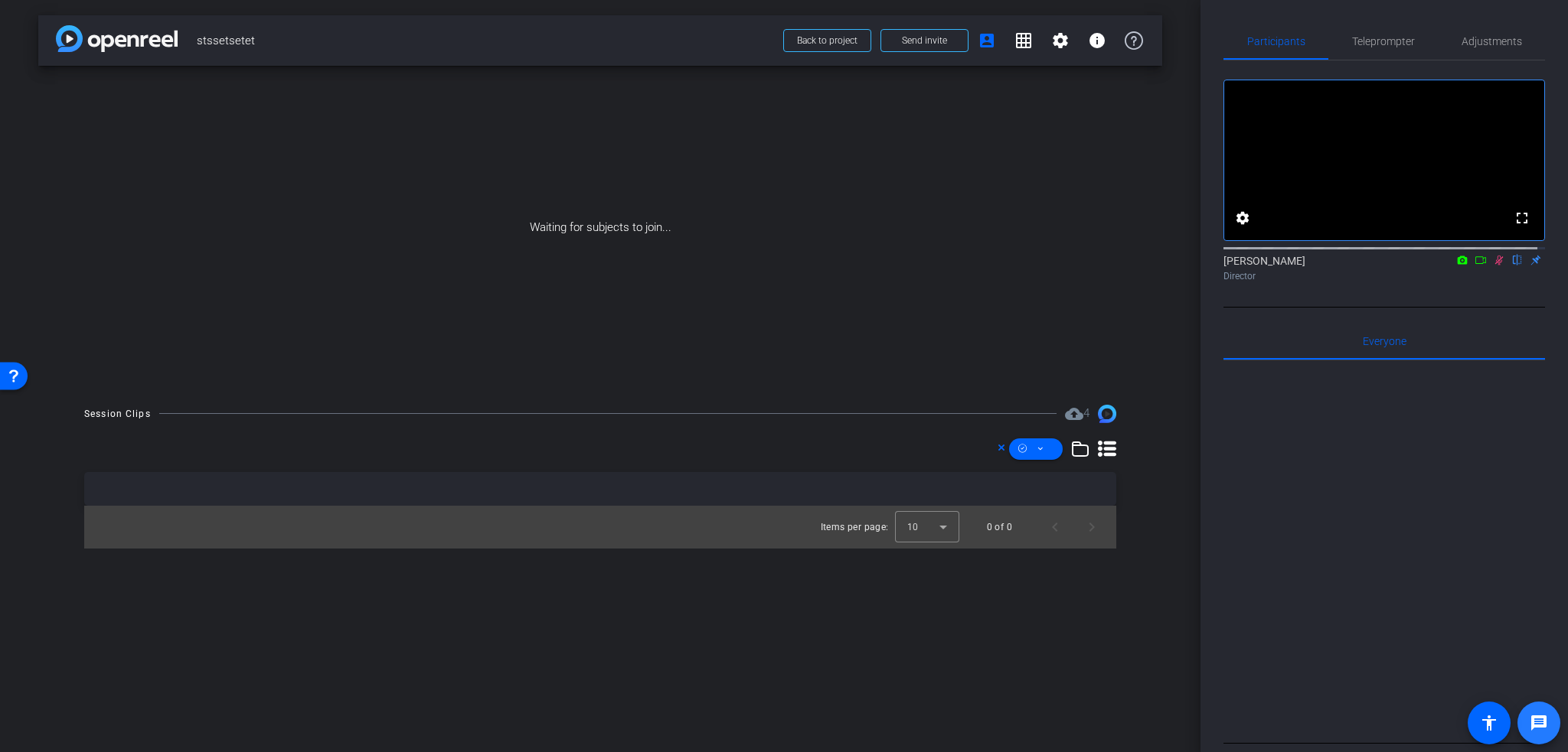
click at [1540, 720] on mat-icon "message" at bounding box center [1538, 723] width 18 height 18
click at [1016, 39] on mat-icon "grid_on" at bounding box center [1023, 40] width 18 height 18
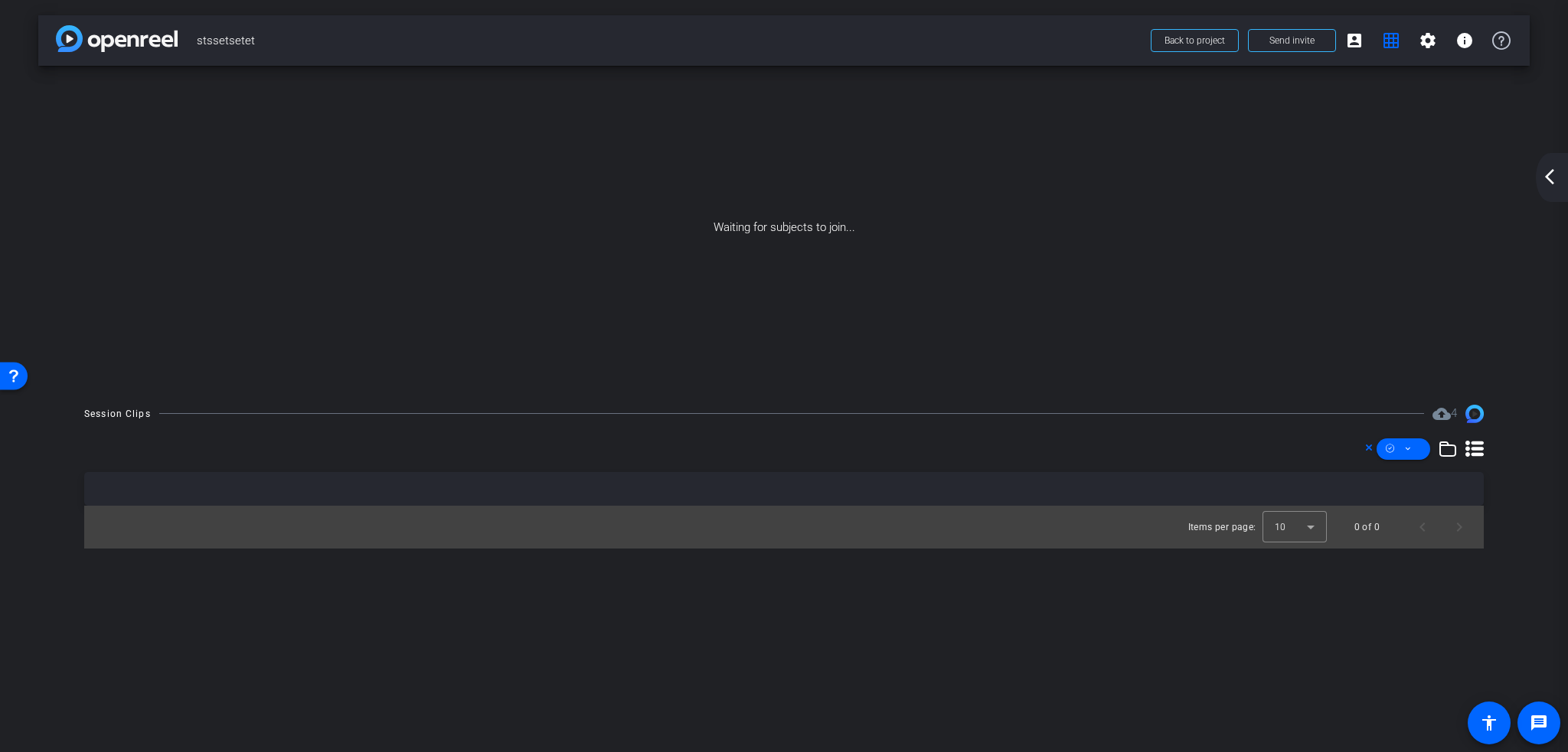
click at [1551, 177] on mat-icon "arrow_back_ios_new" at bounding box center [1549, 176] width 18 height 18
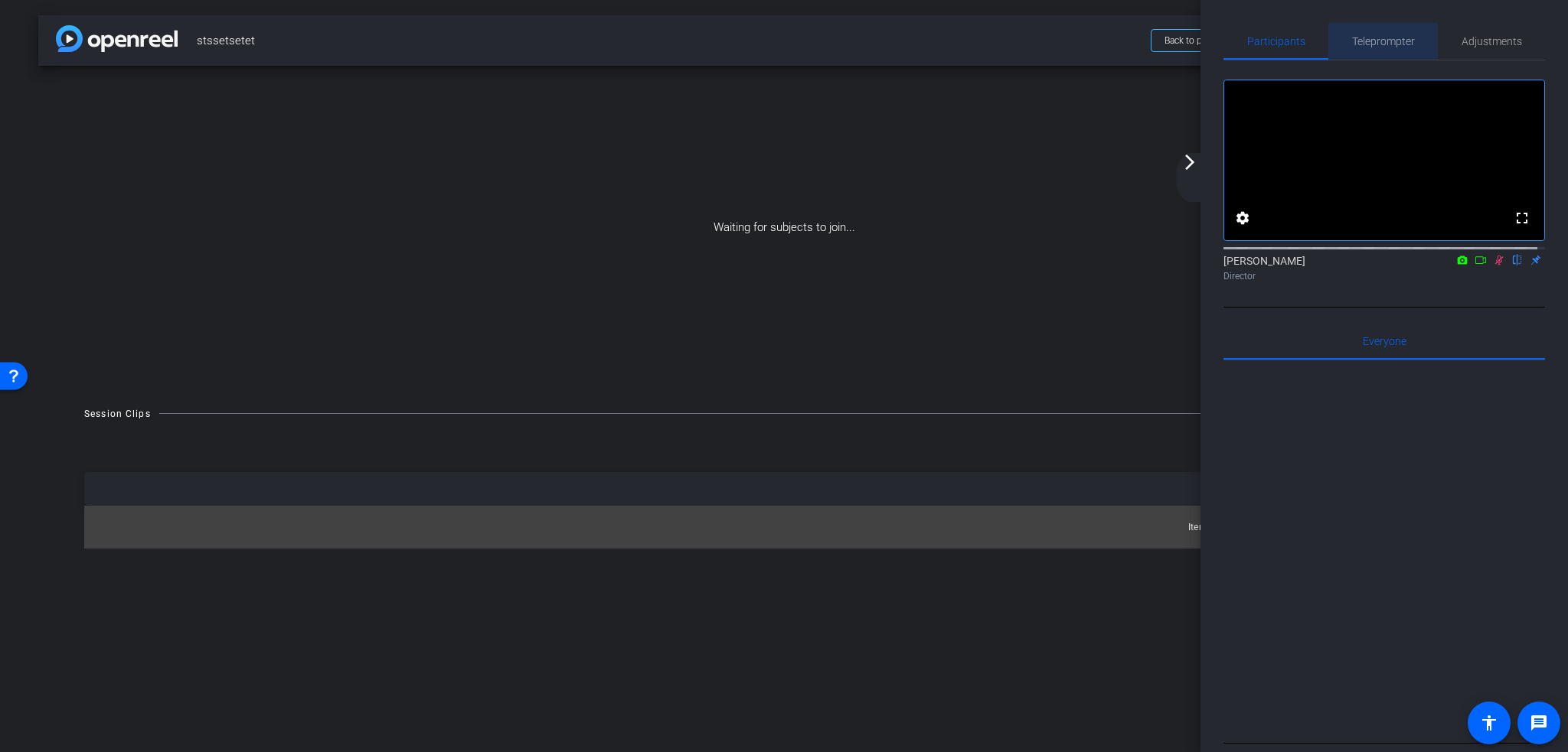
click at [1379, 33] on span "Teleprompter" at bounding box center [1383, 41] width 63 height 37
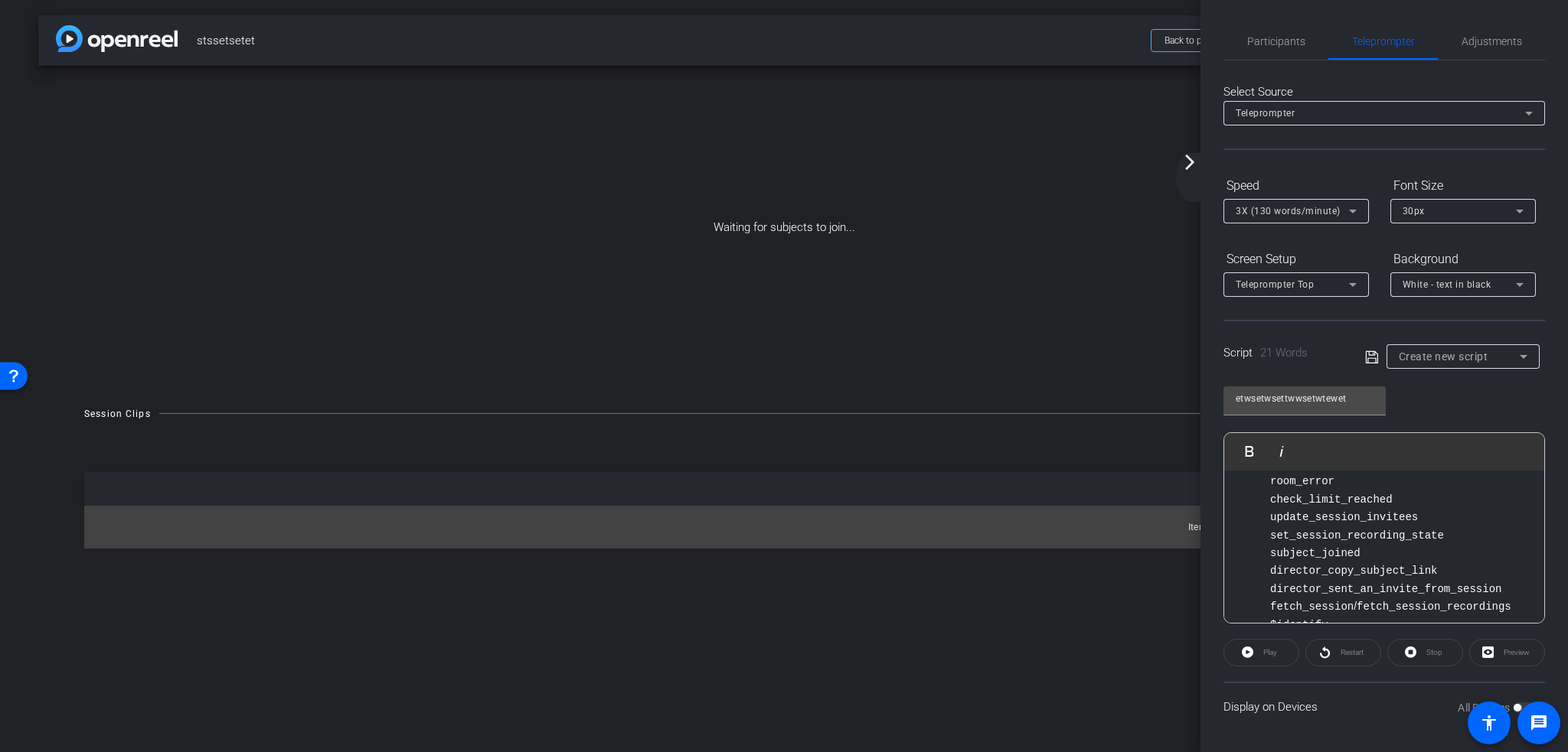
click at [1429, 653] on div "Stop" at bounding box center [1424, 653] width 76 height 28
click at [1360, 653] on div "Restart" at bounding box center [1343, 653] width 76 height 28
click at [1265, 654] on div "Play" at bounding box center [1261, 653] width 76 height 28
click at [1381, 658] on div "Play Restart Stop Preview" at bounding box center [1384, 653] width 322 height 28
click at [1498, 652] on div "Preview" at bounding box center [1506, 653] width 76 height 28
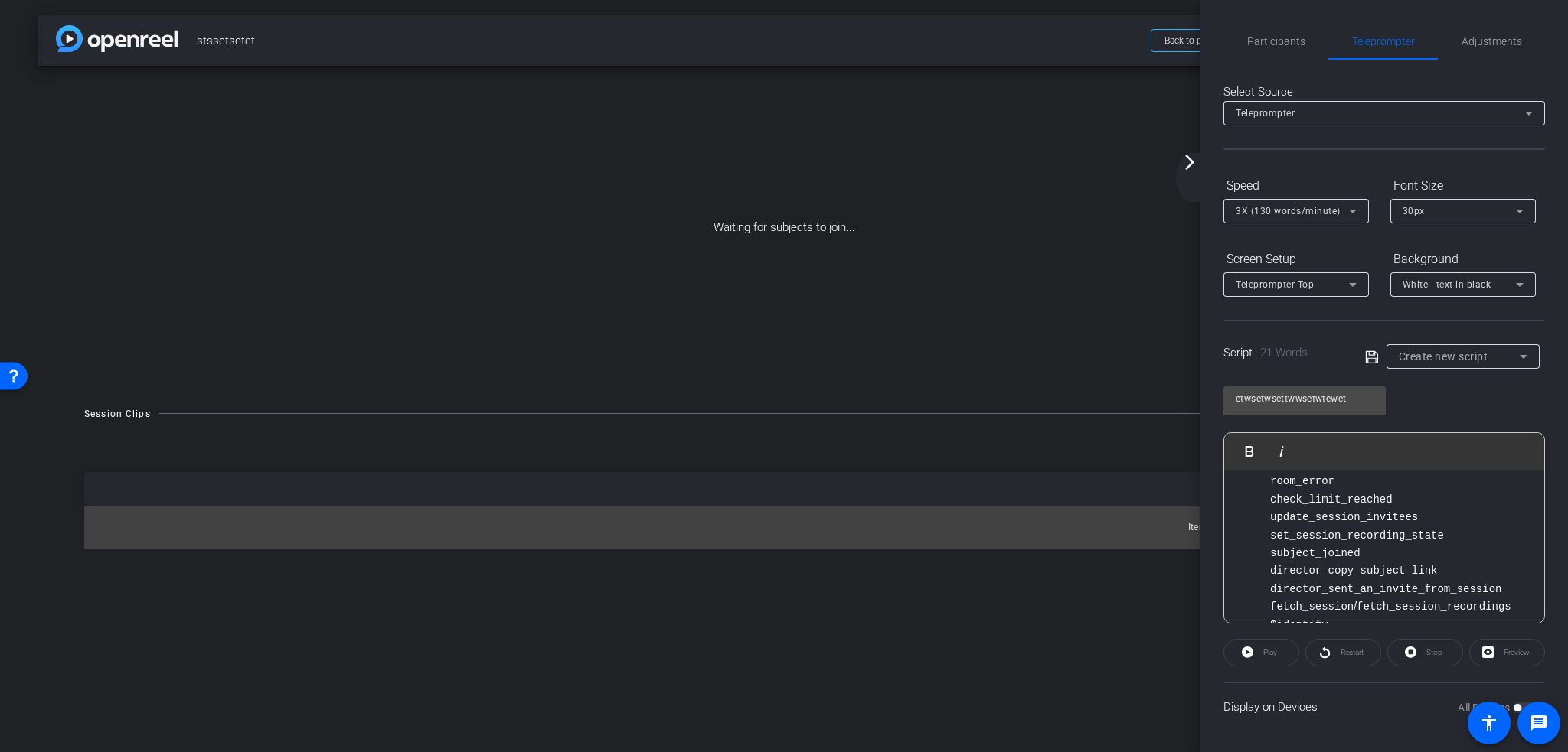
click at [1407, 508] on p "update_session_invitees" at bounding box center [1399, 517] width 259 height 17
click at [1270, 565] on code "director_copy_subject_link" at bounding box center [1353, 571] width 167 height 13
drag, startPoint x: 1331, startPoint y: 562, endPoint x: 1319, endPoint y: 449, distance: 113.6
click at [1333, 565] on code "director_copy_subject_link" at bounding box center [1353, 571] width 167 height 13
click at [1426, 345] on div "Create new script" at bounding box center [1463, 356] width 129 height 24
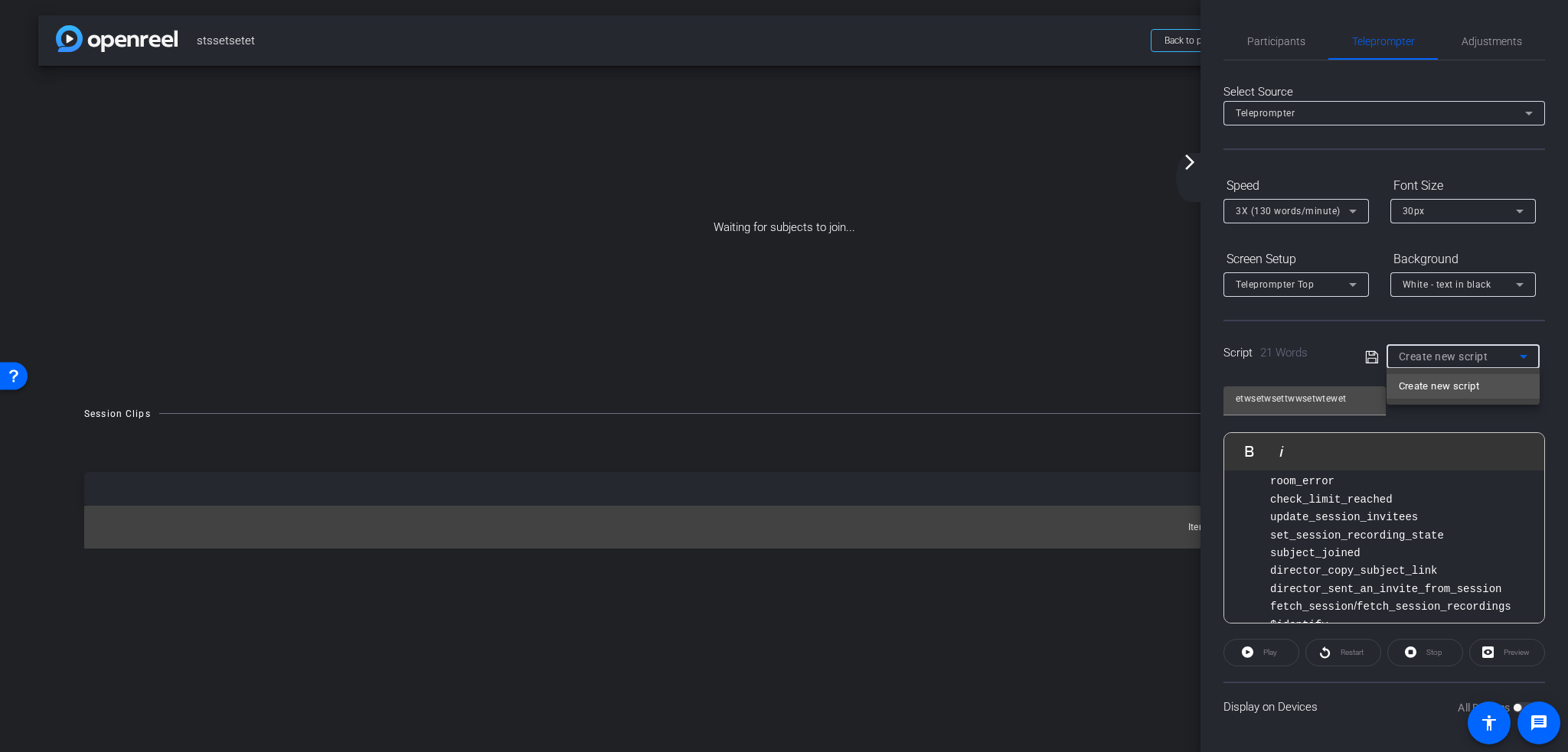
click at [1429, 352] on div at bounding box center [784, 376] width 1568 height 752
click at [1372, 355] on icon at bounding box center [1372, 357] width 13 height 18
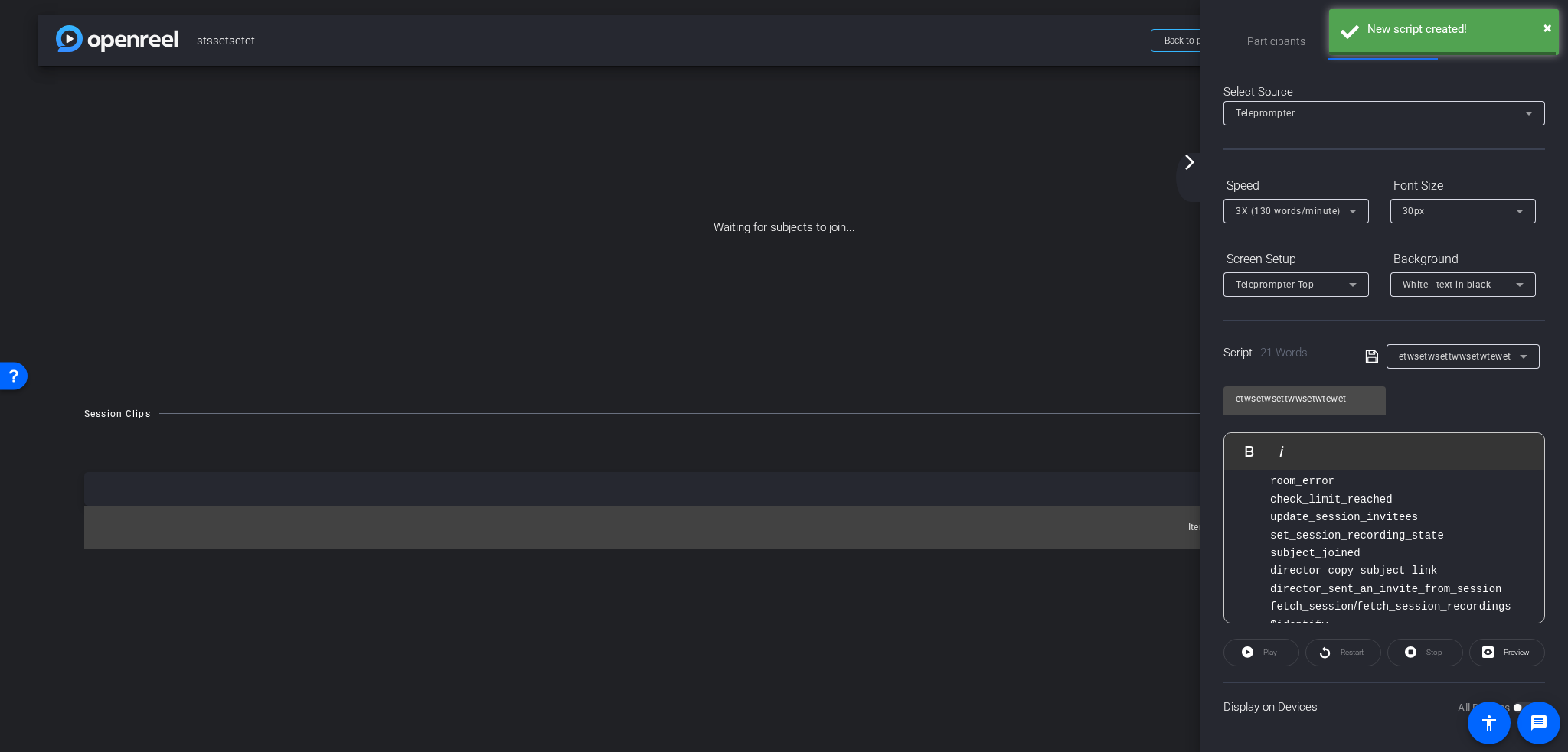
click at [1366, 355] on icon at bounding box center [1371, 356] width 13 height 13
click at [1173, 63] on div "arrow_back stssetsetet Back to project Send invite account_box grid_on settings…" at bounding box center [784, 40] width 1491 height 50
click at [1175, 41] on span "Back to project" at bounding box center [1194, 40] width 61 height 11
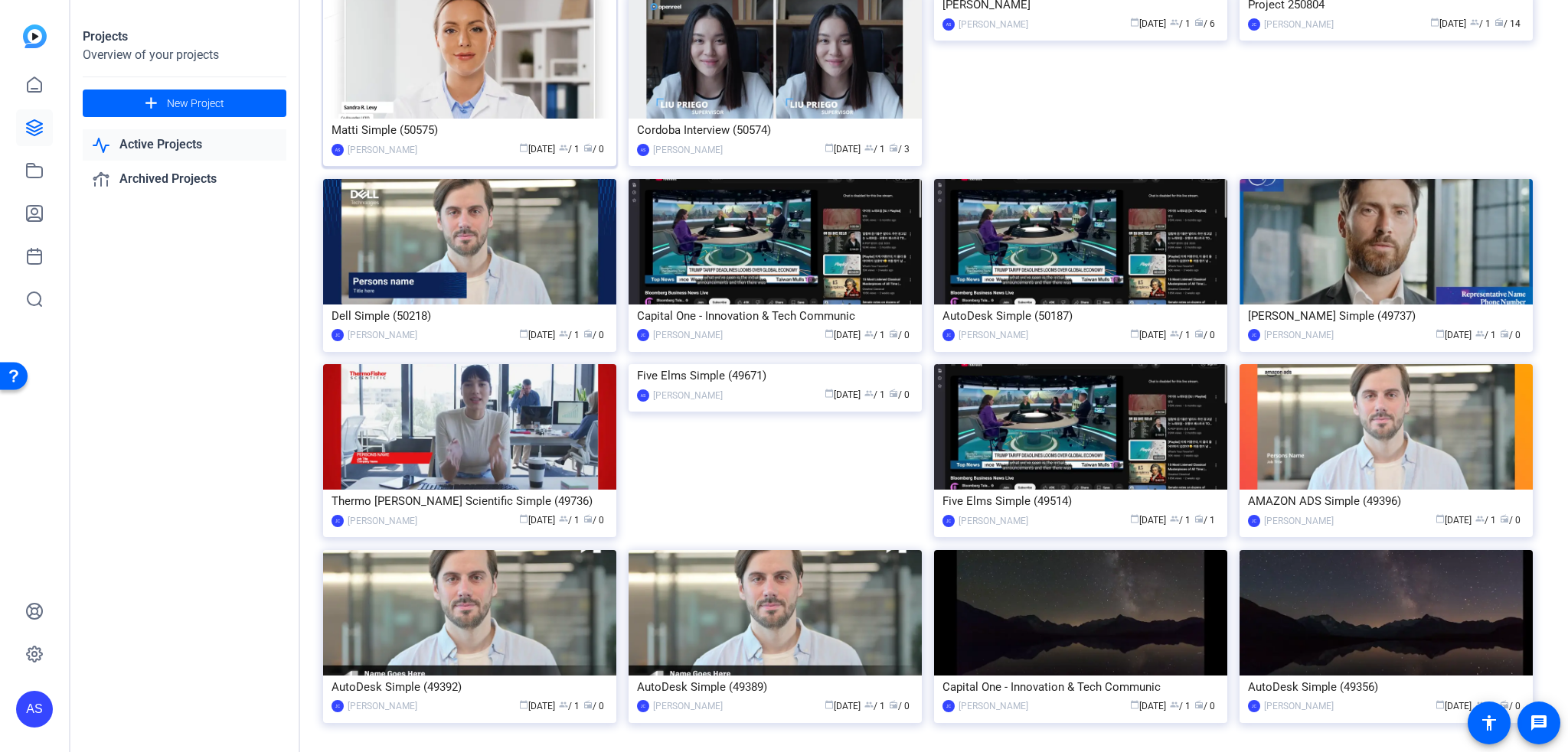
scroll to position [1607, 0]
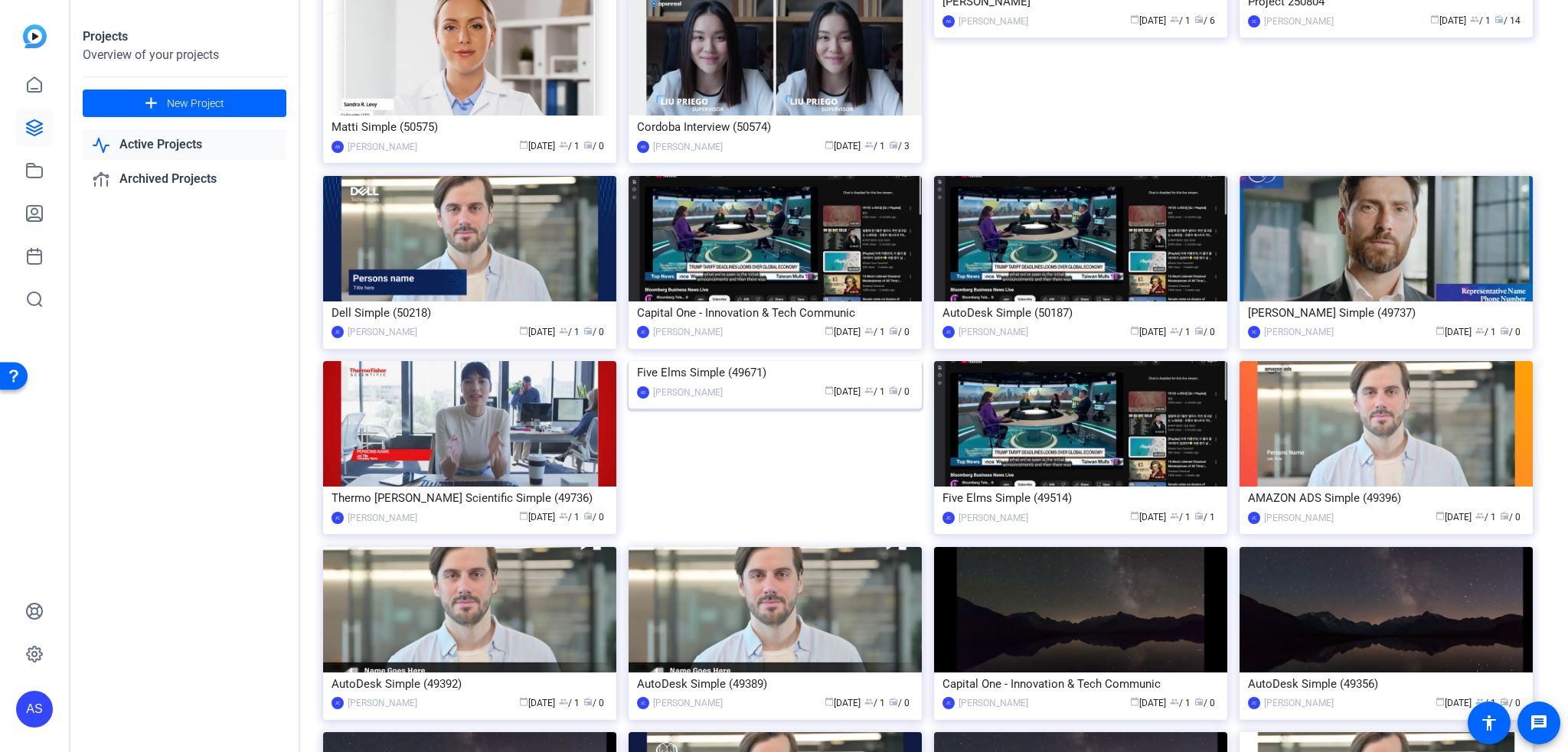
click at [721, 361] on img at bounding box center [775, 361] width 293 height 0
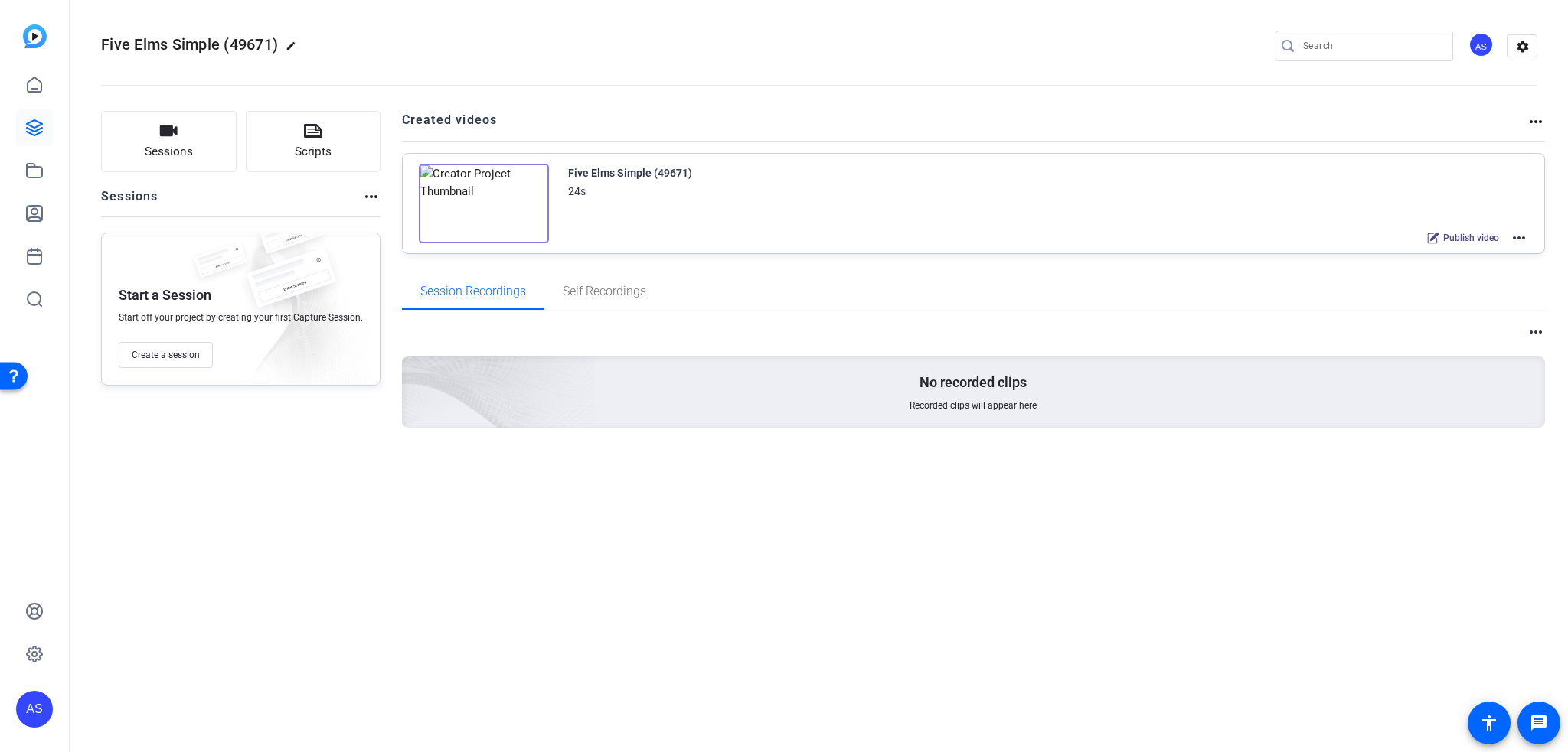
click at [493, 183] on img at bounding box center [483, 203] width 130 height 80
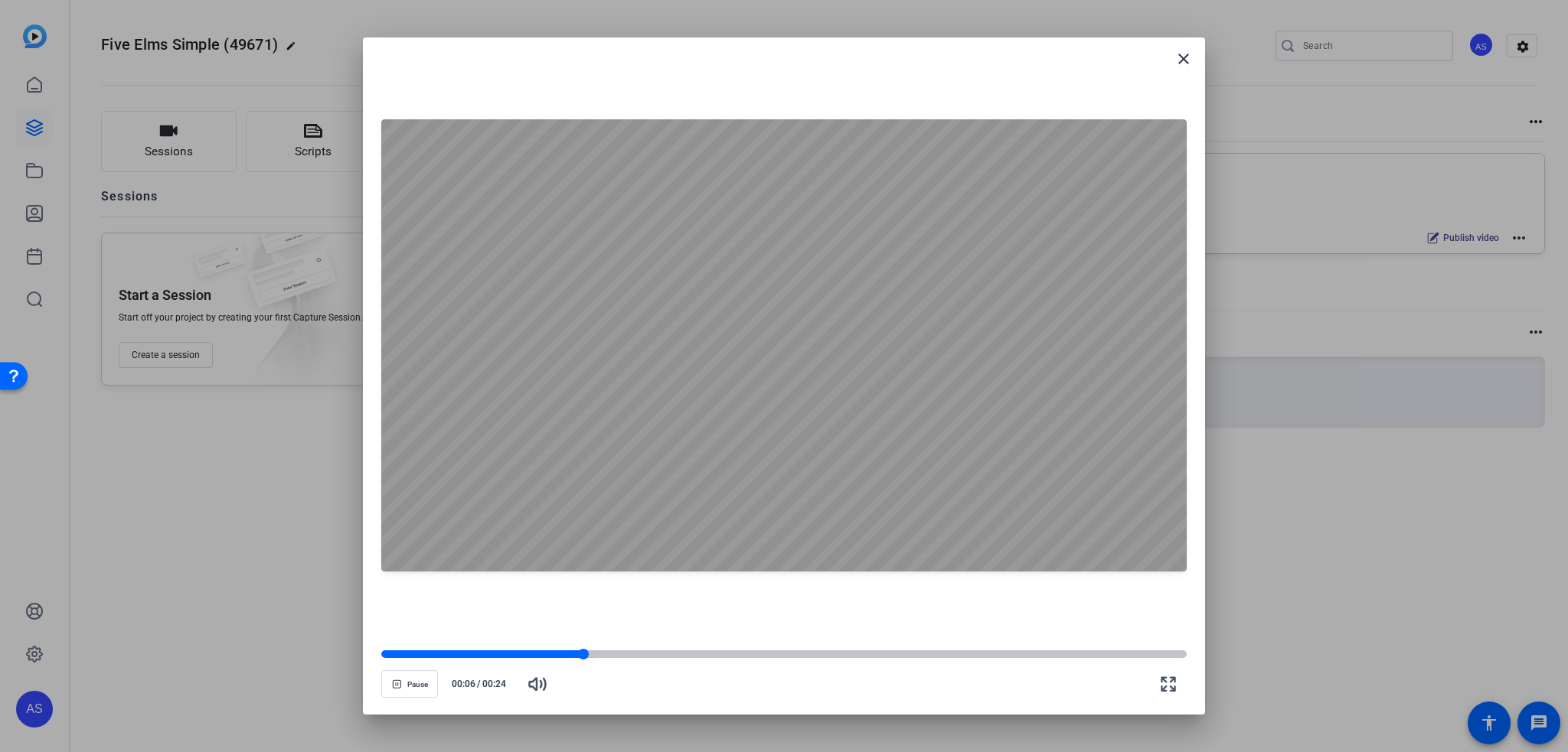
click at [766, 654] on div at bounding box center [784, 655] width 805 height 8
click at [833, 652] on div at bounding box center [784, 655] width 805 height 8
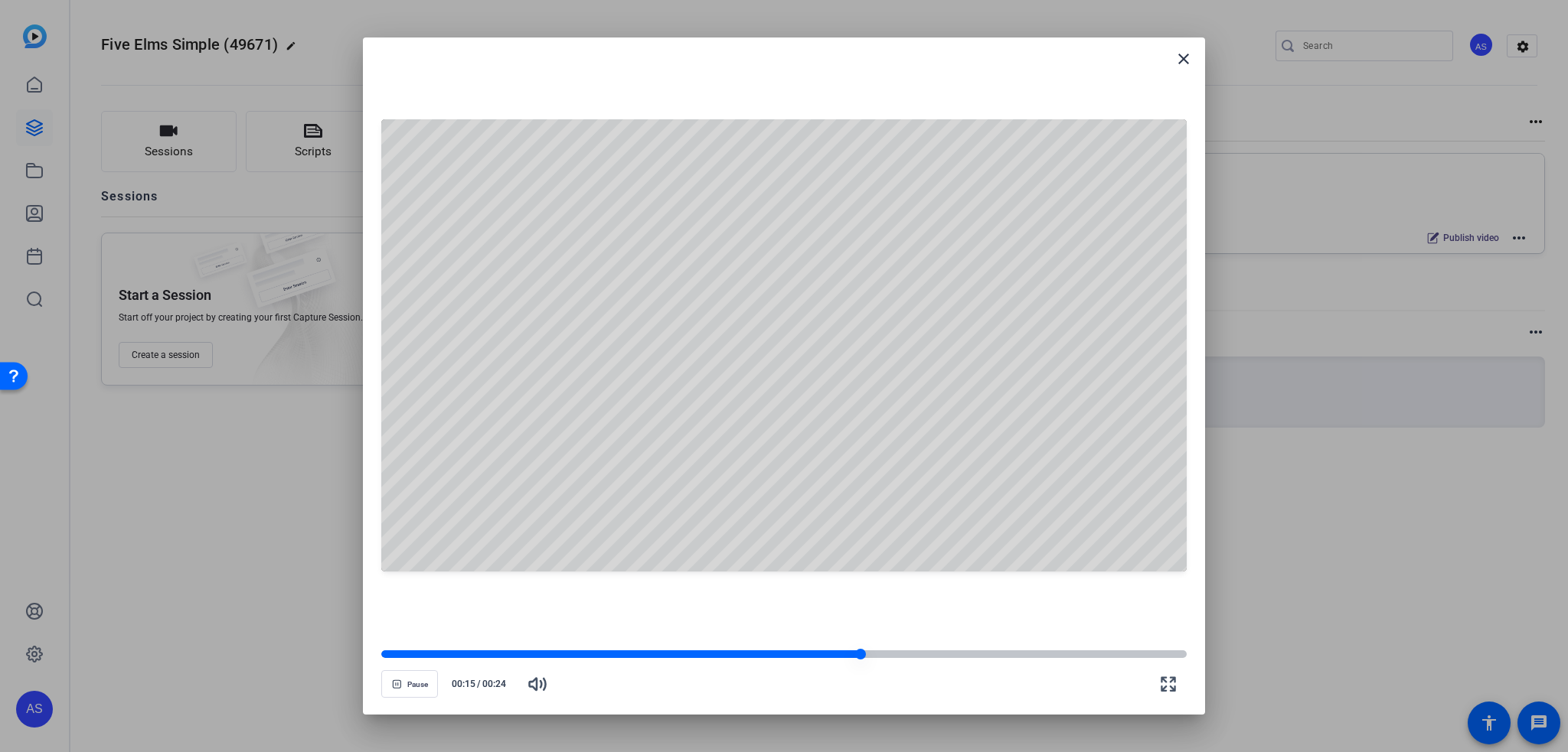
click at [990, 651] on div at bounding box center [784, 655] width 805 height 8
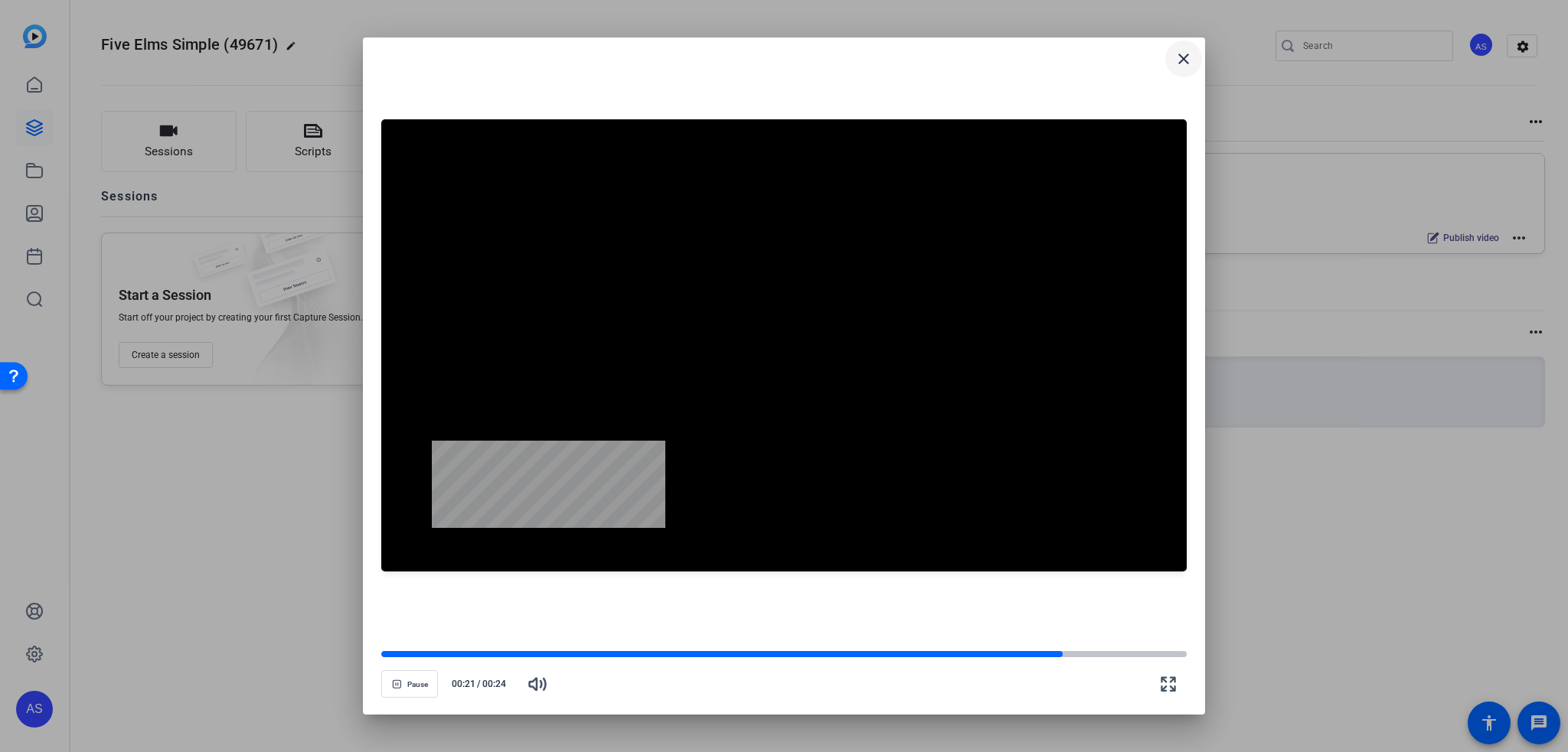
click at [1189, 57] on mat-icon "close" at bounding box center [1183, 59] width 18 height 18
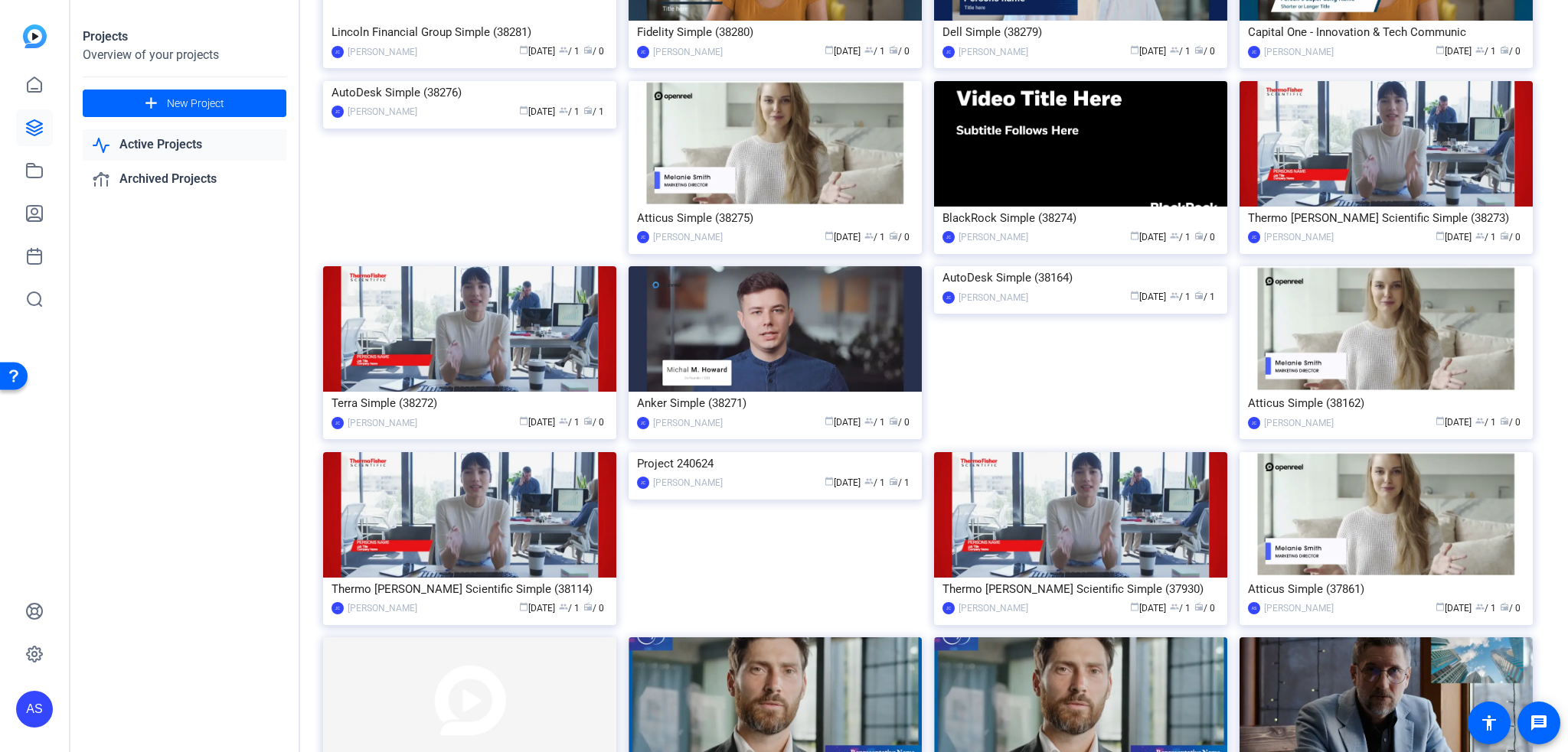
scroll to position [11665, 0]
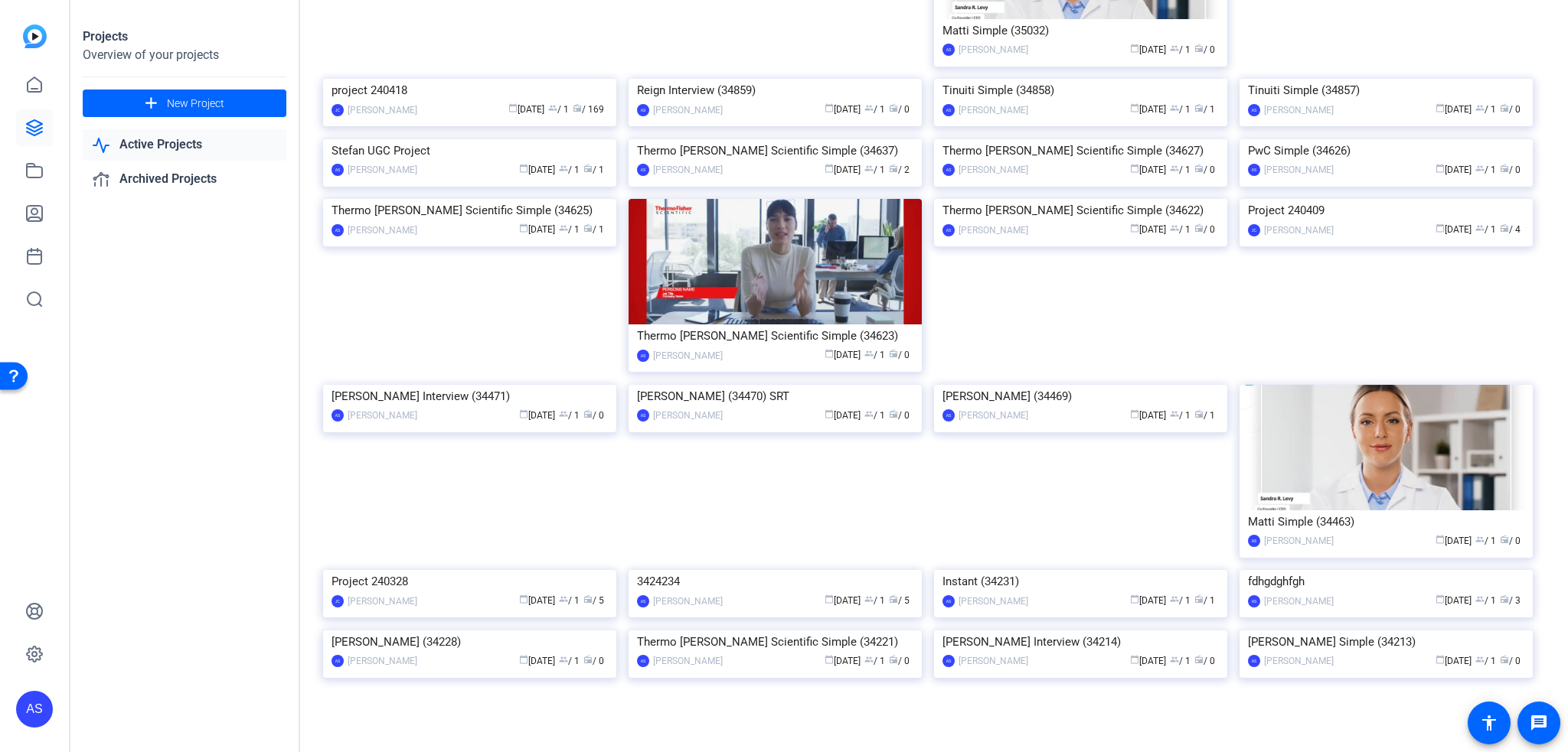
scroll to position [13577, 0]
